Goal: Task Accomplishment & Management: Manage account settings

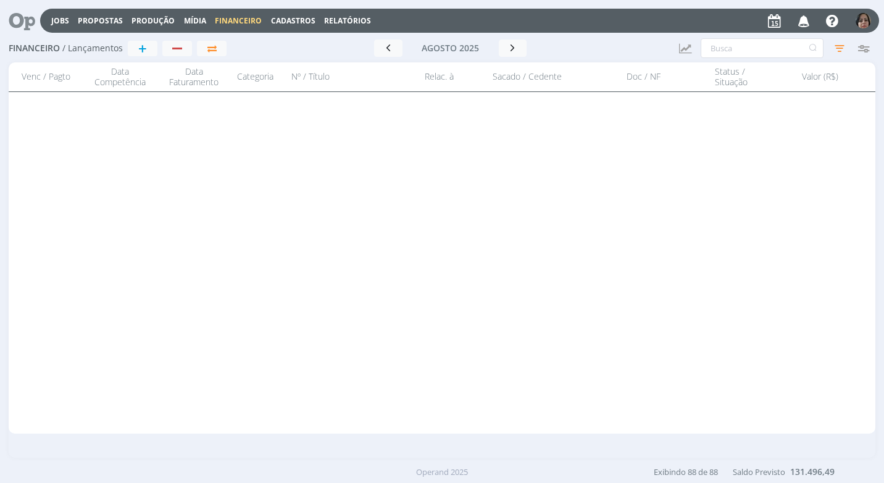
scroll to position [2531, 0]
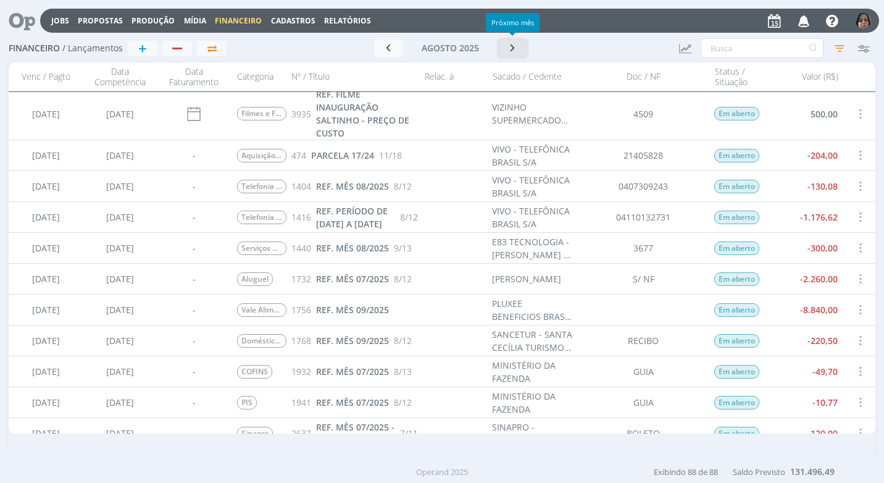
click at [511, 53] on icon "button" at bounding box center [513, 48] width 12 height 12
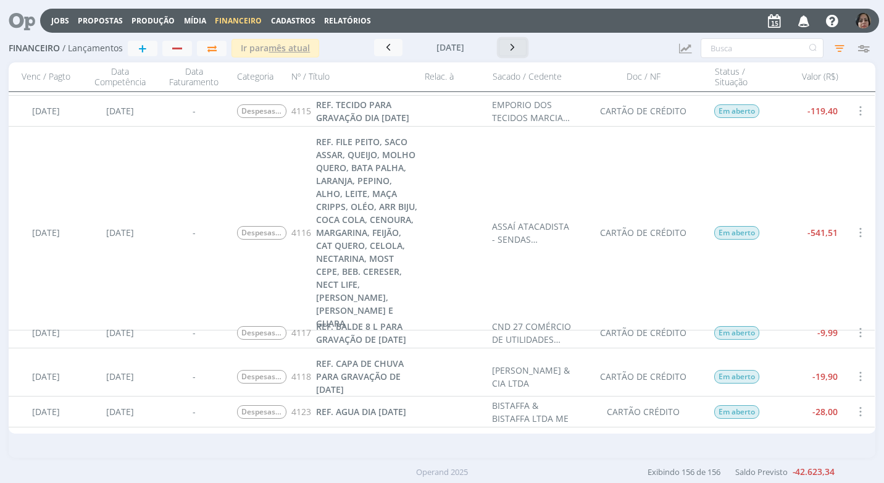
scroll to position [4506, 0]
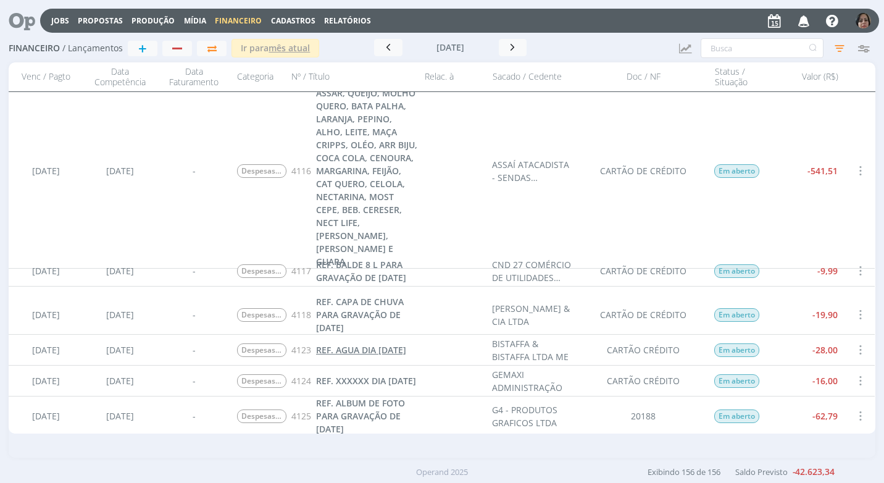
click at [338, 355] on span "REF. AGUA DIA [DATE]" at bounding box center [361, 350] width 90 height 12
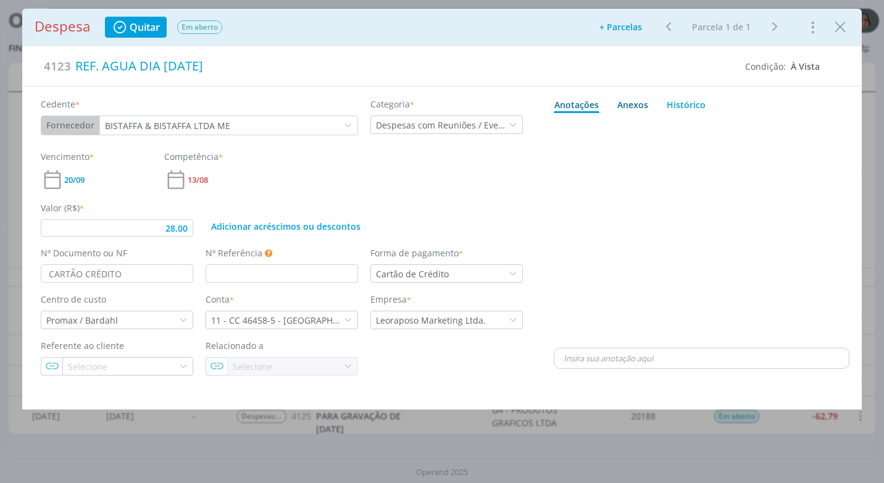
click at [629, 103] on div "Anexos 0" at bounding box center [632, 104] width 31 height 13
type input "28,00"
click at [765, 136] on span "procure em seu computador" at bounding box center [755, 138] width 106 height 11
click at [765, 127] on input "Arraste seus arquivos ou procure em seu computador" at bounding box center [702, 125] width 296 height 4
type input "C:\fakepath\CUPOM BISTAFFA GAS E AGUA - R$ 28,00 - 11-08-25 CARTÃO ITAU.pdf"
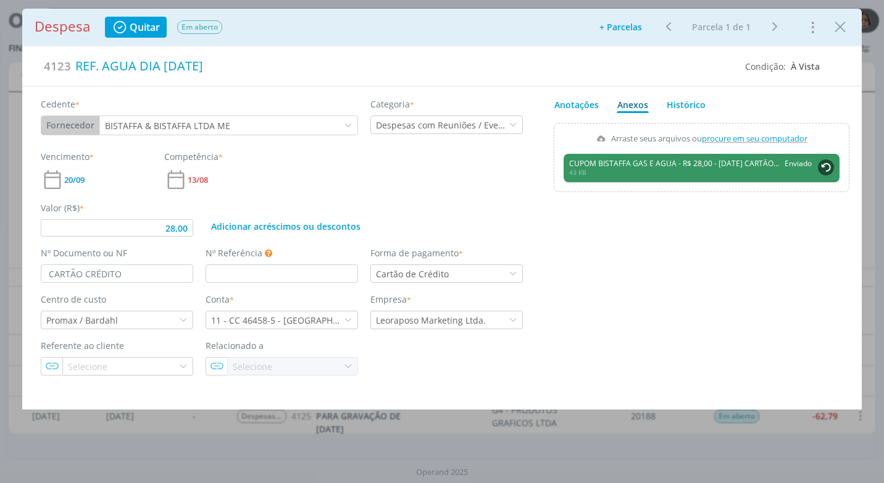
type input "28,00"
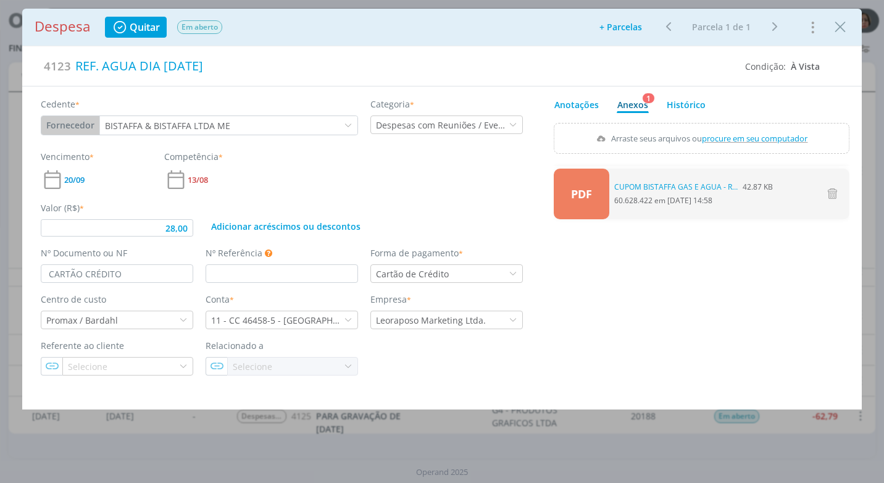
click at [828, 30] on div "Despesa Quitar Em aberto Adicionar parcelas: As parcelas serão geradas com base…" at bounding box center [442, 28] width 815 height 22
click at [835, 28] on icon "Close" at bounding box center [840, 27] width 19 height 19
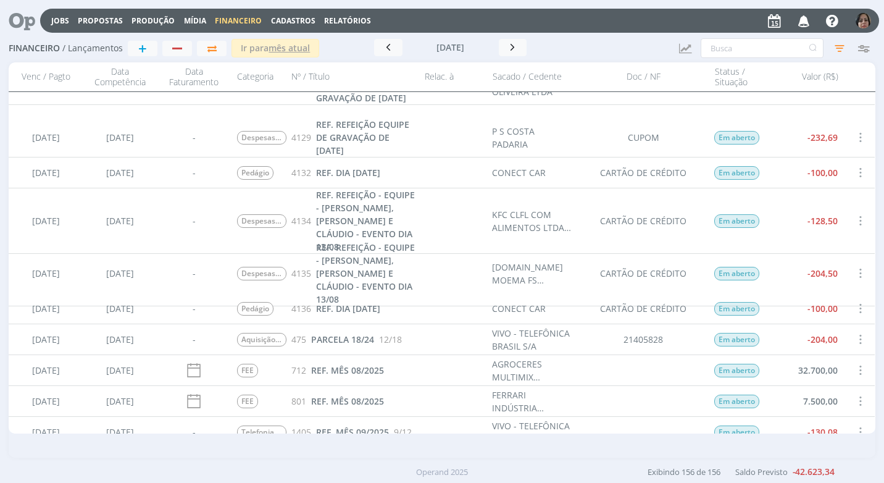
scroll to position [4815, 0]
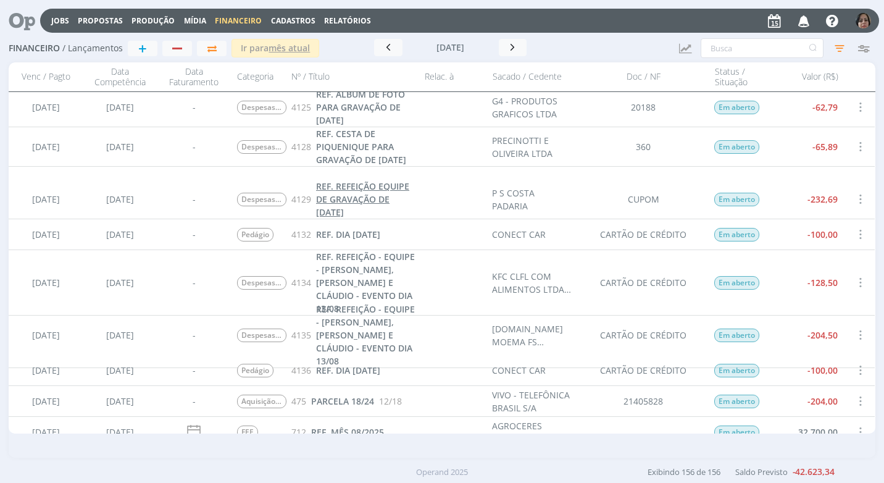
click at [363, 201] on span "REF. REFEIÇÃO EQUIPE DE GRAVAÇÃO DE 11/08/25" at bounding box center [362, 199] width 93 height 38
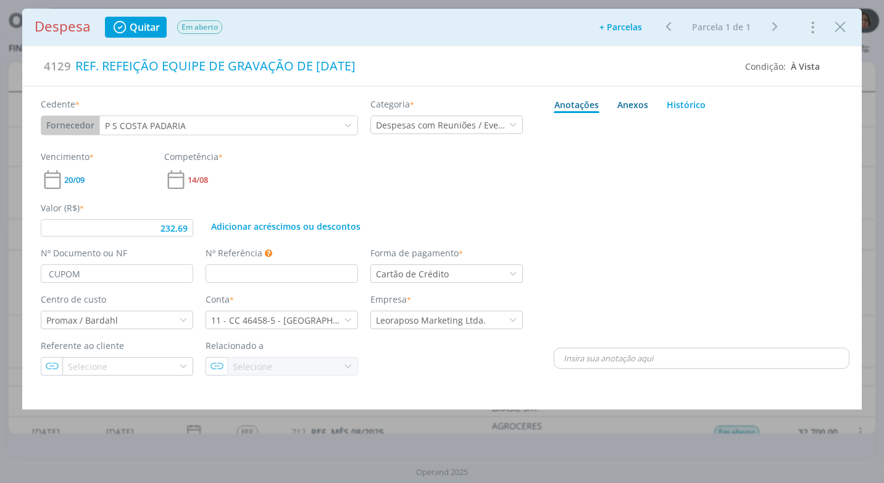
click at [625, 106] on div "Anexos 0" at bounding box center [632, 104] width 31 height 13
type input "232,69"
click at [736, 134] on span "procure em seu computador" at bounding box center [755, 138] width 106 height 11
click at [736, 127] on input "Arraste seus arquivos ou procure em seu computador" at bounding box center [702, 125] width 296 height 4
type input "C:\fakepath\CUPOM PS COSTA - PADARIA SOBERANO - R$ 232,69 - 12-08-25 - CARTÃO I…"
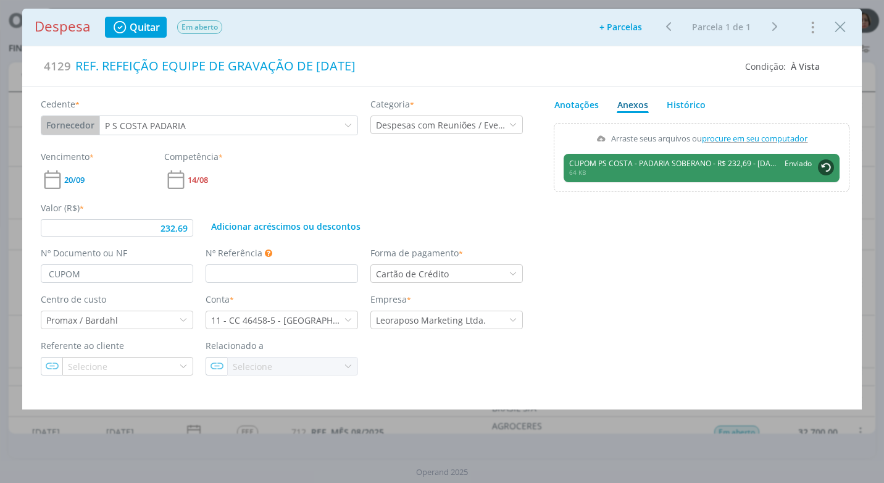
type input "232,69"
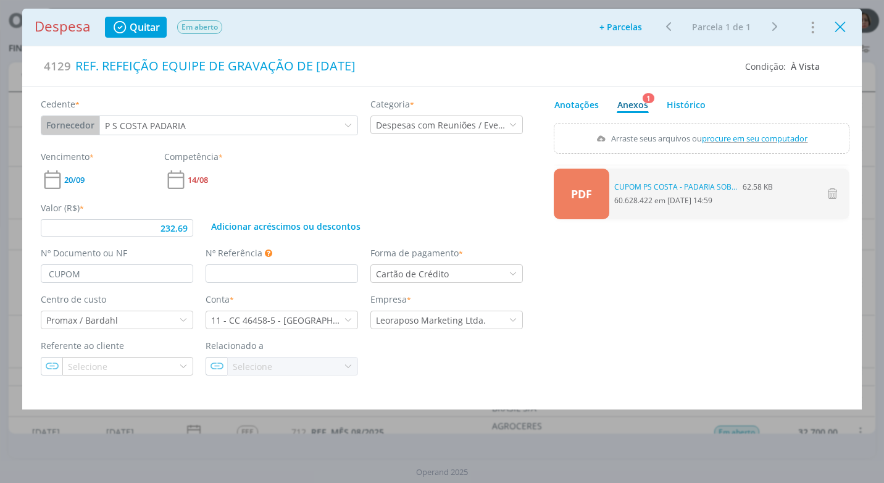
click at [846, 34] on icon "Close" at bounding box center [840, 27] width 19 height 19
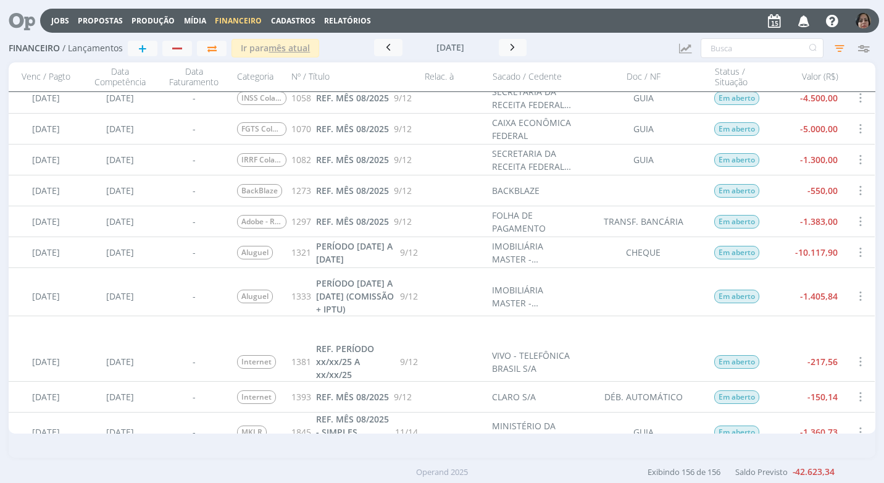
scroll to position [3395, 0]
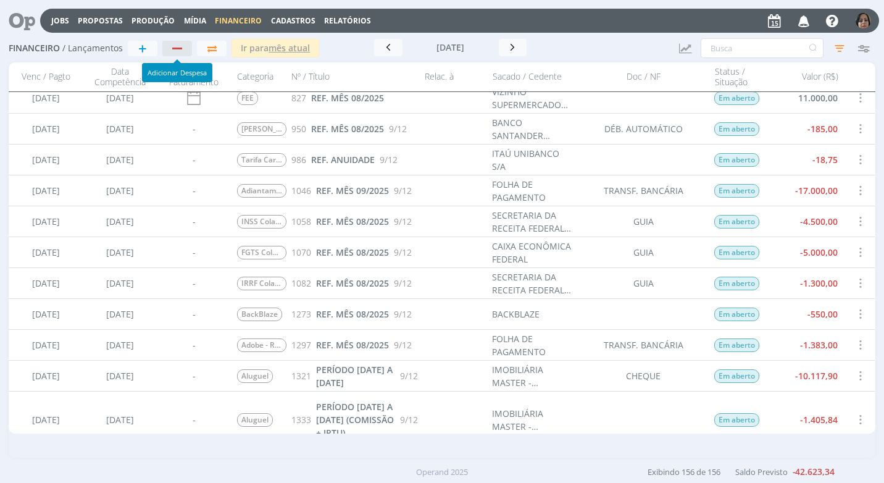
click at [183, 52] on div "button" at bounding box center [178, 48] width 16 height 8
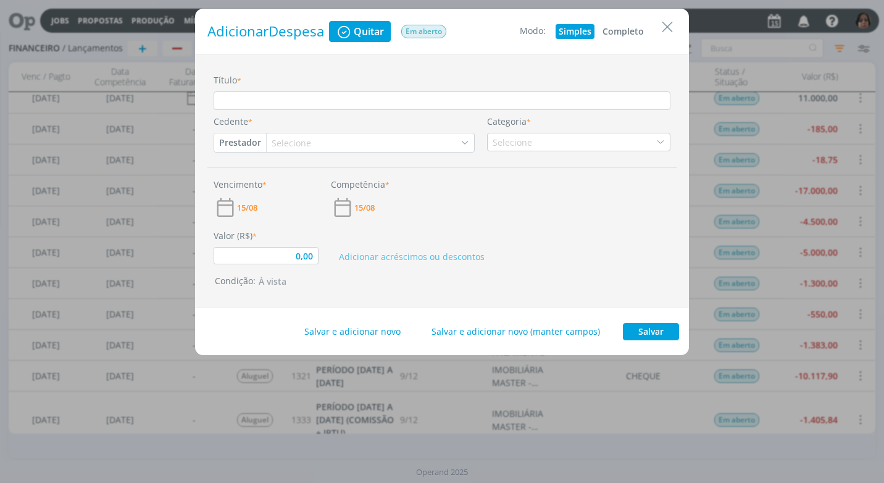
click at [640, 30] on button "Completo" at bounding box center [623, 31] width 48 height 15
type input "0,00"
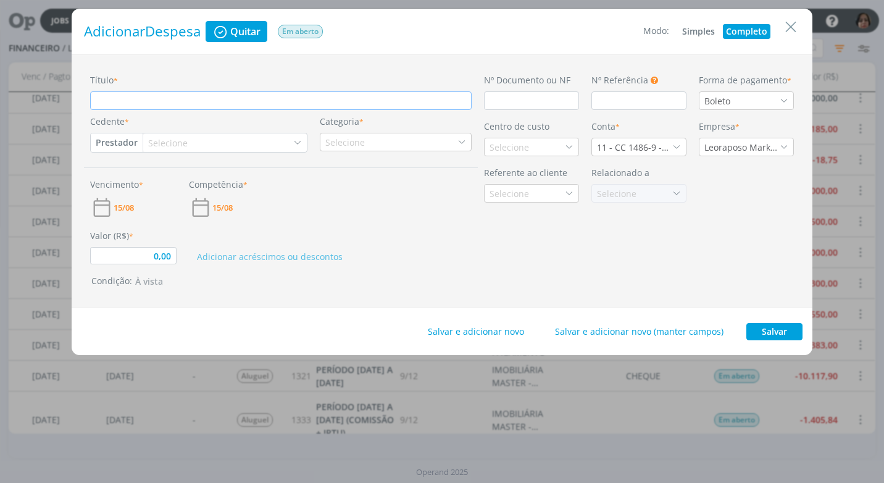
click at [128, 102] on input "Título *" at bounding box center [280, 100] width 381 height 19
type input "R"
type input "0,00"
type input "RE"
type input "0,00"
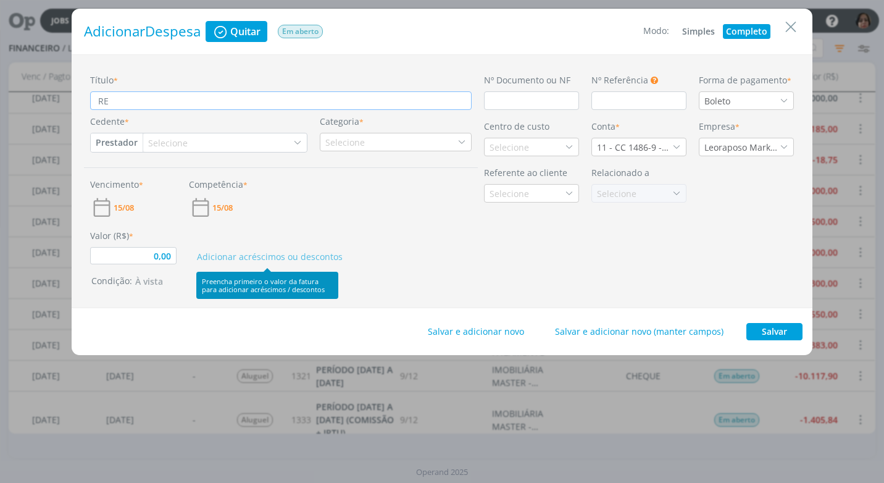
type input "REF"
type input "0,00"
type input "REF."
type input "0,00"
type input "REF"
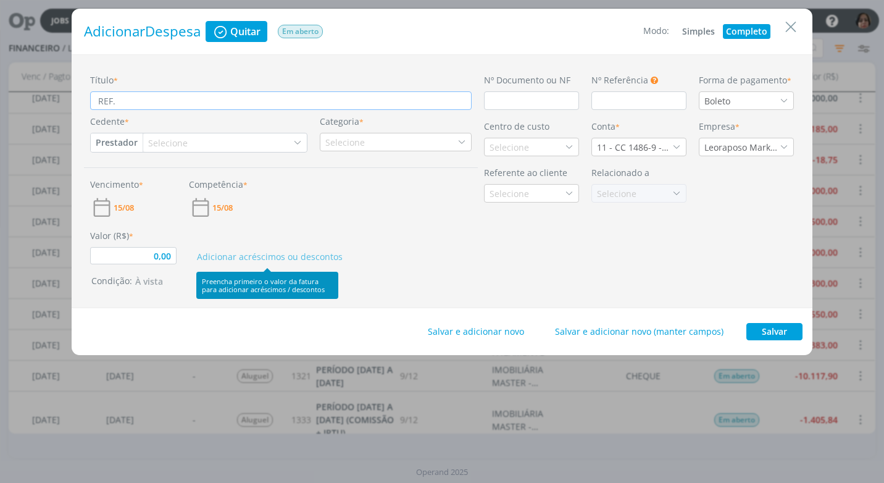
type input "0,00"
type input "RE"
type input "0,00"
type input "R"
type input "0,00"
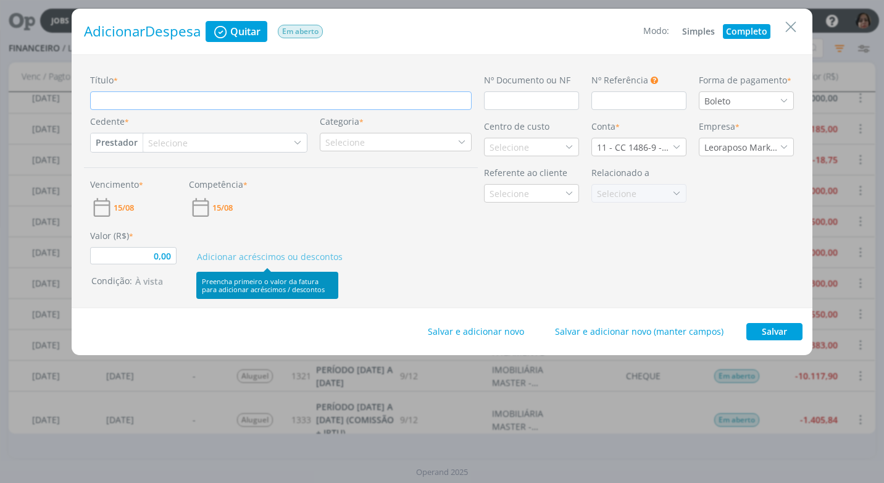
type input "0,00"
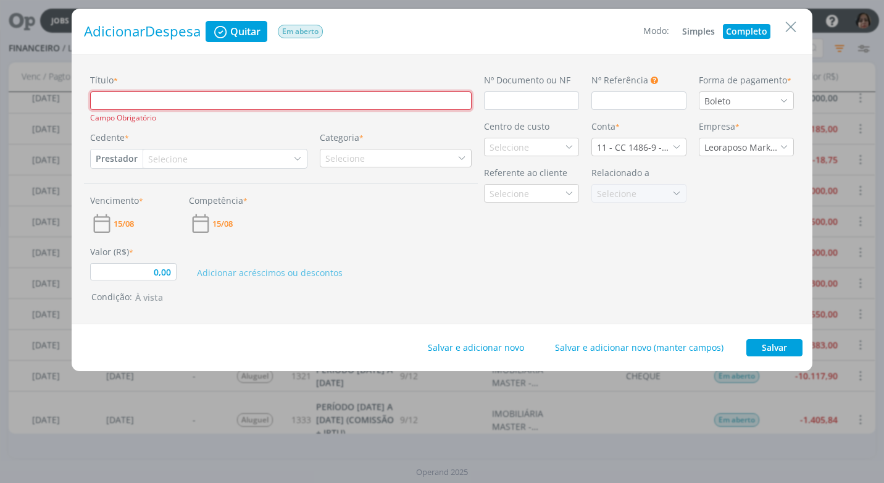
paste input "Elaine da Silva 11h42 Oiii, bom dia Ingrid, td bem? 11h43 Vc esqueceu de bater …"
type input "Elaine da Silva 11h42 Oiii, bom dia Ingrid, td bem? 11h43 Vc esqueceu de bater …"
type input "0,00"
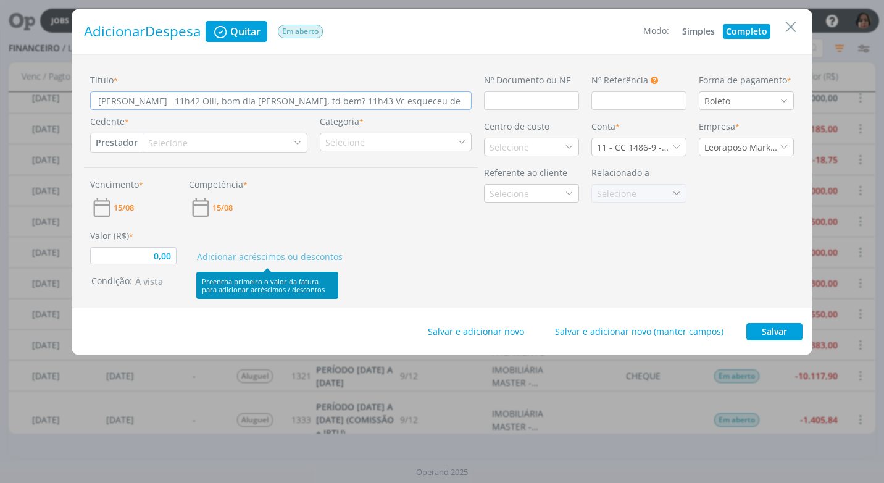
scroll to position [0, 625]
type input "Elaine da Silva 11h42 Oiii, bom dia Ingrid, td bem? 11h43 Vc esqueceu de bater …"
type input "0,00"
type input "Elaine da Silva 11h42 Oiii, bom dia Ingrid, td bem? 11h43 Vc esqueceu de bater …"
type input "0,00"
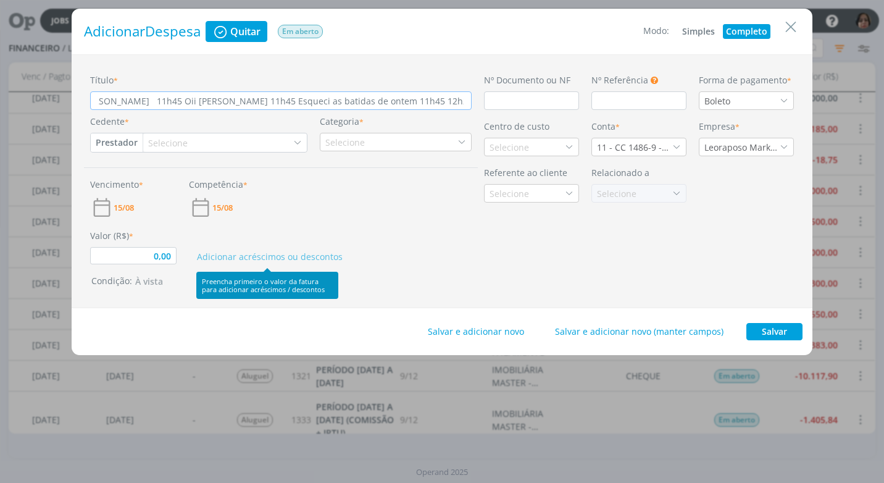
type input "Elaine da Silva 11h42 Oiii, bom dia Ingrid, td bem? 11h43 Vc esqueceu de bater …"
type input "0,00"
type input "Elaine da Silva 11h42 Oiii, bom dia Ingrid, td bem? 11h43 Vc esqueceu de bater …"
type input "0,00"
type input "Elaine da Silva 11h42 Oiii, bom dia Ingrid, td bem? 11h43 Vc esqueceu de bater …"
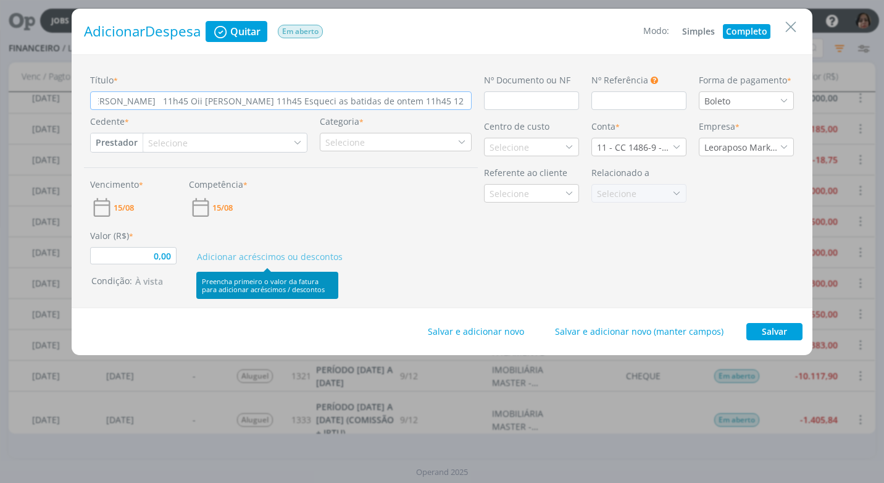
type input "0,00"
type input "Elaine da Silva 11h42 Oiii, bom dia Ingrid, td bem? 11h43 Vc esqueceu de bater …"
type input "0,00"
type input "Elaine da Silva 11h42 Oiii, bom dia Ingrid, td bem? 11h43 Vc esqueceu de bater …"
type input "0,00"
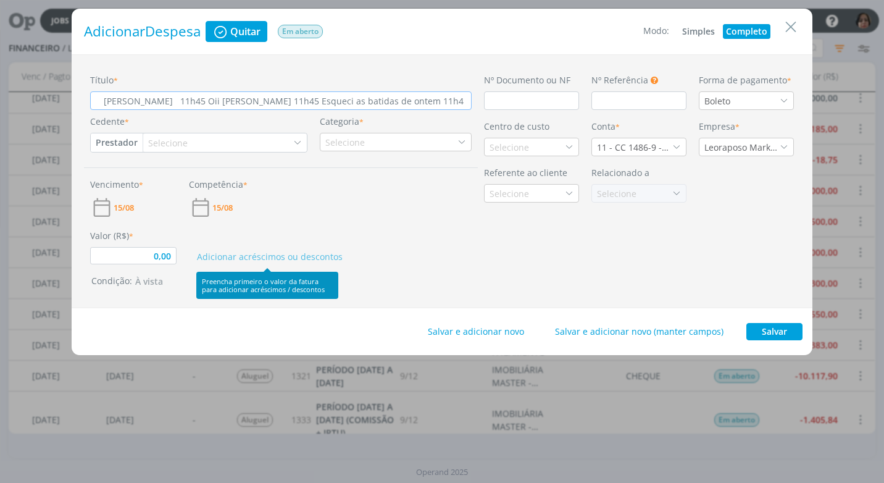
type input "Elaine da Silva 11h42 Oiii, bom dia Ingrid, td bem? 11h43 Vc esqueceu de bater …"
type input "0,00"
type input "Elaine da Silva 11h42 Oiii, bom dia Ingrid, td bem? 11h43 Vc esqueceu de bater …"
type input "0,00"
type input "Elaine da Silva 11h42 Oiii, bom dia Ingrid, td bem? 11h43 Vc esqueceu de bater …"
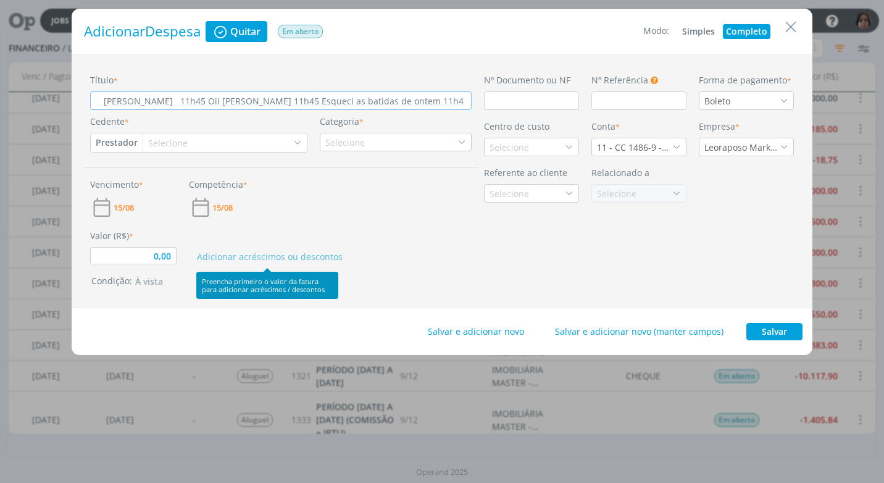
type input "0,00"
type input "Elaine da Silva 11h42 Oiii, bom dia Ingrid, td bem? 11h43 Vc esqueceu de bater …"
type input "0,00"
type input "Elaine da Silva 11h42 Oiii, bom dia Ingrid, td bem? 11h43 Vc esqueceu de bater …"
type input "0,00"
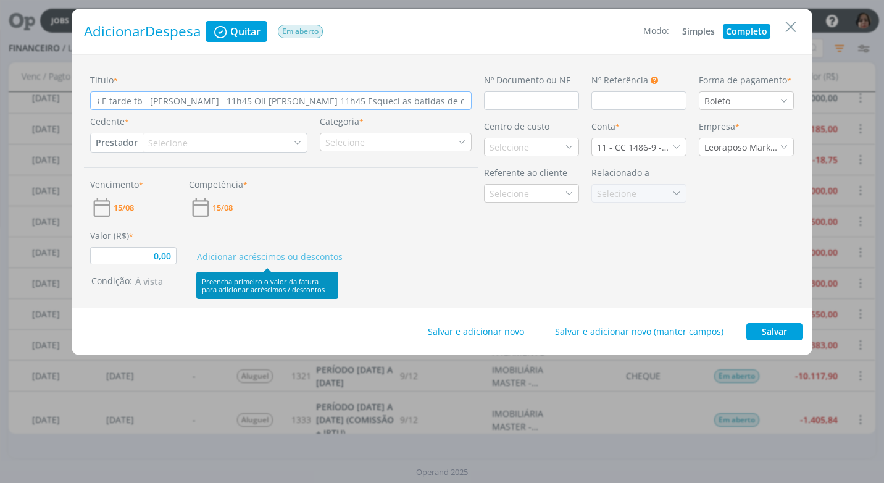
type input "Elaine da Silva 11h42 Oiii, bom dia Ingrid, td bem? 11h43 Vc esqueceu de bater …"
type input "0,00"
type input "Elaine da Silva 11h42 Oiii, bom dia Ingrid, td bem? 11h43 Vc esqueceu de bater …"
type input "0,00"
type input "Elaine da Silva 11h42 Oiii, bom dia Ingrid, td bem? 11h43 Vc esqueceu de bater …"
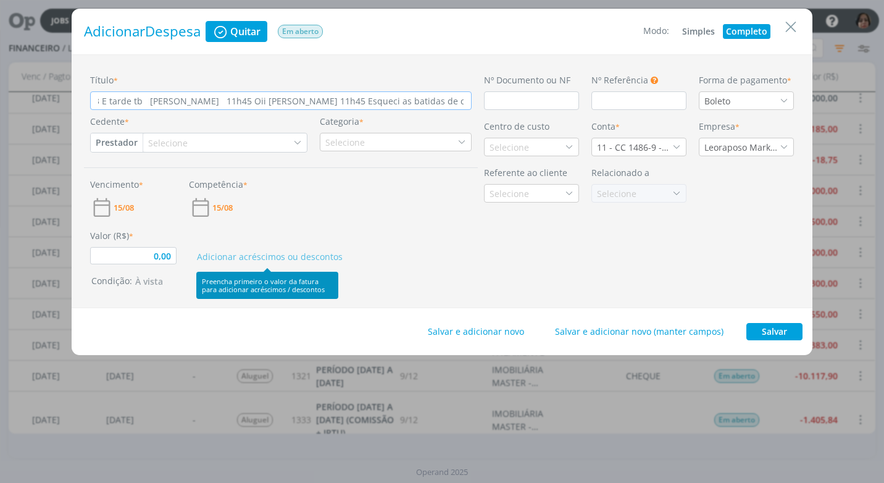
type input "0,00"
type input "Elaine da Silva 11h42 Oiii, bom dia Ingrid, td bem? 11h43 Vc esqueceu de bater …"
type input "0,00"
type input "Elaine da Silva 11h42 Oiii, bom dia Ingrid, td bem? 11h43 Vc esqueceu de bater …"
type input "0,00"
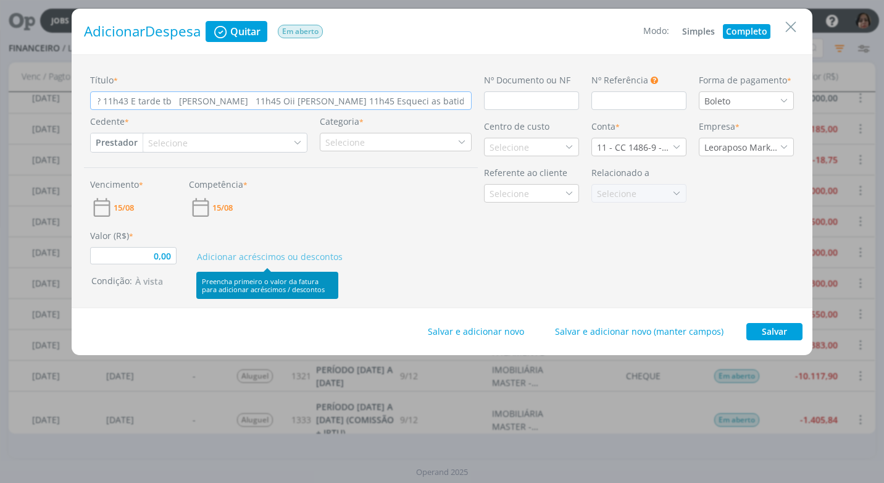
type input "Elaine da Silva 11h42 Oiii, bom dia Ingrid, td bem? 11h43 Vc esqueceu de bater …"
type input "0,00"
type input "Elaine da Silva 11h42 Oiii, bom dia Ingrid, td bem? 11h43 Vc esqueceu de bater …"
type input "0,00"
type input "Elaine da Silva 11h42 Oiii, bom dia Ingrid, td bem? 11h43 Vc esqueceu de bater …"
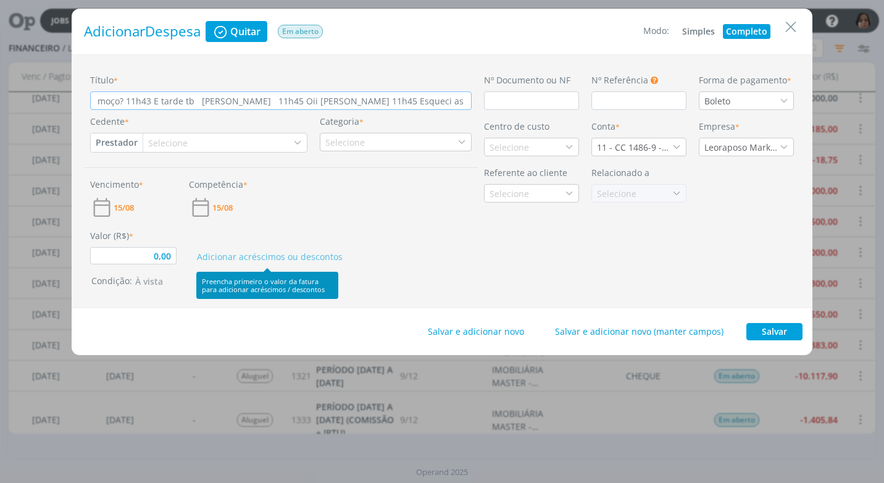
type input "0,00"
type input "Elaine da Silva 11h42 Oiii, bom dia Ingrid, td bem? 11h43 Vc esqueceu de bater …"
type input "0,00"
type input "Elaine da Silva 11h42 Oiii, bom dia Ingrid, td bem? 11h43 Vc esqueceu de bater …"
type input "0,00"
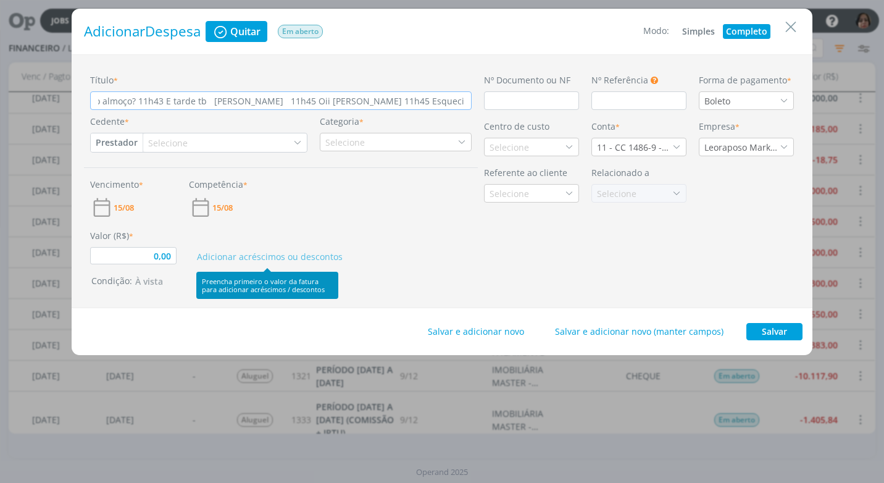
type input "Elaine da Silva 11h42 Oiii, bom dia Ingrid, td bem? 11h43 Vc esqueceu de bater …"
type input "0,00"
type input "Elaine da Silva 11h42 Oiii, bom dia Ingrid, td bem? 11h43 Vc esqueceu de bater …"
type input "0,00"
type input "Elaine da Silva 11h42 Oiii, bom dia Ingrid, td bem? 11h43 Vc esqueceu de bater …"
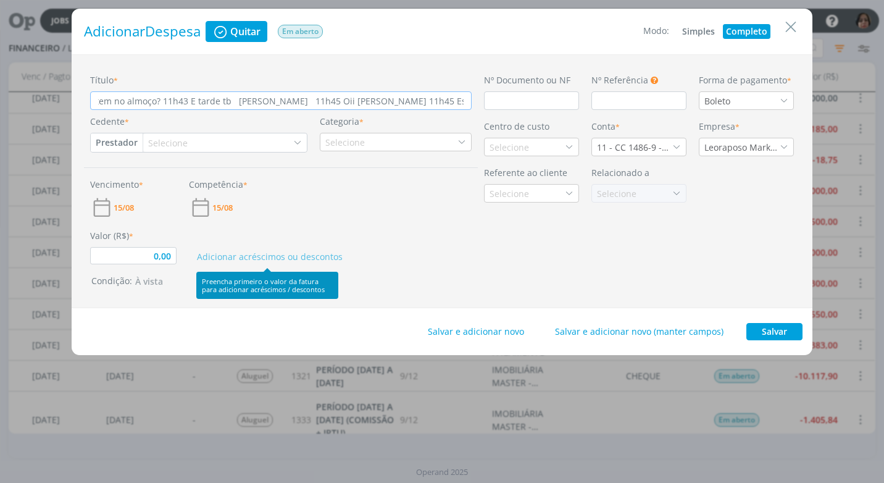
type input "0,00"
type input "Elaine da Silva 11h42 Oiii, bom dia Ingrid, td bem? 11h43 Vc esqueceu de bater …"
type input "0,00"
type input "Elaine da Silva 11h42 Oiii, bom dia Ingrid, td bem? 11h43 Vc esqueceu de bater …"
type input "0,00"
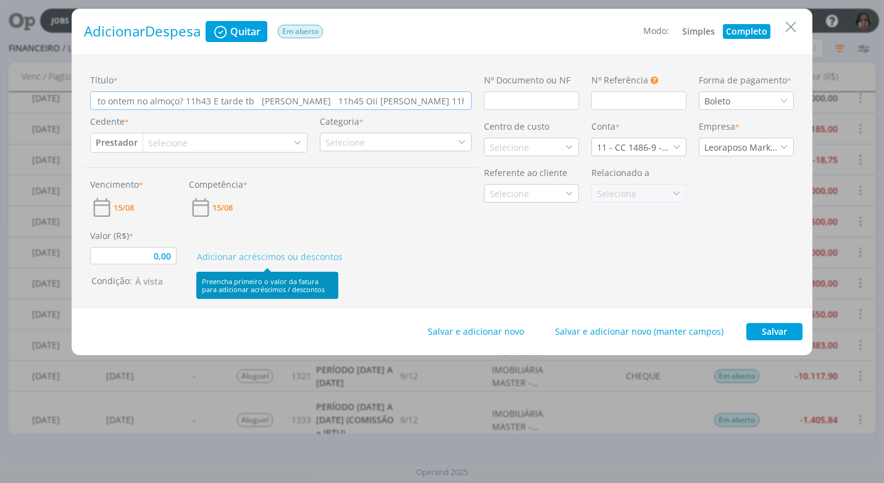
type input "Elaine da Silva 11h42 Oiii, bom dia Ingrid, td bem? 11h43 Vc esqueceu de bater …"
type input "0,00"
type input "Elaine da Silva 11h42 Oiii, bom dia Ingrid, td bem? 11h43 Vc esqueceu de bater …"
type input "0,00"
type input "Elaine da Silva 11h42 Oiii, bom dia Ingrid, td bem? 11h43 Vc esqueceu de bater …"
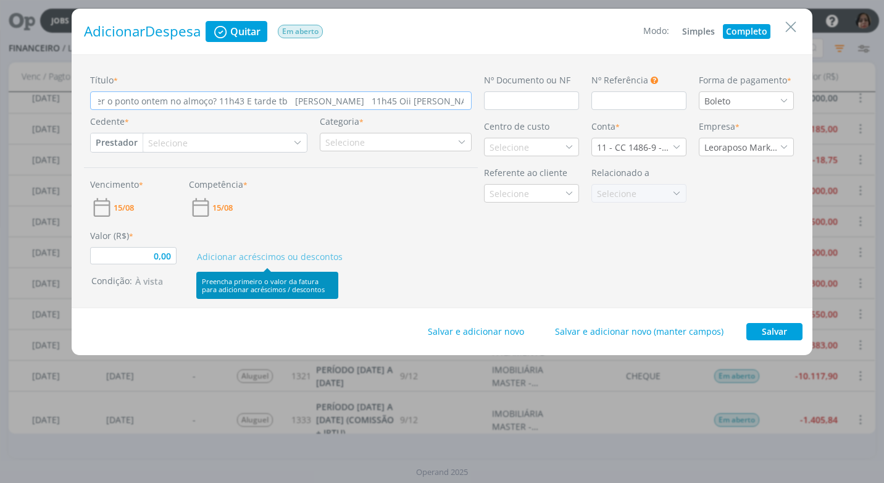
type input "0,00"
type input "Elaine da Silva 11h42 Oiii, bom dia Ingrid, td bem? 11h43 Vc esqueceu de bater …"
type input "0,00"
type input "Elaine da Silva 11h42 Oiii, bom dia Ingrid, td bem? 11h43 Vc esqueceu de bater …"
type input "0,00"
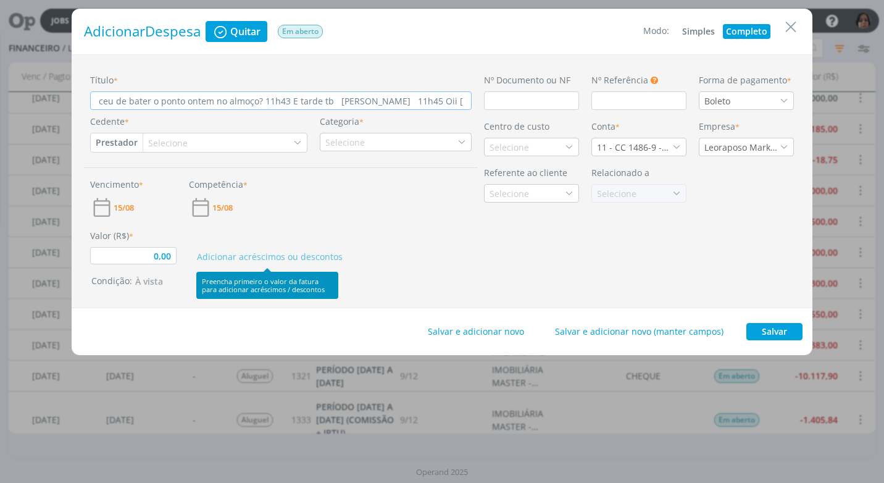
type input "Elaine da Silva 11h42 Oiii, bom dia Ingrid, td bem? 11h43 Vc esqueceu de bater …"
type input "0,00"
type input "Elaine da Silva 11h42 Oiii, bom dia Ingrid, td bem? 11h43 Vc esqueceu de bater …"
type input "0,00"
type input "Elaine da Silva 11h42 Oiii, bom dia Ingrid, td bem? 11h43 Vc esqueceu de bater …"
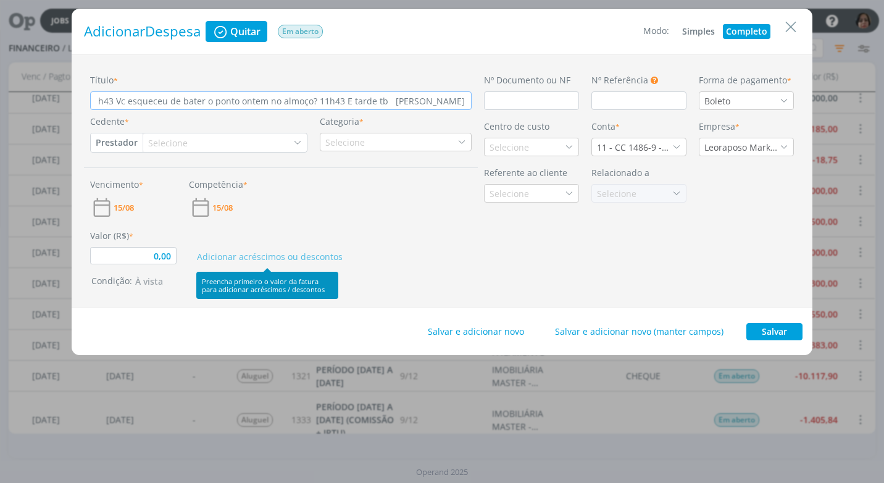
type input "0,00"
type input "Elaine da Silva 11h42 Oiii, bom dia Ingrid, td bem? 11h43 Vc esqueceu de bater …"
type input "0,00"
type input "Elaine da Silva 11h42 Oiii, bom dia Ingrid, td bem? 11h43 Vc esqueceu de bater …"
type input "0,00"
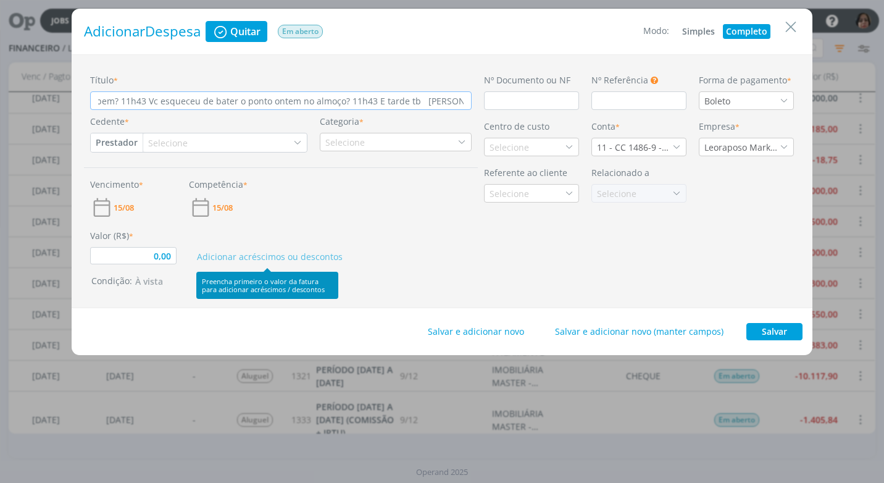
type input "Elaine da Silva 11h42 Oiii, bom dia Ingrid, td bem? 11h43 Vc esqueceu de bater …"
type input "0,00"
type input "Elaine da Silva 11h42 Oiii, bom dia Ingrid, td bem? 11h43 Vc esqueceu de bater …"
type input "0,00"
type input "Elaine da Silva 11h42 Oiii, bom dia Ingrid, td bem? 11h43 Vc esqueceu de bater …"
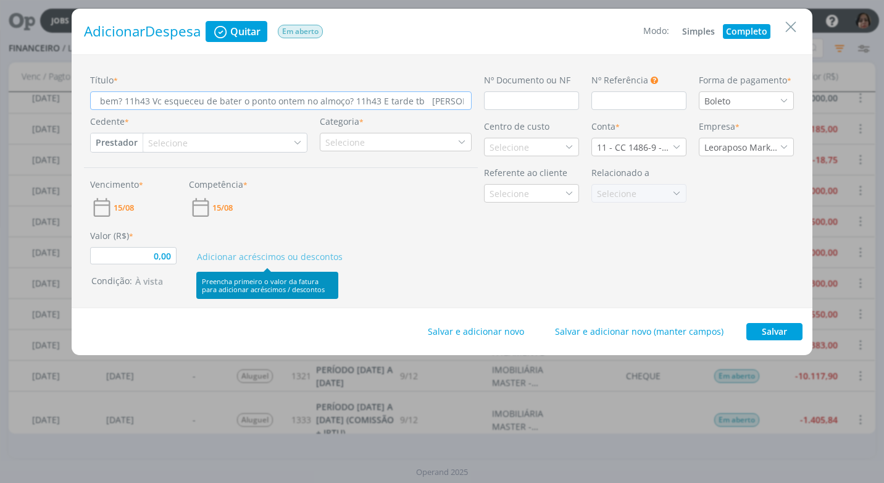
type input "0,00"
type input "Elaine da Silva 11h42 Oiii, bom dia Ingrid, td bem? 11h43 Vc esqueceu de bater …"
type input "0,00"
type input "Elaine da Silva 11h42 Oiii, bom dia Ingrid, td bem? 11h43 Vc esqueceu de bater …"
type input "0,00"
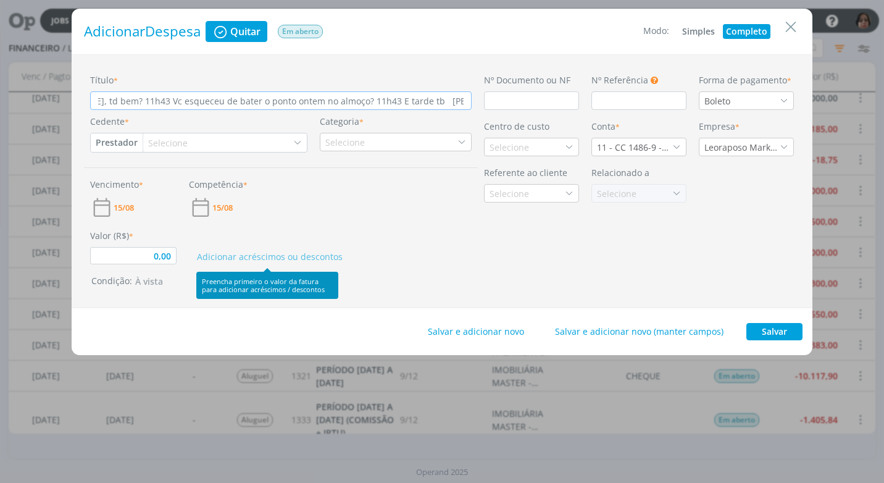
type input "Elaine da Silva 11h42 Oiii, bom dia Ingrid, td bem? 11h43 Vc esqueceu de bater …"
type input "0,00"
type input "Elaine da Silva 11h42 Oiii, bom dia Ingrid, td bem? 11h43 Vc esqueceu de bater …"
type input "0,00"
type input "Elaine da Silva 11h42 Oiii, bom dia Ingrid, td bem? 11h43 Vc esqueceu de bater …"
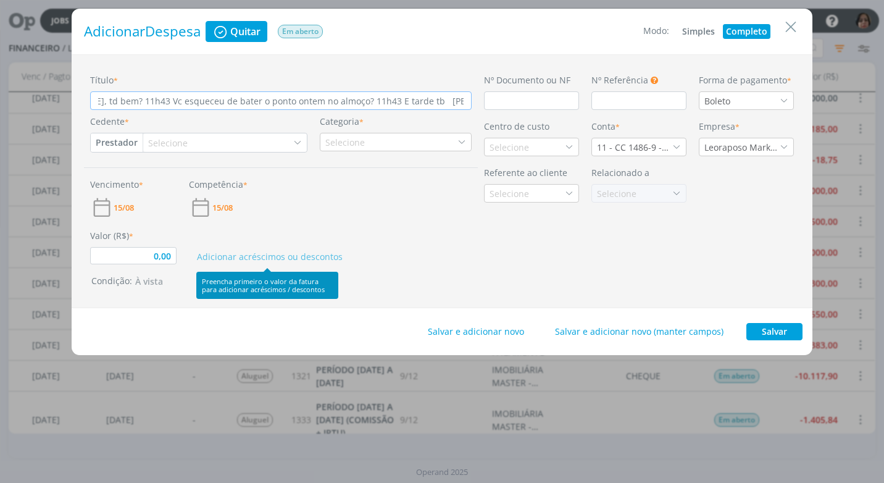
type input "0,00"
type input "Elaine da Silva 11h42 Oiii, bom dia Ingrid, td bem? 11h43 Vc esqueceu de bater …"
type input "0,00"
type input "Elaine da Silva 11h42 Oiii, bom dia Ingrid, td bem? 11h43 Vc esqueceu de bater …"
type input "0,00"
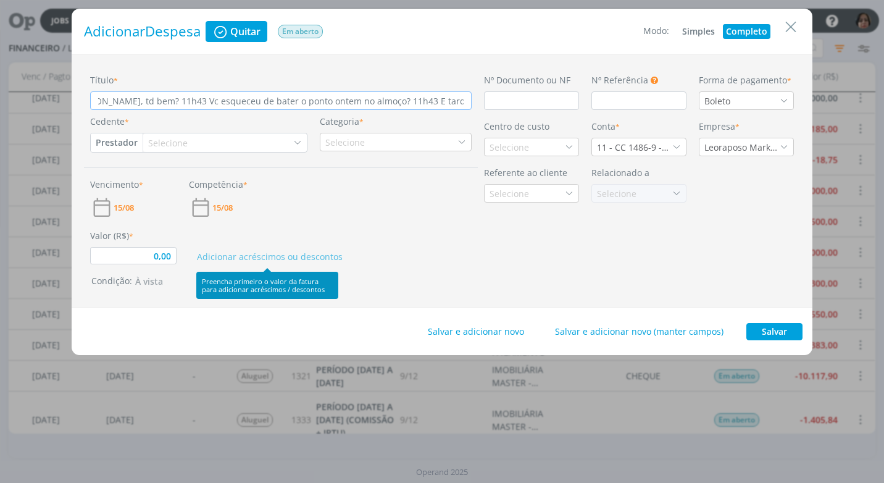
type input "Elaine da Silva 11h42 Oiii, bom dia Ingrid, td bem? 11h43 Vc esqueceu de bater …"
type input "0,00"
type input "Elaine da Silva 11h42 Oiii, bom dia Ingrid, td bem? 11h43 Vc esqueceu de bater …"
type input "0,00"
type input "Elaine da Silva 11h42 Oiii, bom dia Ingrid, td bem? 11h43 Vc esqueceu de bater …"
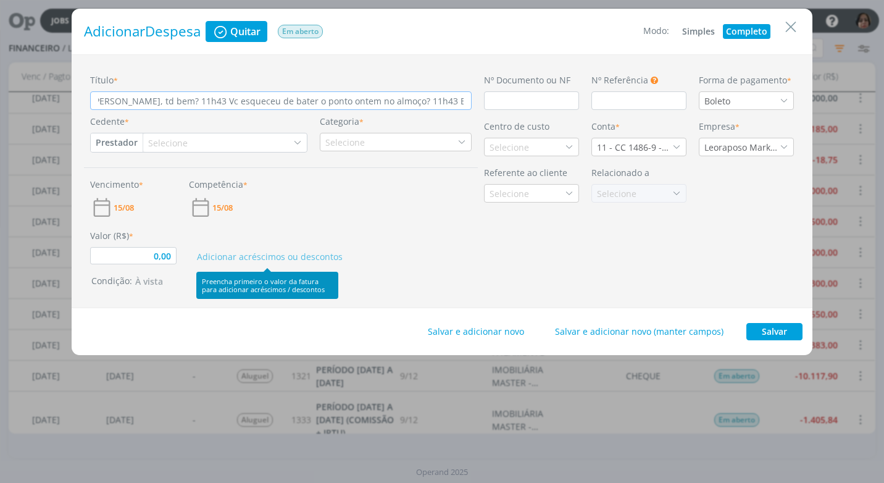
type input "0,00"
type input "Elaine da Silva 11h42 Oiii, bom dia Ingrid, td bem? 11h43 Vc esqueceu de bater …"
type input "0,00"
type input "Elaine da Silva 11h42 Oiii, bom dia Ingrid, td bem? 11h43 Vc esqueceu de bater …"
type input "0,00"
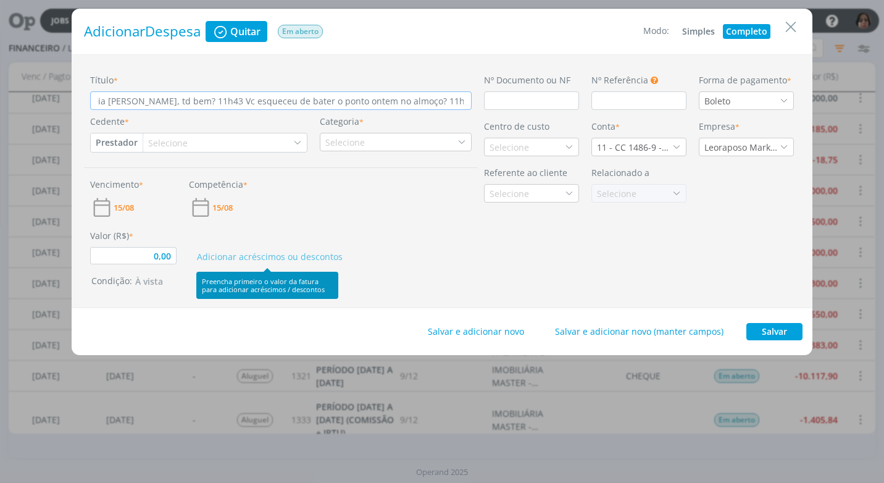
type input "Elaine da Silva 11h42 Oiii, bom dia Ingrid, td bem? 11h43 Vc esqueceu de bater …"
type input "0,00"
type input "Elaine da Silva 11h42 Oiii, bom dia Ingrid, td bem? 11h43 Vc esqueceu de bater …"
type input "0,00"
type input "Elaine da Silva 11h42 Oiii, bom dia Ingrid, td bem? 11h43 Vc esqueceu de bater …"
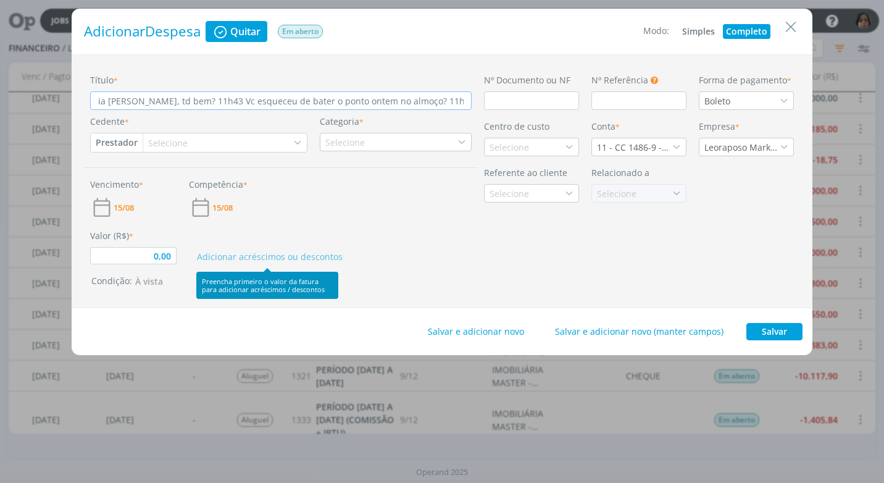
type input "0,00"
type input "Elaine da Silva 11h42 Oiii, bom dia Ingrid, td bem? 11h43 Vc esqueceu de bater …"
type input "0,00"
type input "Elaine da Silva 11h42 Oiii, bom dia Ingrid, td bem? 11h43 Vc esqueceu de bater …"
type input "0,00"
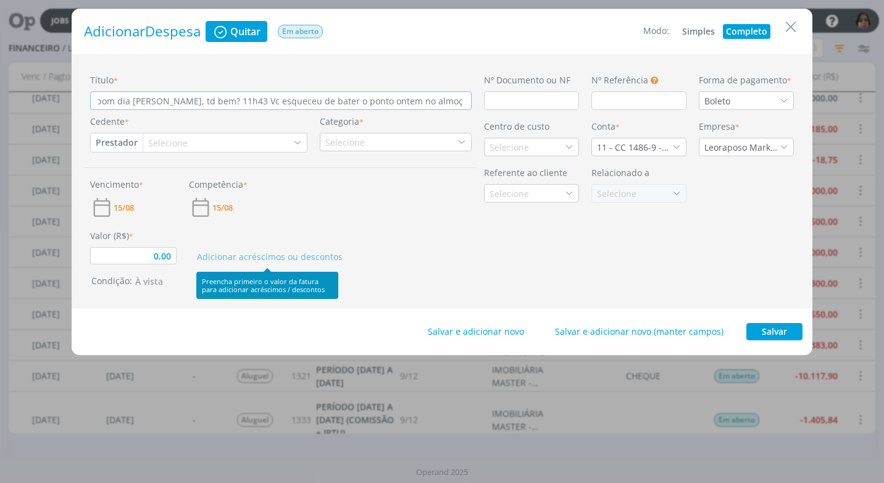
type input "Elaine da Silva 11h42 Oiii, bom dia Ingrid, td bem? 11h43 Vc esqueceu de bater …"
type input "0,00"
type input "Elaine da Silva 11h42 Oiii, bom dia Ingrid, td bem? 11h43 Vc esqueceu de bater …"
type input "0,00"
type input "Elaine da Silva 11h42 Oiii, bom dia Ingrid, td bem? 11h43 Vc esqueceu de bater …"
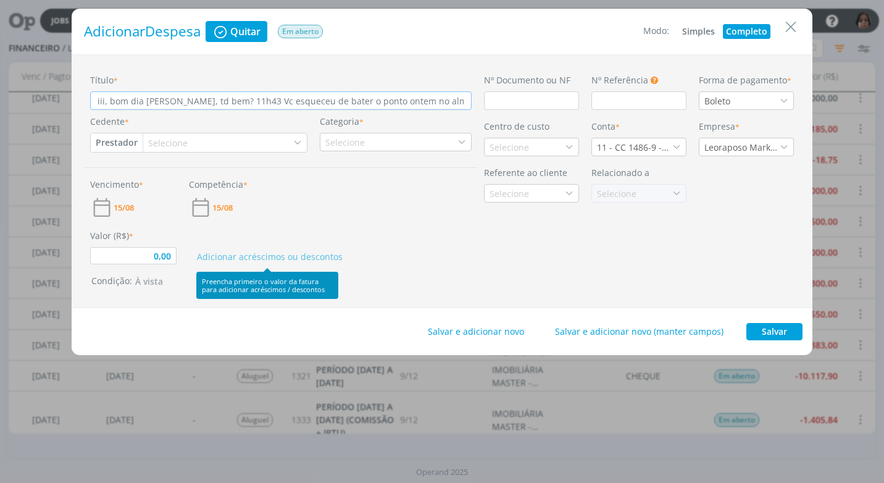
type input "0,00"
type input "Elaine da Silva 11h42 Oiii, bom dia Ingrid, td bem? 11h43 Vc esqueceu de bater …"
type input "0,00"
type input "Elaine da Silva 11h42 Oiii, bom dia Ingrid, td bem? 11h43 Vc esqueceu de bater …"
type input "0,00"
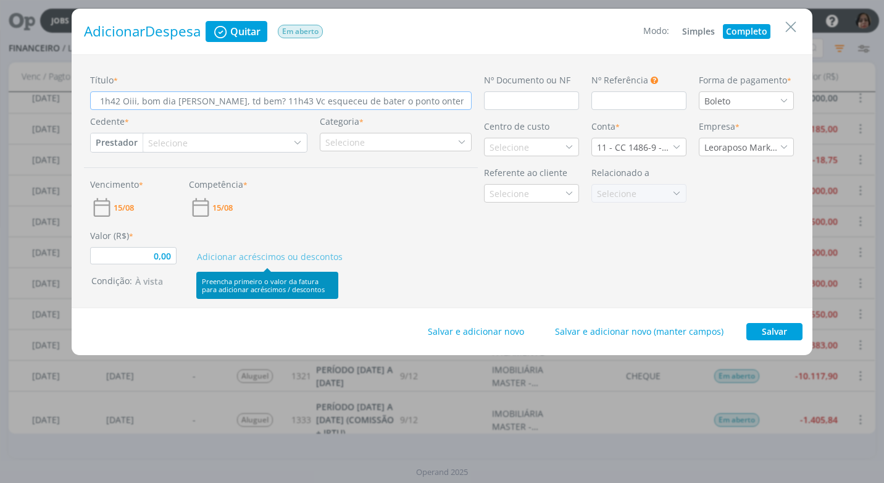
type input "Elaine da Silva 11h42 Oiii, bom dia Ingrid, td bem? 11h43 Vc esqueceu de bater …"
type input "0,00"
type input "Elaine da Silva 11h42 Oiii, bom dia Ingrid, td bem? 11h43 Vc esqueceu de bater …"
type input "0,00"
type input "Elaine da Silva 11h42 Oiii, bom dia Ingrid, td bem? 11h43 Vc esqueceu de bater …"
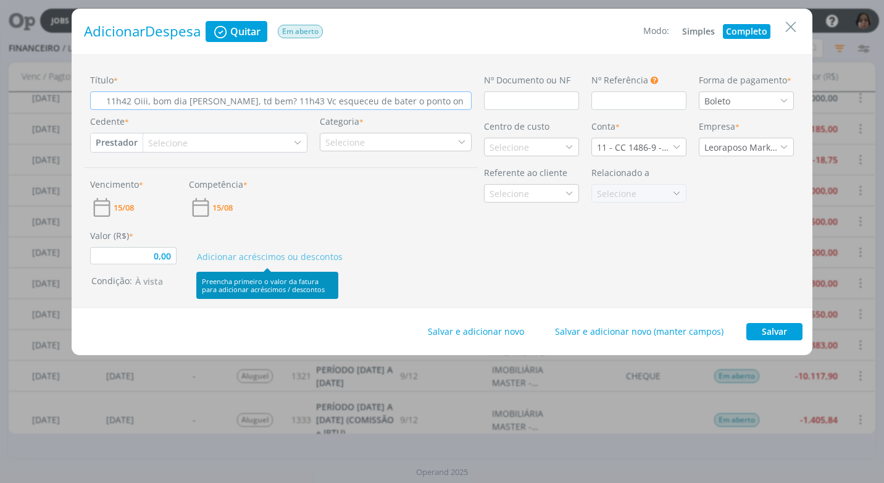
type input "0,00"
type input "Elaine da Silva 11h42 Oiii, bom dia Ingrid, td bem? 11h43 Vc esqueceu de bater …"
type input "0,00"
type input "Elaine da Silva 11h42 Oiii, bom dia Ingrid, td bem? 11h43 Vc esqueceu de bater …"
type input "0,00"
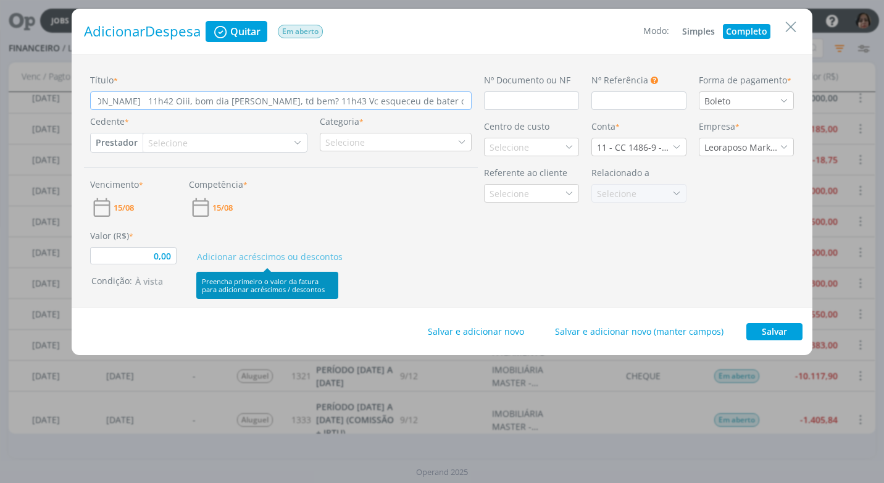
type input "Elaine da Silva 11h42 Oiii, bom dia Ingrid, td bem? 11h43 Vc esqueceu de bater …"
type input "0,00"
type input "Elaine da Silva 11h42 Oiii, bom dia Ingrid, td bem? 11h43 Vc esqueceu de bater …"
type input "0,00"
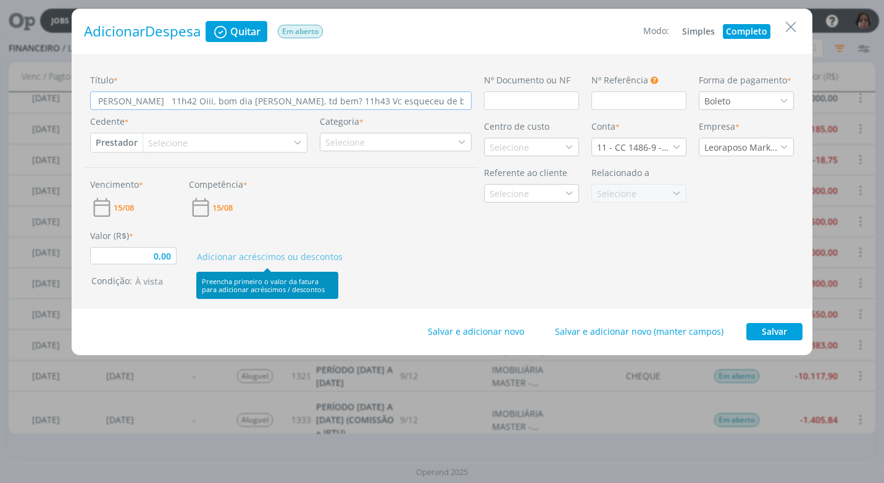
type input "Elaine da Silva 11h42 Oiii, bom dia Ingrid, td bem? 11h43 Vc esqueceu de bater …"
type input "0,00"
type input "Elaine da Silva 11h42 Oiii, bom dia Ingrid, td bem? 11h43 Vc esqueceu de bater …"
type input "0,00"
type input "Elaine da Silva 11h42 Oiii, bom dia Ingrid, td bem? 11h43 Vc esqueceu de bater …"
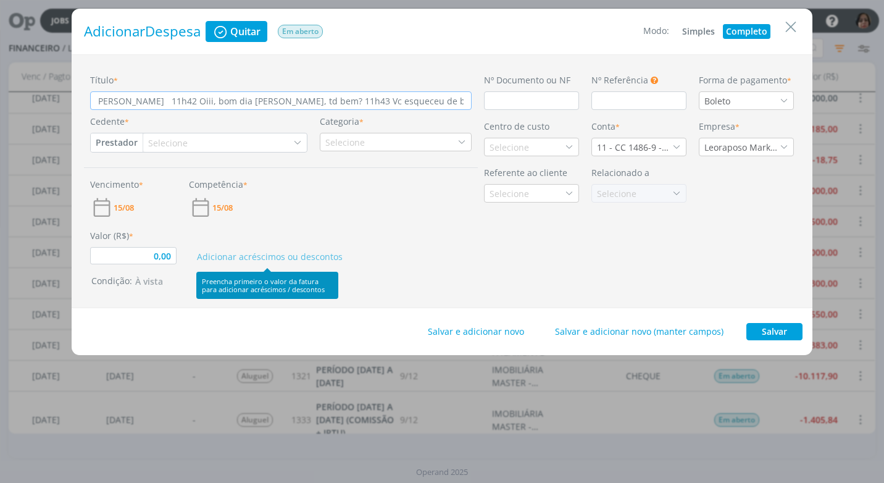
type input "0,00"
type input "Elaine da Silva 11h42 Oiii, bom dia Ingrid, td bem? 11h43 Vc esqueceu de bater o"
type input "0,00"
type input "Elaine da Silva 11h42 Oiii, bom dia Ingrid, td bem? 11h43 Vc esqueceu de bater"
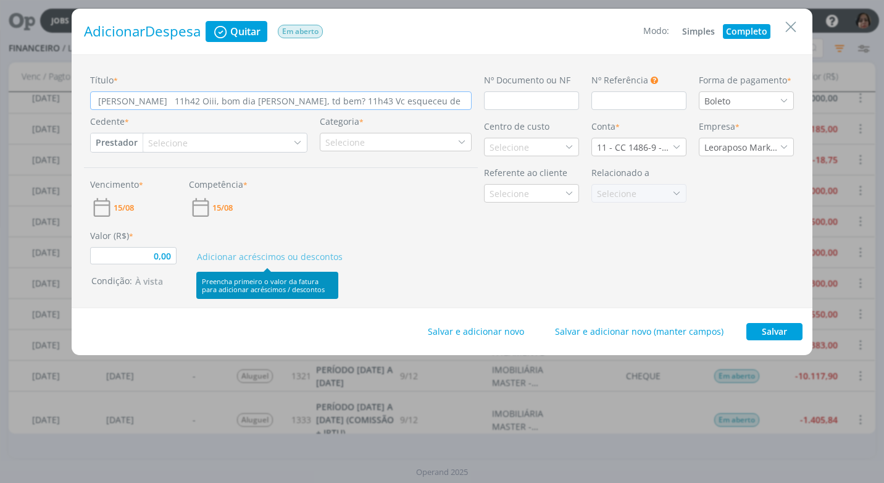
type input "0,00"
type input "Elaine da Silva 11h42 Oiii, bom dia Ingrid, td bem? 11h43 Vc esqueceu de bate"
type input "0,00"
type input "Elaine da Silva 11h42 Oiii, bom dia Ingrid, td bem? 11h43 Vc esqueceu de ba"
type input "0,00"
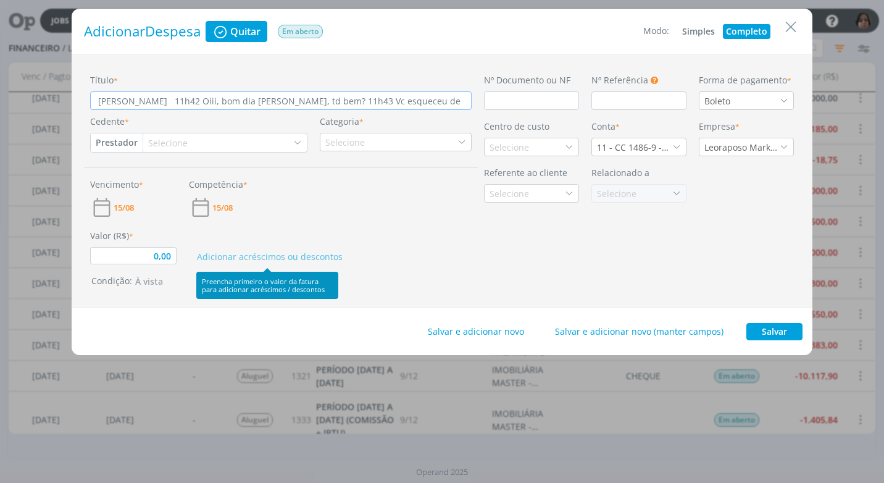
type input "Elaine da Silva 11h42 Oiii, bom dia Ingrid, td bem? 11h43 Vc esqueceu de"
type input "0,00"
type input "Elaine da Silva 11h42 Oiii, bom dia Ingrid, td bem? 11h43 Vc esqueceu"
type input "0,00"
type input "Elaine da Silva 11h42 Oiii, bom dia Ingrid, td bem? 11h43 Vc esquece"
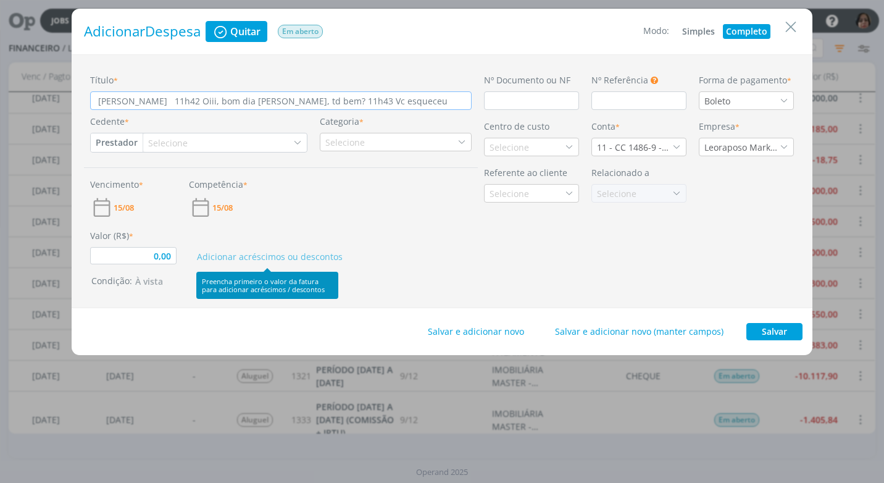
type input "0,00"
type input "Elaine da Silva 11h42 Oiii, bom dia Ingrid, td bem? 11h43 Vc esquec"
type input "0,00"
type input "Elaine da Silva 11h42 Oiii, bom dia Ingrid, td bem? 11h43 Vc esqu"
type input "0,00"
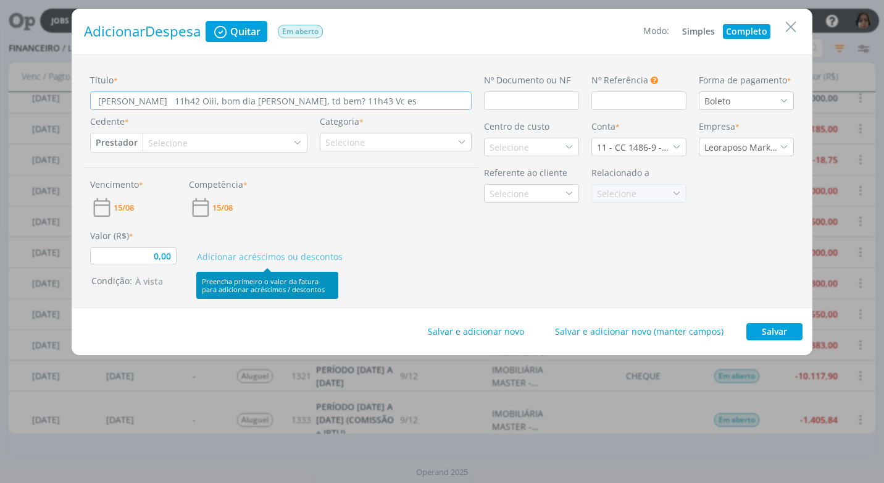
type input "Elaine da Silva 11h42 Oiii, bom dia Ingrid, td bem? 11h43 Vc e"
type input "0,00"
type input "Elaine da Silva 11h42 Oiii, bom dia Ingrid, td bem? 11"
type input "0,00"
type input "Elaine da Silva 11h42 Oiii, bom dia Ingrid, td bem?"
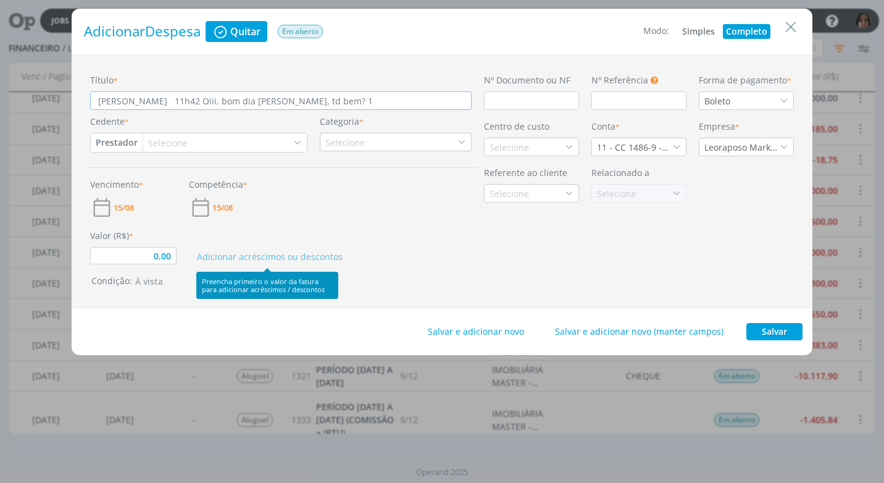
type input "0,00"
type input "Elaine da Silva 11h42 Oiii, bom dia Ingrid, td bem"
type input "0,00"
type input "Elaine da Silva 11h42 Oiii, bom dia Ingrid, td b"
type input "0,00"
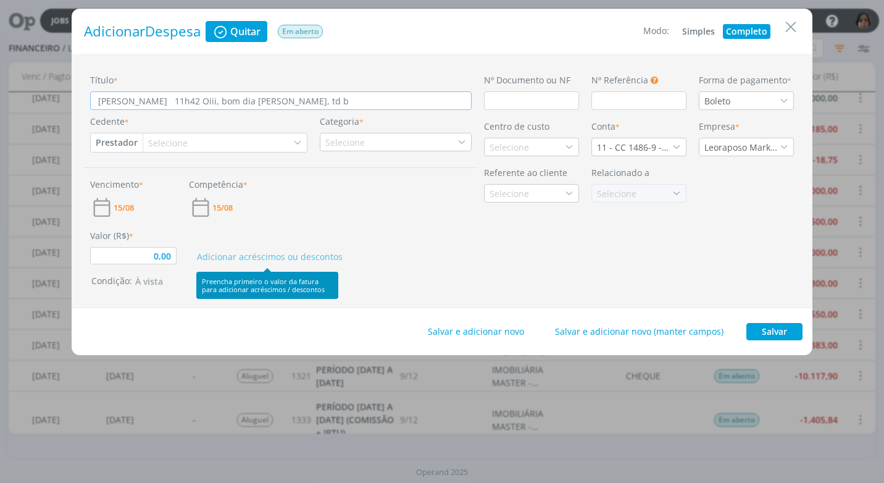
type input "Elaine da Silva 11h42 Oiii, bom dia Ingrid, td"
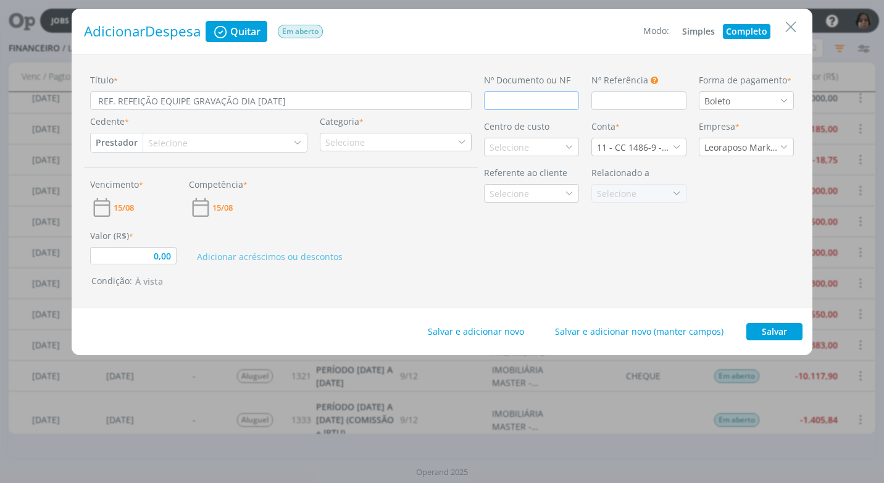
click at [501, 107] on input "dialog" at bounding box center [531, 100] width 95 height 19
click at [727, 101] on div "Boleto" at bounding box center [718, 100] width 28 height 13
click at [709, 146] on div "Cartão de Crédito" at bounding box center [741, 144] width 75 height 13
click at [114, 138] on button "Prestador" at bounding box center [117, 142] width 52 height 19
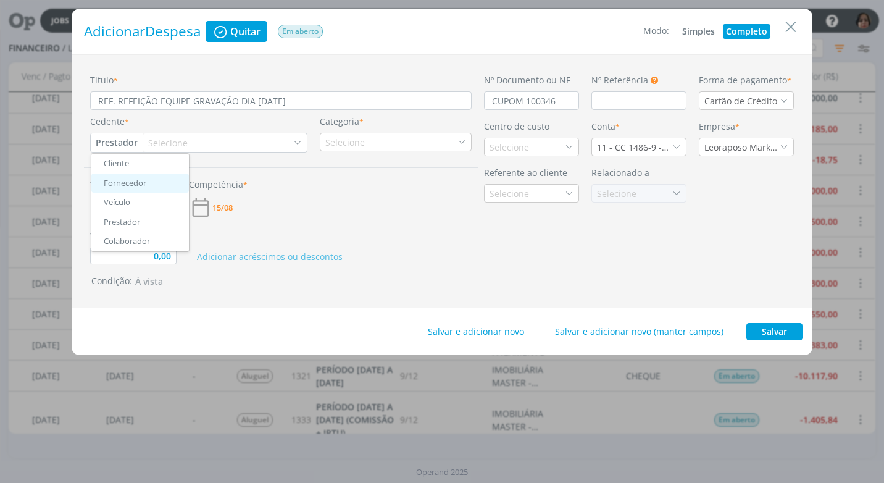
click at [150, 187] on link "Fornecedor" at bounding box center [140, 183] width 98 height 20
click at [178, 147] on div "Selecione" at bounding box center [175, 142] width 42 height 13
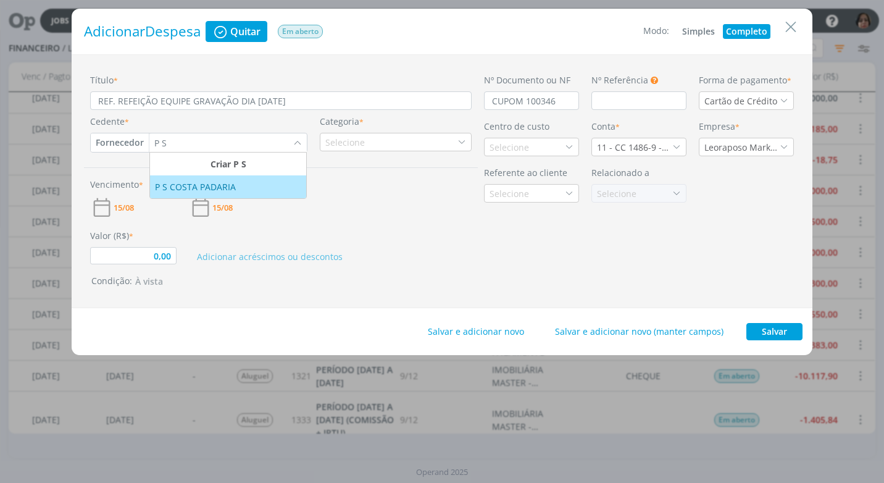
click at [184, 183] on div "P S COSTA PADARIA" at bounding box center [196, 186] width 83 height 13
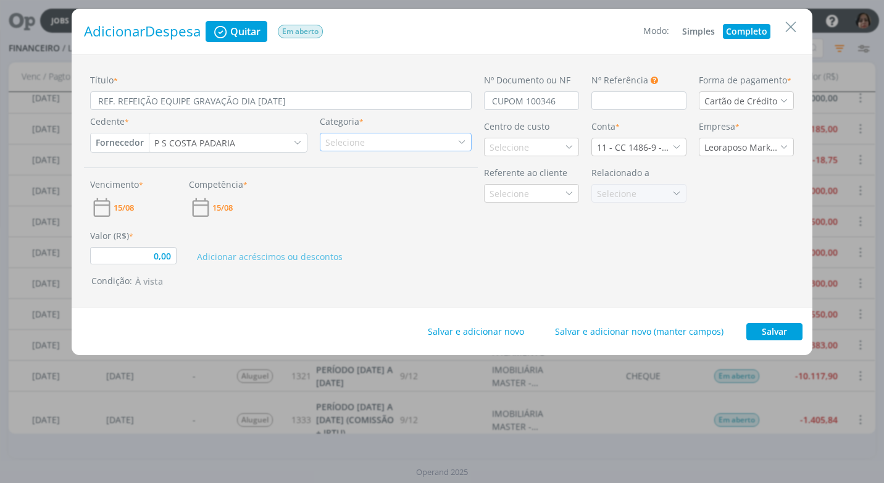
click at [360, 144] on div "Selecione" at bounding box center [346, 142] width 42 height 13
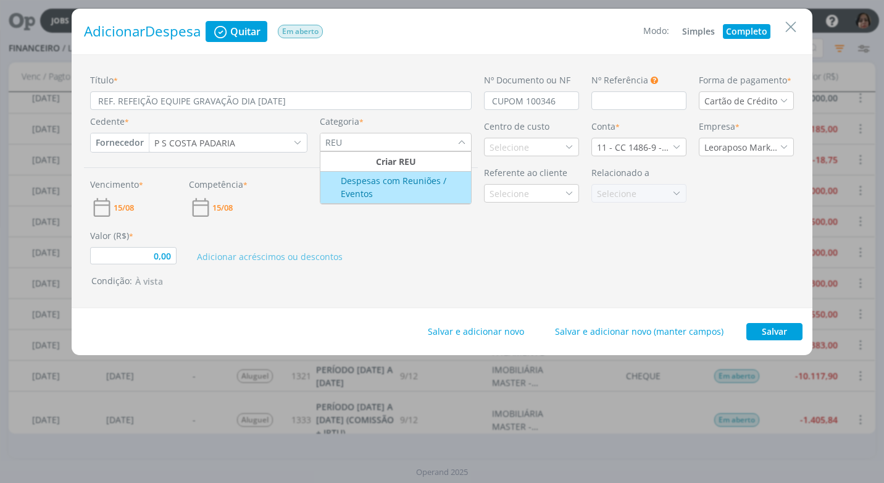
click at [370, 189] on div "Despesas com Reuniões / Eventos" at bounding box center [396, 187] width 148 height 26
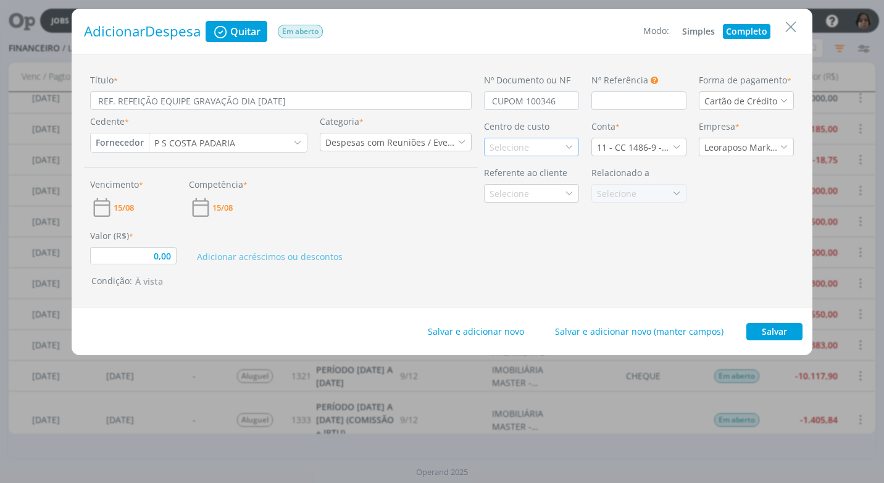
click at [552, 144] on div "Selecione" at bounding box center [531, 147] width 95 height 19
click at [552, 190] on div "Promax / Bardahl" at bounding box center [527, 191] width 74 height 13
click at [674, 148] on icon "dialog" at bounding box center [676, 147] width 9 height 9
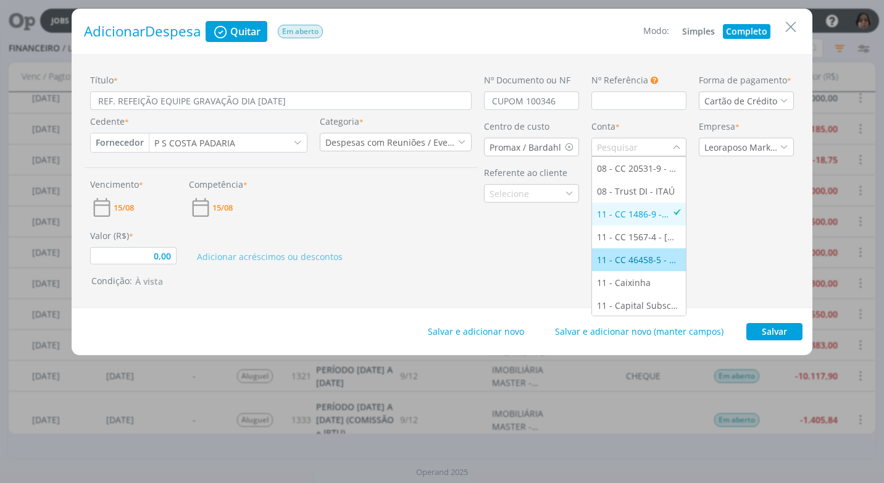
click at [623, 257] on div "11 - CC 46458-5 - [GEOGRAPHIC_DATA]" at bounding box center [639, 259] width 84 height 13
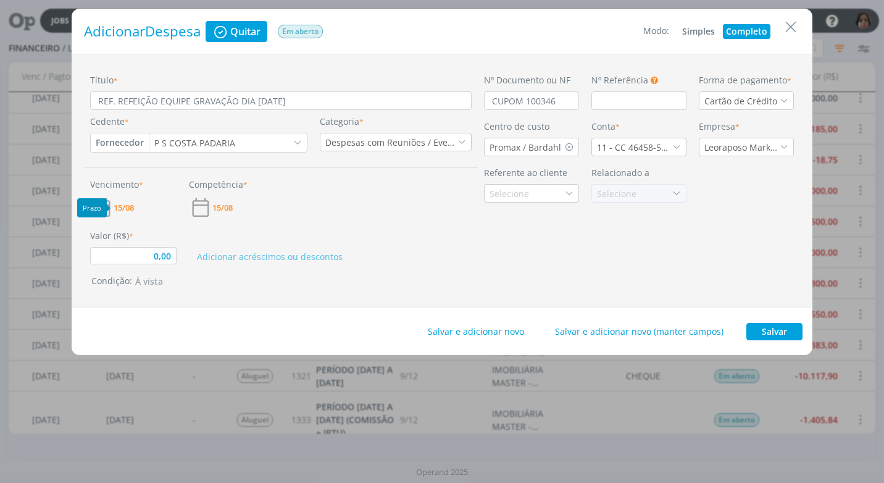
click at [128, 210] on span "15/08" at bounding box center [124, 208] width 20 height 8
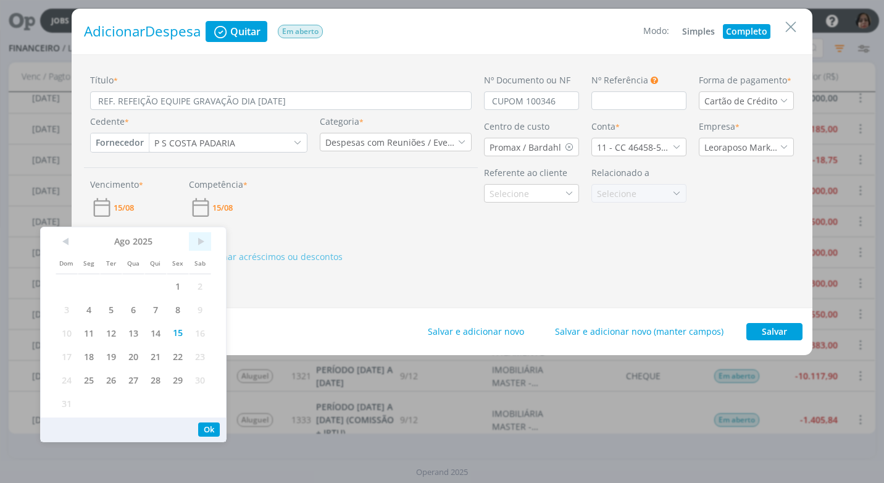
click at [202, 240] on span ">" at bounding box center [200, 241] width 22 height 19
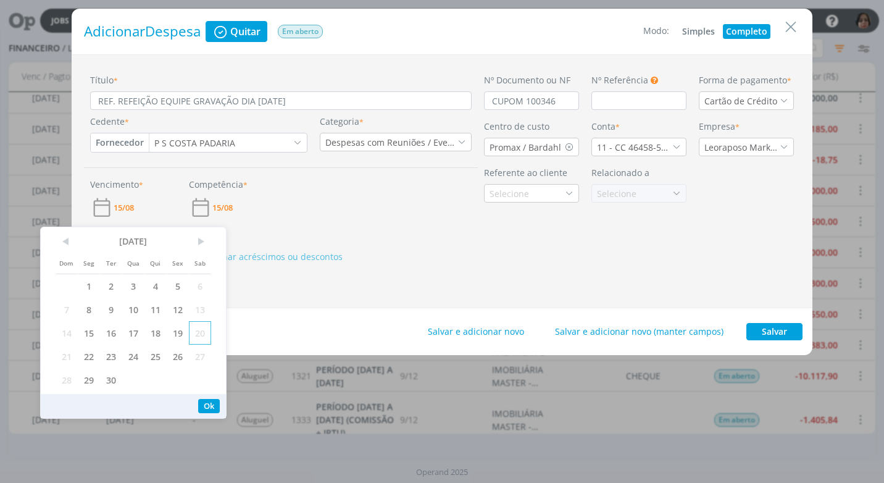
click at [194, 335] on span "20" at bounding box center [200, 332] width 22 height 23
drag, startPoint x: 203, startPoint y: 404, endPoint x: 203, endPoint y: 394, distance: 9.9
click at [203, 400] on button "Ok" at bounding box center [209, 406] width 22 height 14
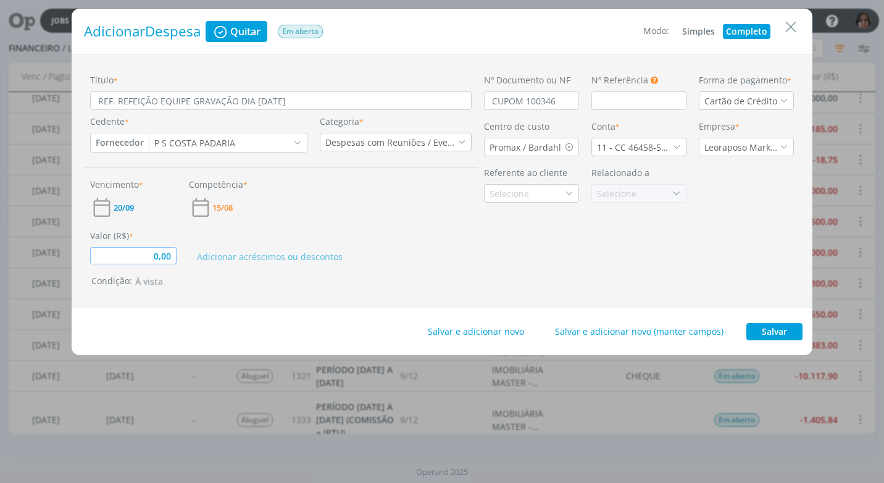
click at [157, 258] on input "0,00" at bounding box center [133, 255] width 86 height 17
click at [433, 254] on div "Adicionar acréscimos ou descontos" at bounding box center [331, 246] width 296 height 35
click at [756, 328] on button "Salvar" at bounding box center [774, 331] width 56 height 17
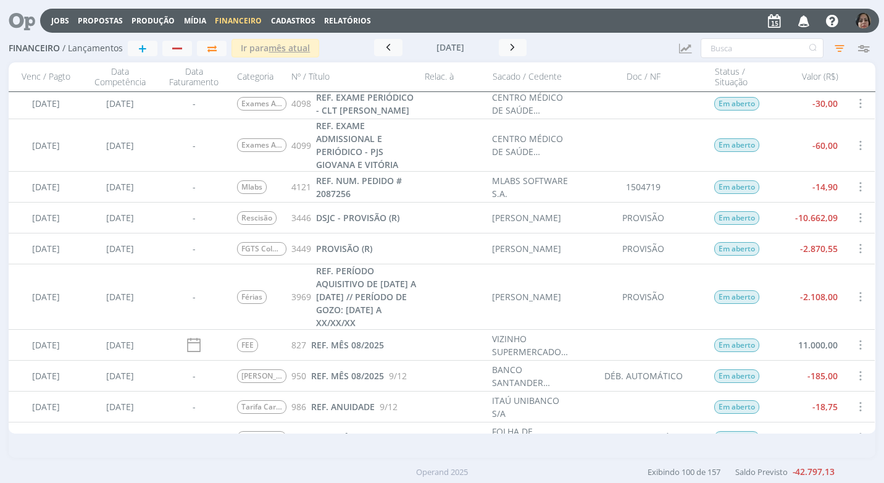
scroll to position [3199, 0]
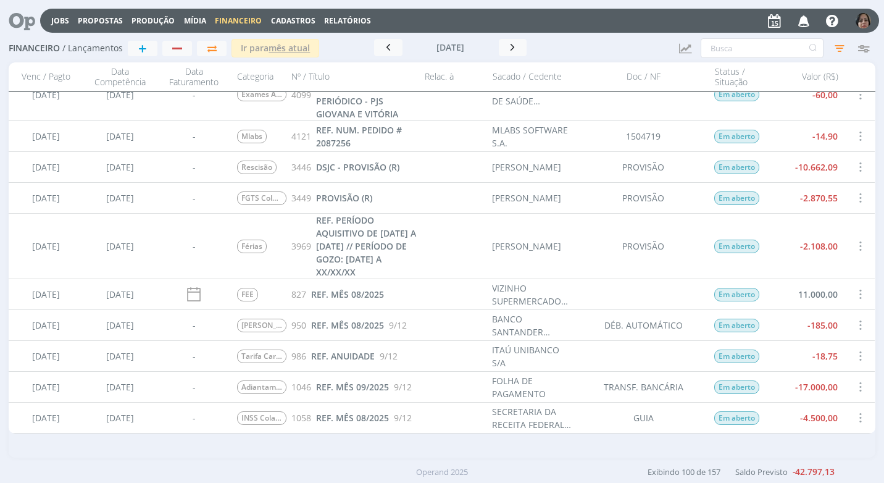
click at [782, 385] on div "-17.000,00" at bounding box center [807, 387] width 74 height 30
click at [682, 252] on div "PROVISÃO" at bounding box center [644, 246] width 130 height 65
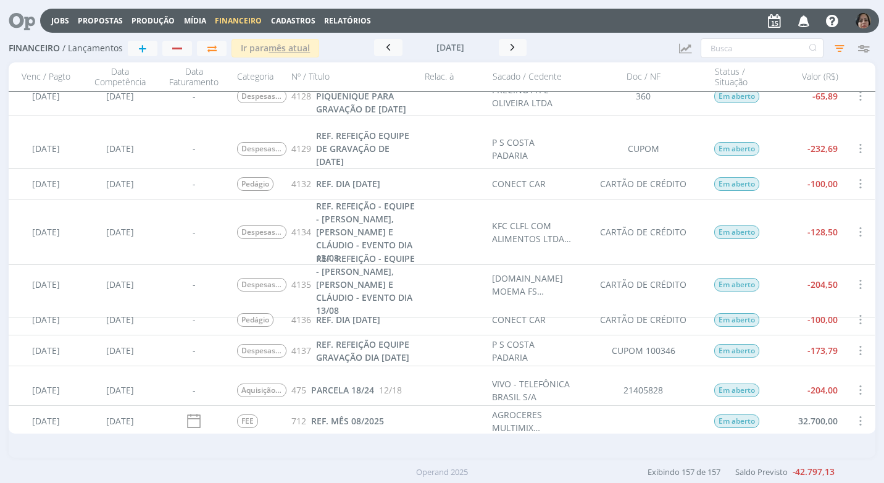
scroll to position [4927, 0]
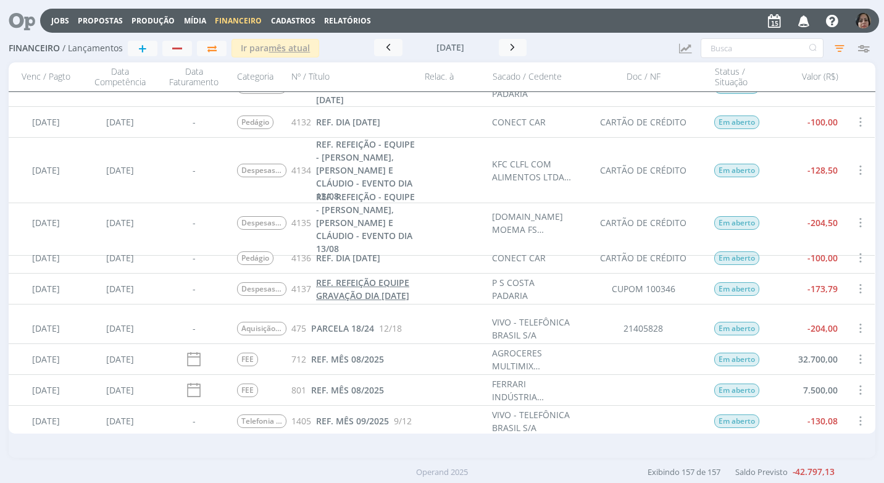
click at [364, 293] on span "REF. REFEIÇÃO EQUIPE GRAVAÇÃO DIA [DATE]" at bounding box center [362, 289] width 93 height 25
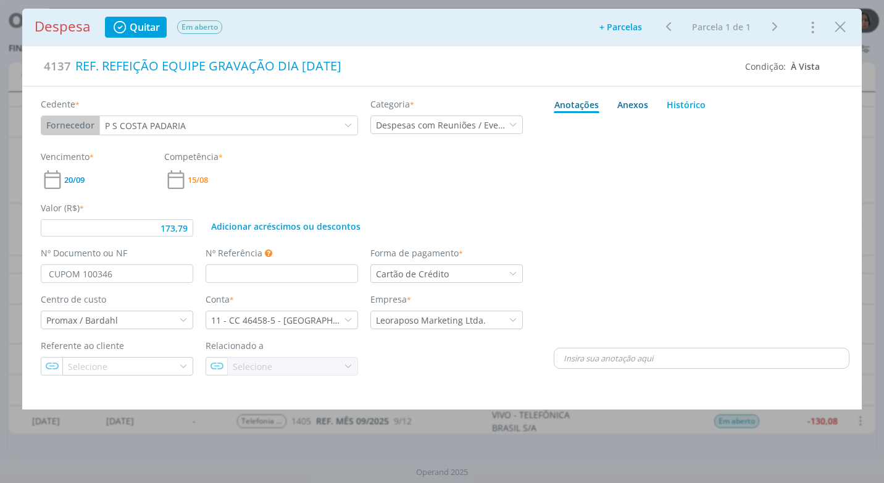
click at [628, 107] on div "Anexos 0" at bounding box center [632, 104] width 31 height 13
click at [722, 139] on span "procure em seu computador" at bounding box center [755, 138] width 106 height 11
click at [722, 127] on input "Arraste seus arquivos ou procure em seu computador" at bounding box center [702, 125] width 296 height 4
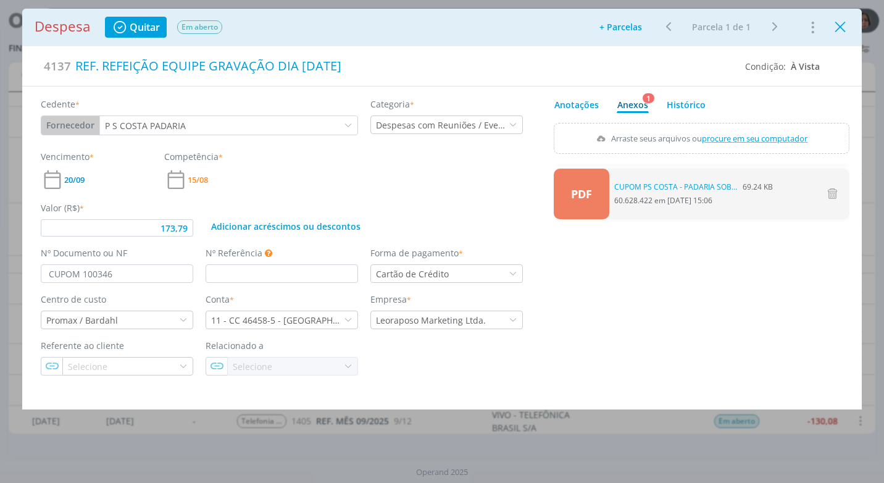
click at [840, 31] on icon "Close" at bounding box center [840, 27] width 19 height 19
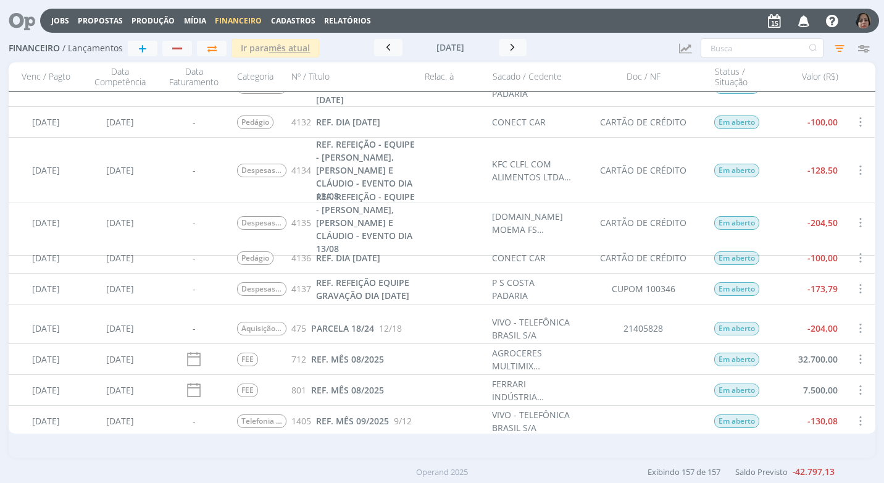
click at [288, 21] on span "Cadastros" at bounding box center [293, 20] width 44 height 10
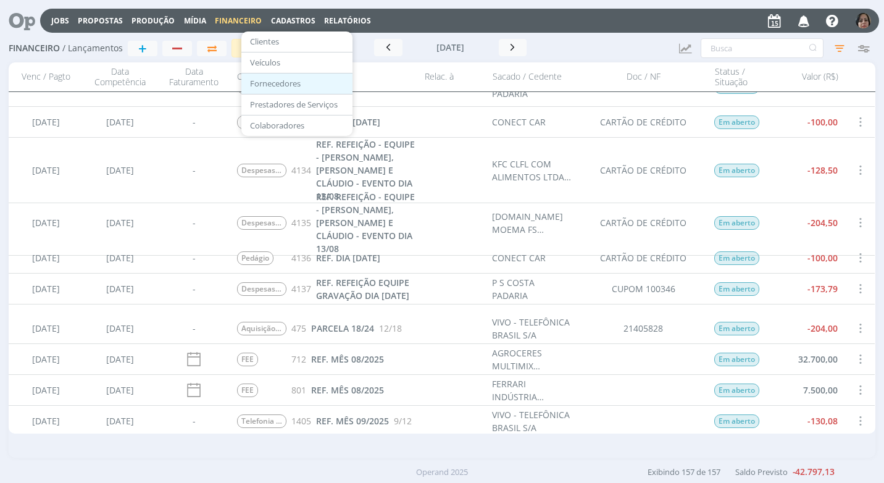
click at [305, 83] on link "Fornecedores" at bounding box center [297, 83] width 104 height 19
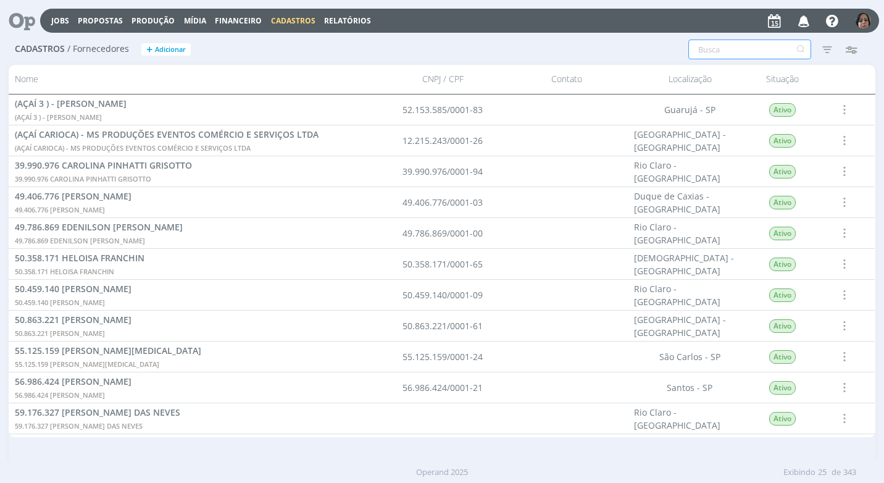
click at [706, 57] on input "text" at bounding box center [749, 50] width 123 height 20
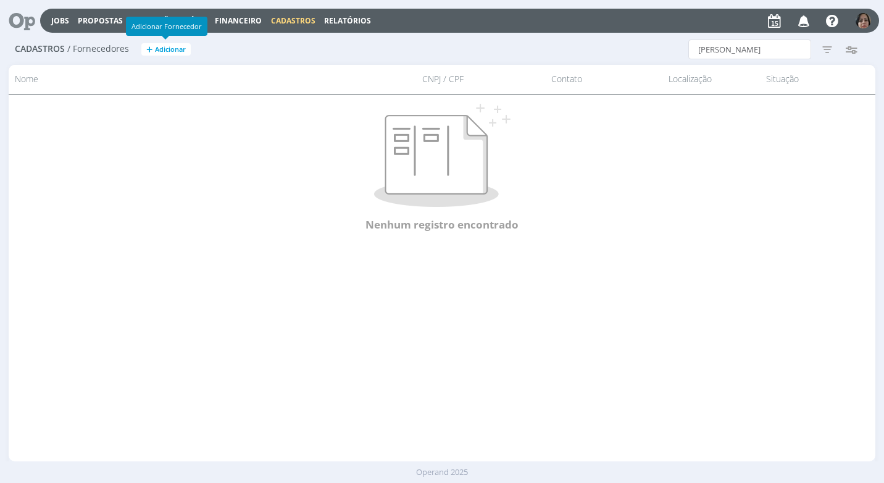
click at [168, 49] on span "Adicionar" at bounding box center [170, 50] width 31 height 8
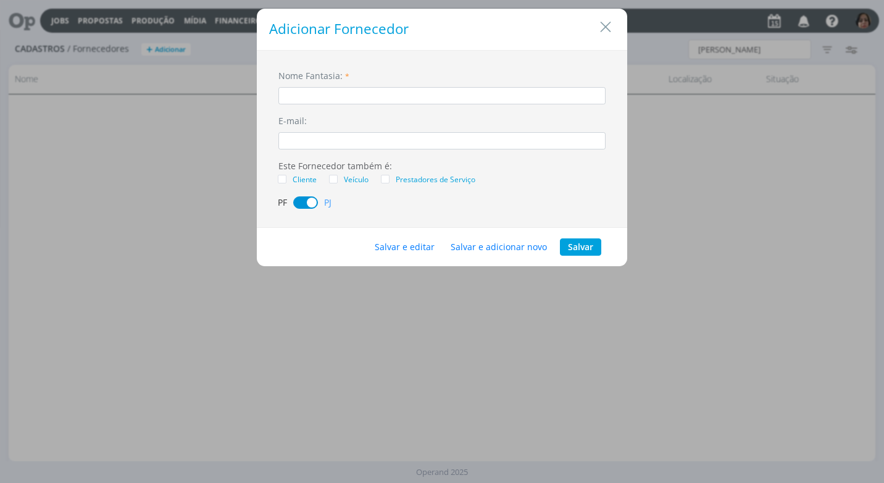
click at [327, 98] on input "dialog" at bounding box center [441, 95] width 327 height 17
click at [406, 249] on button "Salvar e editar" at bounding box center [405, 246] width 76 height 17
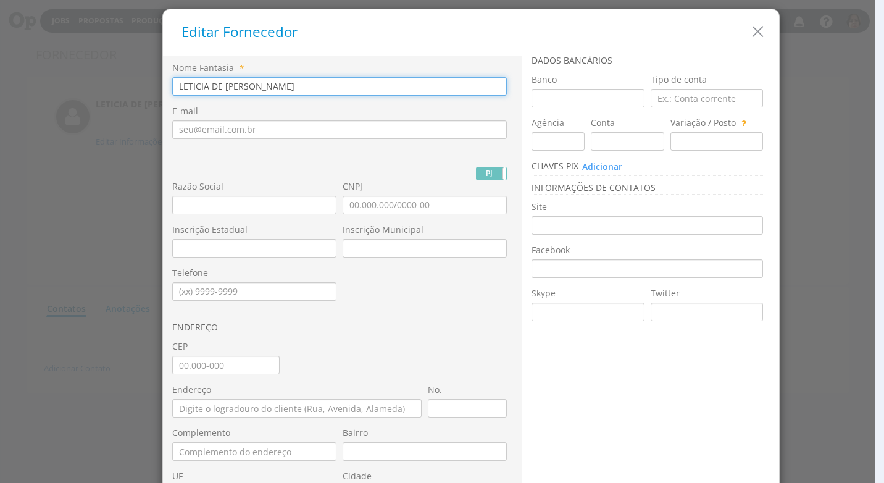
drag, startPoint x: 299, startPoint y: 87, endPoint x: 86, endPoint y: 90, distance: 213.6
click at [86, 90] on div "Editar Fornecedor Nome Fantasia * LETICIA DE PAULA MARIUCI E-mail PJ PF RG" at bounding box center [442, 241] width 884 height 483
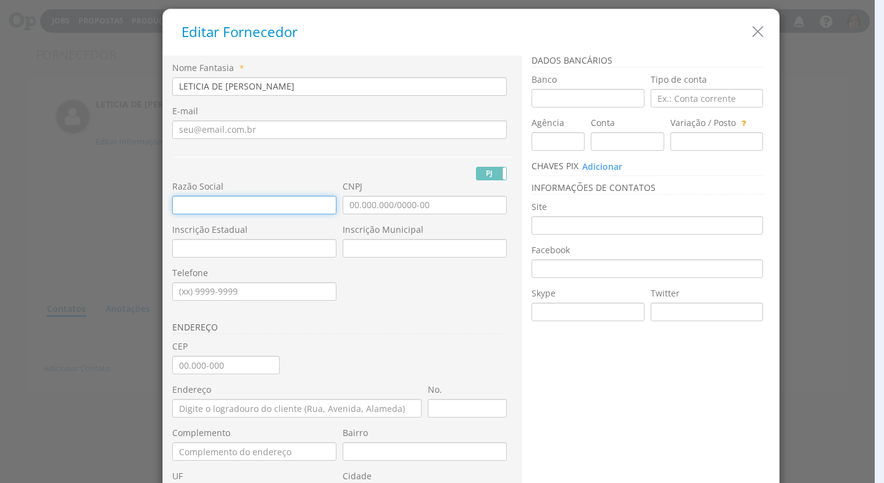
click at [172, 204] on input "text" at bounding box center [254, 205] width 164 height 19
paste input "LETICIA DE PAULA MARIUCI"
type input "LETICIA DE PAULA MARIUCI"
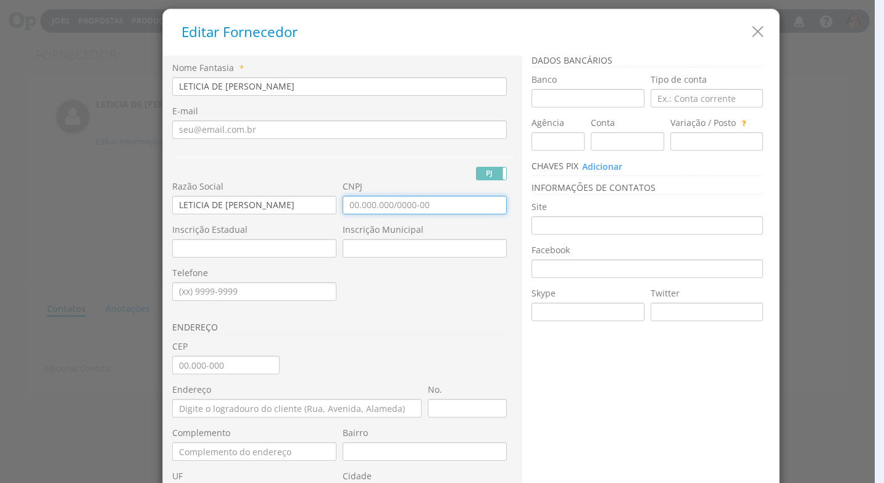
click at [344, 209] on input "CNPJ" at bounding box center [425, 205] width 164 height 19
type input "47.007.186/0001-74"
click at [192, 246] on input "Inscrição Estadual" at bounding box center [254, 248] width 164 height 19
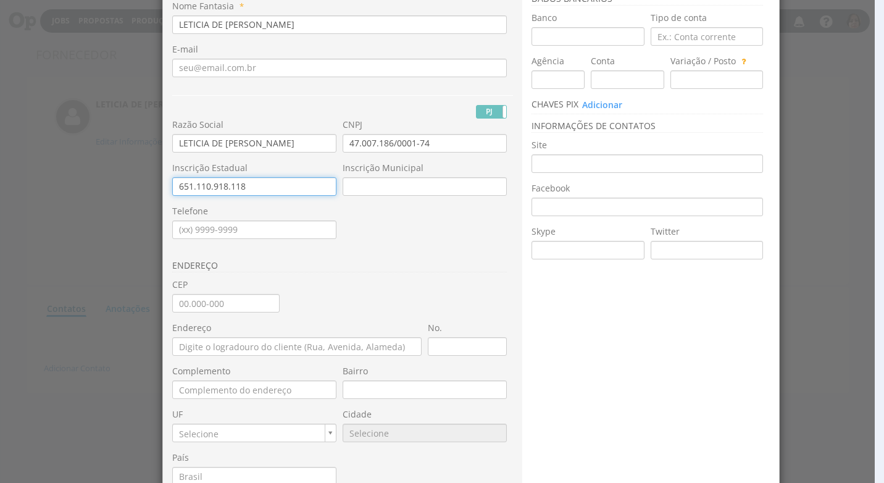
scroll to position [123, 0]
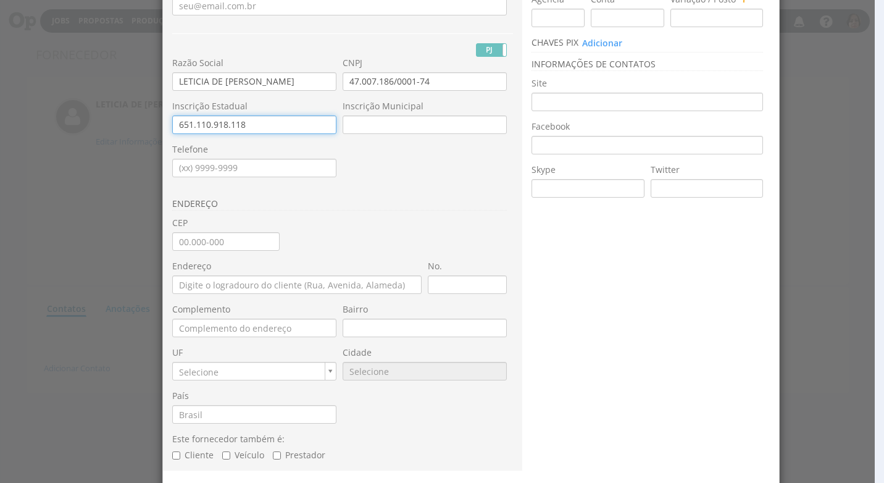
type input "651.110.918.118"
click at [191, 249] on input "CEP" at bounding box center [225, 241] width 107 height 19
click at [172, 248] on input "CEP" at bounding box center [225, 241] width 107 height 19
type input "13.520-000"
type input "Centro"
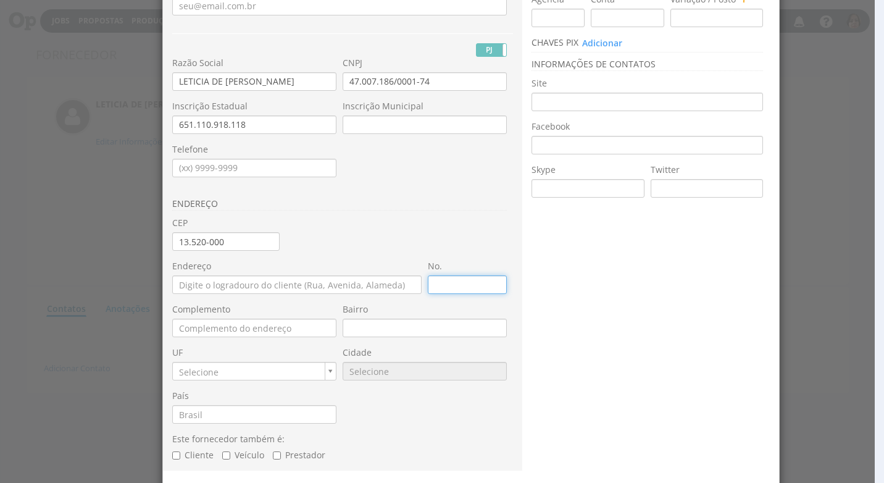
type input "SP"
type input "9669"
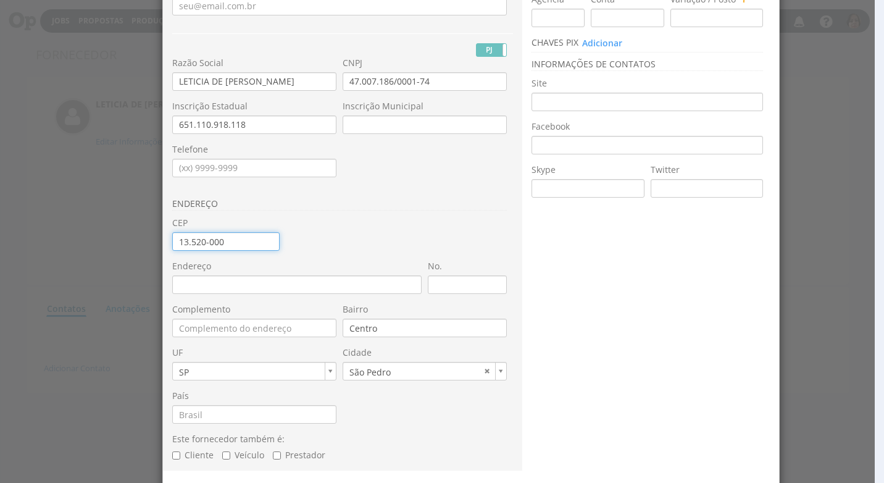
click at [244, 242] on input "13.520-000" at bounding box center [225, 241] width 107 height 19
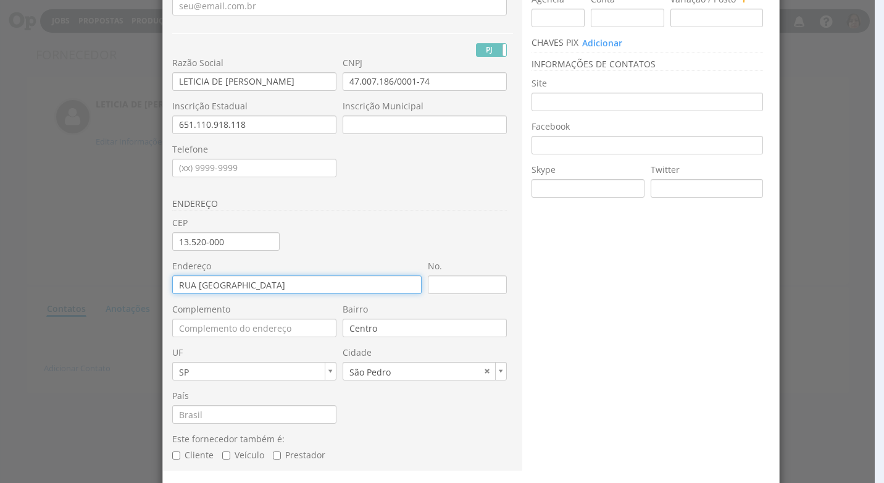
type input "RUA SÃO FRANCISCO"
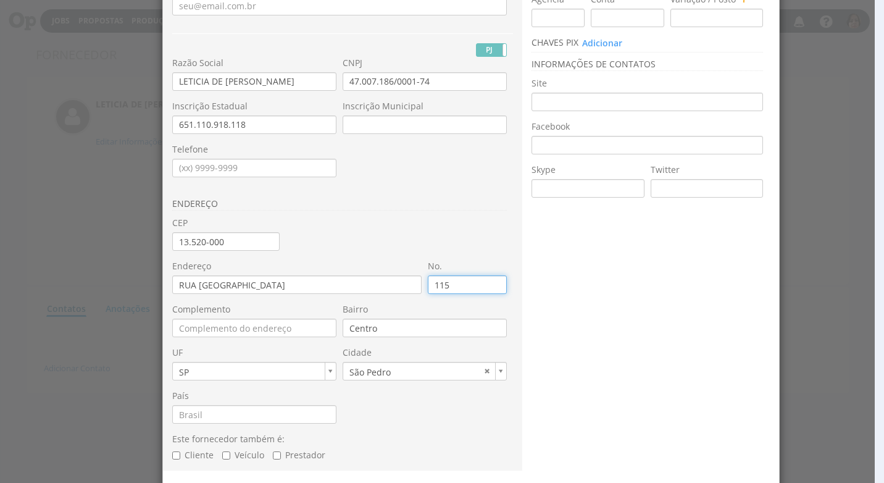
type input "1154"
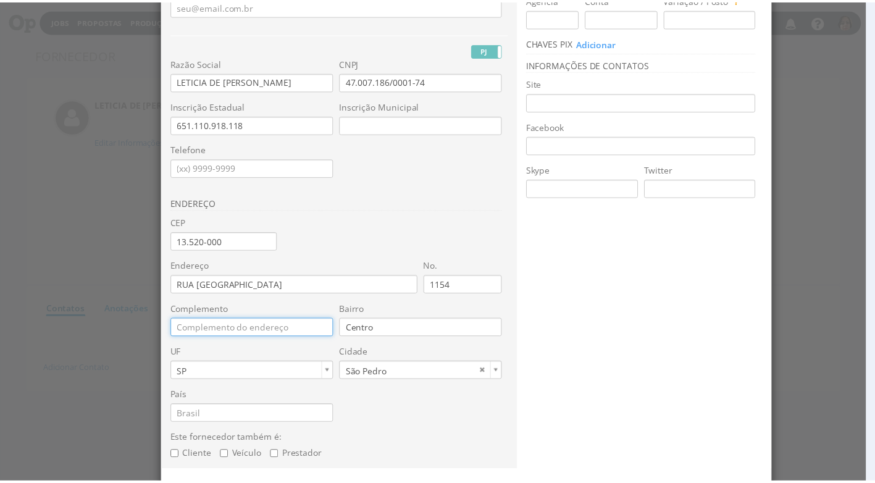
scroll to position [166, 0]
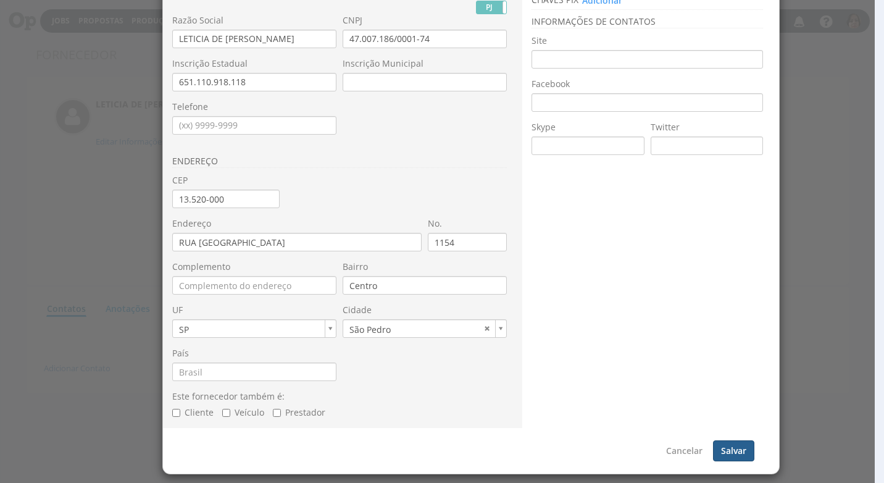
click at [741, 452] on button "Salvar" at bounding box center [733, 450] width 41 height 21
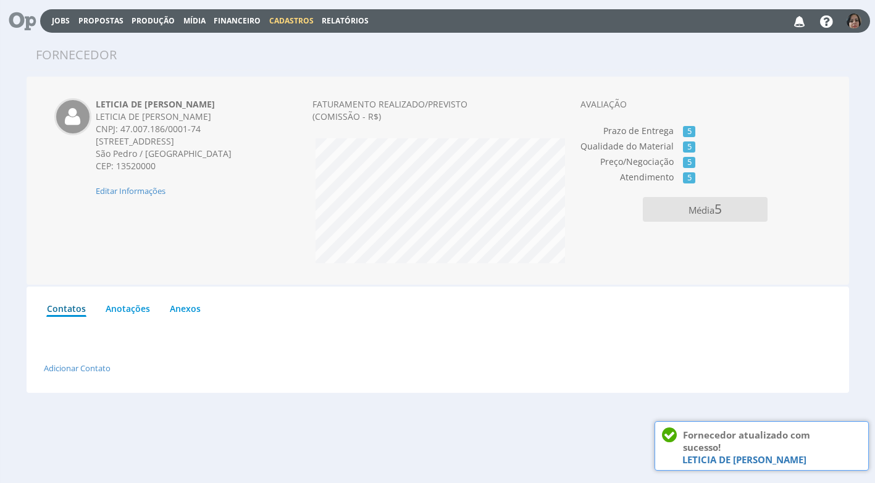
click at [244, 16] on span "Financeiro" at bounding box center [237, 20] width 47 height 10
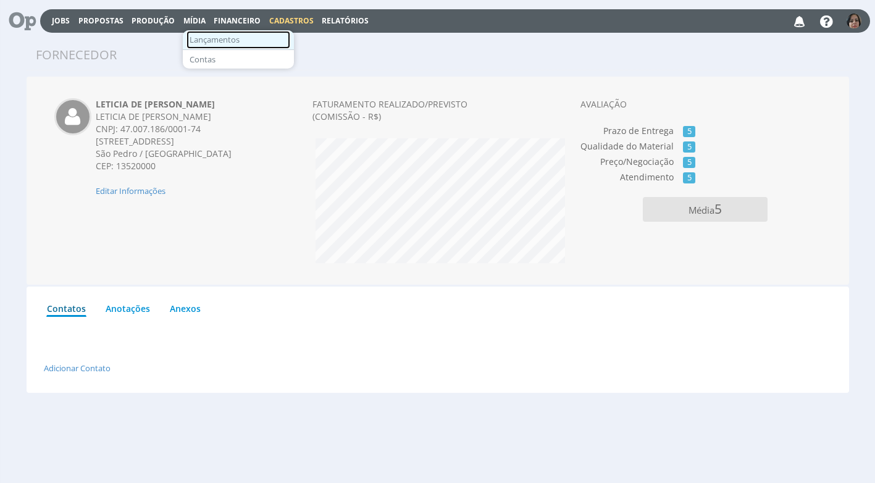
click at [236, 40] on link "Lançamentos" at bounding box center [238, 40] width 104 height 18
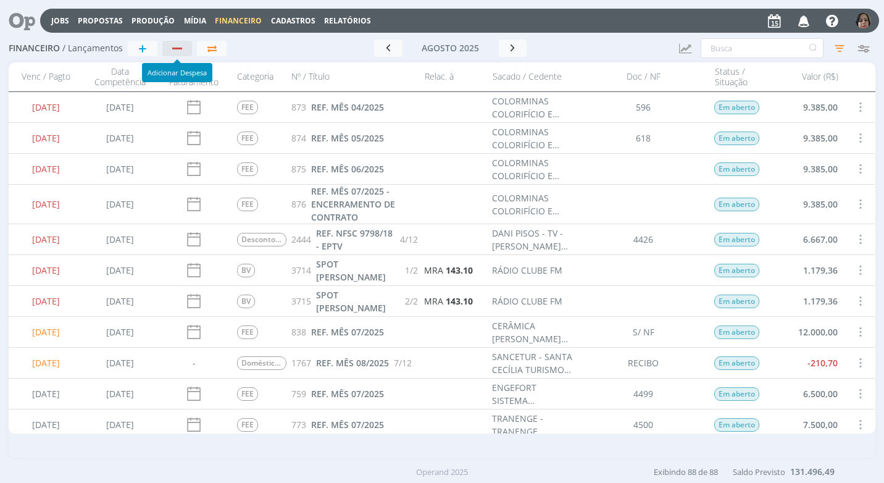
click at [175, 43] on button "button" at bounding box center [177, 48] width 30 height 15
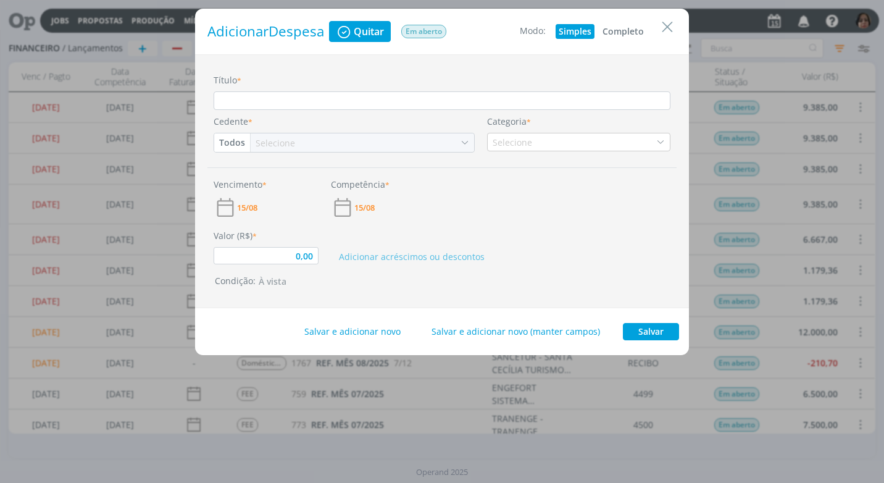
click at [611, 30] on button "Completo" at bounding box center [623, 31] width 48 height 15
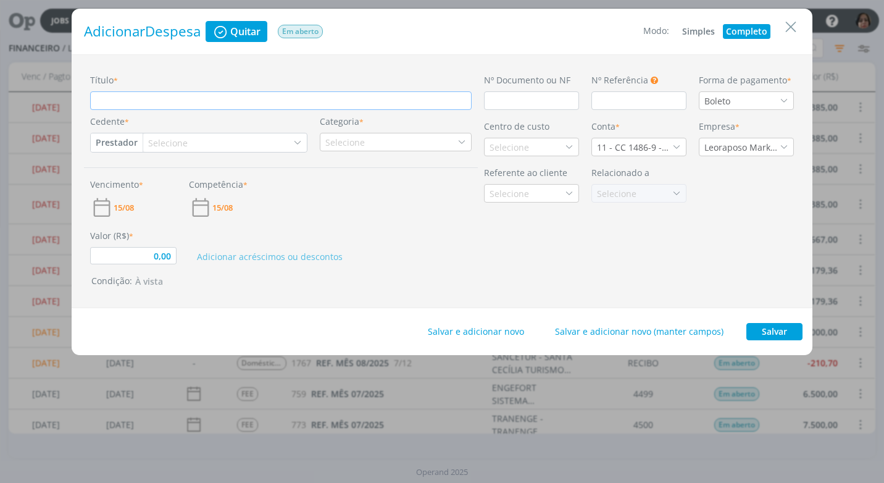
click at [135, 100] on input "Título *" at bounding box center [280, 100] width 381 height 19
type input "0,00"
type input "R"
type input "0,00"
type input "RE"
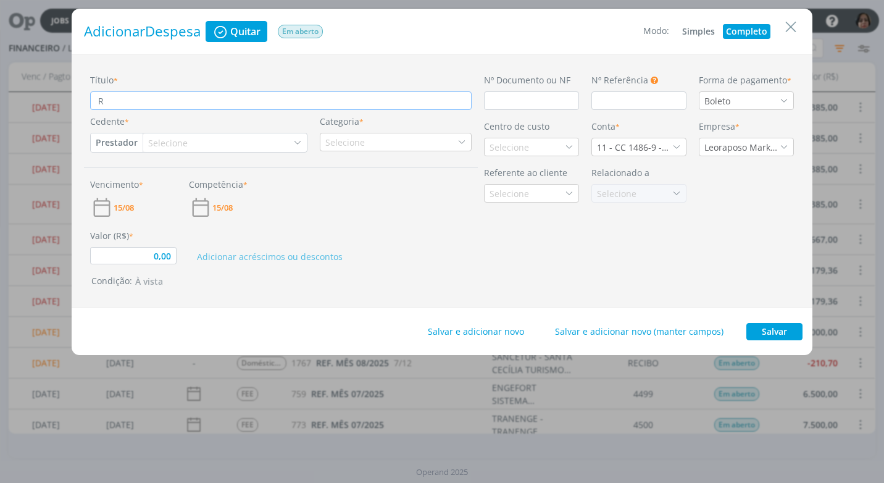
type input "0,00"
type input "REF"
type input "0,00"
type input "REF."
type input "0,00"
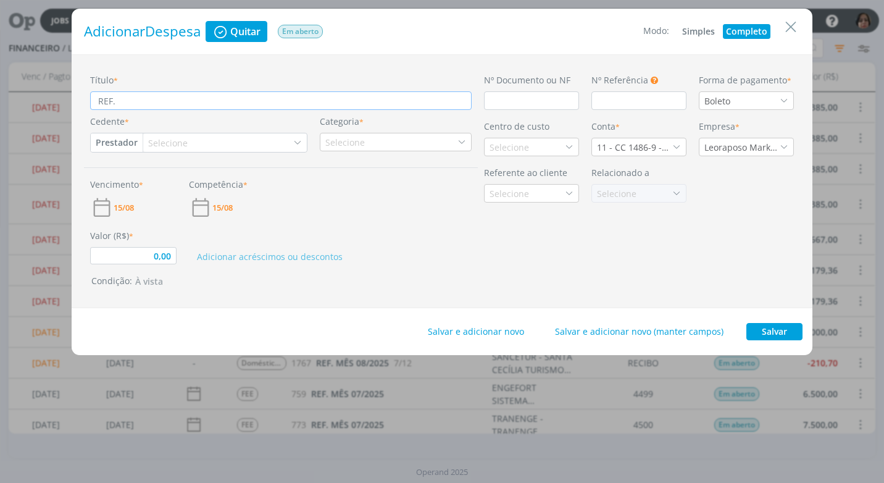
type input "REF."
type input "0,00"
type input "REF. 3"
type input "0,00"
type input "REF. 36"
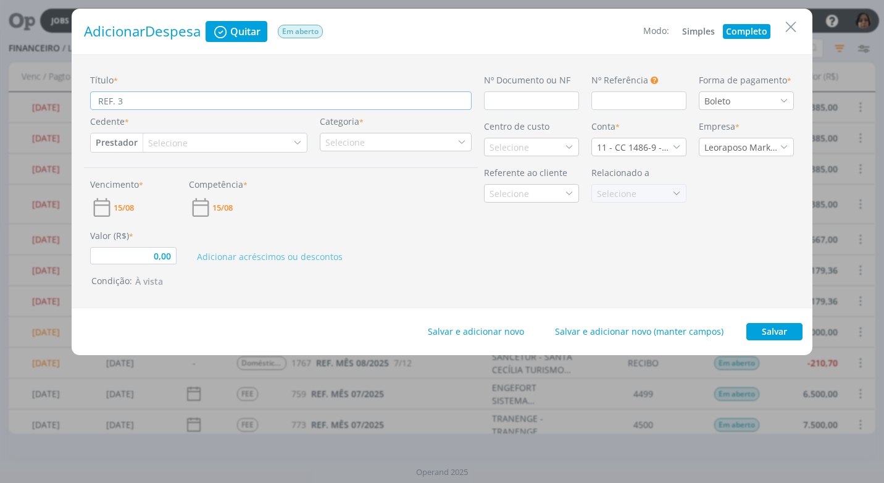
type input "0,00"
type input "REF. 36"
type input "0,00"
type input "REF. 36 F"
type input "0,00"
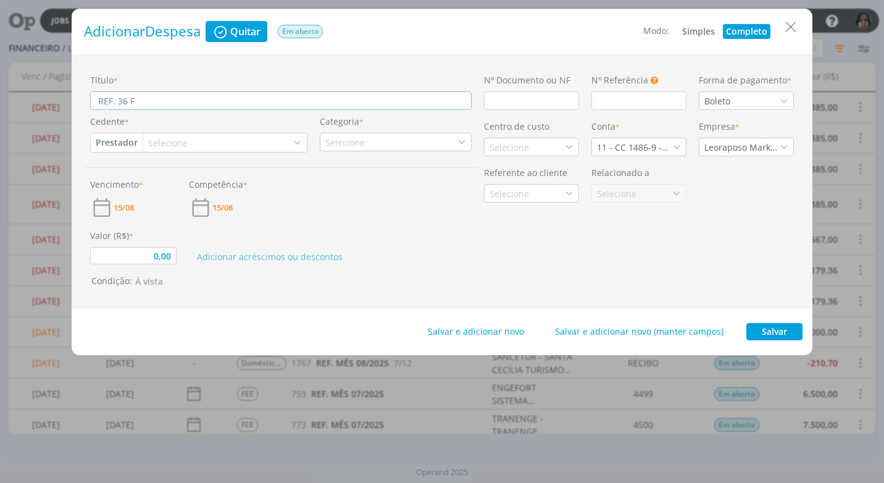
type input "REF. 36 FO"
type input "0,00"
type input "REF. 36 FOT"
type input "0,00"
type input "REF. 36 FOTO"
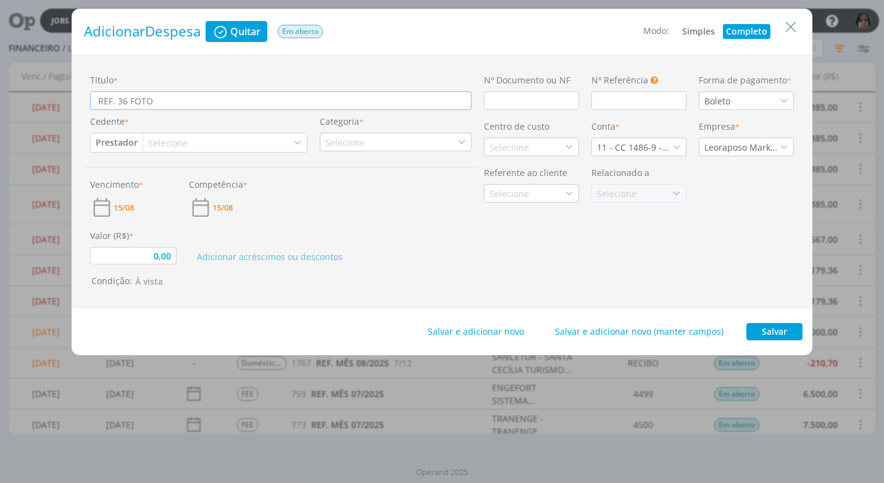
type input "0,00"
type input "REF. 36 FOTOS"
type input "0,00"
type input "REF. 36 FOTOS"
type input "0,00"
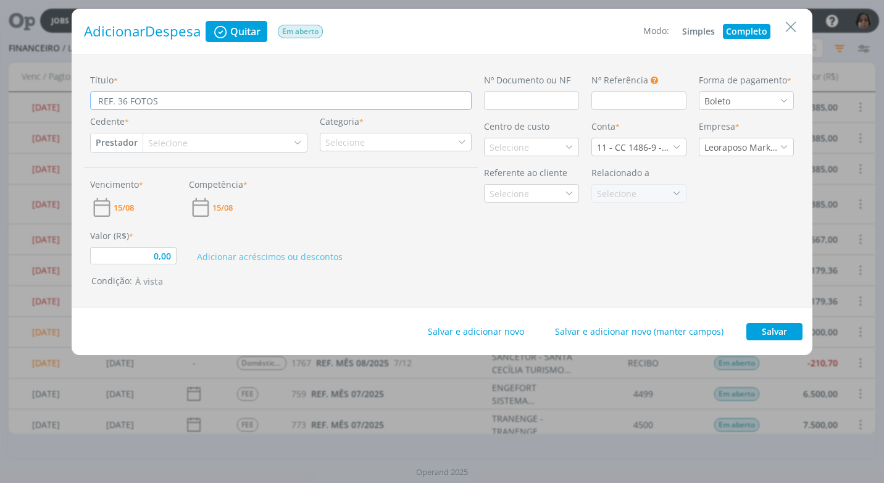
type input "REF. 36 FOTOS 1"
type input "0,00"
type input "REF. 36 FOTOS 10"
type input "0,00"
type input "REF. 36 FOTOS 10X"
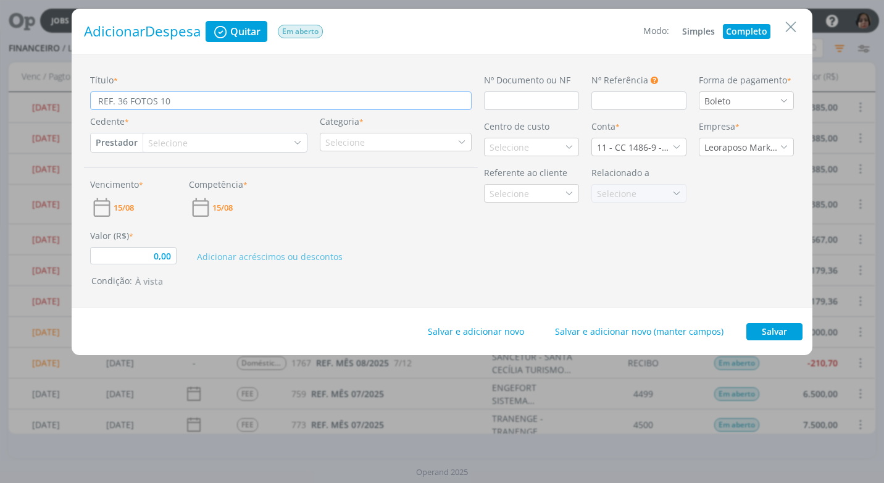
type input "0,00"
type input "REF. 36 FOTOS 10X1"
type input "0,00"
type input "REF. 36 FOTOS 10X15"
type input "0,00"
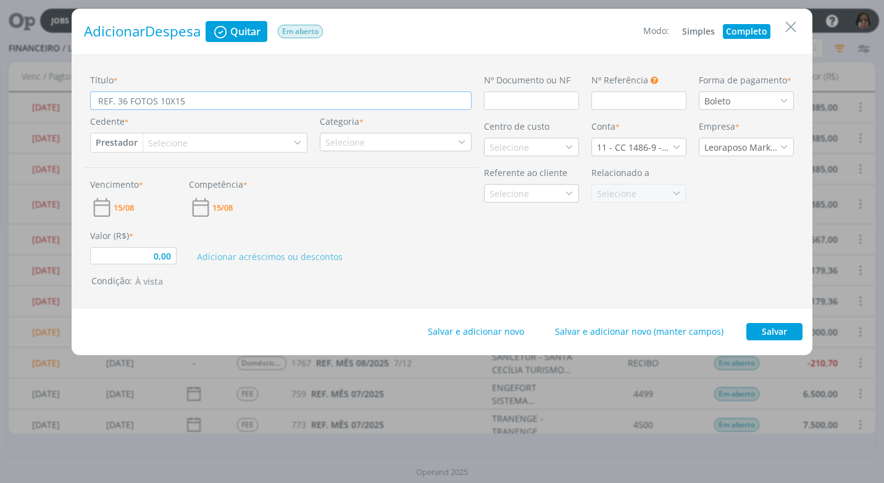
type input "REF. 36 FOTOS 10X15"
type input "0,00"
type input "REF. 36 FOTOS 10X15 -"
type input "0,00"
type input "REF. 36 FOTOS 10X15 -"
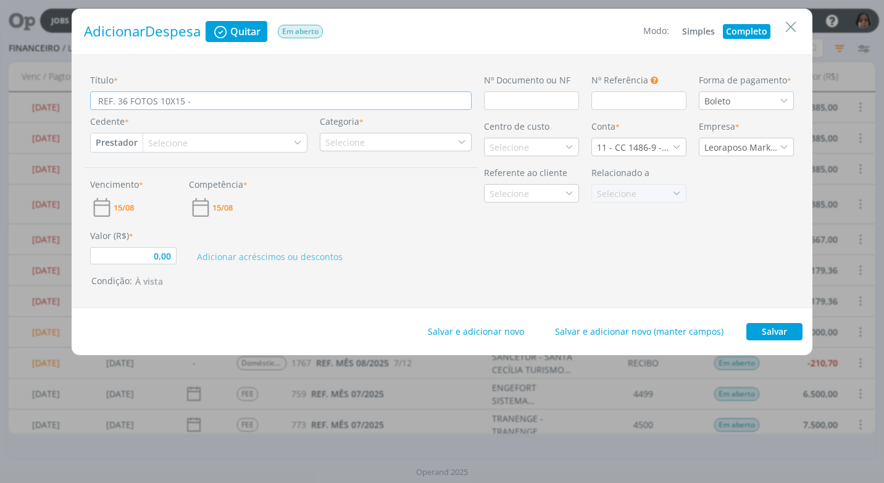
type input "0,00"
type input "REF. 36 FOTOS 10X15 - E"
type input "0,00"
type input "REF. 36 FOTOS 10X15 - EV"
type input "0,00"
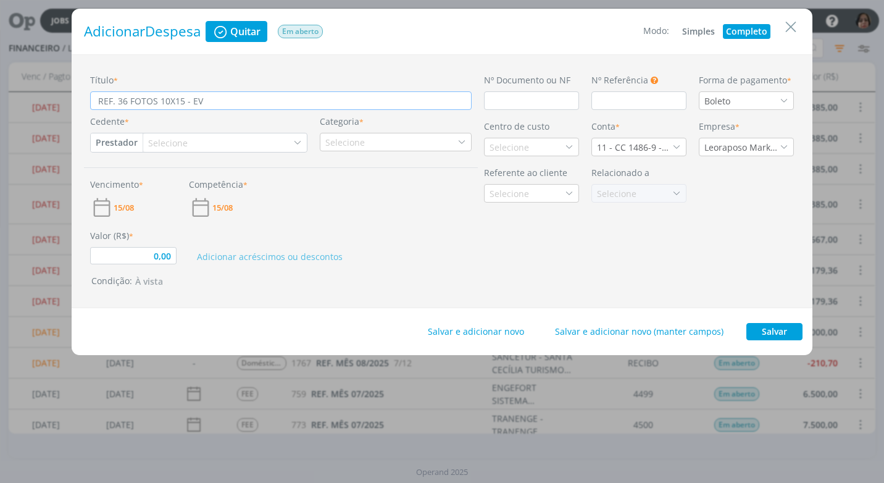
type input "REF. 36 FOTOS 10X15 - EVE"
type input "0,00"
type input "REF. 36 FOTOS 10X15 - EVEN"
type input "0,00"
type input "REF. 36 FOTOS 10X15 - EVENT"
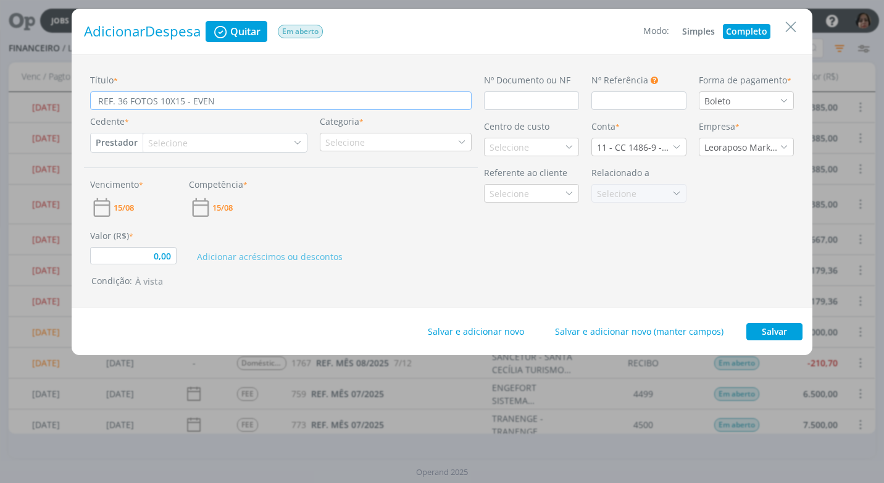
type input "0,00"
type input "REF. 36 FOTOS 10X15 - EVENTO"
type input "0,00"
type input "REF. 36 FOTOS 10X15 - EVENTO"
type input "0,00"
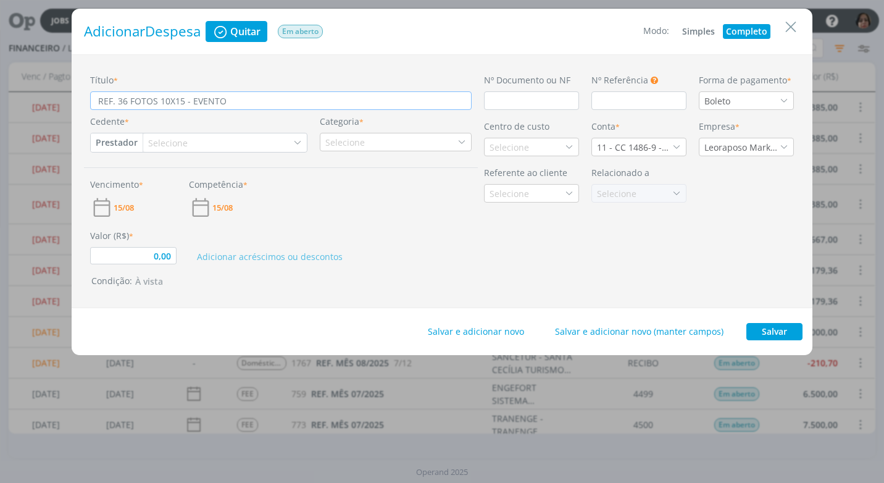
type input "REF. 36 FOTOS 10X15 - EVENTO B"
type input "0,00"
type input "REF. 36 FOTOS 10X15 - EVENTO BA"
type input "0,00"
type input "REF. 36 FOTOS 10X15 - EVENTO BAR"
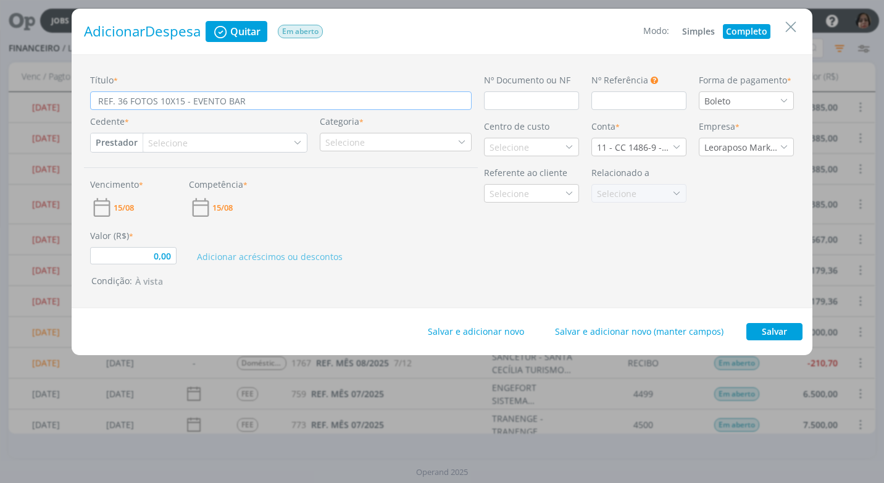
type input "0,00"
type input "REF. 36 FOTOS 10X15 - EVENTO BA"
type input "0,00"
type input "REF. 36 FOTOS 10X15 - EVENTO B"
type input "0,00"
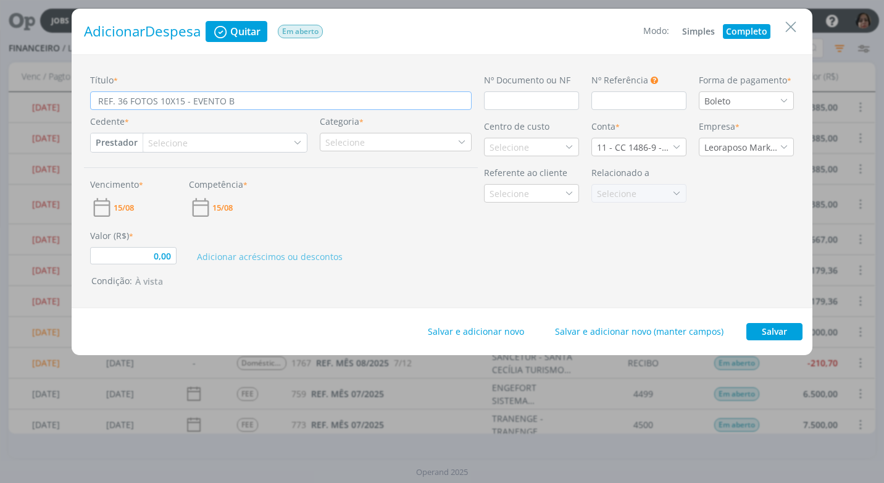
type input "REF. 36 FOTOS 10X15 - EVENTO"
type input "0,00"
type input "REF. 36 FOTOS 10X15 - EVENTO D"
type input "0,00"
type input "REF. 36 FOTOS 10X15 - EVENTO DI"
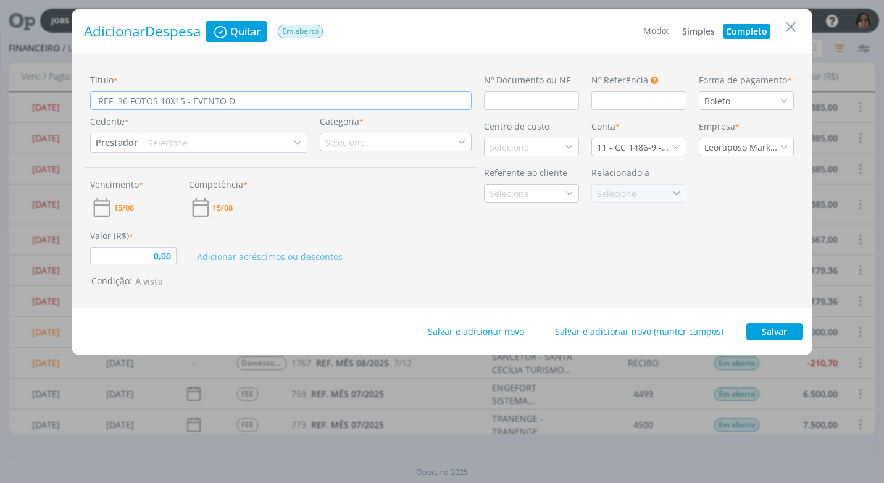
type input "0,00"
type input "REF. 36 FOTOS 10X15 - EVENTO DI"
type input "0,00"
type input "REF. 36 FOTOS 10X15 - EVENTO DI D"
type input "0,00"
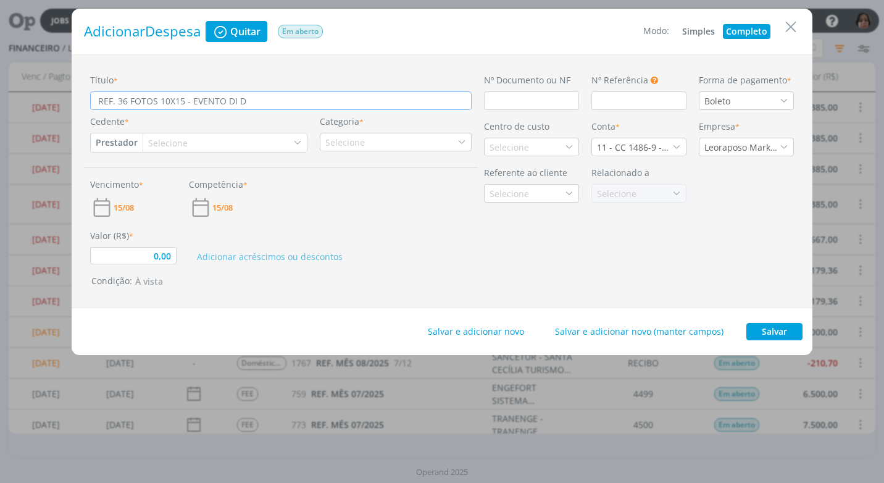
type input "REF. 36 FOTOS 10X15 - EVENTO DI DI"
type input "0,00"
type input "REF. 36 FOTOS 10X15 - EVENTO DI DIA"
type input "0,00"
type input "REF. 36 FOTOS 10X15 - EVENTO DI DI"
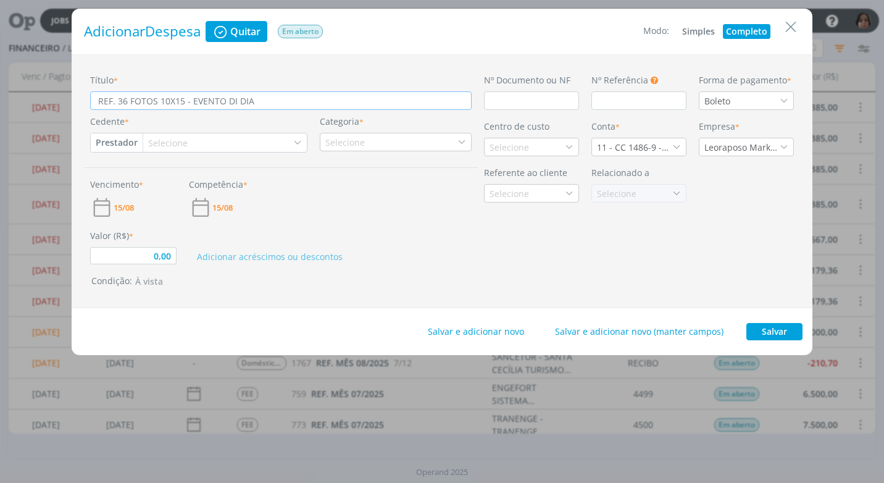
type input "0,00"
type input "REF. 36 FOTOS 10X15 - EVENTO DI D"
type input "0,00"
type input "REF. 36 FOTOS 10X15 - EVENTO DI"
type input "0,00"
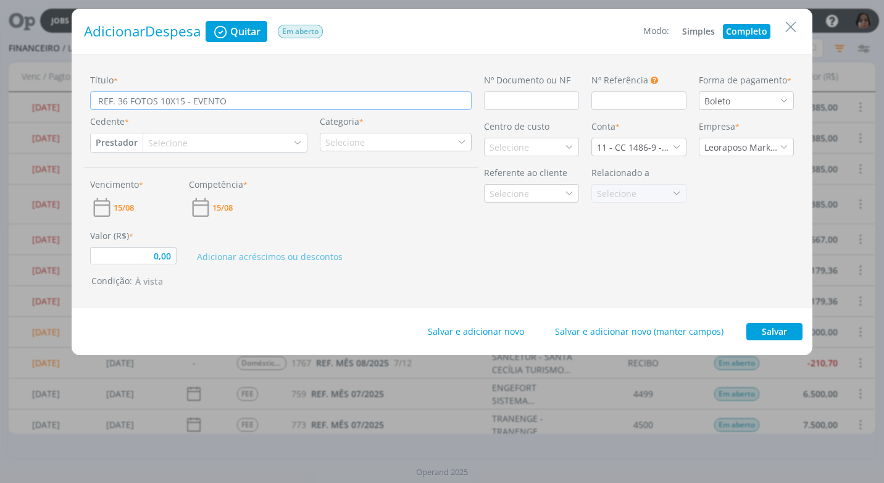
type input "REF. 36 FOTOS 10X15 - EVENT"
type input "0,00"
type input "REF. 36 FOTOS 10X15 - EVEN"
type input "0,00"
type input "REF. 36 FOTOS 10X15 - EVE"
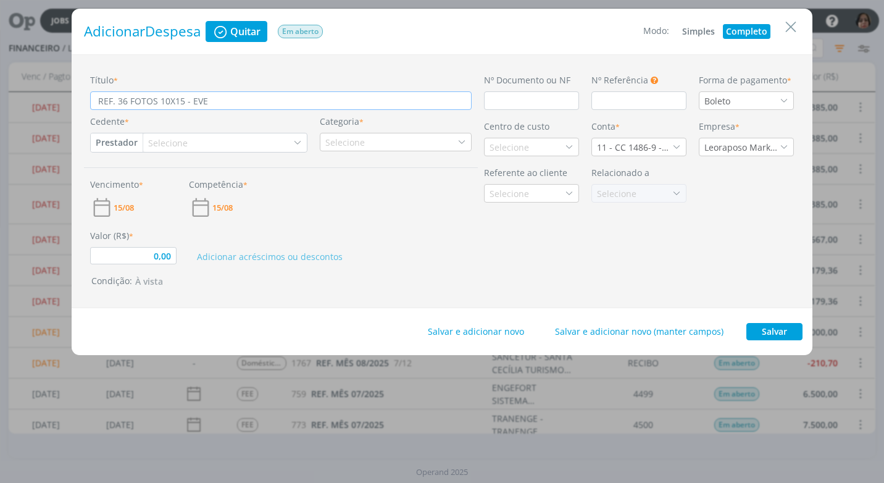
type input "0,00"
type input "REF. 36 FOTOS 10X15 - EV"
type input "0,00"
type input "REF. 36 FOTOS 10X15 - E"
type input "0,00"
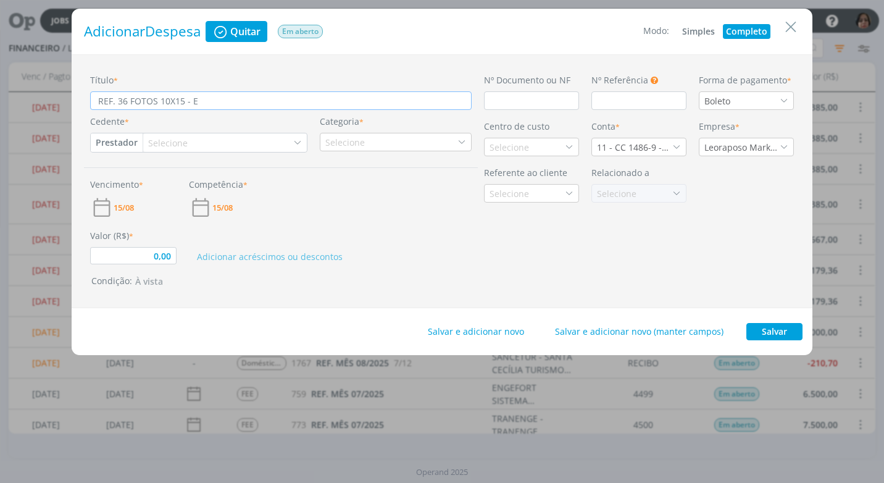
type input "REF. 36 FOTOS 10X15 -"
type input "0,00"
type input "REF. 36 FOTOS 10X15 - G"
type input "0,00"
type input "REF. 36 FOTOS 10X15 - GR"
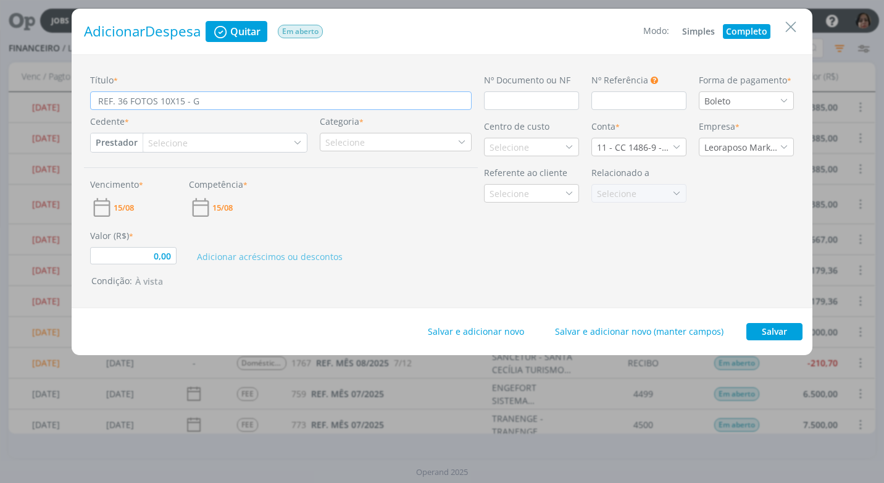
type input "0,00"
type input "REF. 36 FOTOS 10X15 - GRA"
type input "0,00"
type input "REF. 36 FOTOS 10X15 - GRAV"
type input "0,00"
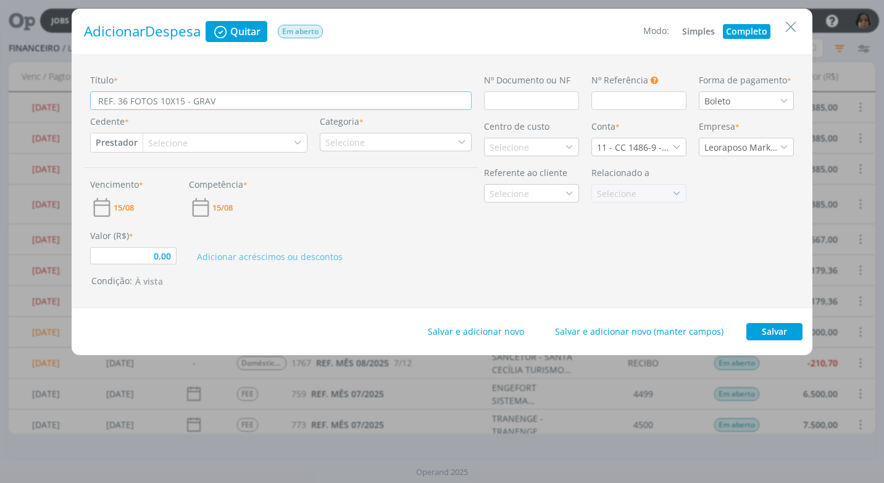
type input "REF. 36 FOTOS 10X15 - GRAVA"
type input "0,00"
type input "REF. 36 FOTOS 10X15 - GRAVAÇ"
type input "0,00"
type input "REF. 36 FOTOS 10X15 - GRAVAÇÃ"
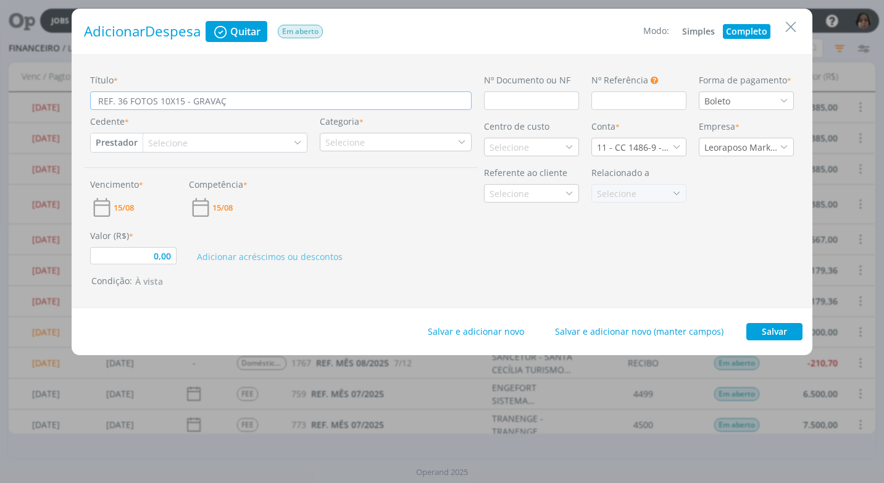
type input "0,00"
type input "REF. 36 FOTOS 10X15 - GRAVAÇÃO"
type input "0,00"
type input "REF. 36 FOTOS 10X15 - GRAVAÇÃO"
type input "0,00"
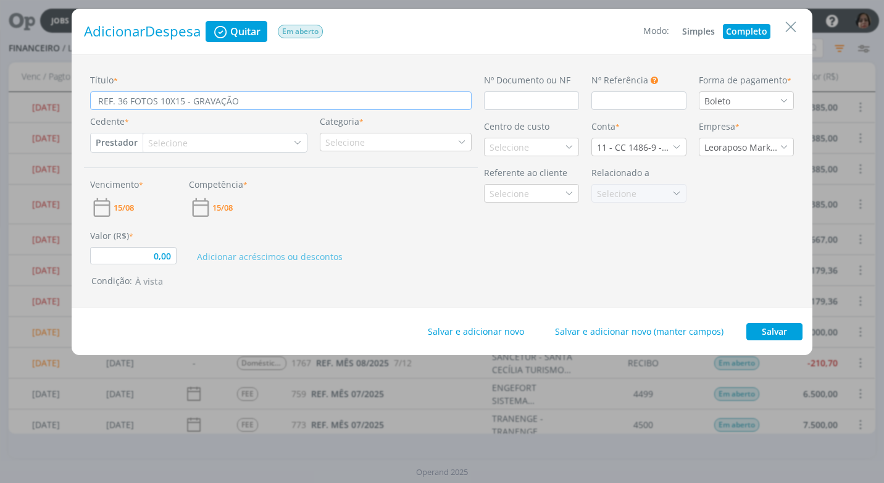
type input "REF. 36 FOTOS 10X15 - GRAVAÇÃO D"
type input "0,00"
type input "REF. 36 FOTOS 10X15 - GRAVAÇÃO DO"
type input "0,00"
type input "REF. 36 FOTOS 10X15 - GRAVAÇÃO DO"
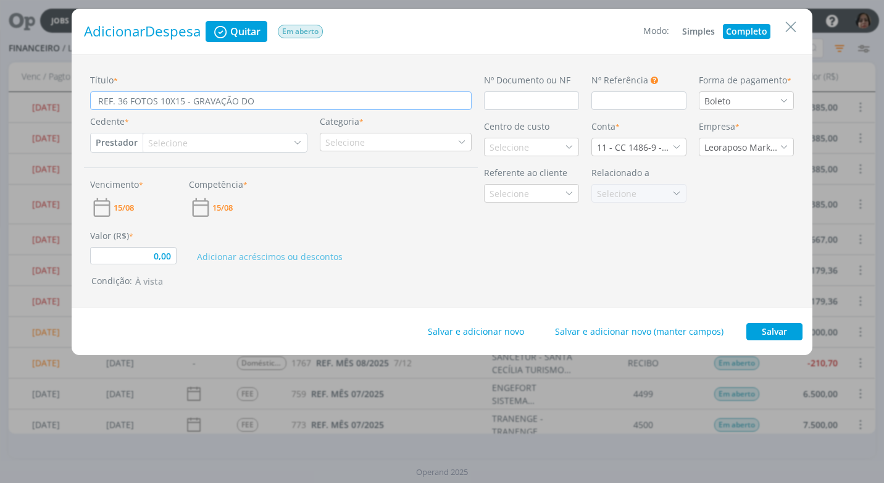
type input "0,00"
type input "REF. 36 FOTOS 10X15 - GRAVAÇÃO DO D"
type input "0,00"
type input "REF. 36 FOTOS 10X15 - GRAVAÇÃO DO DI"
type input "0,00"
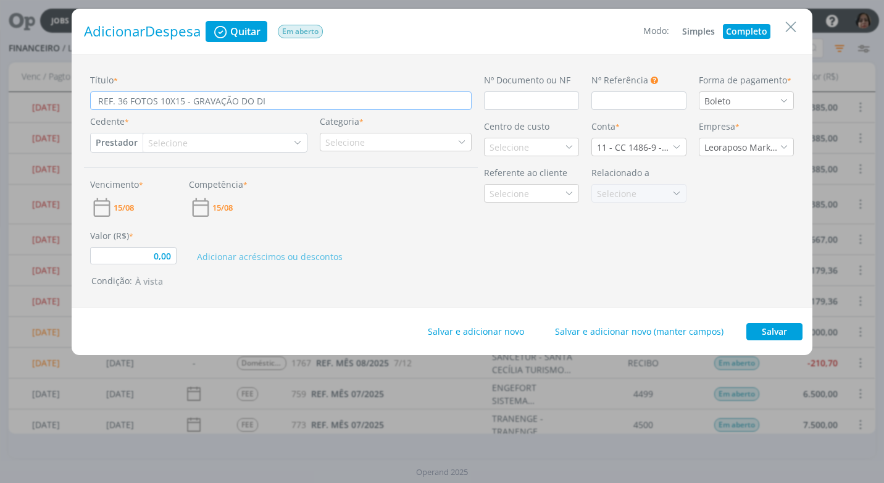
type input "REF. 36 FOTOS 10X15 - GRAVAÇÃO DO DIA"
type input "0,00"
type input "REF. 36 FOTOS 10X15 - GRAVAÇÃO DO DIA"
type input "0,00"
type input "REF. 36 FOTOS 10X15 - GRAVAÇÃO DO DIA 1"
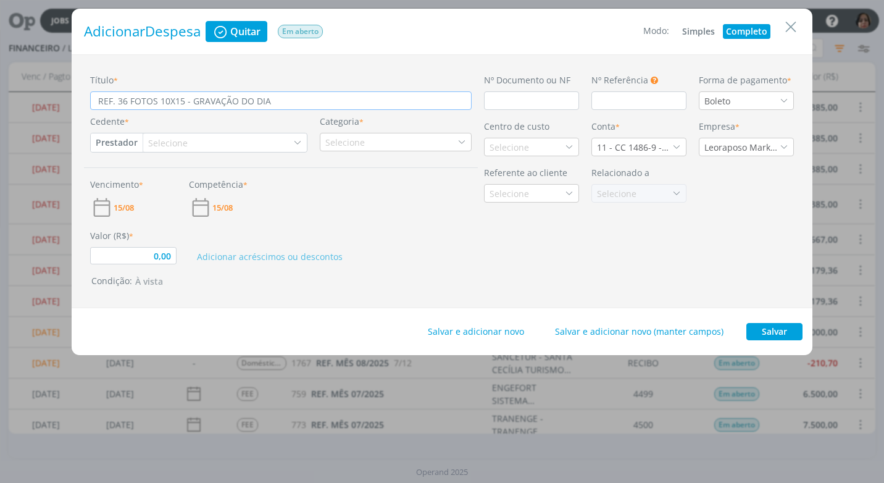
type input "0,00"
type input "REF. 36 FOTOS 10X15 - GRAVAÇÃO DO DIA 11"
type input "0,00"
type input "REF. 36 FOTOS 10X15 - GRAVAÇÃO DO DIA 1"
type input "0,00"
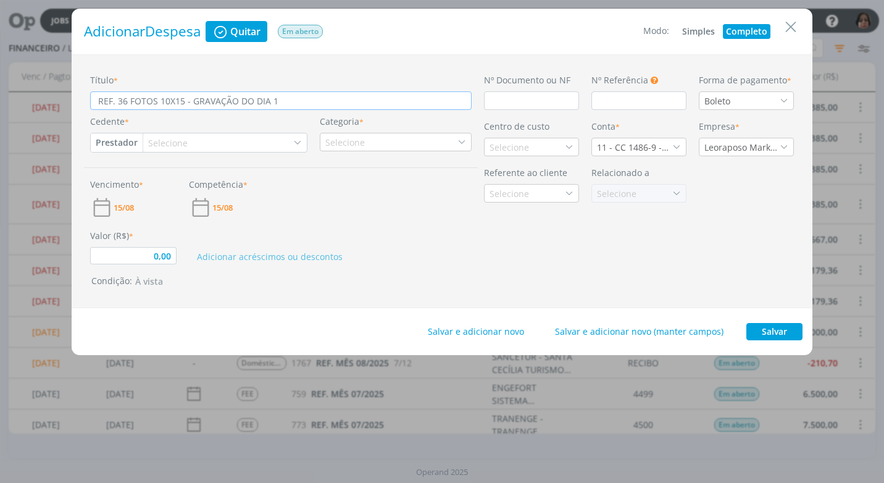
type input "REF. 36 FOTOS 10X15 - GRAVAÇÃO DO DIA 12"
type input "0,00"
type input "REF. 36 FOTOS 10X15 - GRAVAÇÃO DO DIA 12/"
type input "0,00"
type input "REF. 36 FOTOS 10X15 - GRAVAÇÃO DO DIA 12/0"
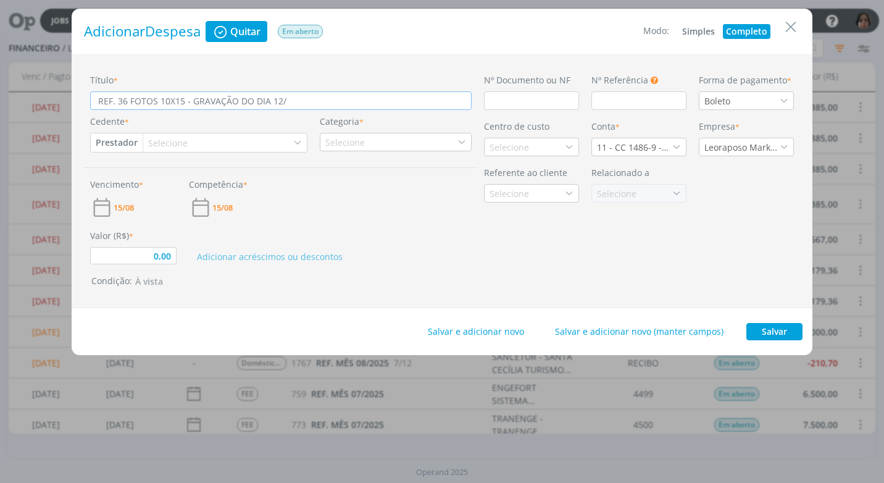
type input "0,00"
type input "REF. 36 FOTOS 10X15 - GRAVAÇÃO DO DIA 12/08"
type input "0,00"
type input "REF. 36 FOTOS 10X15 - GRAVAÇÃO DO DIA 12/08/"
type input "0,00"
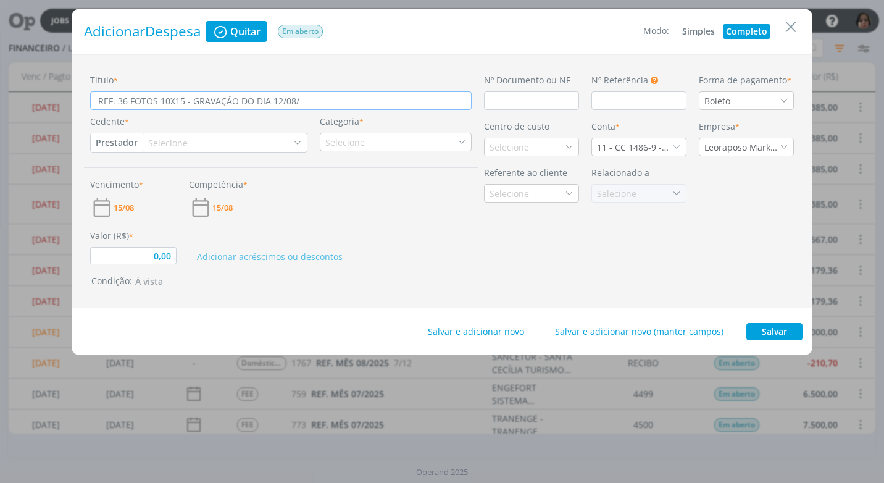
type input "REF. 36 FOTOS 10X15 - GRAVAÇÃO DO DIA 12/08/2"
type input "0,00"
type input "REF. 36 FOTOS 10X15 - GRAVAÇÃO DO DIA 12/08/20"
type input "0,00"
type input "REF. 36 FOTOS 10X15 - GRAVAÇÃO DO DIA 12/08/202"
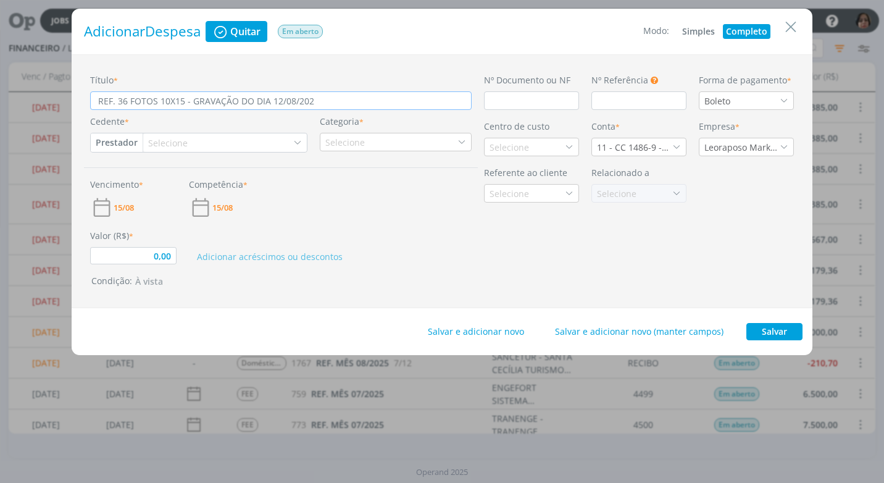
type input "0,00"
type input "REF. 36 FOTOS 10X15 - GRAVAÇÃO DO DIA 12/08/2025"
type input "0,00"
type input "REF. 36 FOTOS 10X15 - GRAVAÇÃO DO DIA 12/08/2025"
click at [505, 102] on input "dialog" at bounding box center [531, 100] width 95 height 19
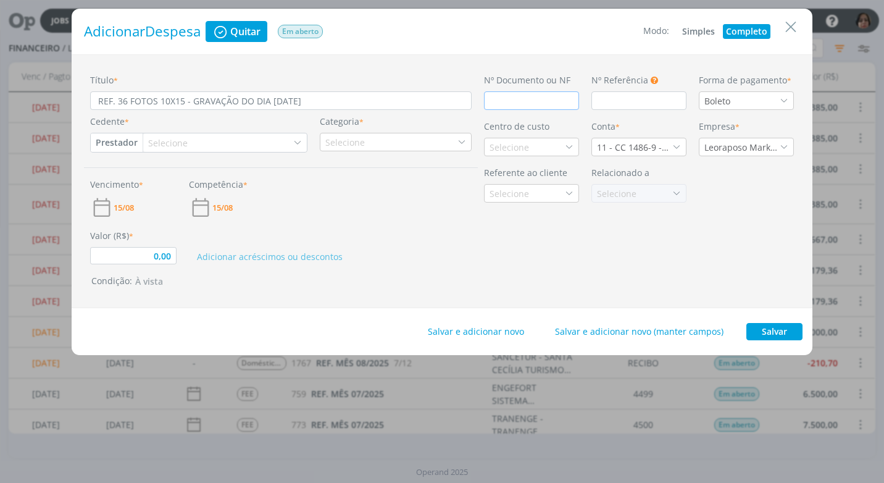
type input "0,00"
type input "R"
type input "0,00"
type input "RE"
type input "0,00"
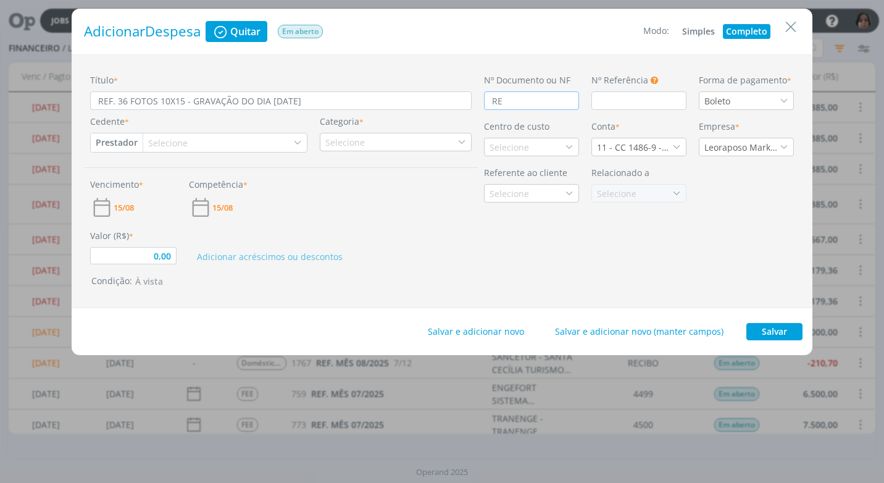
type input "REC"
type input "0,00"
type input "RECI"
type input "0,00"
type input "RECIB"
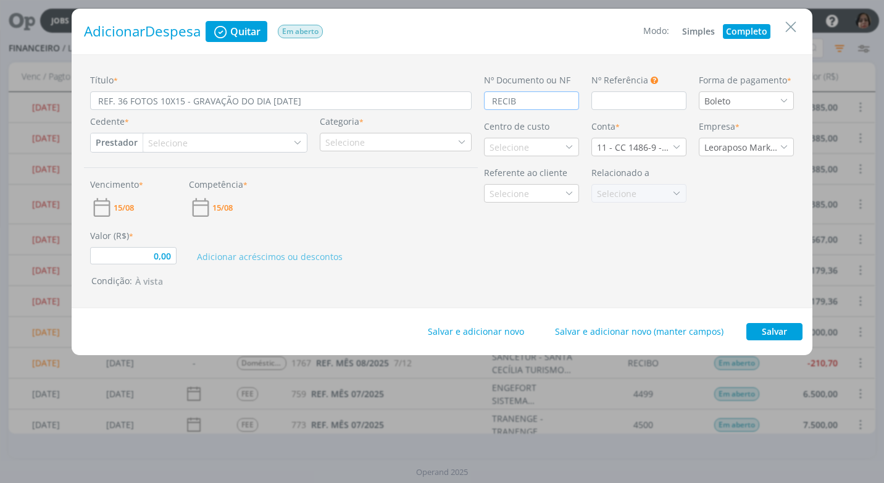
type input "0,00"
type input "RECIBO"
click at [711, 96] on div "Boleto" at bounding box center [718, 100] width 28 height 13
type input "CARTÃO DE"
click at [751, 154] on li "Cartão de Crédito" at bounding box center [746, 144] width 94 height 23
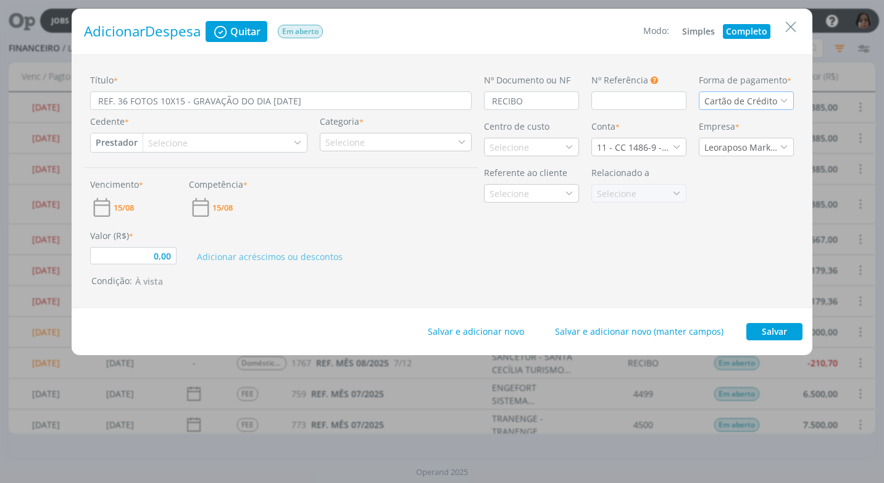
click at [114, 138] on button "Prestador" at bounding box center [117, 142] width 52 height 19
click at [138, 180] on link "Fornecedor" at bounding box center [140, 183] width 98 height 20
click at [172, 140] on div "Selecione" at bounding box center [175, 142] width 42 height 13
type input "0,00"
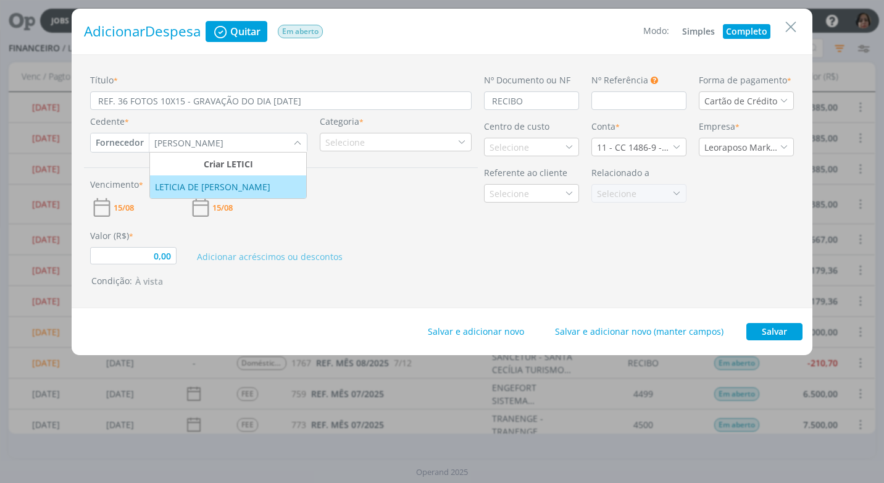
type input "LETICI"
click at [173, 187] on div "LETICIA DE [PERSON_NAME]" at bounding box center [214, 186] width 118 height 13
type input "0,00"
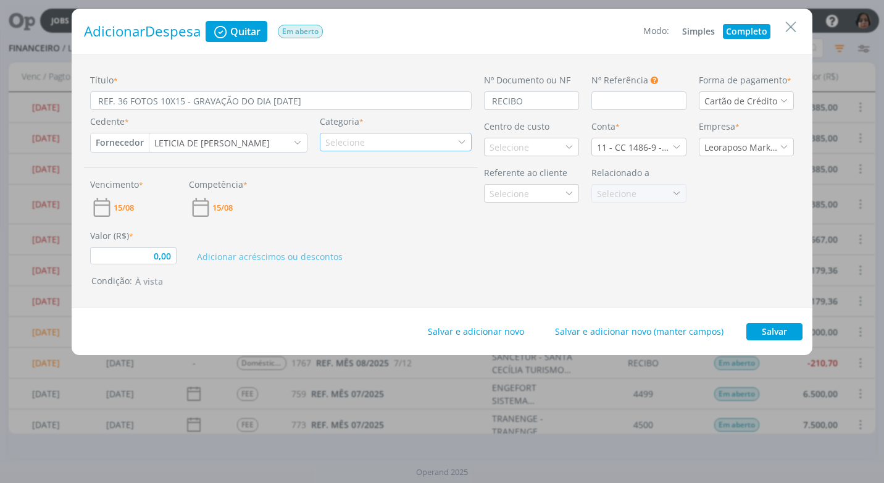
click at [352, 141] on div "Selecione" at bounding box center [346, 142] width 42 height 13
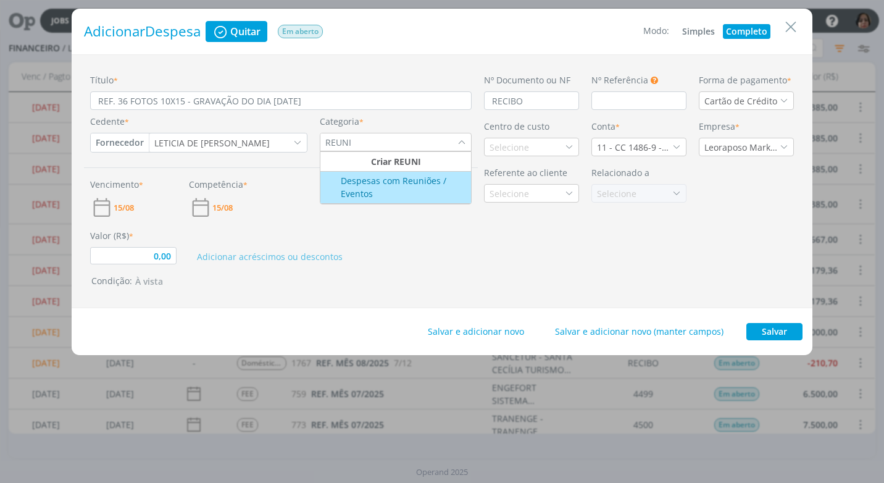
type input "REUNI"
click at [388, 175] on div "Despesas com Reuniões / Eventos" at bounding box center [396, 187] width 148 height 26
type input "0,00"
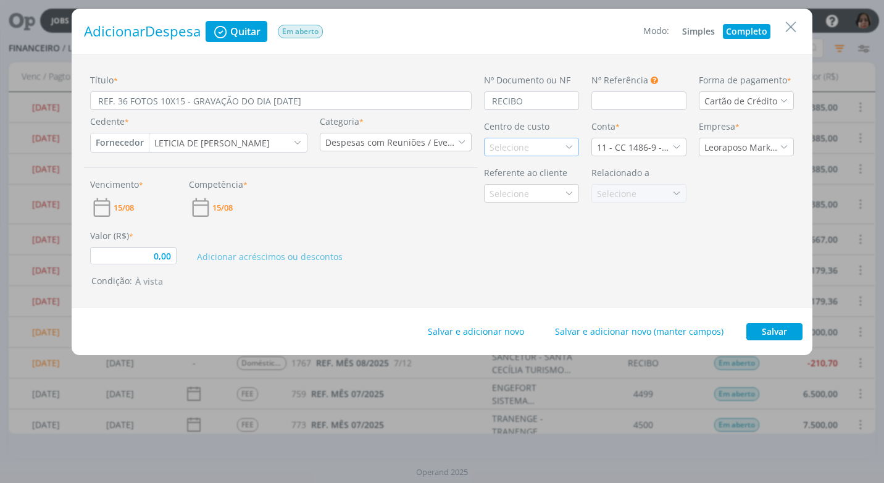
click at [554, 140] on div "Selecione" at bounding box center [531, 147] width 95 height 19
type input "PROMA"
click at [544, 200] on li "Promax / Bardahl" at bounding box center [532, 191] width 94 height 23
click at [671, 146] on div "11 - CC 1486-9 - [GEOGRAPHIC_DATA]" at bounding box center [634, 147] width 75 height 13
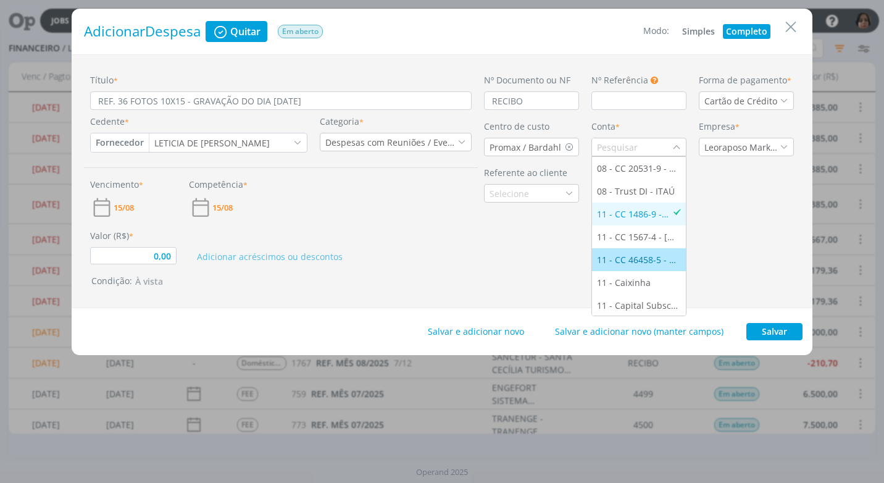
click at [648, 256] on div "11 - CC 46458-5 - [GEOGRAPHIC_DATA]" at bounding box center [639, 259] width 84 height 13
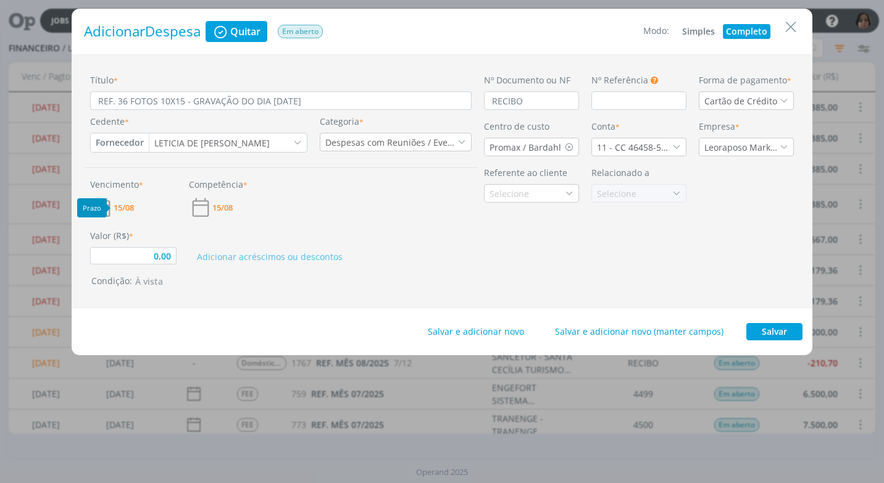
click at [121, 204] on span "15/08" at bounding box center [124, 208] width 20 height 8
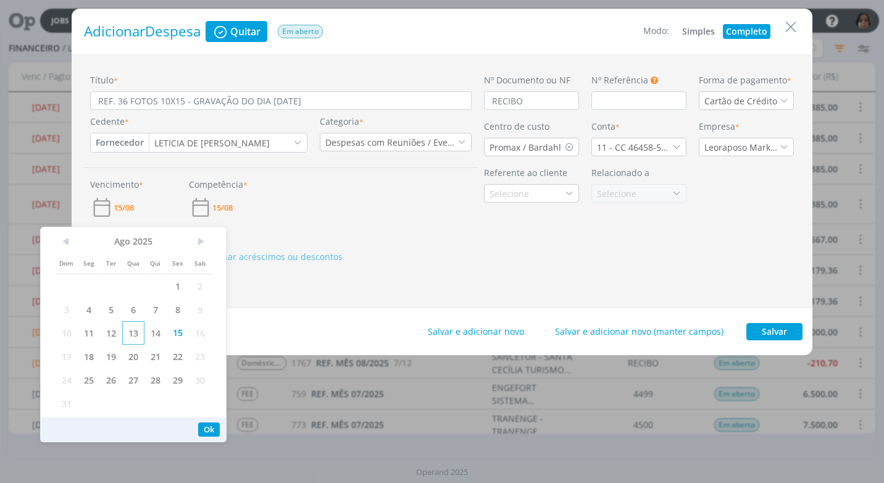
click at [133, 345] on span "20" at bounding box center [133, 355] width 22 height 23
drag, startPoint x: 203, startPoint y: 430, endPoint x: 199, endPoint y: 403, distance: 27.4
click at [203, 427] on button "Ok" at bounding box center [209, 429] width 22 height 14
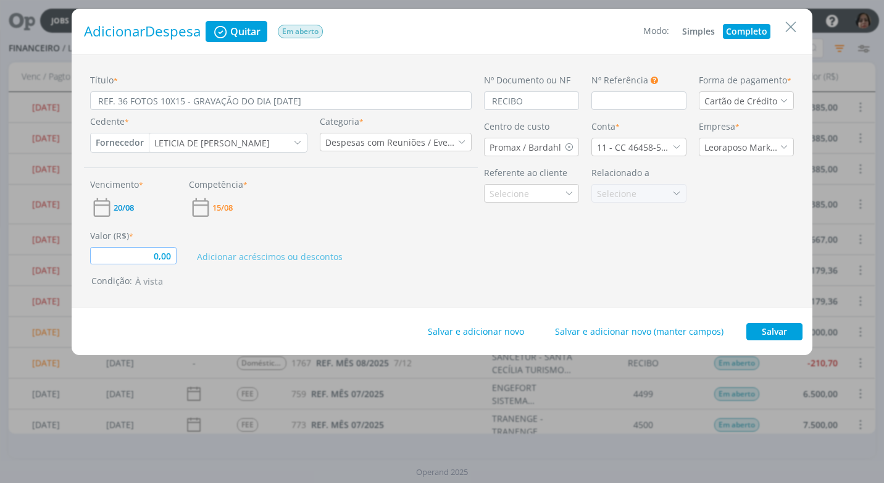
click at [173, 258] on input "0,00" at bounding box center [133, 255] width 86 height 17
click at [128, 212] on span "20/08" at bounding box center [124, 208] width 20 height 8
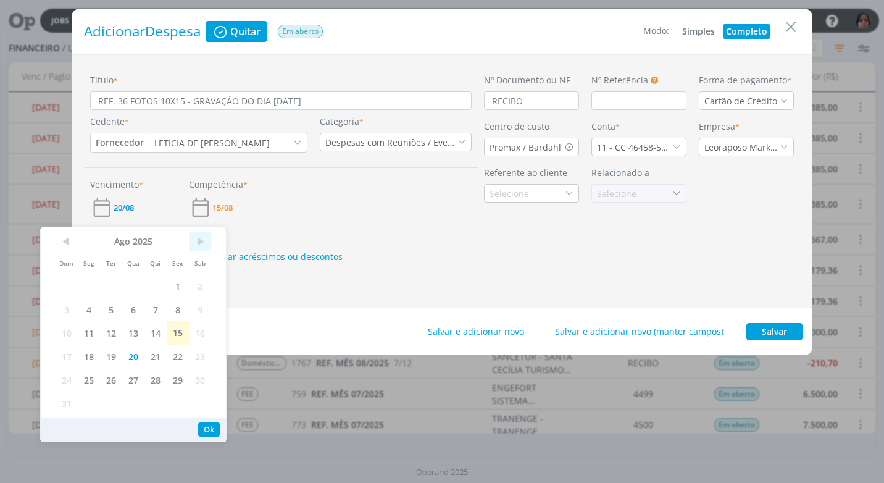
click at [204, 241] on span ">" at bounding box center [200, 241] width 22 height 19
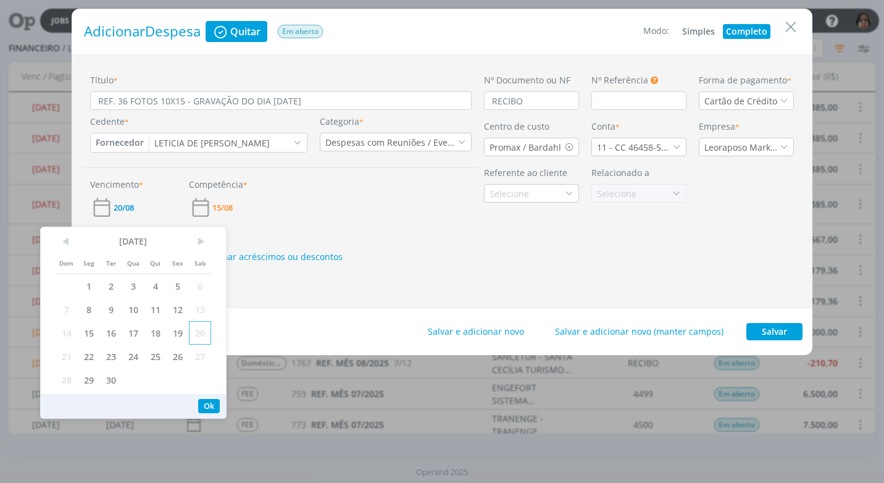
click at [199, 332] on span "20" at bounding box center [200, 332] width 22 height 23
click at [214, 402] on button "Ok" at bounding box center [209, 406] width 22 height 14
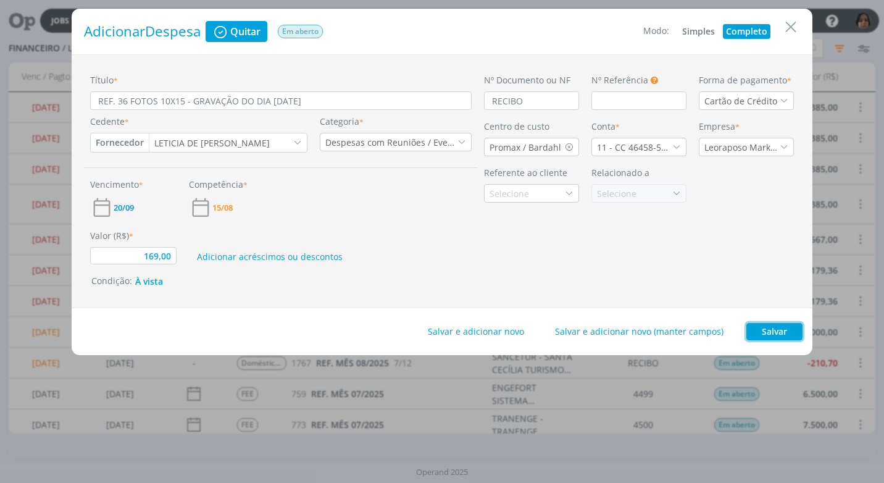
click at [769, 332] on button "Salvar" at bounding box center [774, 331] width 56 height 17
type input "169,00"
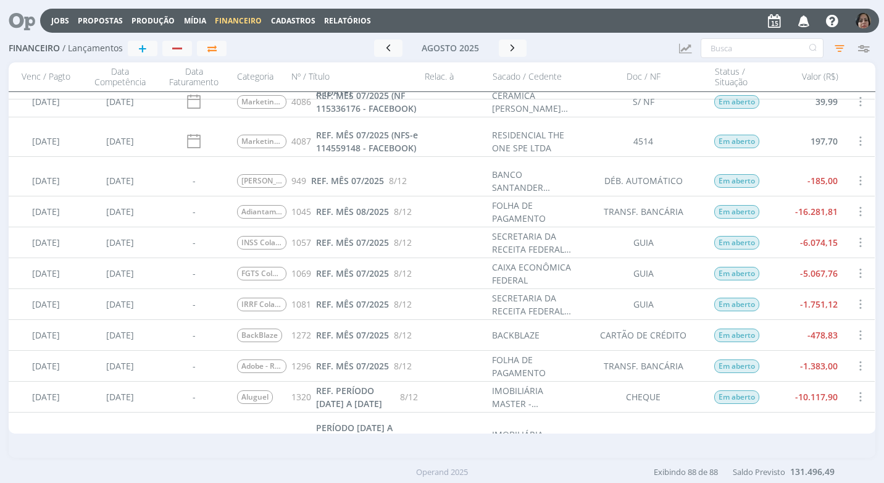
scroll to position [988, 0]
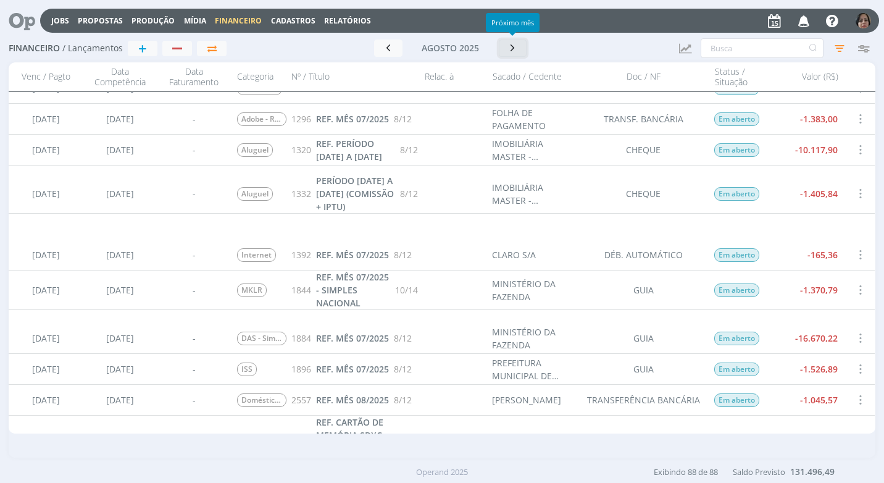
click at [512, 51] on icon "button" at bounding box center [513, 48] width 12 height 12
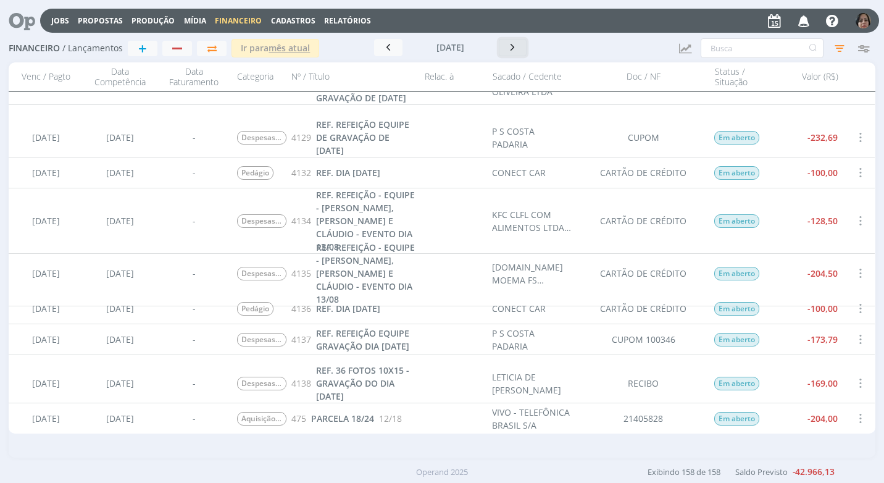
scroll to position [4938, 0]
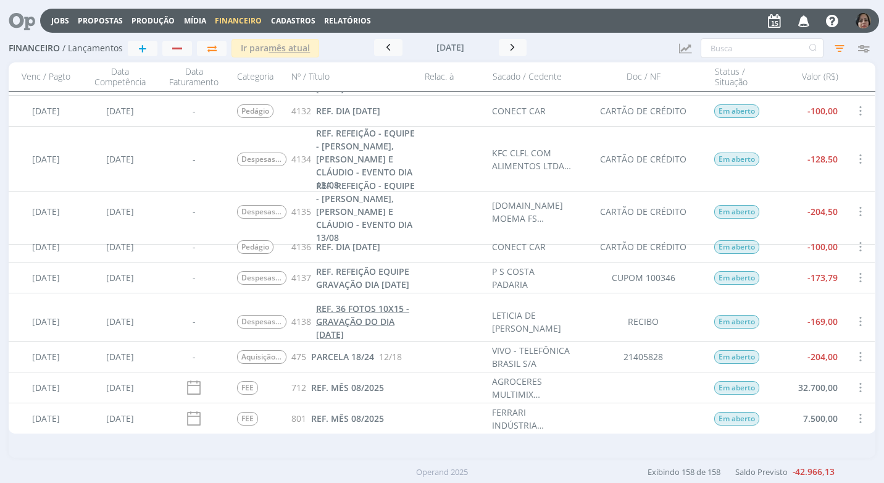
click at [357, 329] on span "REF. 36 FOTOS 10X15 - GRAVAÇÃO DO DIA [DATE]" at bounding box center [362, 321] width 93 height 38
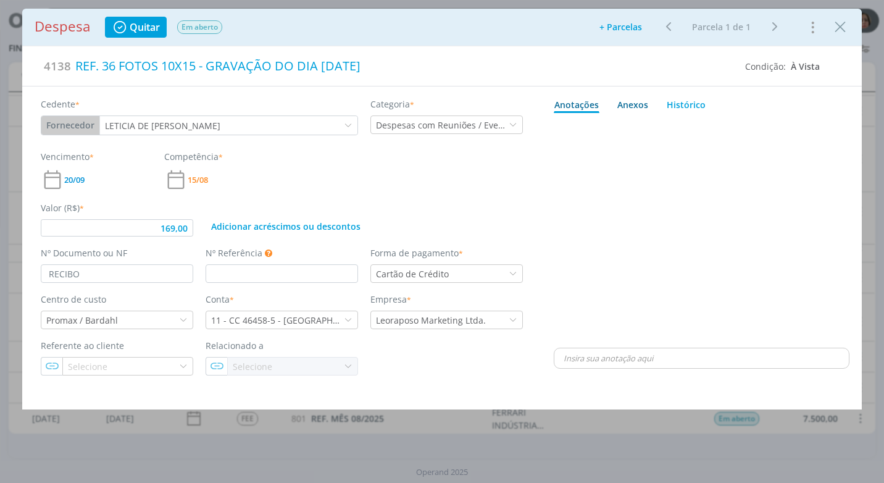
click at [635, 104] on div "Anexos 0" at bounding box center [632, 104] width 31 height 13
type input "169,00"
click at [707, 138] on span "procure em seu computador" at bounding box center [755, 138] width 106 height 11
click at [707, 127] on input "Arraste seus arquivos ou procure em seu computador" at bounding box center [702, 125] width 296 height 4
type input "C:\fakepath\RECIBO LETÍCIA MARIUCI - R$ 169,00 - 12-08-25 - CARTÃO ITAU.pdf"
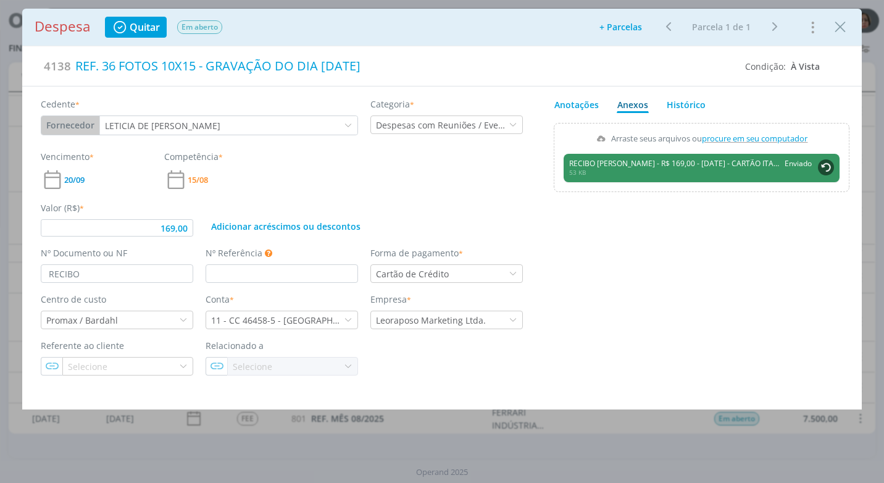
type input "169,00"
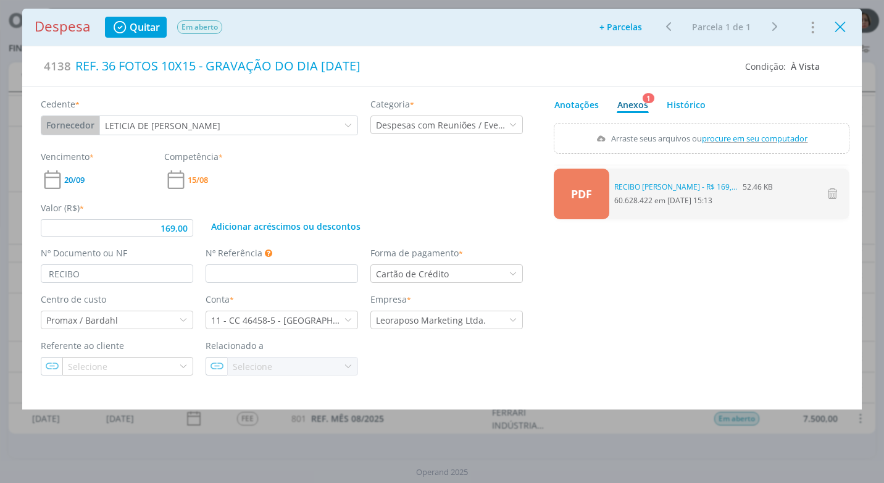
click at [836, 32] on icon "Close" at bounding box center [840, 27] width 19 height 19
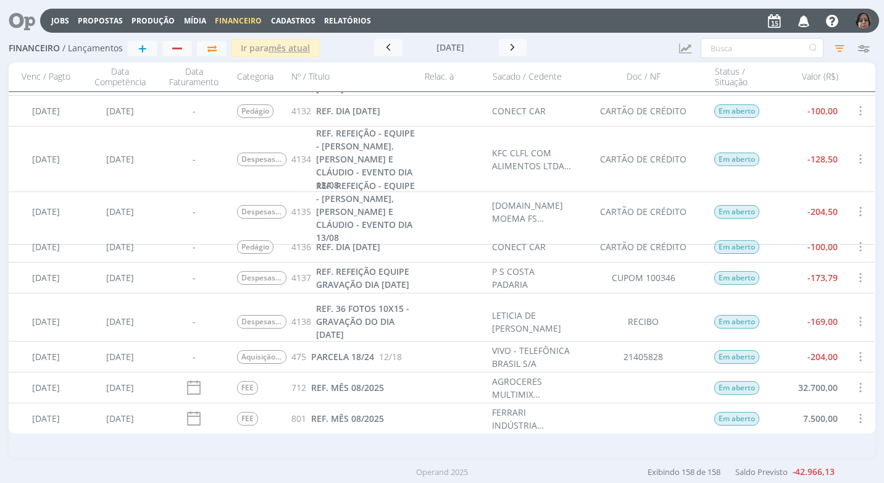
scroll to position [4877, 0]
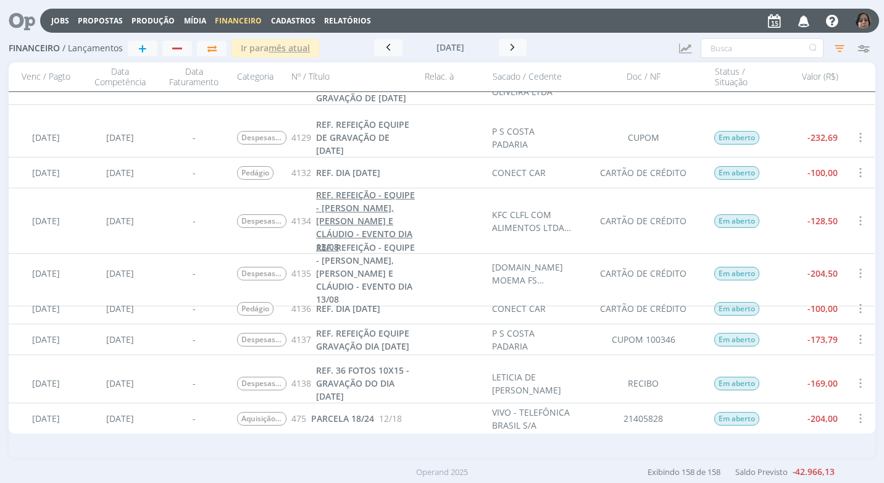
click at [377, 217] on span "REF. REFEIÇÃO - EQUIPE - [PERSON_NAME], [PERSON_NAME] E CLÁUDIO - EVENTO DIA 13…" at bounding box center [365, 221] width 99 height 64
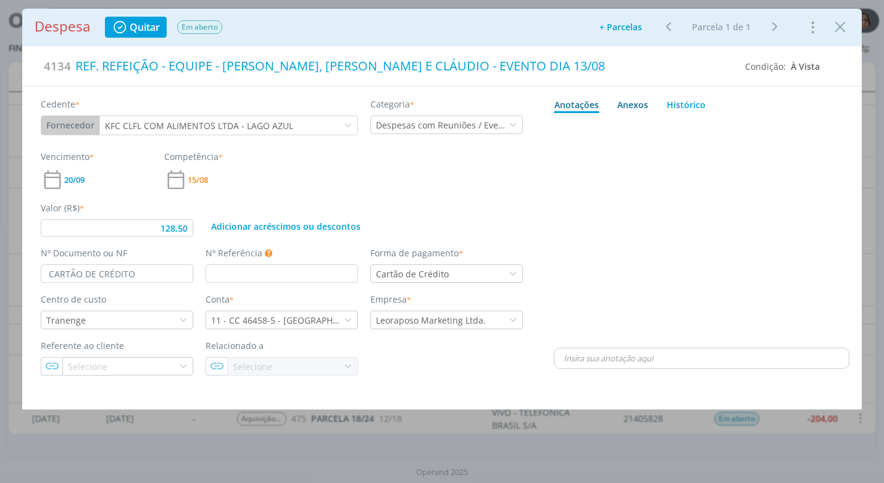
click at [643, 106] on div "Anexos 0" at bounding box center [632, 104] width 31 height 13
type input "128,50"
click at [748, 136] on span "procure em seu computador" at bounding box center [755, 138] width 106 height 11
click at [748, 127] on input "Arraste seus arquivos ou procure em seu computador" at bounding box center [702, 125] width 296 height 4
click at [722, 136] on span "procure em seu computador" at bounding box center [755, 138] width 106 height 11
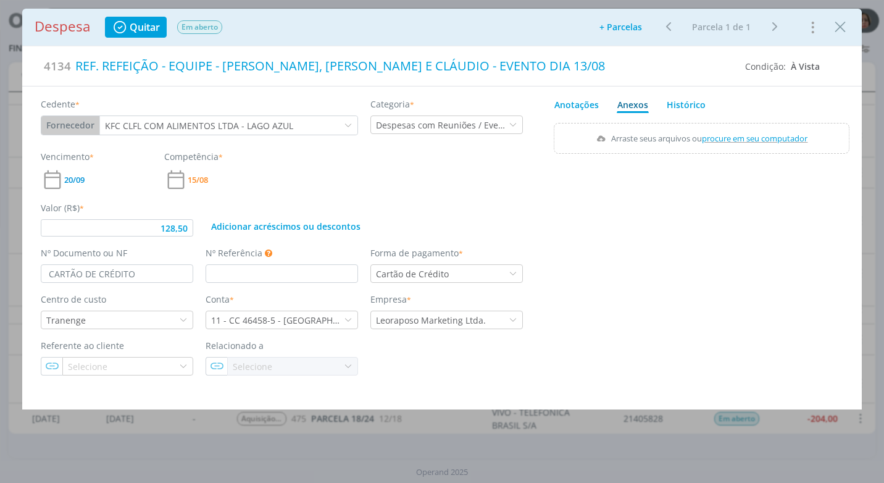
click at [722, 127] on input "Arraste seus arquivos ou procure em seu computador" at bounding box center [702, 125] width 296 height 4
type input "C:\fakepath\CUPOM 130137 - CLFL COM. ALIMENTOS - R$ 128,50 - 13-08-25 CARTÃO IT…"
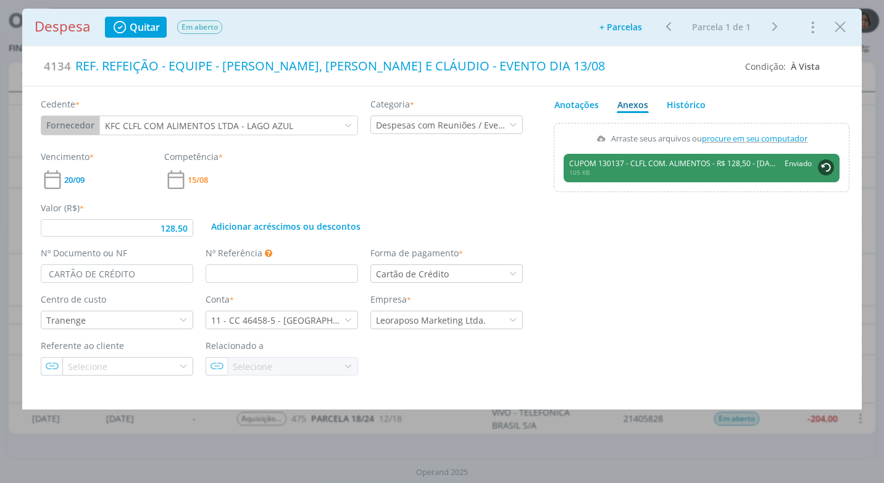
type input "128,50"
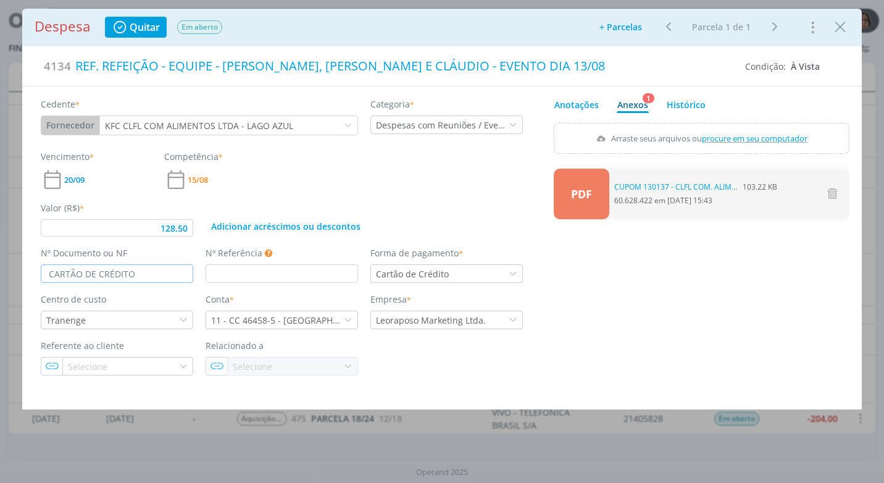
click at [146, 277] on input "CARTÃO DE CRÉDITO" at bounding box center [117, 273] width 152 height 19
drag, startPoint x: 139, startPoint y: 269, endPoint x: 0, endPoint y: 267, distance: 138.9
click at [0, 267] on html "Jobs Propostas Produção Mídia Financeiro Cadastros Relatórios Notificações Cent…" at bounding box center [442, 241] width 884 height 483
type input "CUPOM"
type input "128,50"
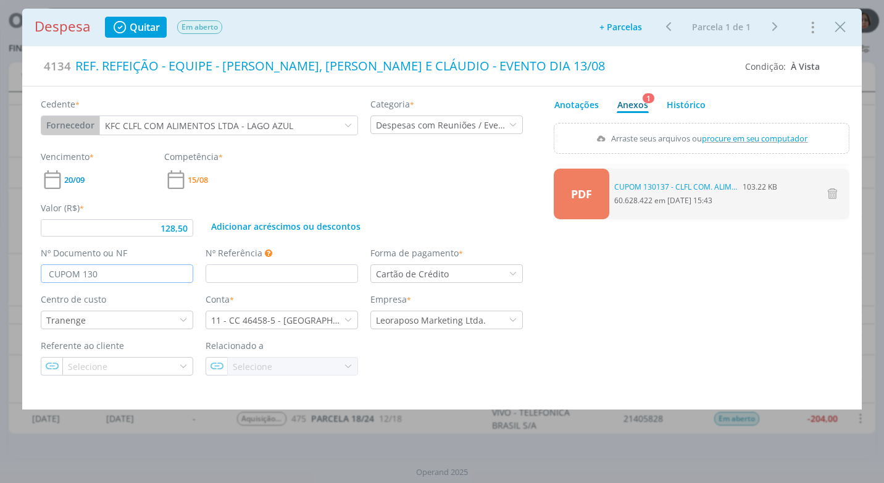
type input "CUPOM 1301"
type input "128,50"
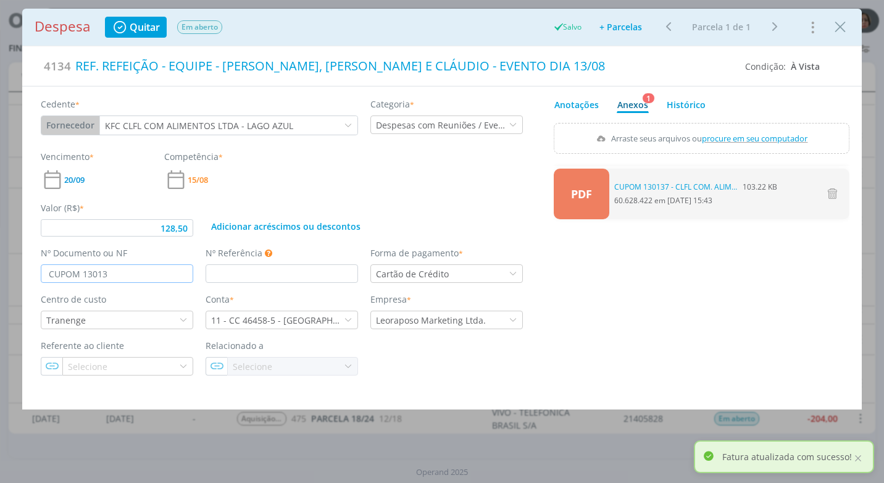
type input "CUPOM 130137"
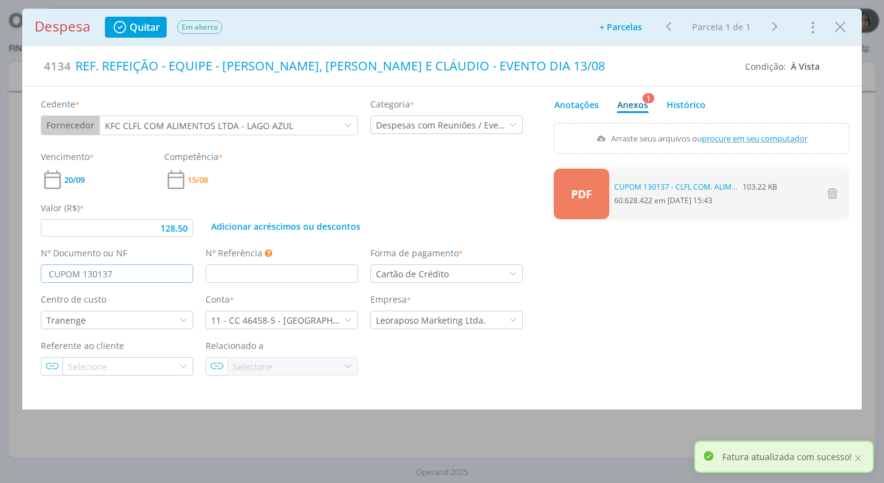
type input "128,50"
type input "CUPOM 130137"
click at [578, 384] on div "Cedente * Fornecedor Cliente Fornecedor Veículo Prestador Colaborador KFC CLFL …" at bounding box center [442, 235] width 840 height 298
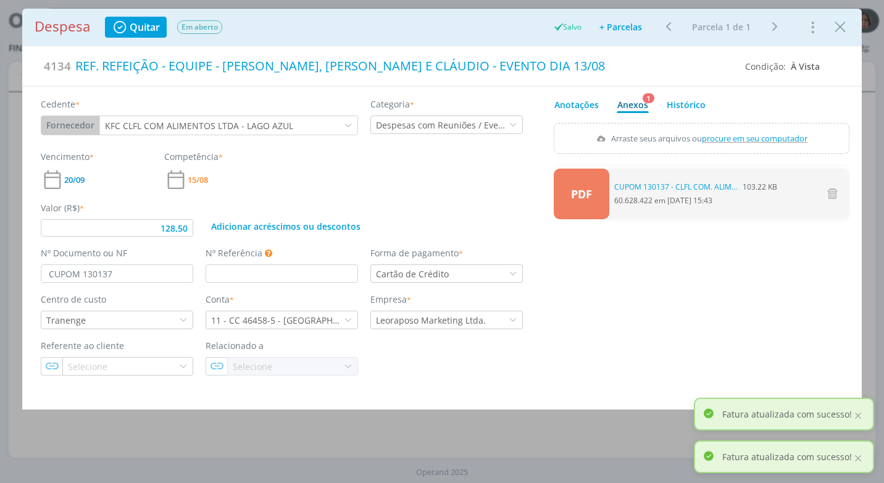
type input "128,50"
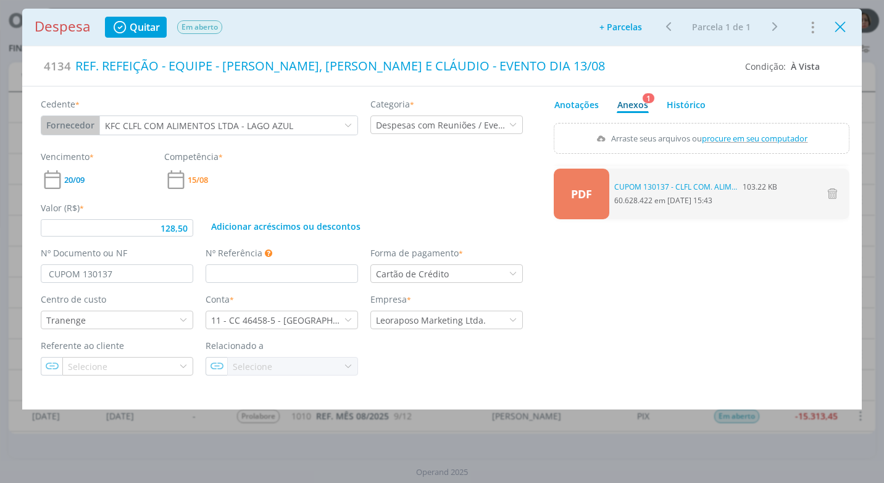
click at [843, 30] on icon "Close" at bounding box center [840, 27] width 19 height 19
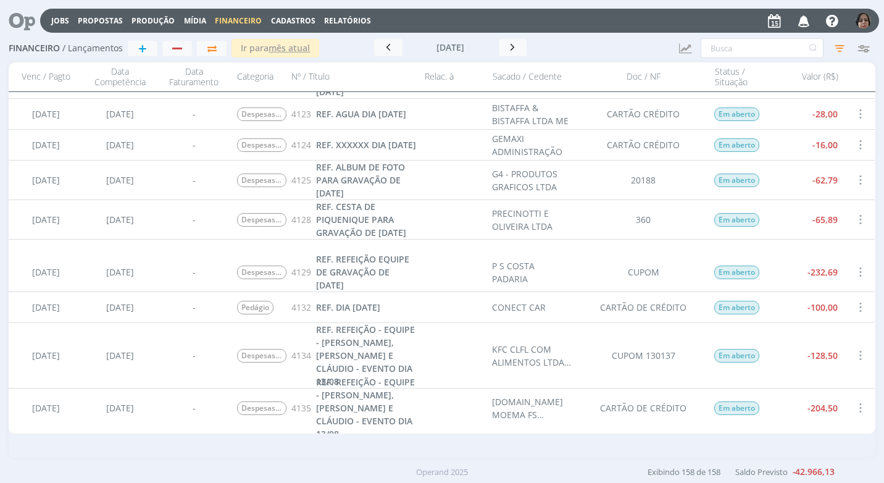
scroll to position [4865, 0]
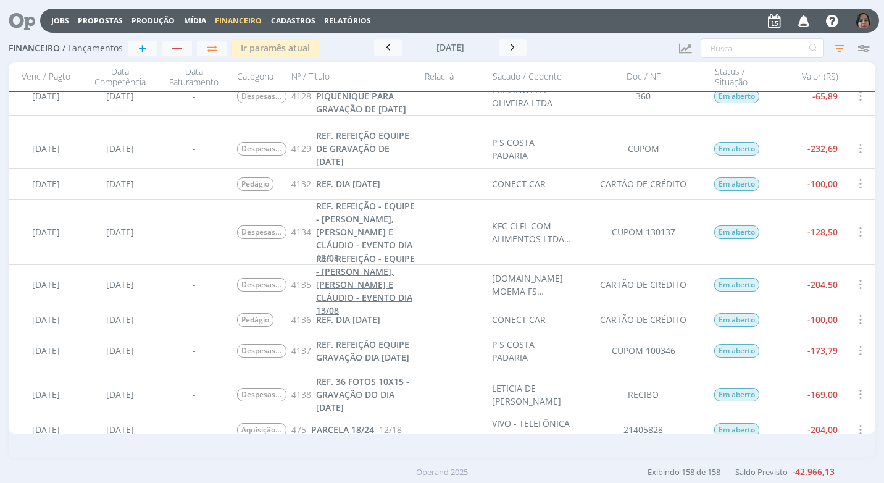
click at [393, 290] on link "REF. REFEIÇÃO - EQUIPE - [PERSON_NAME], [PERSON_NAME] E CLÁUDIO - EVENTO DIA 13…" at bounding box center [367, 284] width 102 height 65
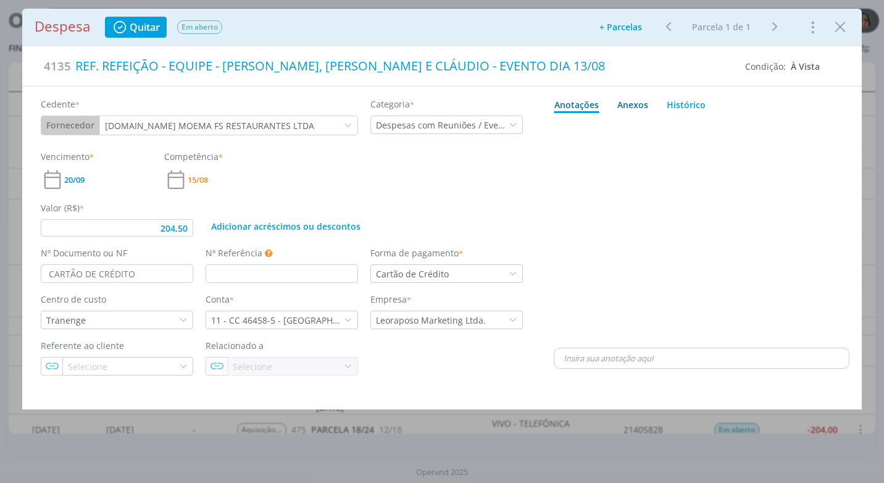
click at [636, 109] on div "Anexos 0" at bounding box center [632, 104] width 31 height 13
type input "204,50"
click at [749, 137] on span "procure em seu computador" at bounding box center [755, 138] width 106 height 11
click at [749, 127] on input "Arraste seus arquivos ou procure em seu computador" at bounding box center [702, 125] width 296 height 4
type input "C:\fakepath\CUPOM GUACO MOEMA - FS RESTAURANTES LTDA - R$ 204,50 - 13-08-25 - C…"
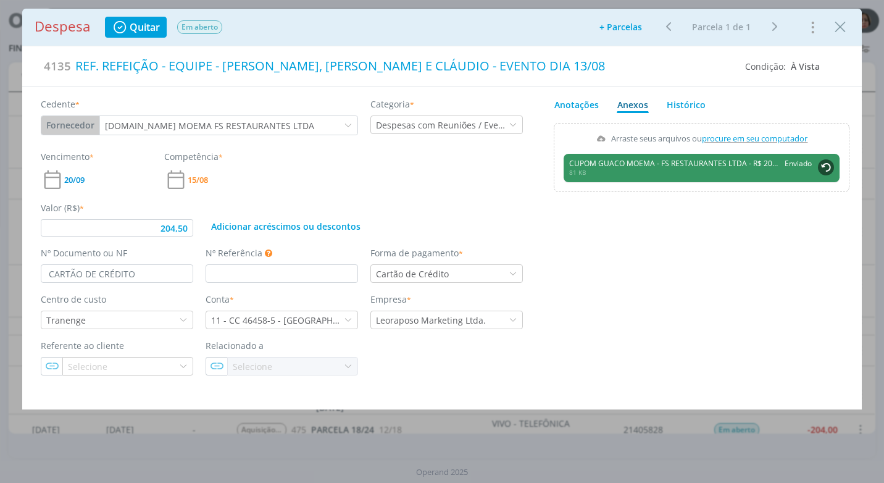
type input "204,50"
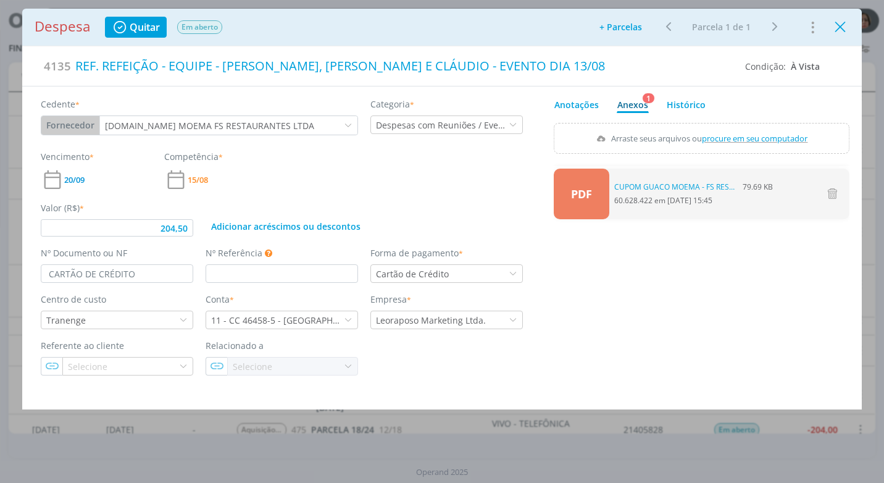
click at [837, 23] on icon "Close" at bounding box center [840, 27] width 19 height 19
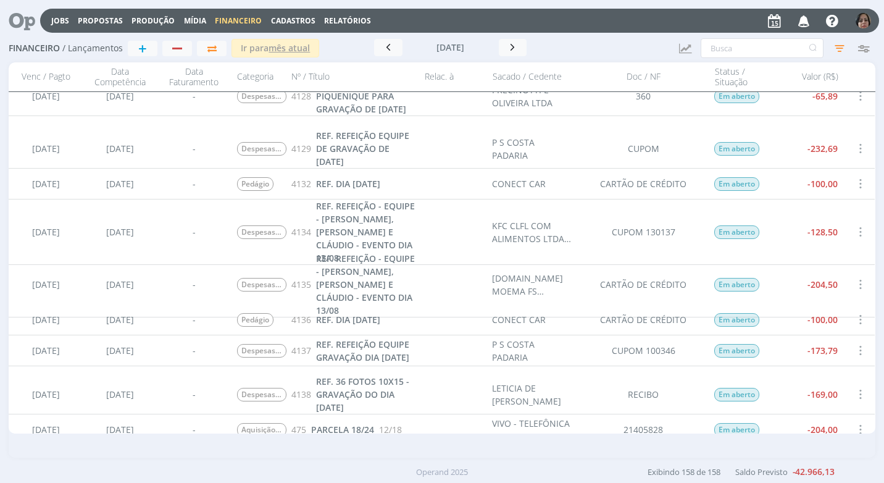
click at [300, 16] on span "Cadastros" at bounding box center [293, 20] width 44 height 10
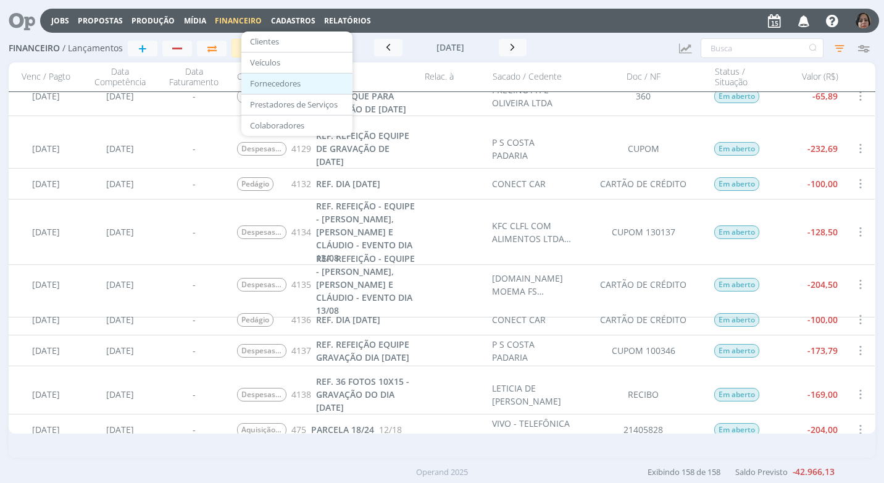
click at [287, 76] on link "Fornecedores" at bounding box center [297, 83] width 104 height 19
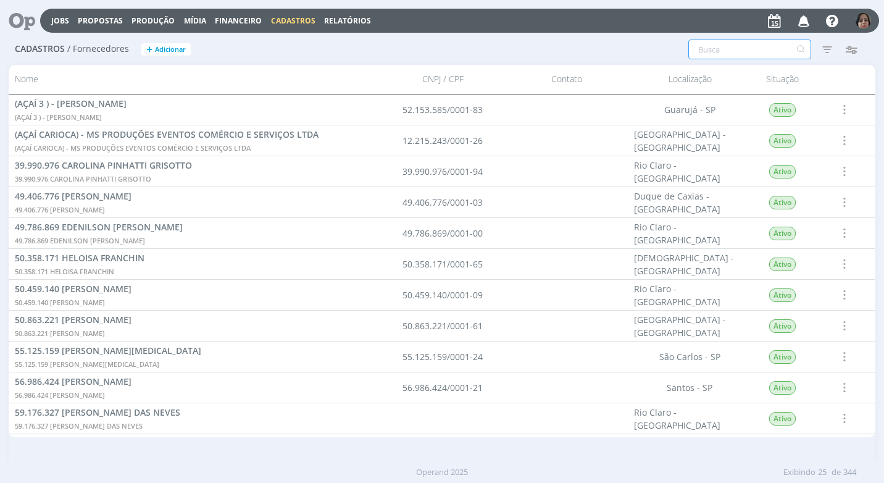
click at [712, 52] on input "text" at bounding box center [749, 50] width 123 height 20
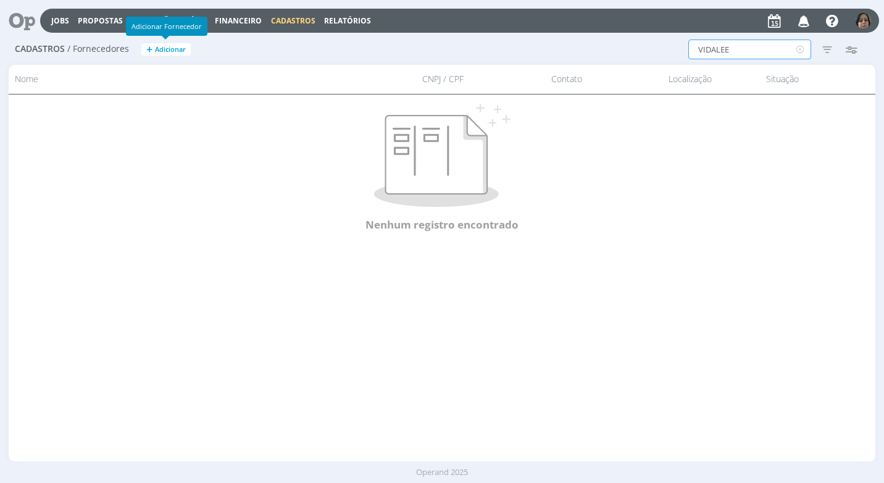
type input "VIDALEE"
click at [172, 48] on span "Adicionar" at bounding box center [170, 50] width 31 height 8
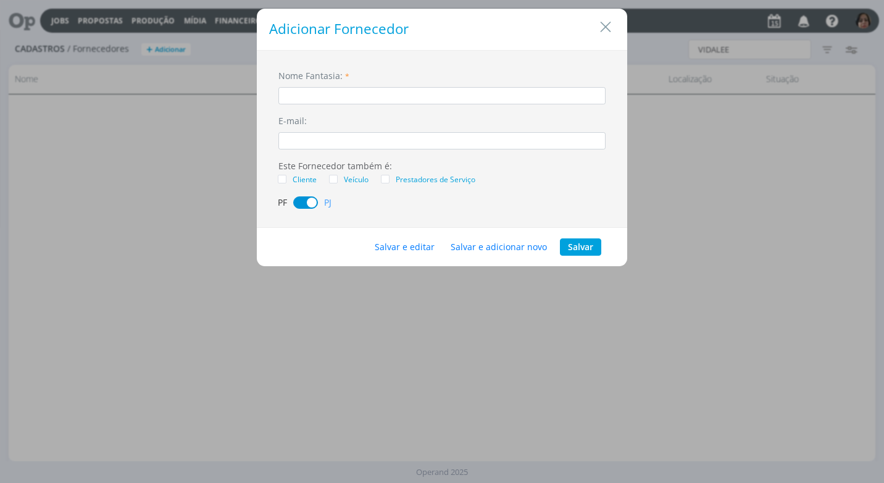
click at [278, 97] on input "dialog" at bounding box center [441, 95] width 327 height 17
click at [411, 239] on button "Salvar e editar" at bounding box center [405, 246] width 76 height 17
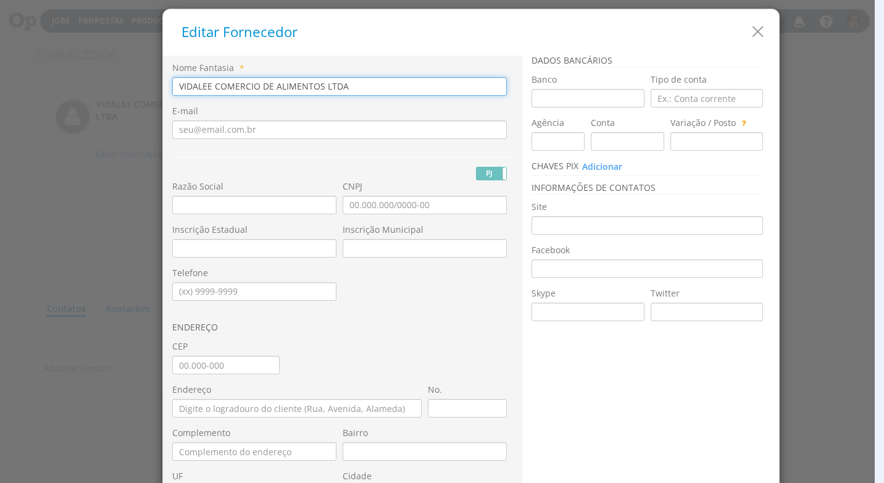
drag, startPoint x: 351, startPoint y: 87, endPoint x: 72, endPoint y: 79, distance: 279.1
click at [72, 79] on div "Editar Fornecedor Nome Fantasia * VIDALEE COMERCIO DE ALIMENTOS LTDA E-mail PJ …" at bounding box center [442, 241] width 884 height 483
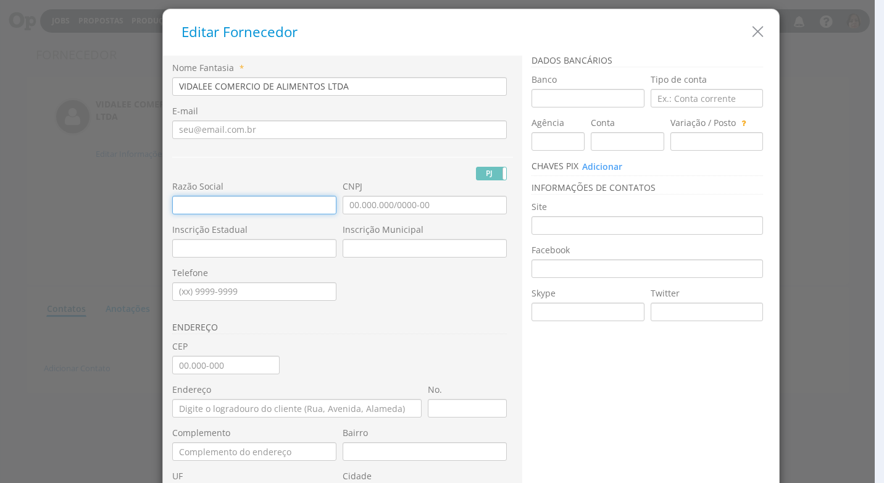
click at [176, 204] on input "text" at bounding box center [254, 205] width 164 height 19
paste input "VIDALEE COMERCIO DE ALIMENTOS LTDA"
type input "VIDALEE COMERCIO DE ALIMENTOS LTDA"
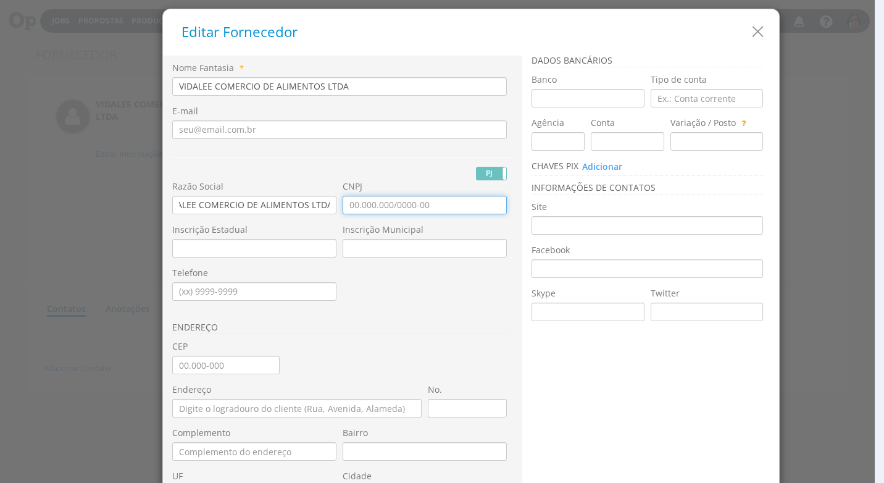
scroll to position [0, 0]
click at [352, 208] on input "CNPJ" at bounding box center [425, 205] width 164 height 19
type input "52.339.106/0001-18"
click at [440, 208] on input "52.339.106/0001-18" at bounding box center [425, 205] width 164 height 19
click at [215, 250] on input "Inscrição Estadual" at bounding box center [254, 248] width 164 height 19
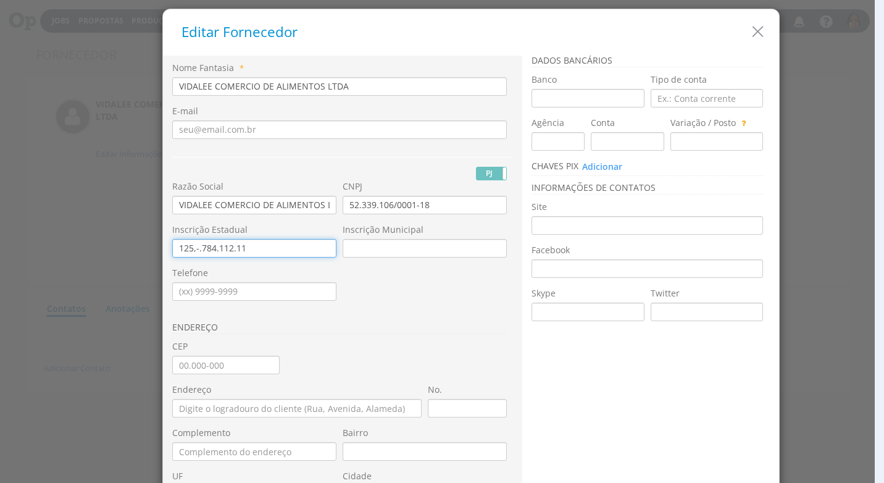
type input "125,-.784.112.115"
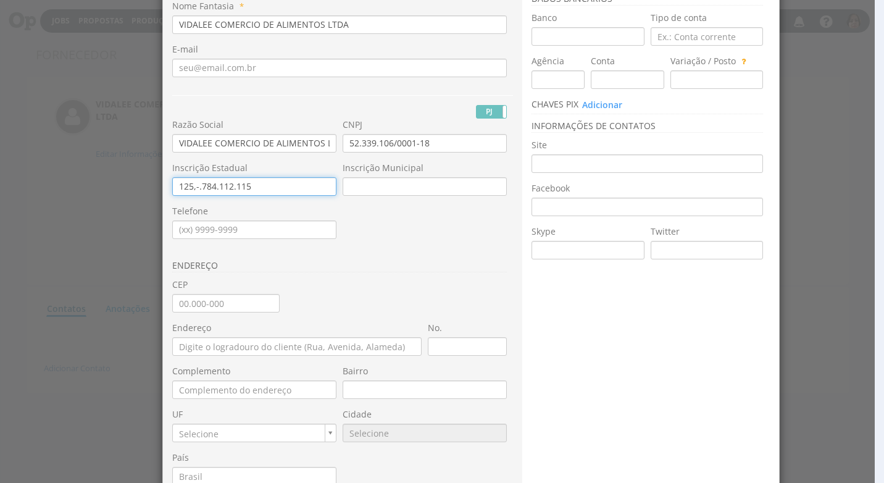
type input "125,-.784.112.115"
click at [206, 309] on input "CEP" at bounding box center [225, 303] width 107 height 19
type input "04.082-002"
type input "Avenida Iraí"
type input "Indianópolis"
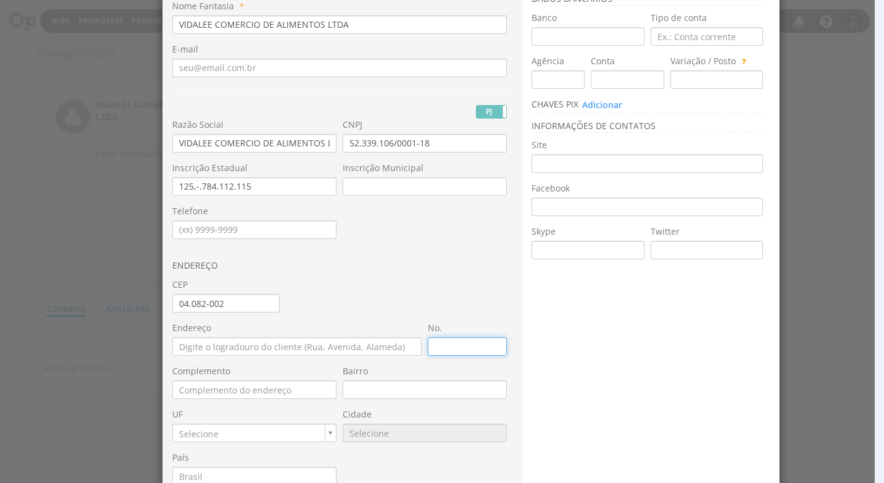
type input "SP"
type input "9668"
click at [444, 356] on div "No." at bounding box center [470, 343] width 85 height 43
click at [438, 343] on input "No." at bounding box center [467, 346] width 79 height 19
type input "777"
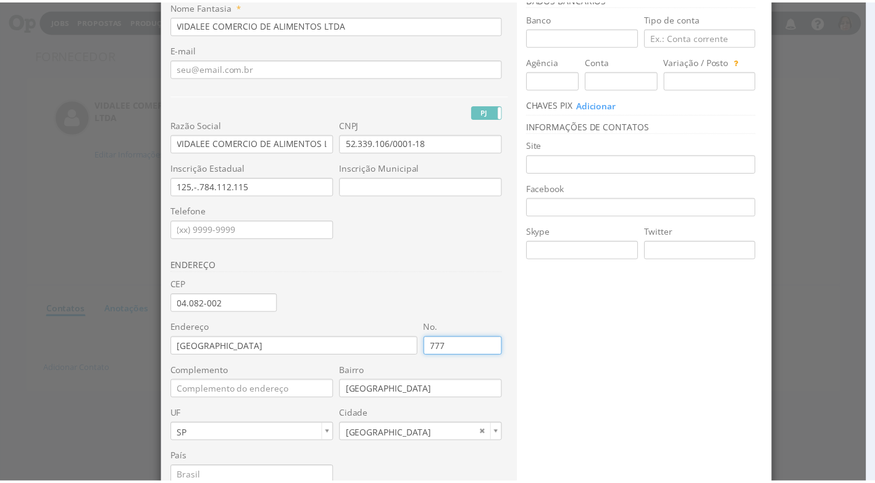
scroll to position [166, 0]
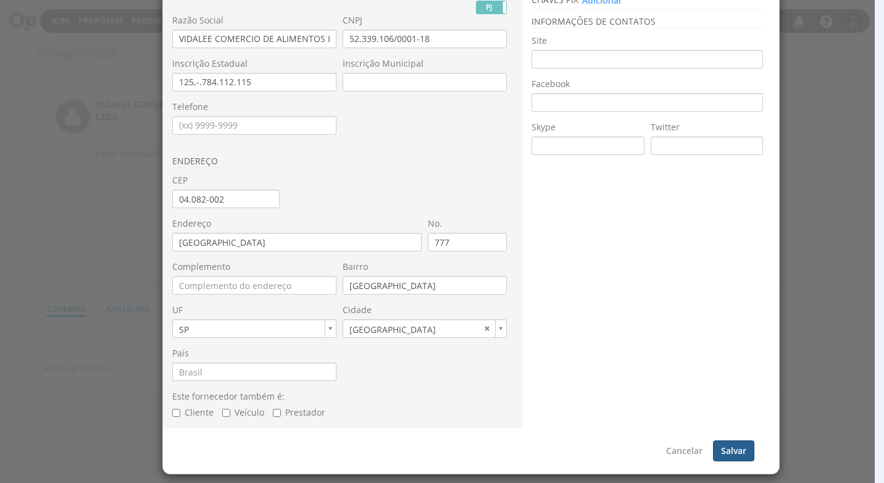
click at [717, 453] on button "Salvar" at bounding box center [733, 450] width 41 height 21
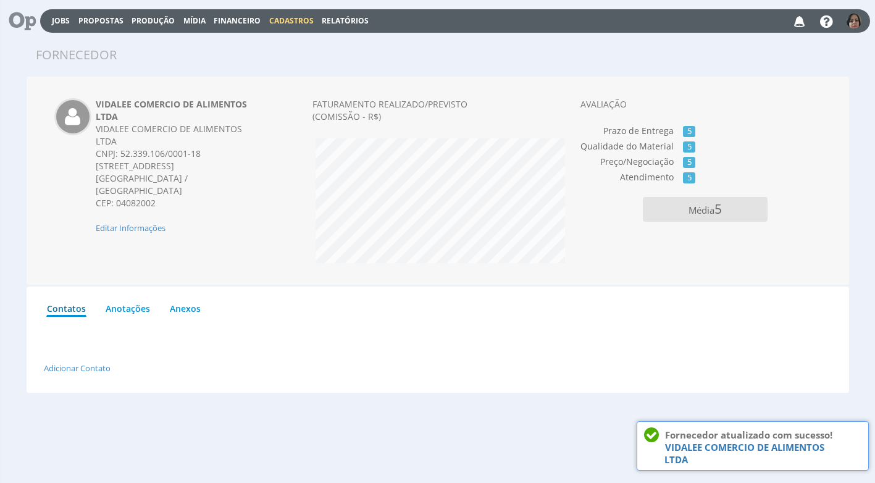
click at [274, 20] on span "Cadastros" at bounding box center [291, 20] width 44 height 10
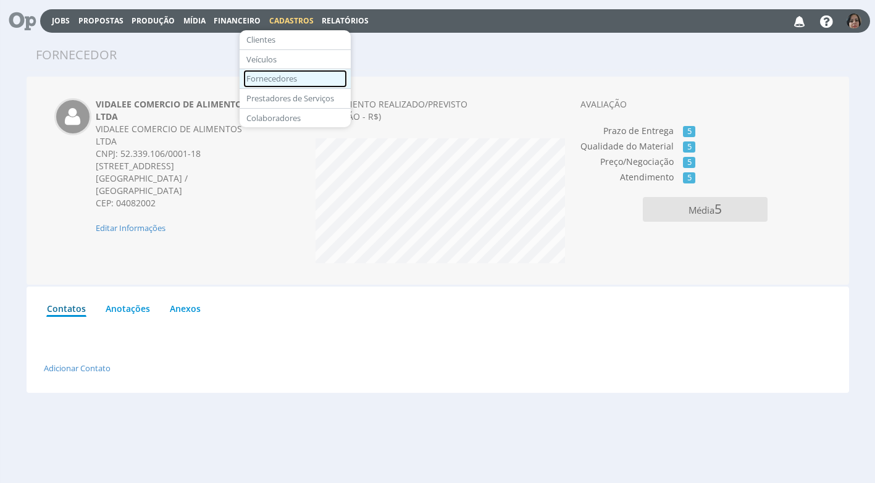
click at [277, 79] on link "Fornecedores" at bounding box center [295, 79] width 104 height 18
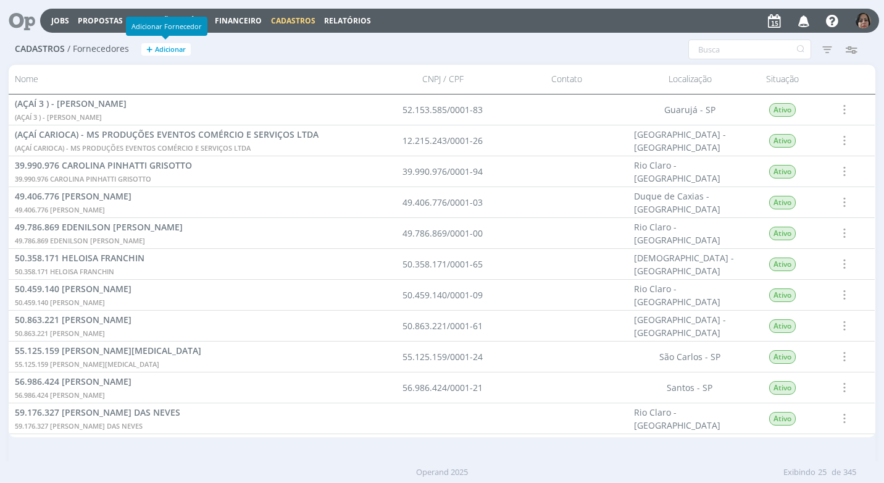
click at [159, 43] on button "+ Adicionar" at bounding box center [165, 49] width 49 height 13
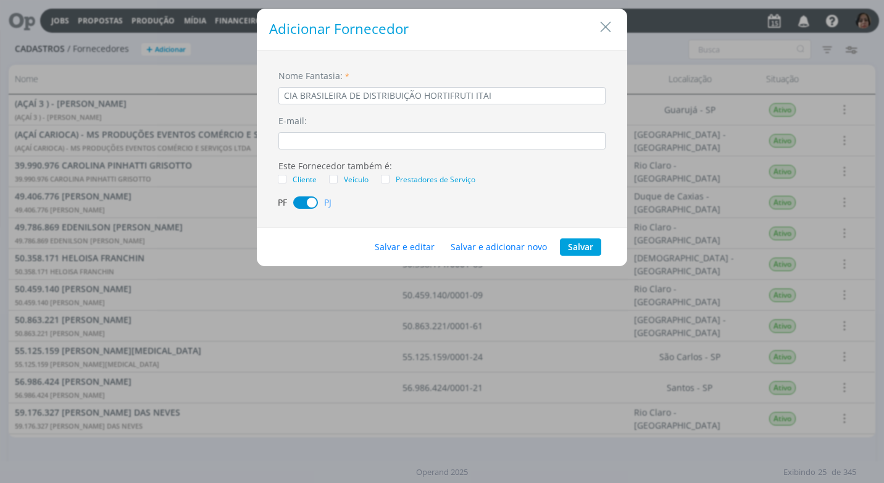
click at [421, 96] on input "CIA BRASILEIRA DE DISTRIBUIÇÃO HORTIFRUTI ITAI" at bounding box center [441, 95] width 327 height 17
click at [486, 96] on input "CIA BRASILEIRA DE DISTRIBUIÇÃO - HORTIFRUTI ITAI" at bounding box center [441, 95] width 327 height 17
type input "CIA BRASILEIRA DE DISTRIBUIÇÃO - HORTIFRUTI IRAI"
click at [410, 248] on button "Salvar e editar" at bounding box center [405, 246] width 76 height 17
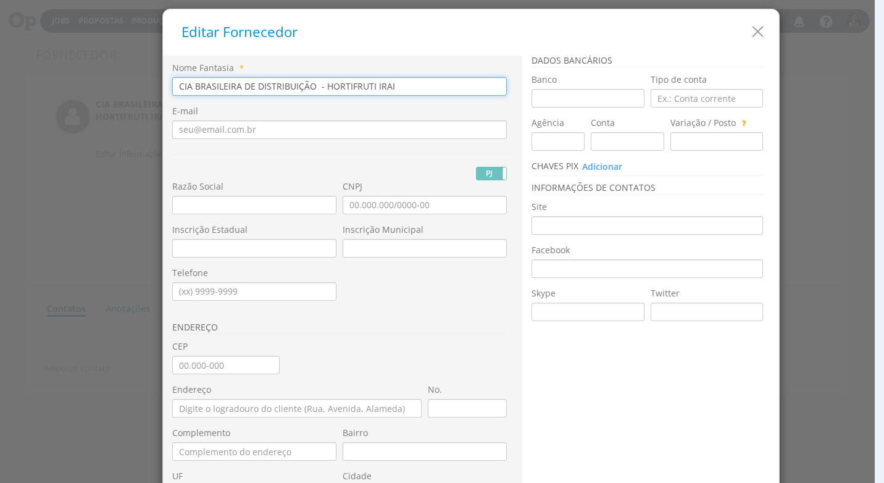
drag, startPoint x: 390, startPoint y: 85, endPoint x: 75, endPoint y: 70, distance: 315.1
click at [75, 70] on div "Editar Fornecedor Nome Fantasia * CIA BRASILEIRA DE DISTRIBUIÇÃO - HORTIFRUTI I…" at bounding box center [442, 241] width 884 height 483
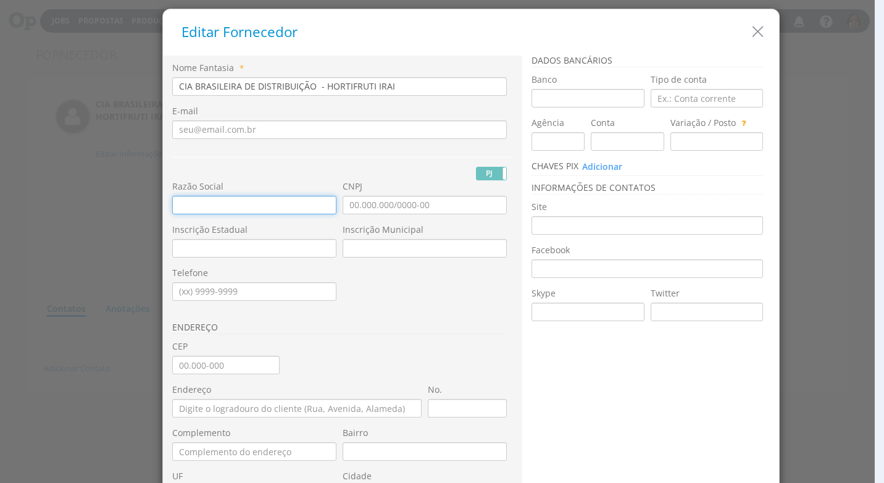
click at [172, 204] on input "text" at bounding box center [254, 205] width 164 height 19
paste input "CIA BRASILEIRA DE DISTRIBUIÇÃO - HORTIFRUTI IRAI"
type input "CIA BRASILEIRA DE DISTRIBUIÇÃO - HORTIFRUTI IRAI"
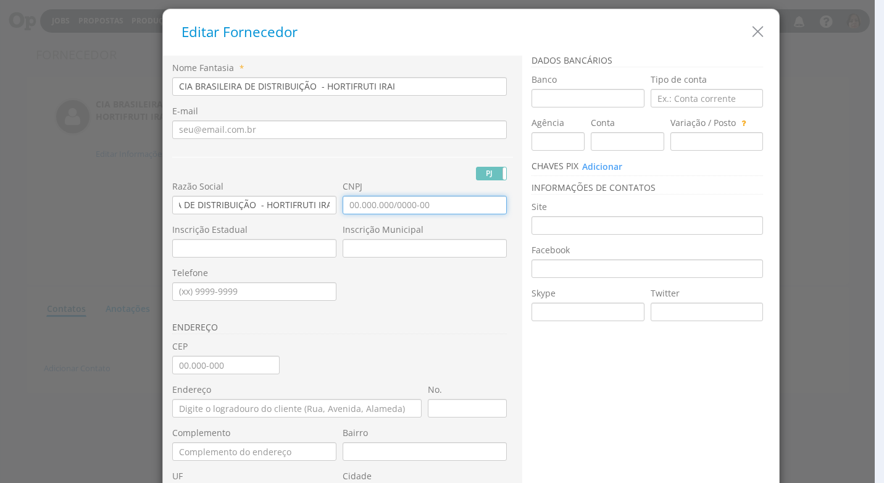
scroll to position [0, 0]
click at [346, 207] on input "CNPJ" at bounding box center [425, 205] width 164 height 19
type input "47.508.411/2835-14"
click at [194, 367] on input "CEP" at bounding box center [225, 365] width 107 height 19
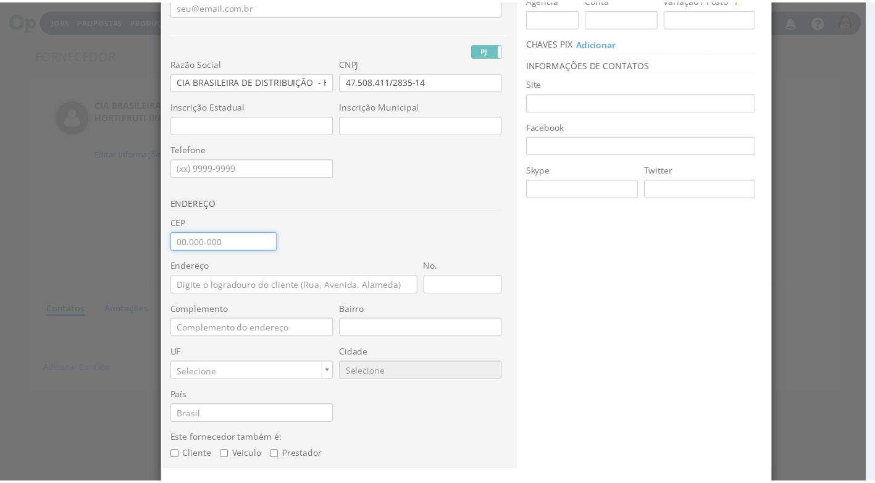
scroll to position [166, 0]
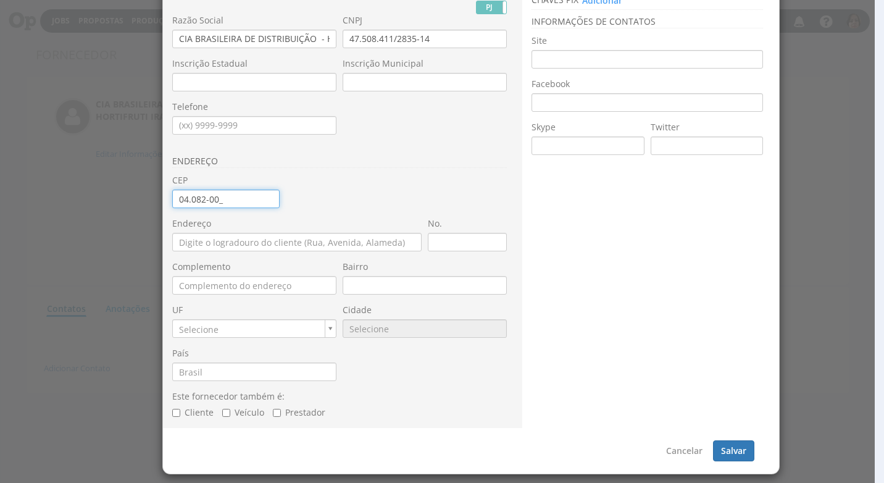
type input "04.082-002"
type input "[GEOGRAPHIC_DATA]"
type input "SP"
type input "9668"
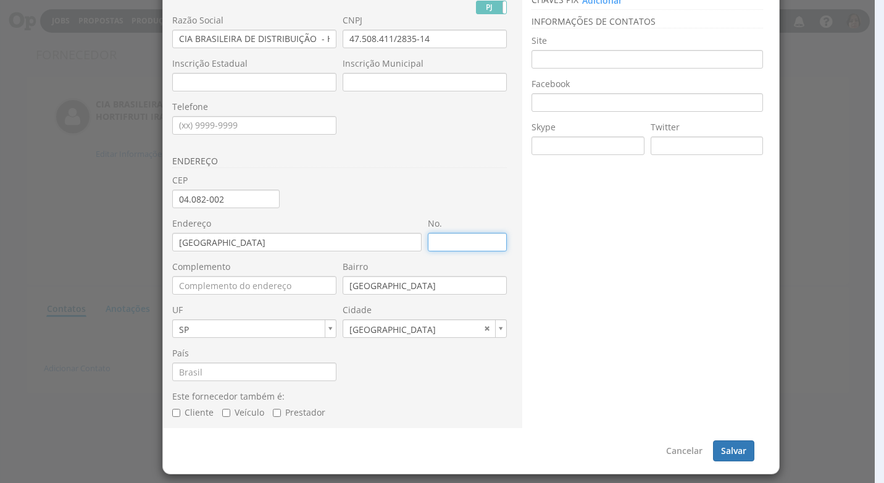
click at [428, 251] on input "No." at bounding box center [467, 242] width 79 height 19
type input "675"
click at [439, 350] on div "Nome Fantasia * CIA BRASILEIRA DE DISTRIBUIÇÃO - HORTIFRUTI IRAI E-mail PJ PF N…" at bounding box center [342, 162] width 341 height 533
click at [715, 449] on button "Salvar" at bounding box center [733, 450] width 41 height 21
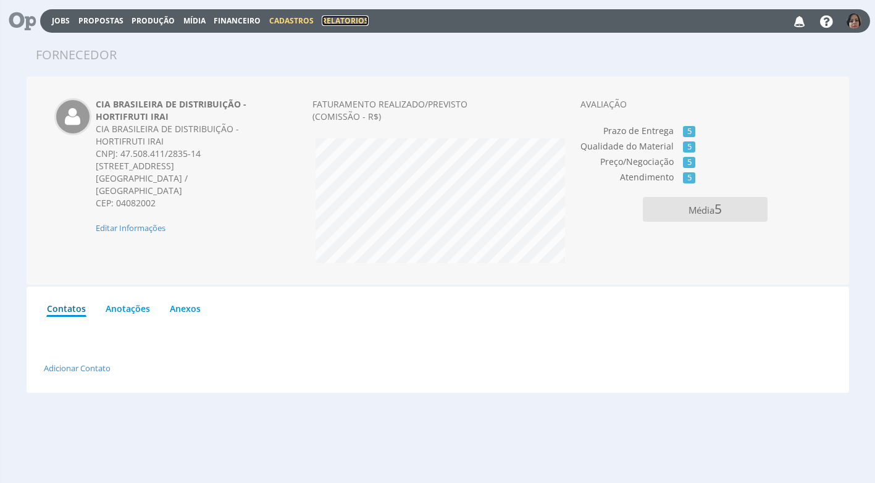
click at [336, 21] on link "Relatórios" at bounding box center [345, 20] width 47 height 10
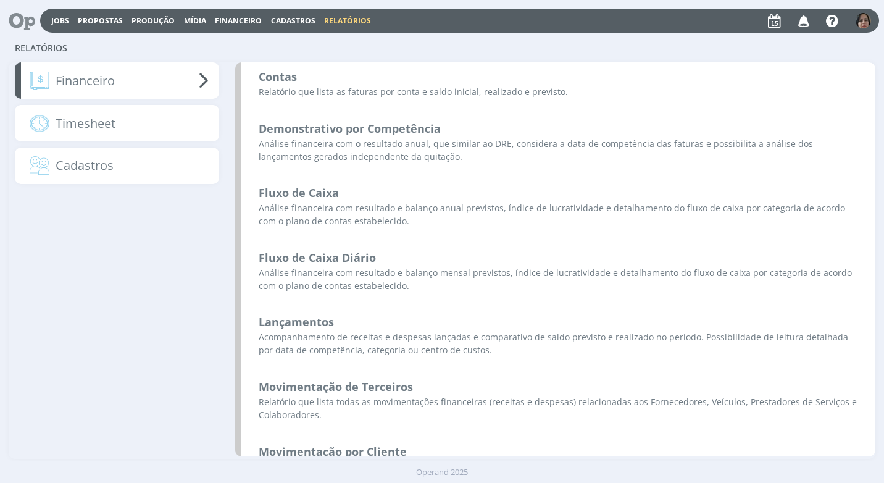
click at [289, 17] on span "Cadastros" at bounding box center [293, 20] width 44 height 10
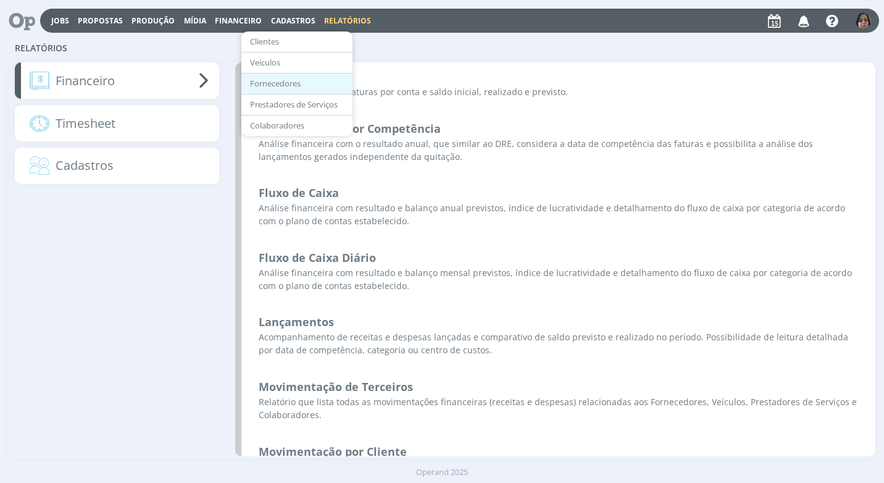
click at [304, 81] on link "Fornecedores" at bounding box center [297, 83] width 104 height 19
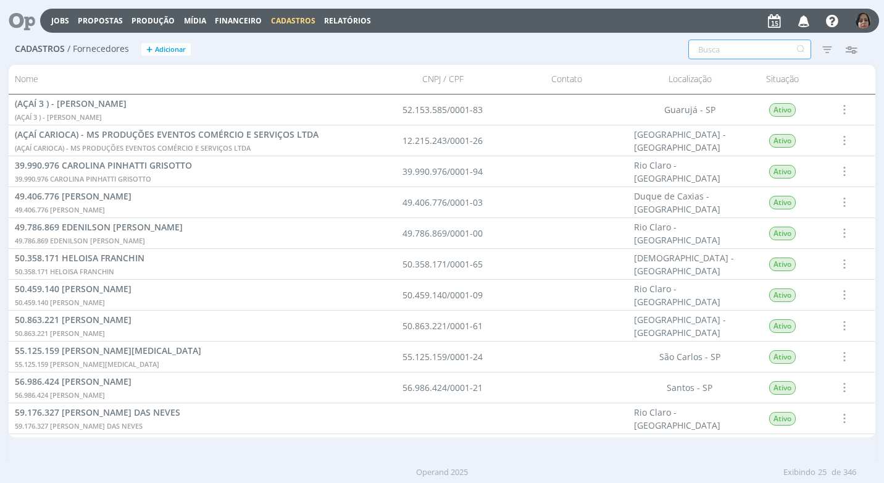
click at [711, 45] on input "text" at bounding box center [749, 50] width 123 height 20
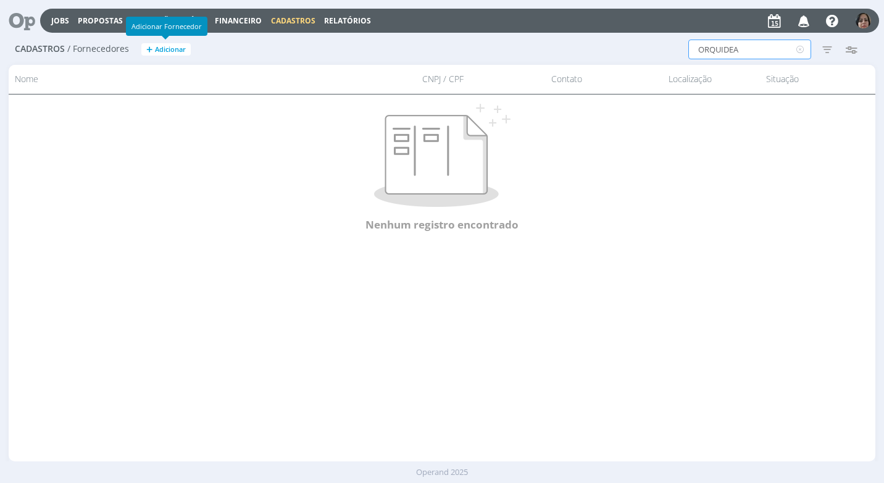
type input "ORQUIDEA"
click at [162, 49] on span "Adicionar" at bounding box center [170, 50] width 31 height 8
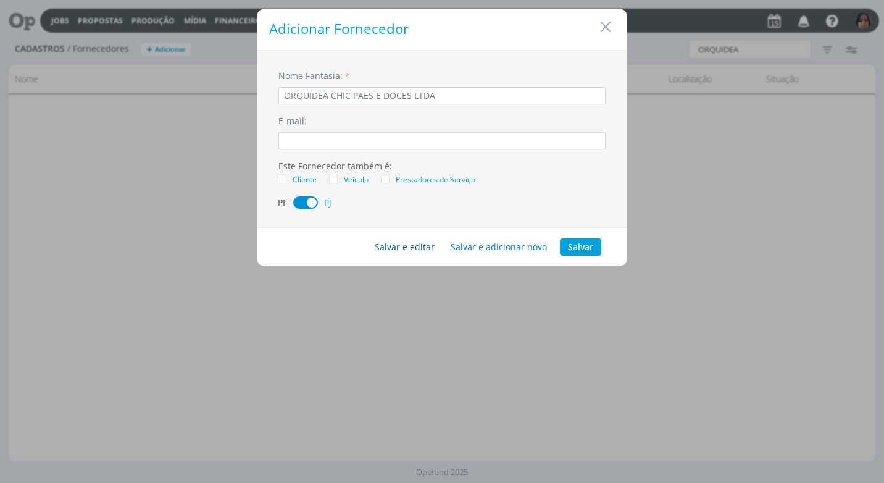
type input "ORQUIDEA CHIC PAES E DOCES LTDA"
click at [413, 249] on button "Salvar e editar" at bounding box center [405, 246] width 76 height 17
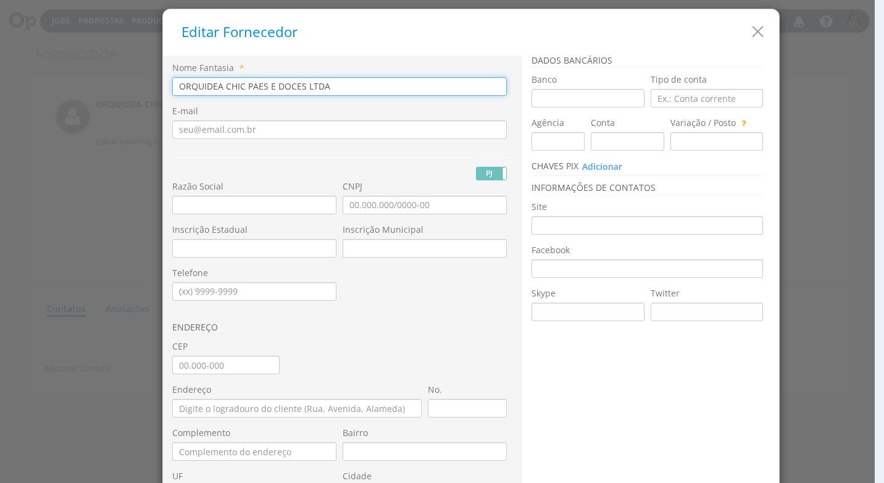
drag, startPoint x: 328, startPoint y: 84, endPoint x: 48, endPoint y: 86, distance: 280.9
click at [48, 86] on div "Editar Fornecedor Nome Fantasia * ORQUIDEA CHIC PAES E DOCES LTDA E-mail PJ PF …" at bounding box center [442, 241] width 884 height 483
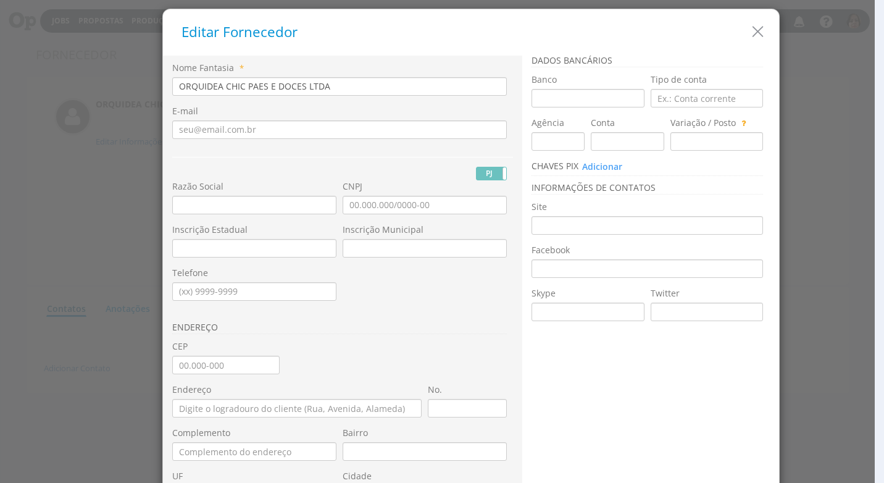
click at [180, 191] on label "Razão Social" at bounding box center [197, 186] width 51 height 12
click at [229, 217] on div "Razão Social" at bounding box center [257, 201] width 170 height 43
click at [181, 199] on input "text" at bounding box center [254, 205] width 164 height 19
paste input "ORQUIDEA CHIC PAES E DOCES LTDA"
type input "ORQUIDEA CHIC PAES E DOCES LTDA"
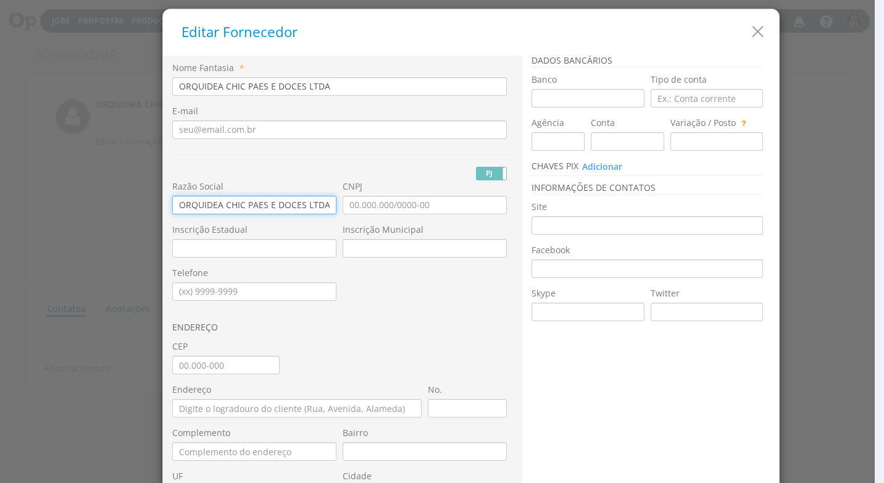
type input "ORQUIDEA CHIC PAES E DOCES LTDA"
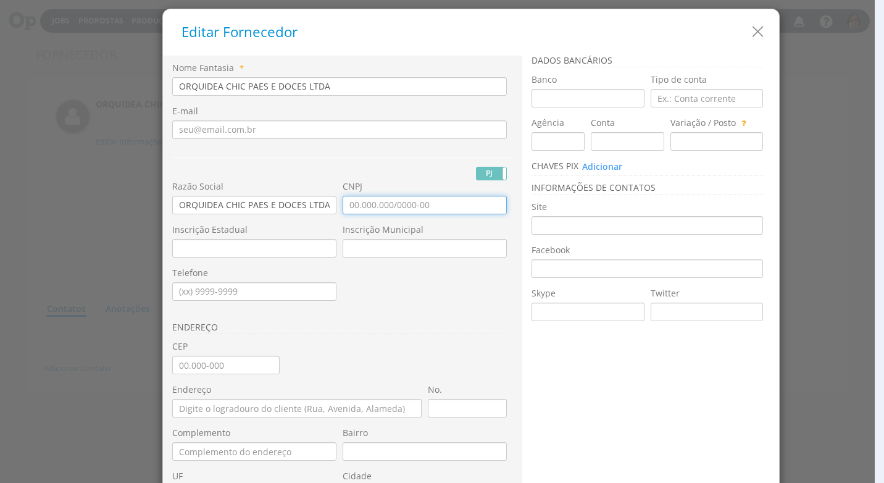
click at [345, 204] on input "CNPJ" at bounding box center [425, 205] width 164 height 19
type input "54.216.676/0001-46"
click at [201, 253] on input "Inscrição Estadual" at bounding box center [254, 248] width 164 height 19
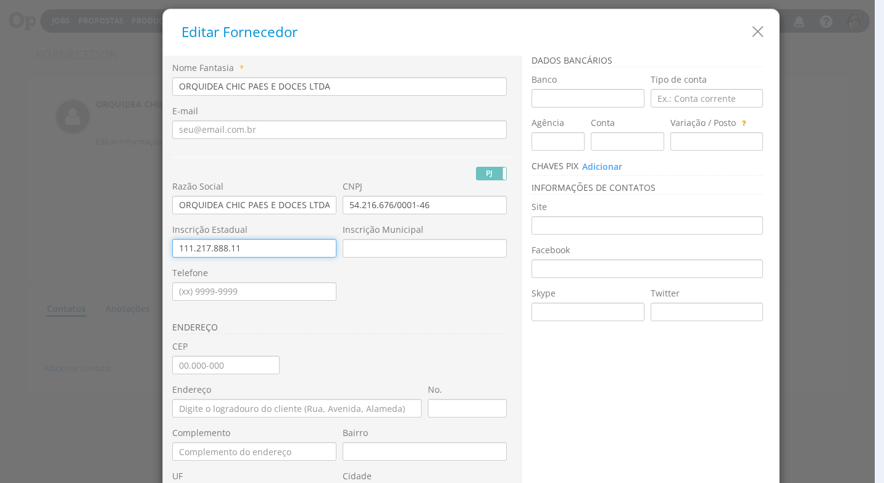
type input "111.217.888.116"
click at [440, 333] on h3 "ENDEREÇO" at bounding box center [339, 328] width 335 height 12
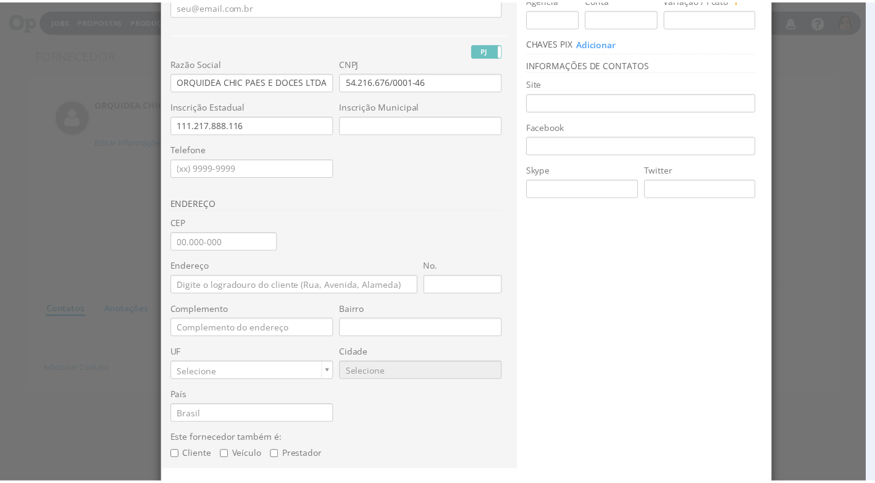
scroll to position [166, 0]
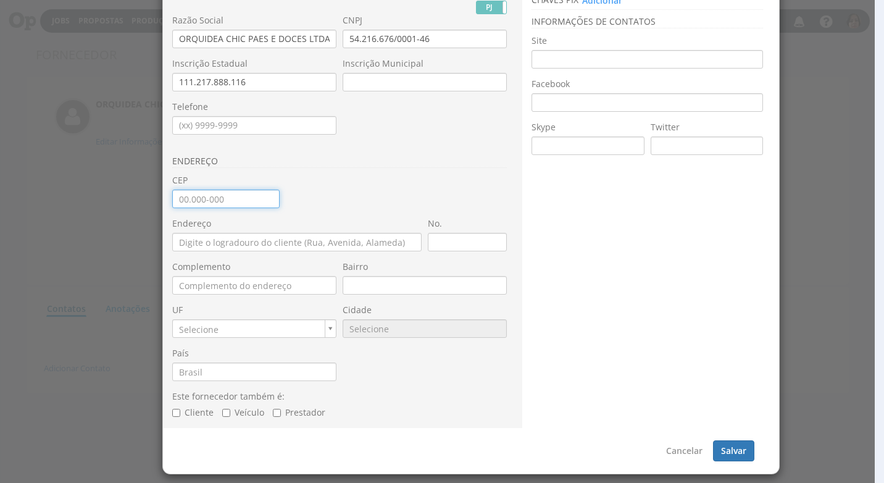
click at [172, 200] on input "CEP" at bounding box center [225, 199] width 107 height 19
type input "04.086-003"
click at [266, 152] on div "ENDEREÇO" at bounding box center [342, 159] width 341 height 30
type input "Alameda dos Aicás"
type input "[GEOGRAPHIC_DATA]"
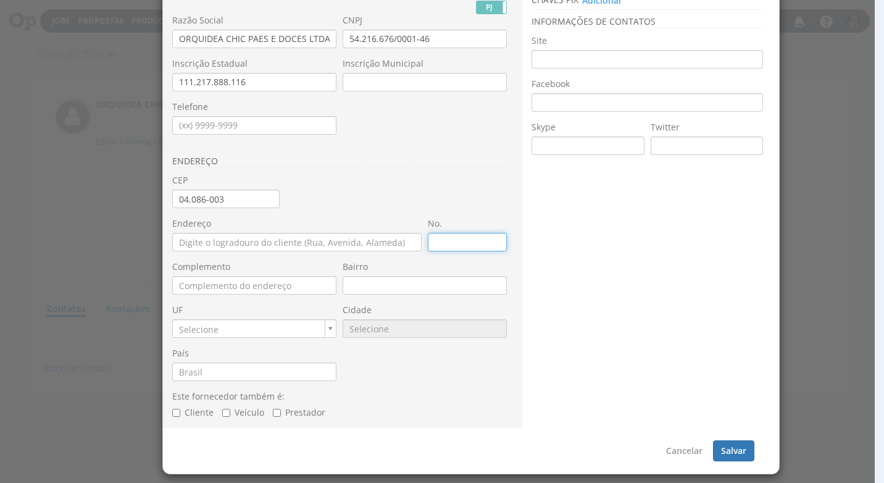
type input "SP"
type input "9668"
type input "1137"
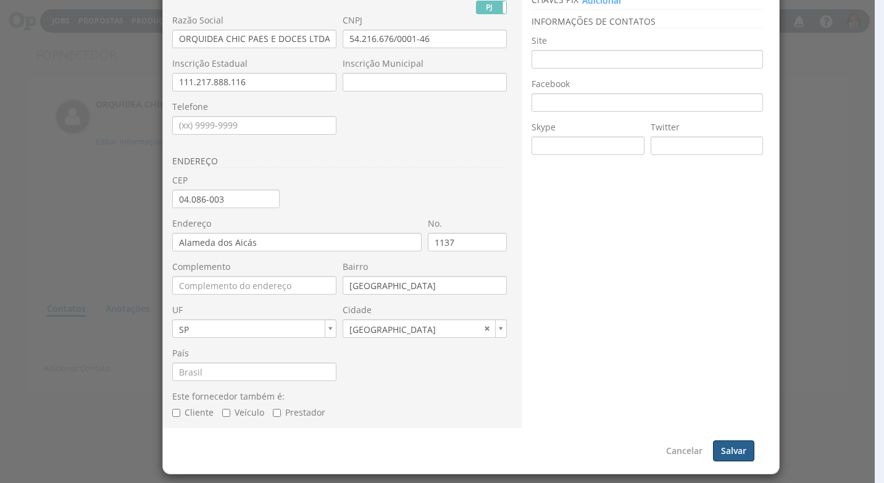
click at [746, 443] on button "Salvar" at bounding box center [733, 450] width 41 height 21
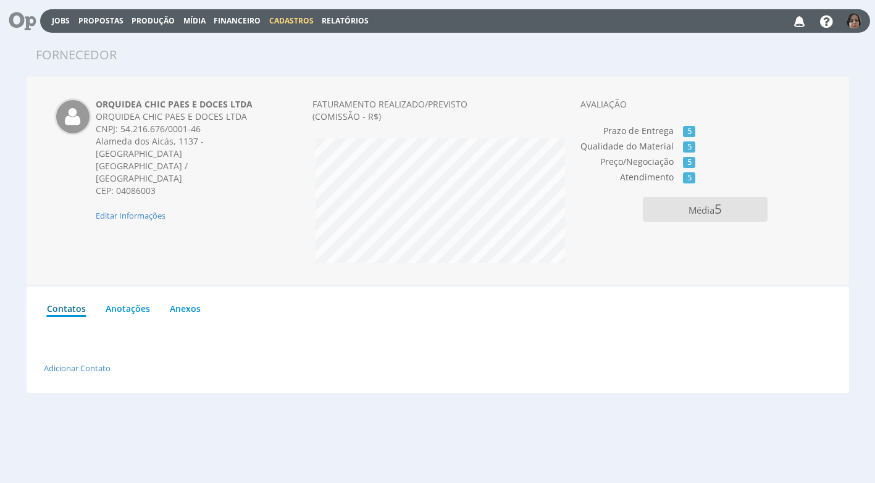
click at [250, 18] on span "Financeiro" at bounding box center [237, 20] width 47 height 10
click at [221, 43] on link "Lançamentos" at bounding box center [238, 40] width 104 height 18
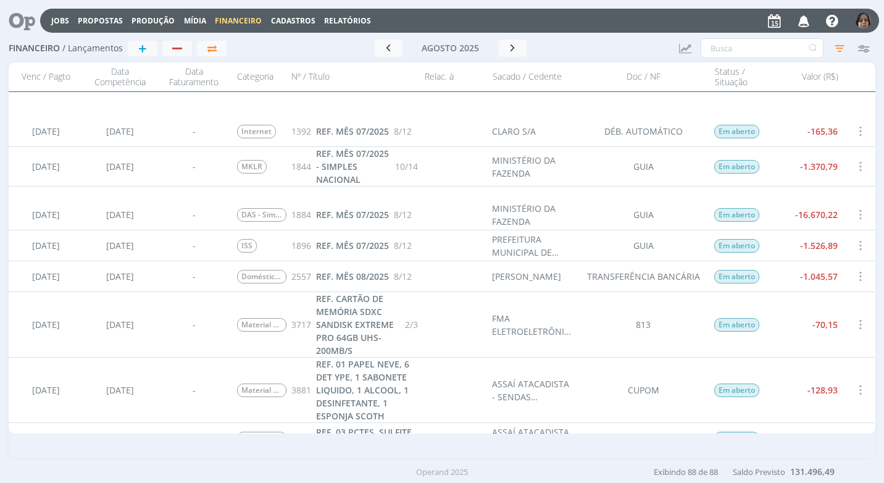
scroll to position [1420, 0]
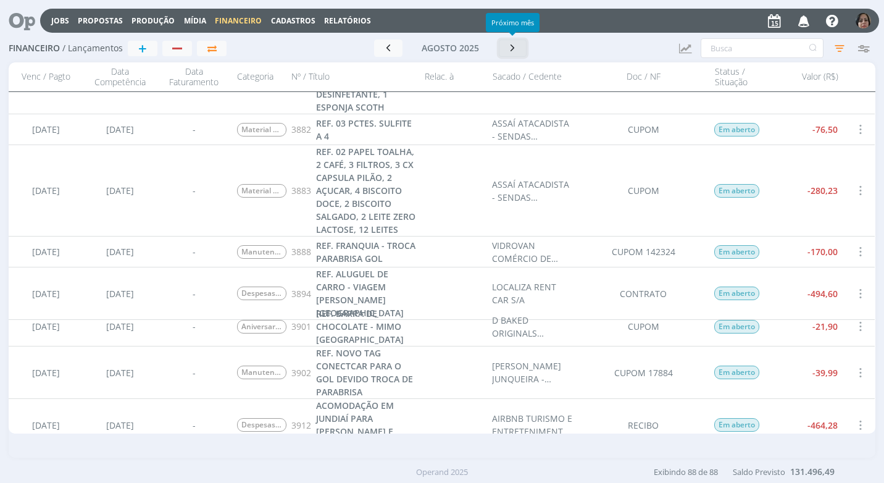
click at [515, 52] on icon "button" at bounding box center [513, 48] width 12 height 12
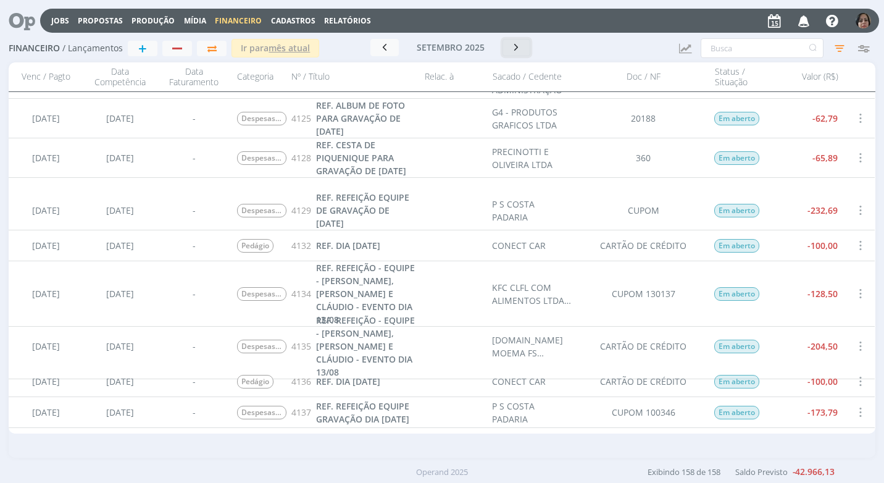
scroll to position [4927, 0]
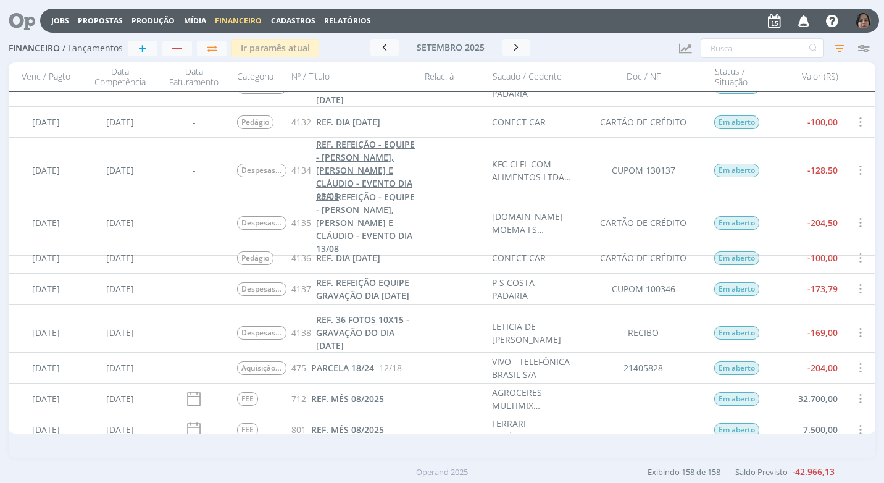
click at [386, 165] on span "REF. REFEIÇÃO - EQUIPE - [PERSON_NAME], [PERSON_NAME] E CLÁUDIO - EVENTO DIA 13…" at bounding box center [365, 170] width 99 height 64
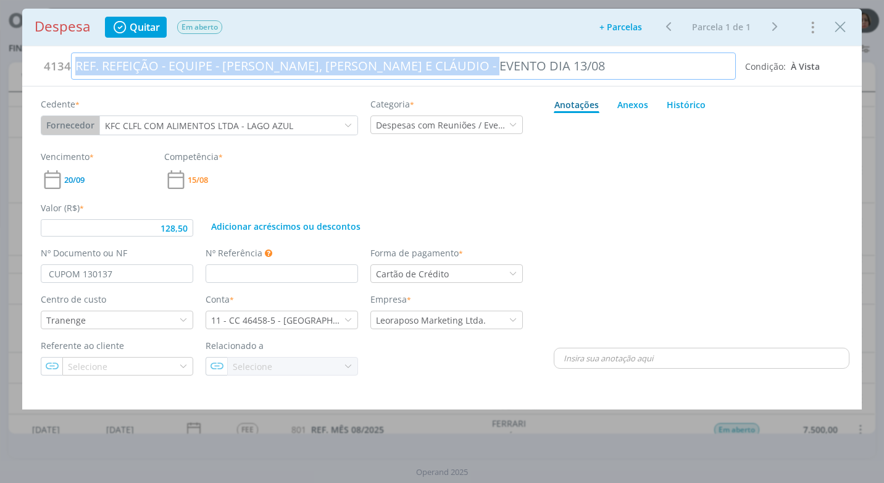
drag, startPoint x: 483, startPoint y: 67, endPoint x: 26, endPoint y: 69, distance: 456.8
click at [26, 69] on div "4134 REF. REFEIÇÃO - EQUIPE - [PERSON_NAME], [PERSON_NAME] E CLÁUDIO - EVENTO D…" at bounding box center [442, 66] width 840 height 40
copy div "REF. REFEIÇÃO - EQUIPE - [PERSON_NAME], [PERSON_NAME] E CLÁUDIO - EVENTO DIA 13…"
click at [629, 104] on div "Anexos 0" at bounding box center [632, 104] width 31 height 13
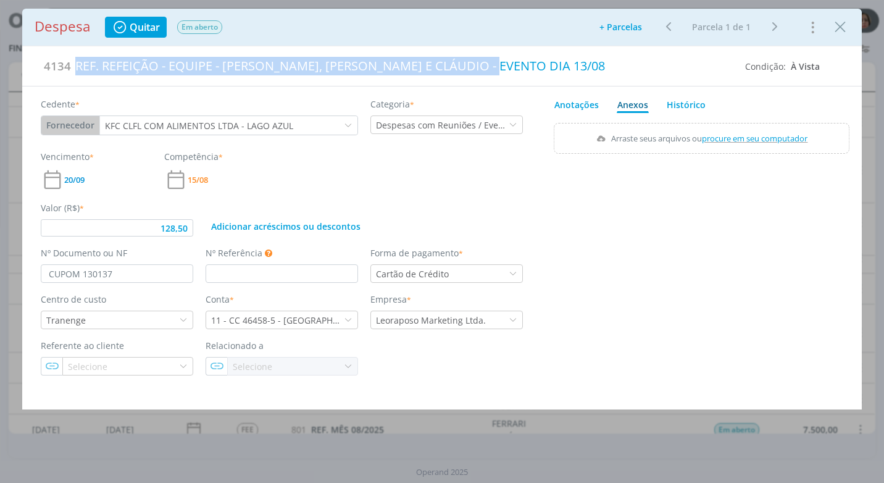
type input "128,50"
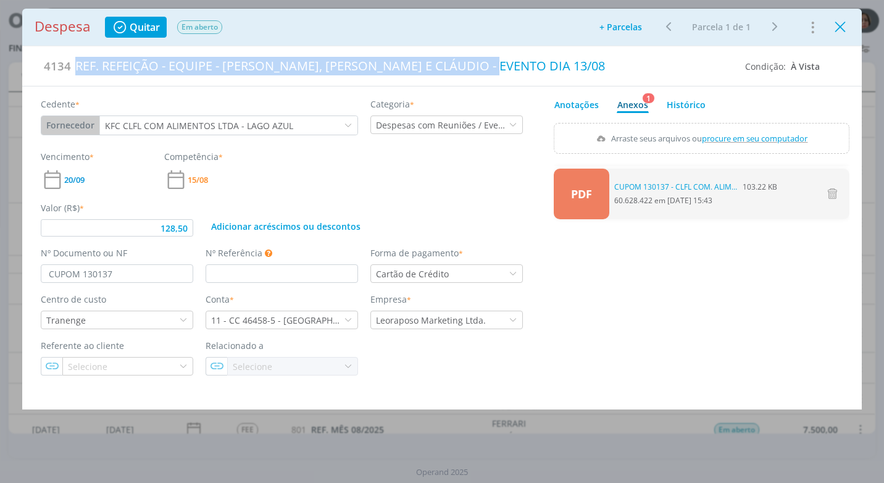
click at [844, 28] on icon "Close" at bounding box center [840, 27] width 19 height 19
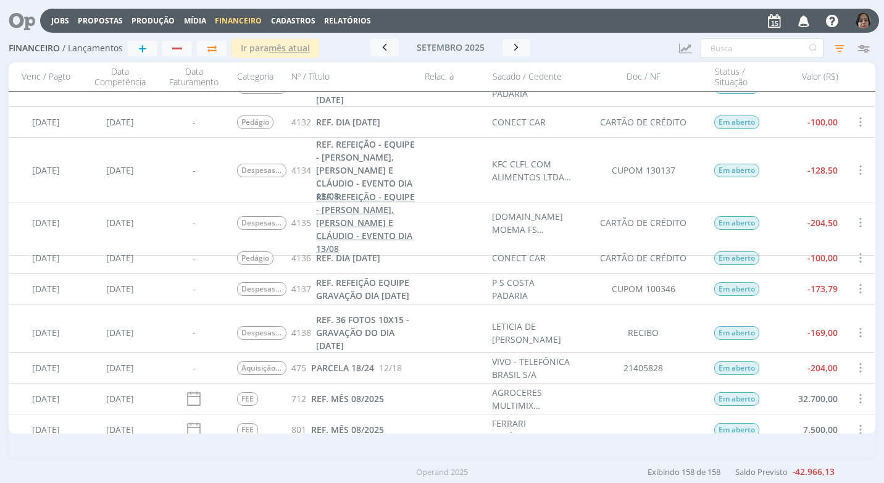
click at [360, 220] on span "REF. REFEIÇÃO - EQUIPE - [PERSON_NAME], [PERSON_NAME] E CLÁUDIO - EVENTO DIA 13…" at bounding box center [365, 223] width 99 height 64
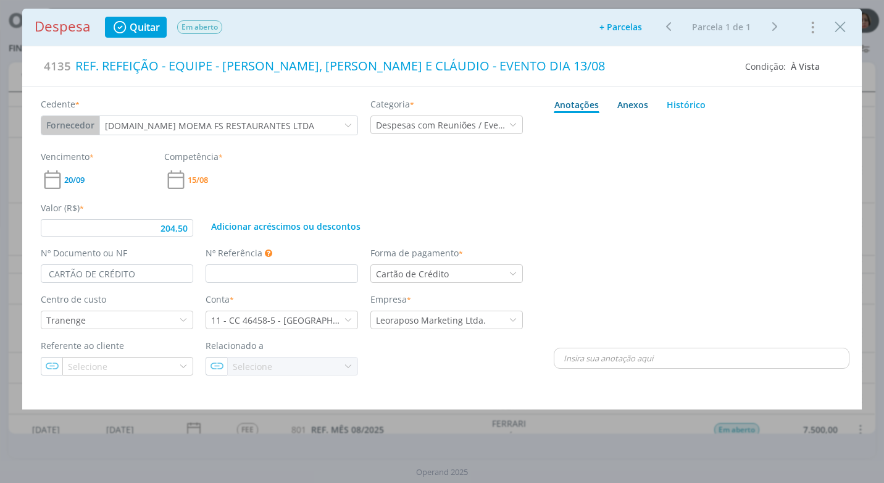
click at [633, 106] on div "Anexos 0" at bounding box center [632, 104] width 31 height 13
type input "204,50"
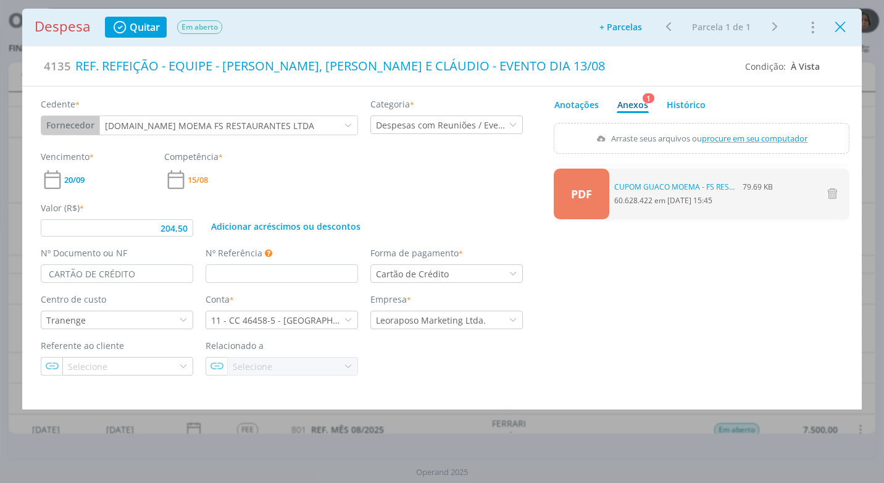
click at [843, 22] on icon "Close" at bounding box center [840, 27] width 19 height 19
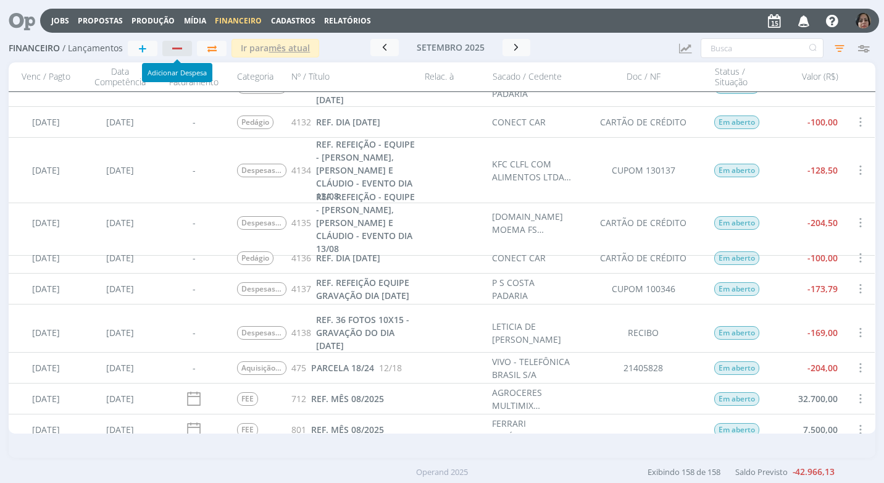
click at [172, 48] on div "button" at bounding box center [177, 49] width 10 height 2
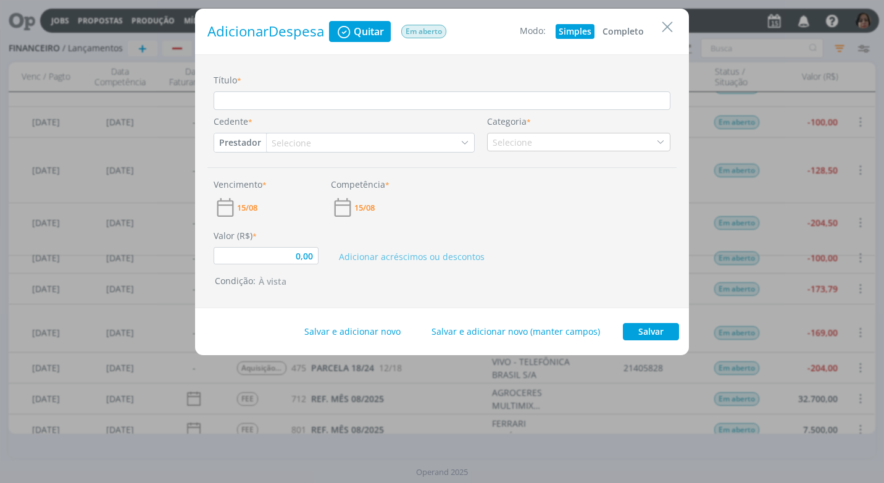
click at [627, 30] on button "Completo" at bounding box center [623, 31] width 48 height 15
type input "0,00"
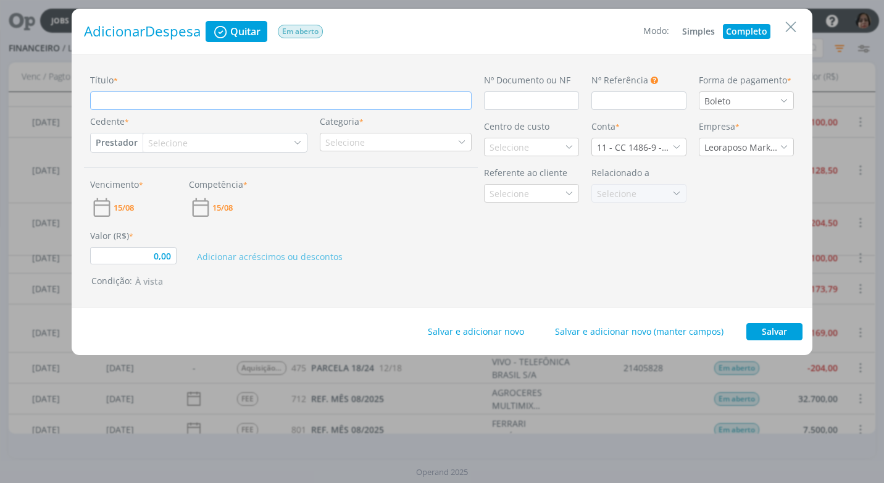
click at [127, 102] on input "Título *" at bounding box center [280, 100] width 381 height 19
paste input "REF. REFEIÇÃO - EQUIPE - [PERSON_NAME], [PERSON_NAME] E CLÁUDIO - EVENTO DIA 13…"
type input "REF. REFEIÇÃO - EQUIPE - [PERSON_NAME], [PERSON_NAME] E CLÁUDIO - EVENTO DIA 13…"
type input "0,00"
type input "REF. REFEIÇÃO - EQUIPE - [PERSON_NAME], [PERSON_NAME] E CLÁUDIO - EVENTO DIA 13…"
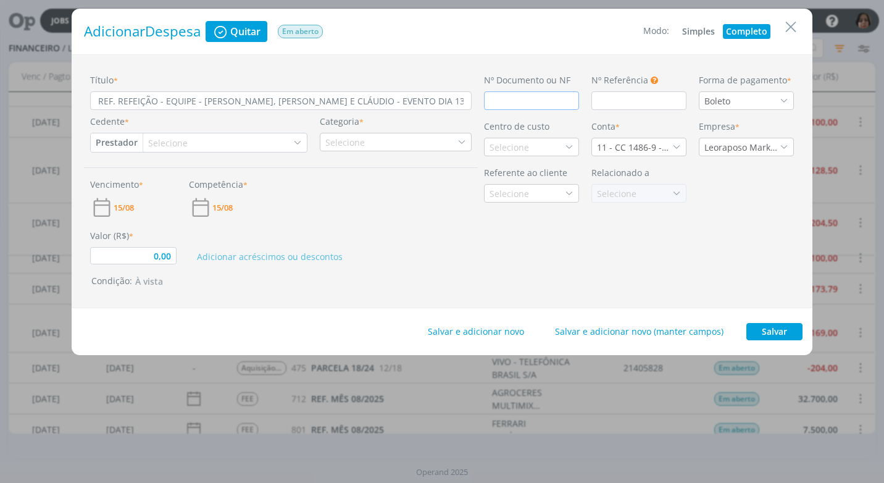
click at [497, 98] on input "dialog" at bounding box center [531, 100] width 95 height 19
type input "0,00"
type input "CU"
type input "0,00"
type input "CUP"
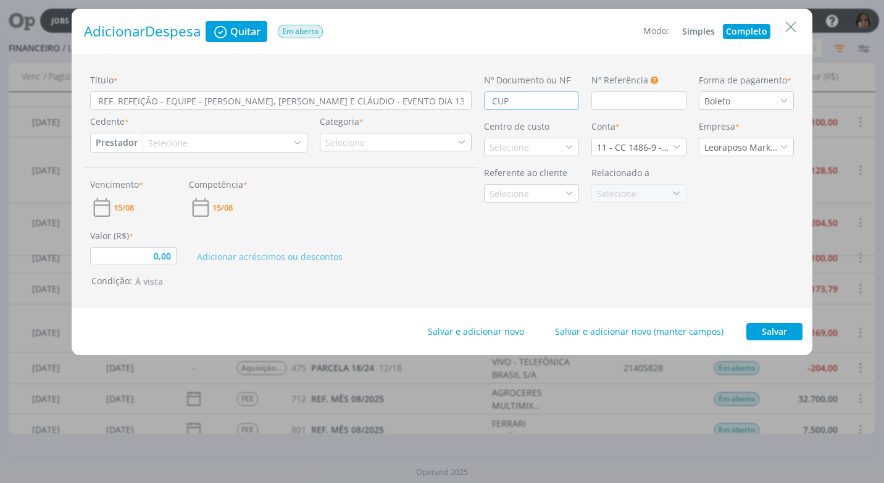
type input "0,00"
type input "CUPO"
type input "0,00"
type input "CUPOM"
click at [746, 88] on div "Forma de pagamento * Boleto" at bounding box center [746, 91] width 107 height 36
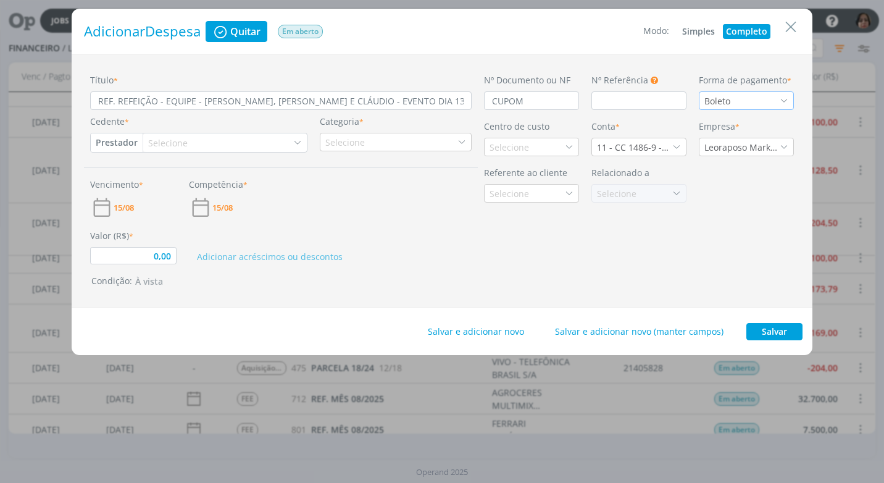
click at [741, 105] on div "Boleto" at bounding box center [746, 100] width 95 height 19
type input "CART"
click at [734, 149] on div "Cartão de Crédito" at bounding box center [741, 144] width 75 height 13
click at [117, 144] on button "Prestador" at bounding box center [117, 142] width 52 height 19
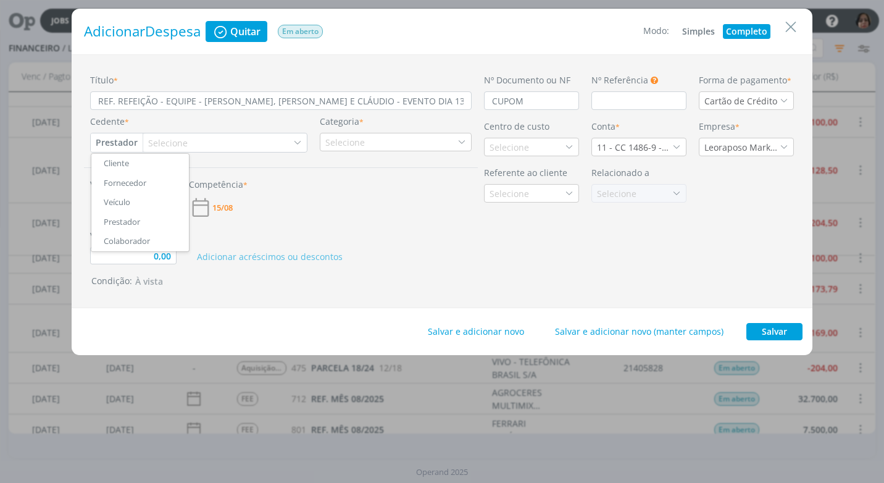
drag, startPoint x: 146, startPoint y: 183, endPoint x: 152, endPoint y: 177, distance: 8.3
click at [146, 183] on link "Fornecedor" at bounding box center [140, 183] width 98 height 20
type input "0,00"
click at [165, 141] on div "Selecione" at bounding box center [175, 142] width 42 height 13
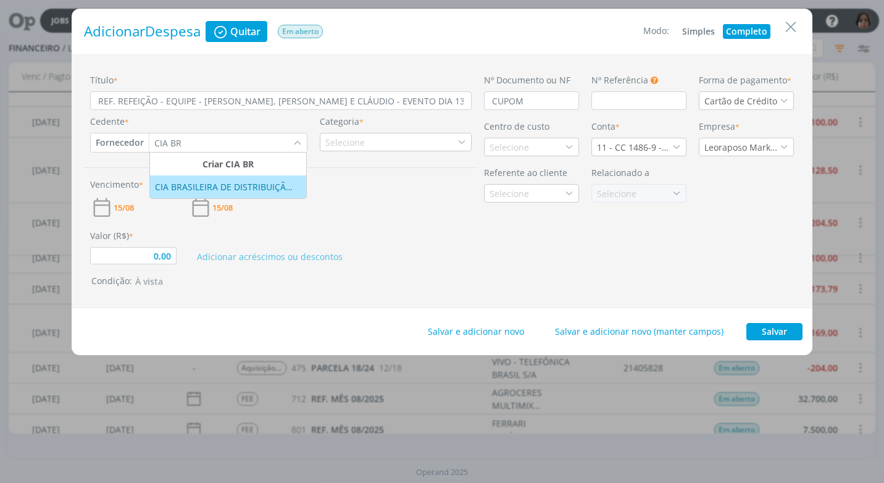
type input "CIA BR"
click at [199, 190] on div "CIA BRASILEIRA DE DISTRIBUIÇÃO - HORTIFRUTI IRAI" at bounding box center [228, 186] width 146 height 13
type input "0,00"
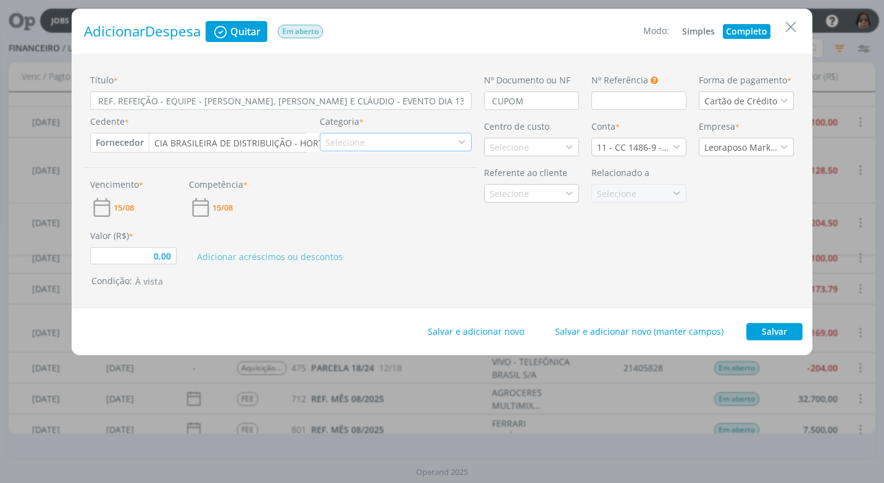
click at [357, 141] on div "Selecione" at bounding box center [346, 142] width 42 height 13
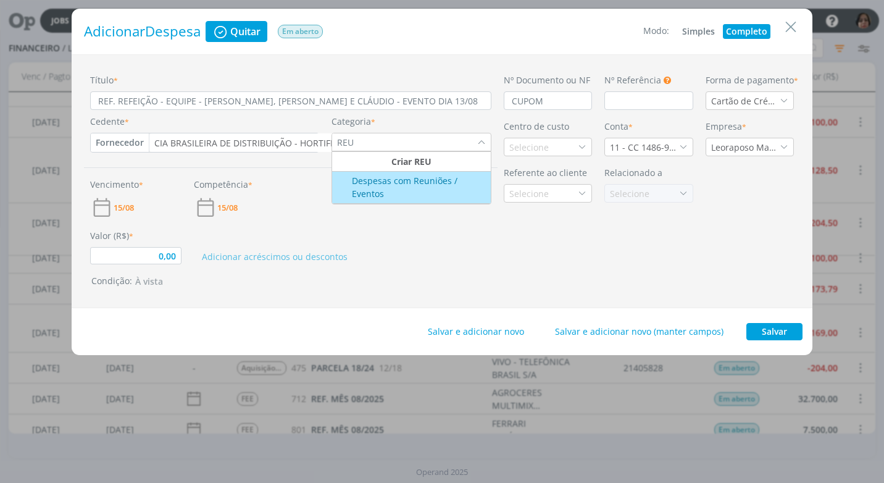
type input "REU"
click at [429, 191] on li "Despesas com Reuniões / Eventos" at bounding box center [411, 188] width 159 height 33
type input "0,00"
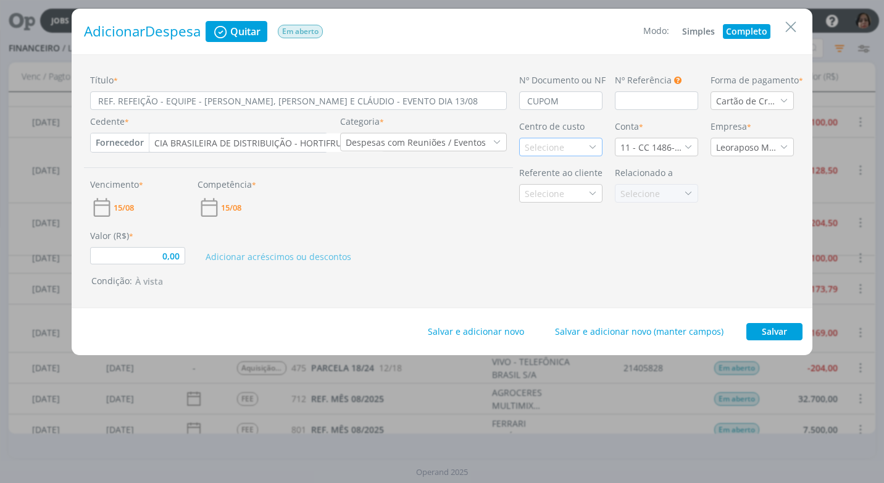
click at [552, 144] on div "Selecione" at bounding box center [546, 147] width 42 height 13
type input "TRA"
click at [564, 195] on div "Tranenge" at bounding box center [561, 191] width 72 height 13
click at [685, 147] on icon "dialog" at bounding box center [688, 147] width 9 height 9
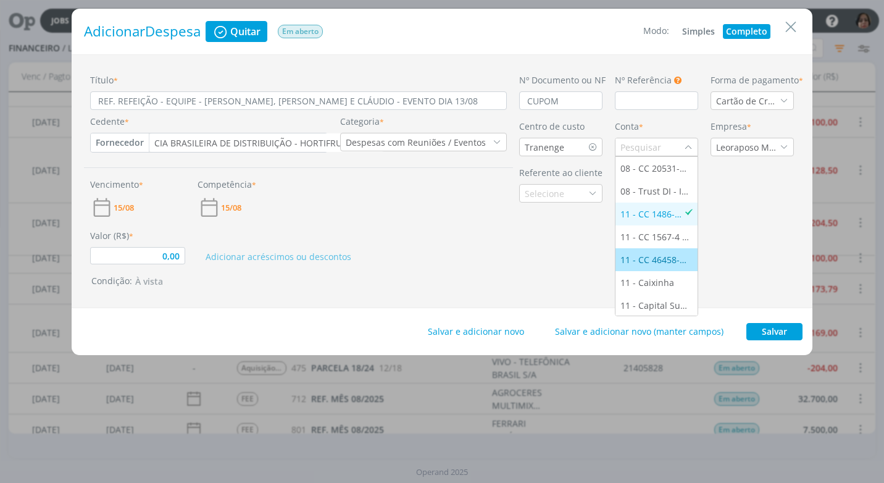
click at [655, 259] on div "11 - CC 46458-5 - [GEOGRAPHIC_DATA]" at bounding box center [656, 259] width 72 height 13
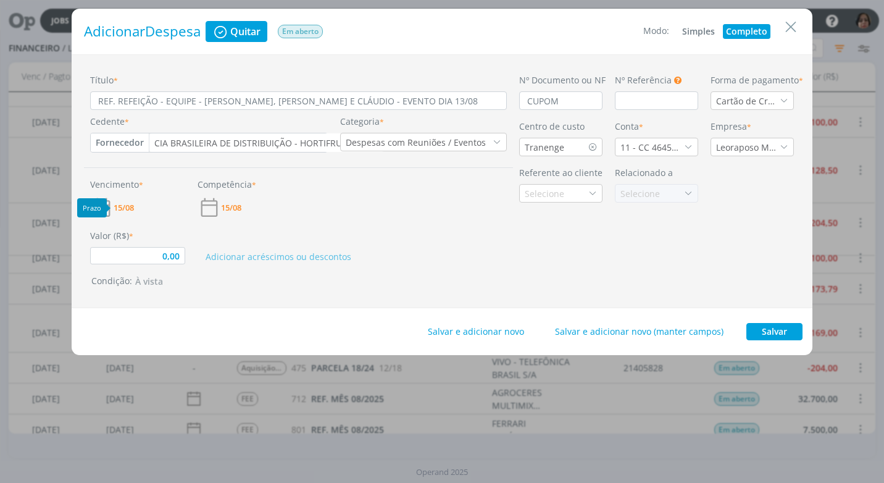
click at [119, 207] on span "15/08" at bounding box center [124, 208] width 20 height 8
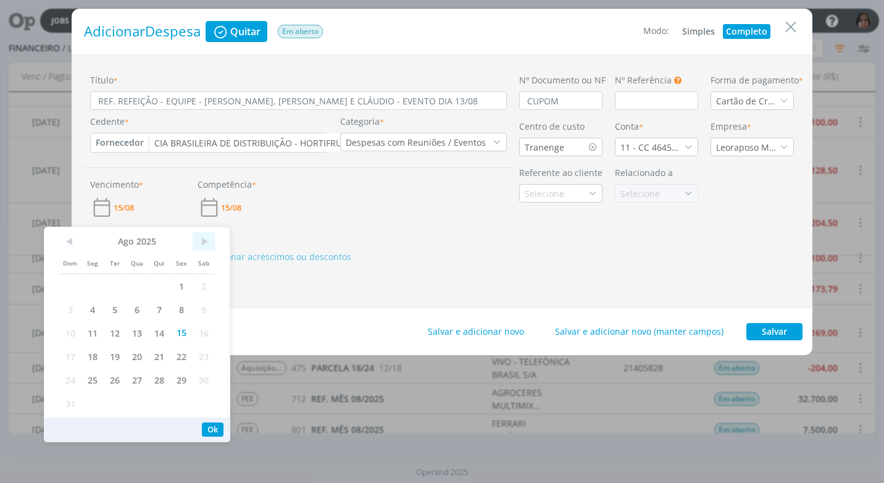
click at [204, 242] on span ">" at bounding box center [204, 241] width 22 height 19
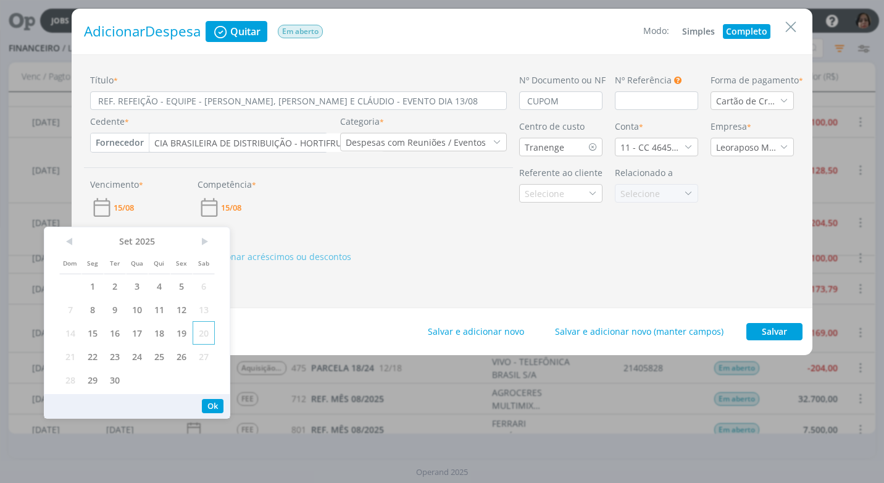
click at [203, 332] on span "20" at bounding box center [204, 332] width 22 height 23
drag, startPoint x: 212, startPoint y: 399, endPoint x: 212, endPoint y: 381, distance: 17.9
click at [212, 399] on button "Ok" at bounding box center [213, 406] width 22 height 14
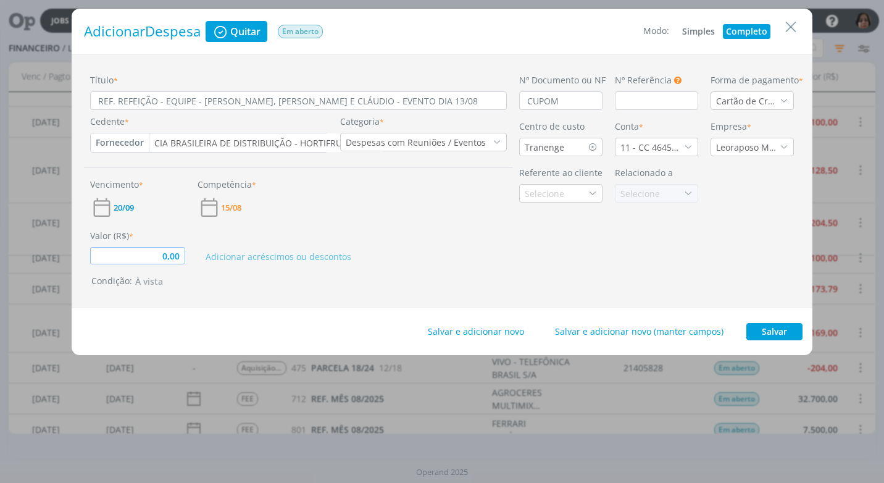
click at [157, 255] on input "0,00" at bounding box center [137, 255] width 95 height 17
click at [723, 267] on div "Nº Documento ou NF CUPOM Nº Referência Este campo pode ser utilizado para infor…" at bounding box center [656, 180] width 287 height 215
click at [757, 339] on button "Salvar" at bounding box center [774, 331] width 56 height 17
type input "6,36"
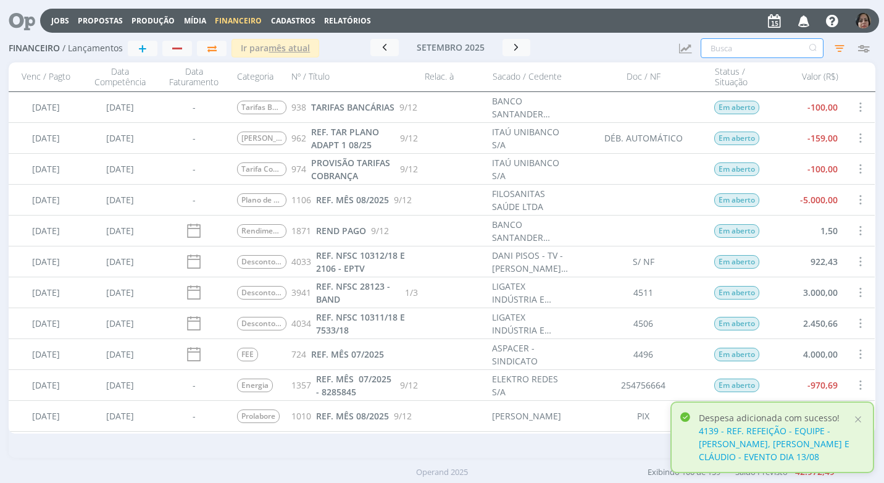
click at [735, 54] on input "text" at bounding box center [762, 48] width 123 height 20
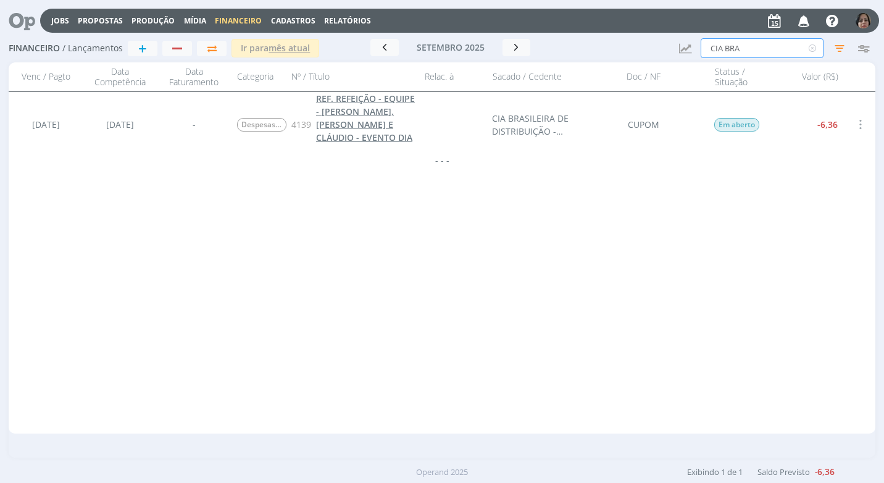
type input "CIA BRA"
click at [348, 122] on span "REF. REFEIÇÃO - EQUIPE - [PERSON_NAME], [PERSON_NAME] E CLÁUDIO - EVENTO DIA 13…" at bounding box center [365, 125] width 99 height 64
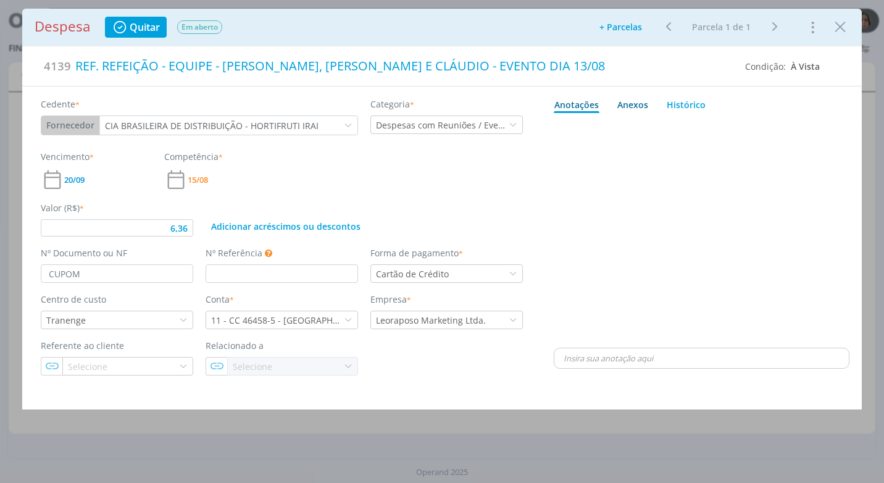
click at [631, 102] on div "Anexos 0" at bounding box center [632, 104] width 31 height 13
type input "6,36"
click at [738, 135] on span "procure em seu computador" at bounding box center [755, 138] width 106 height 11
click at [738, 127] on input "Arraste seus arquivos ou procure em seu computador" at bounding box center [702, 125] width 296 height 4
type input "C:\fakepath\CUPOM CIA BRASILEIRA DE DISTR. HORTI FRUTI - R$ 6,36 - [DATE] - CAR…"
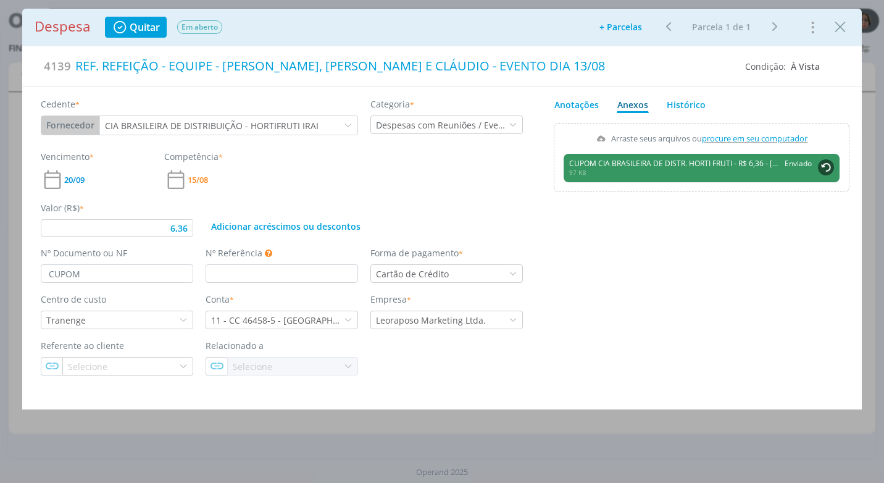
type input "6,36"
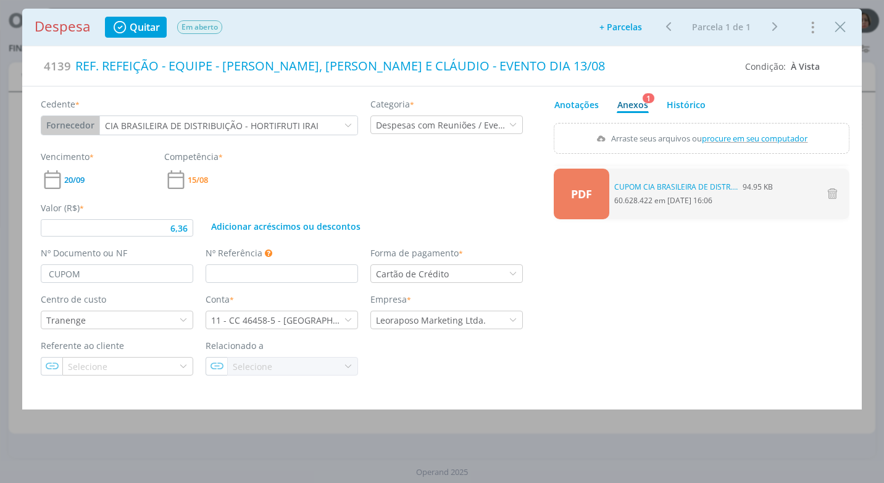
click at [701, 196] on span "CUPOM CIA BRASILEIRA DE DISTR. HORTI FRUTI - R$ 6,36 - [DATE] - CARTÃO ITAU.pdf…" at bounding box center [693, 193] width 159 height 25
click at [706, 183] on link "CUPOM CIA BRASILEIRA DE DISTR. HORTI FRUTI - R$ 6,36 - [DATE] - CARTÃO ITAU.pdf" at bounding box center [675, 186] width 123 height 11
click at [843, 30] on icon "Close" at bounding box center [840, 27] width 19 height 19
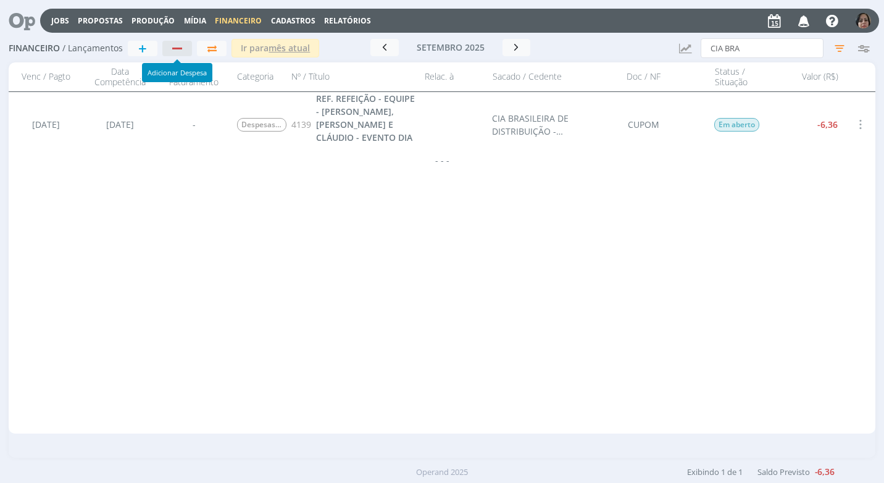
click at [173, 48] on div "button" at bounding box center [177, 49] width 10 height 2
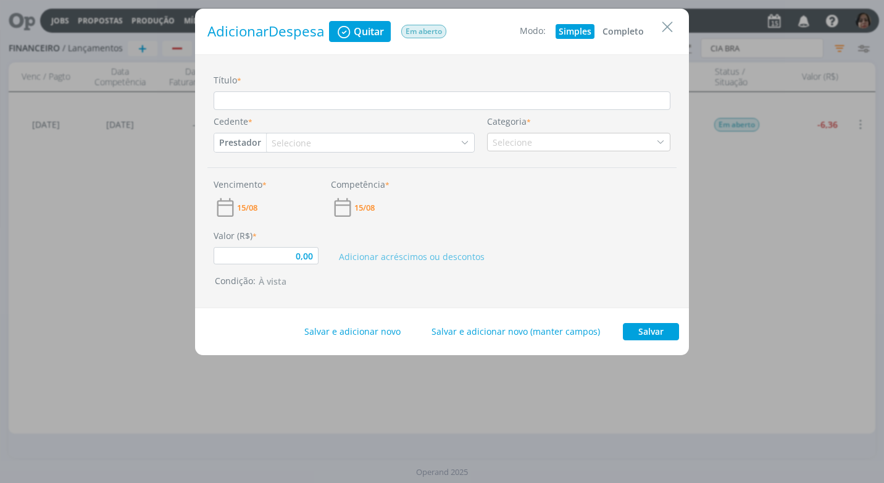
click at [617, 30] on button "Completo" at bounding box center [623, 31] width 48 height 15
type input "0,00"
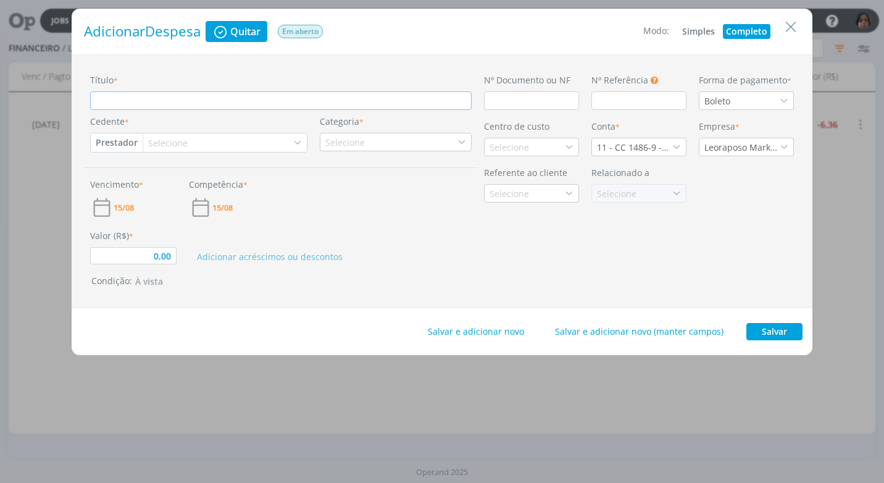
click at [135, 106] on input "Título *" at bounding box center [280, 100] width 381 height 19
paste input "REF. REFEIÇÃO - EQUIPE - [PERSON_NAME], [PERSON_NAME] E CLÁUDIO - EVENTO DIA 13…"
type input "REF. REFEIÇÃO - EQUIPE - [PERSON_NAME], [PERSON_NAME] E CLÁUDIO - EVENTO DIA 13…"
type input "0,00"
type input "REF. REFEIÇÃO - EQUIPE - [PERSON_NAME], [PERSON_NAME] E CLÁUDIO - EVENTO DIA 13…"
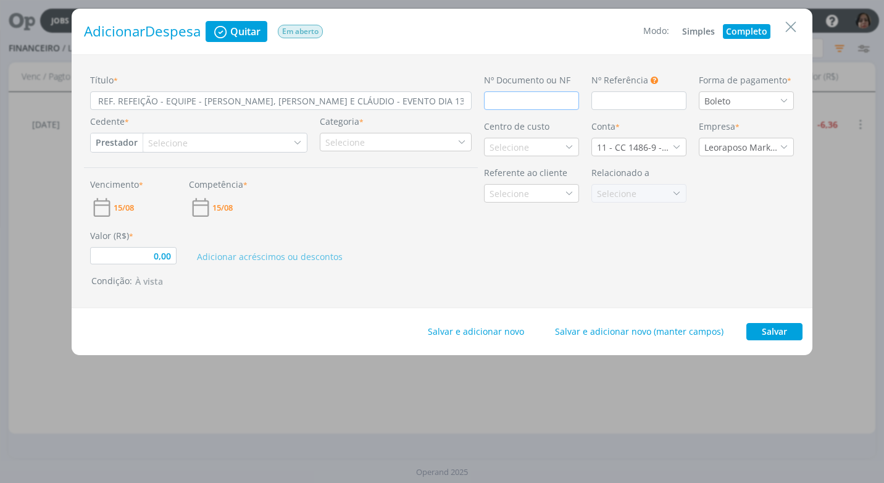
click at [491, 103] on input "dialog" at bounding box center [531, 100] width 95 height 19
type input "C"
type input "0,00"
type input "CU"
type input "0,00"
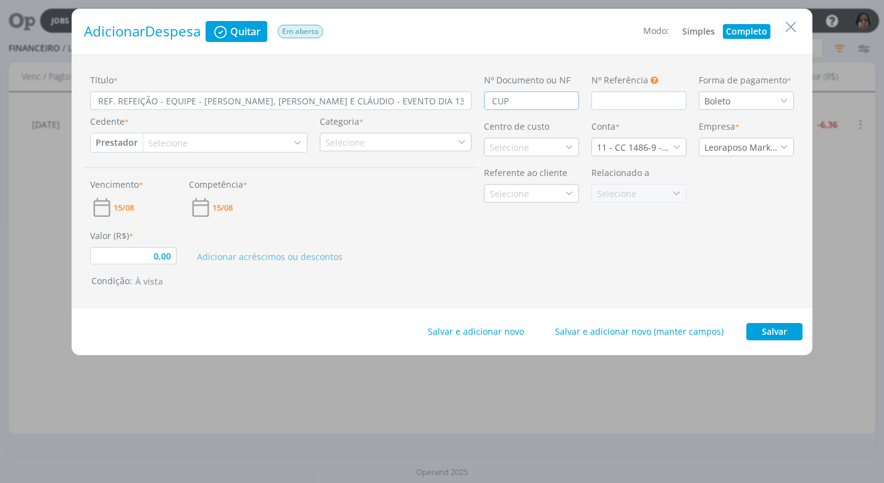
type input "CUPO"
type input "0,00"
type input "CUPOM"
type input "0,00"
type input "CUPOM"
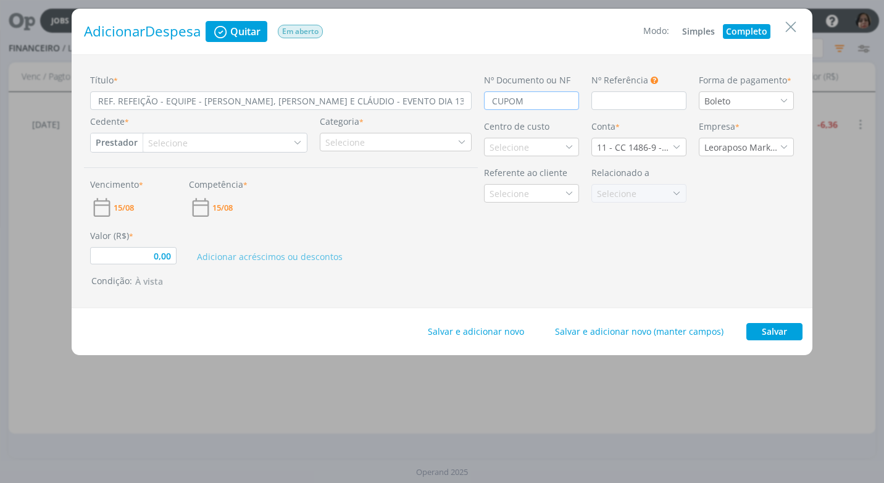
type input "0,00"
type input "CUPOM 26"
type input "0,00"
type input "CUPOM 266"
type input "0,00"
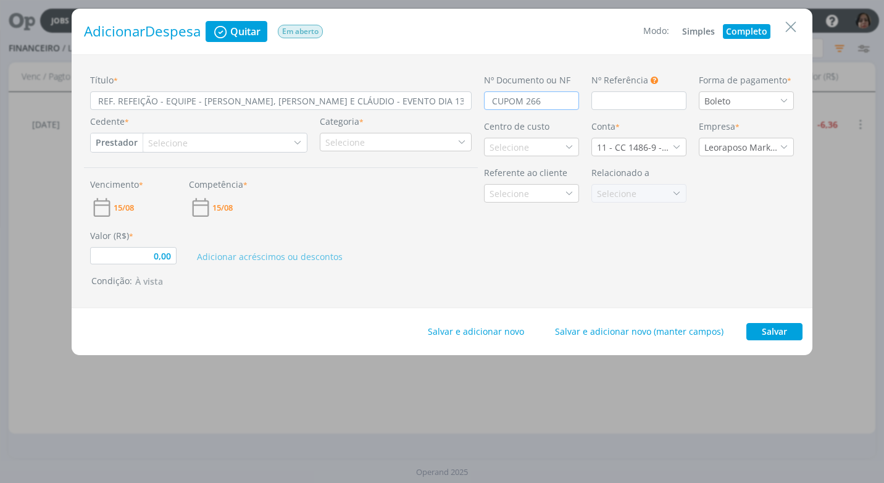
type input "CUPOM 2662"
type input "0,00"
type input "CUPOM 26623"
type input "0,00"
type input "CUPOM 266237"
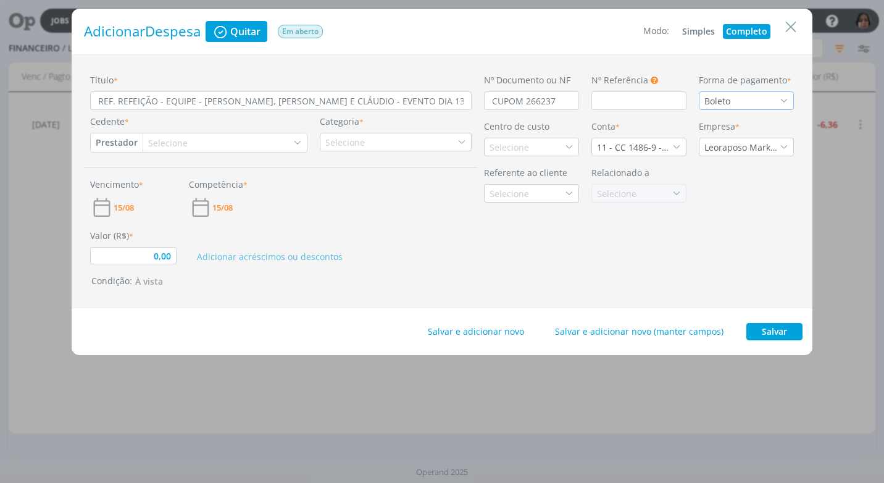
click at [779, 96] on div "Boleto" at bounding box center [746, 100] width 95 height 19
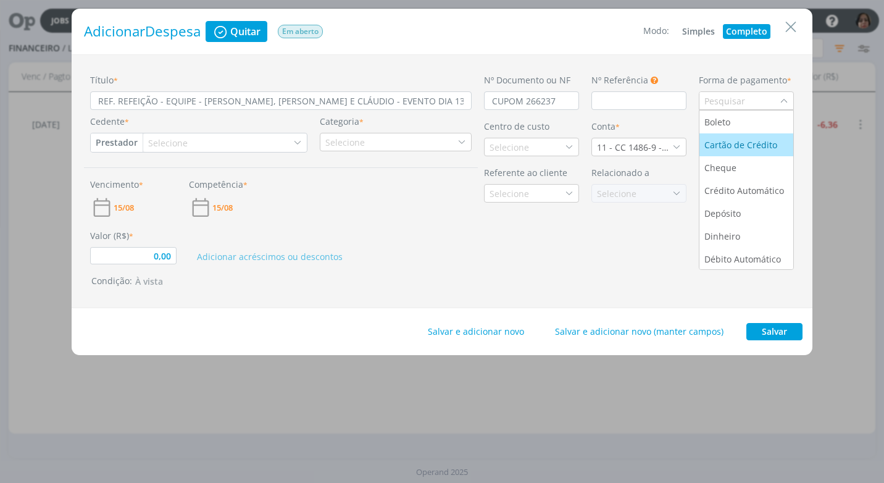
click at [756, 145] on div "Cartão de Crédito" at bounding box center [741, 144] width 75 height 13
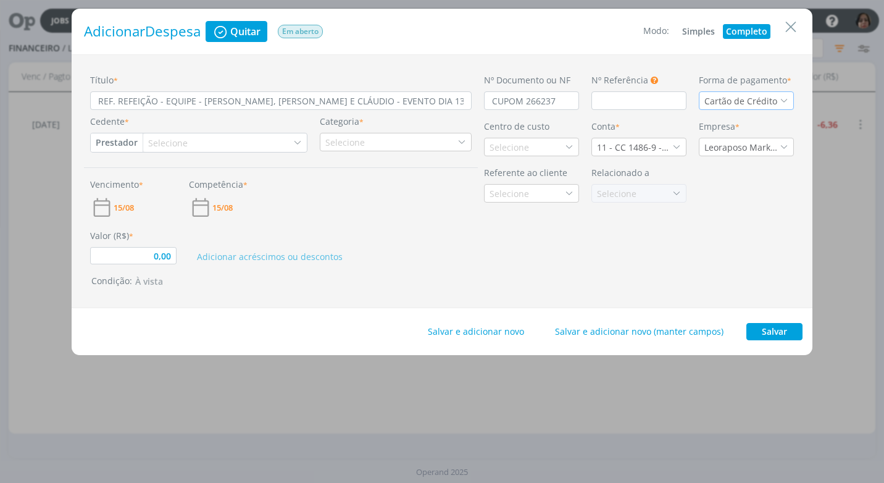
click at [123, 146] on button "Prestador" at bounding box center [117, 142] width 52 height 19
click at [151, 181] on link "Fornecedor" at bounding box center [140, 183] width 98 height 20
type input "0,00"
click at [175, 142] on div "Selecione" at bounding box center [175, 142] width 42 height 13
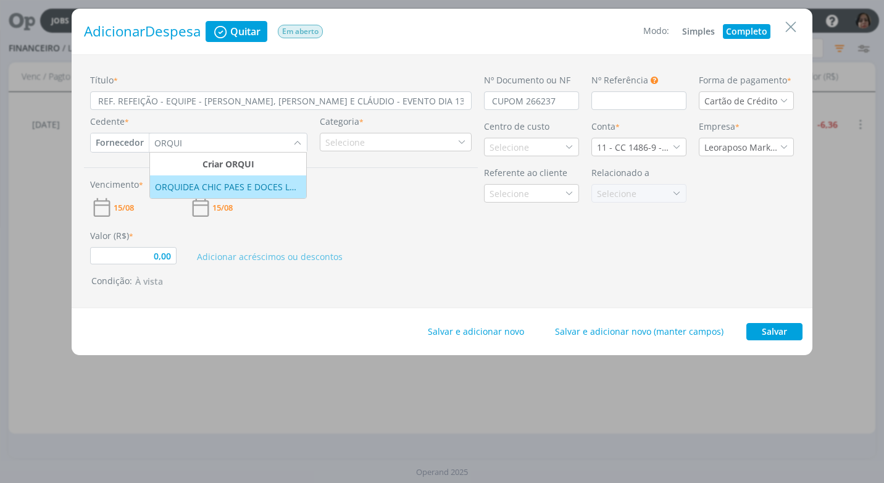
type input "ORQUI"
click at [187, 180] on div "ORQUIDEA CHIC PAES E DOCES LTDA" at bounding box center [228, 186] width 146 height 13
type input "0,00"
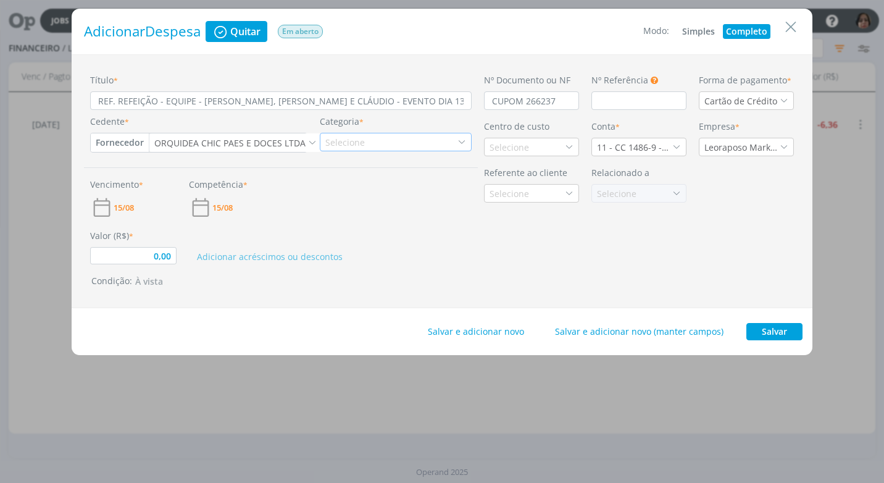
click at [357, 146] on div "Selecione" at bounding box center [346, 142] width 42 height 13
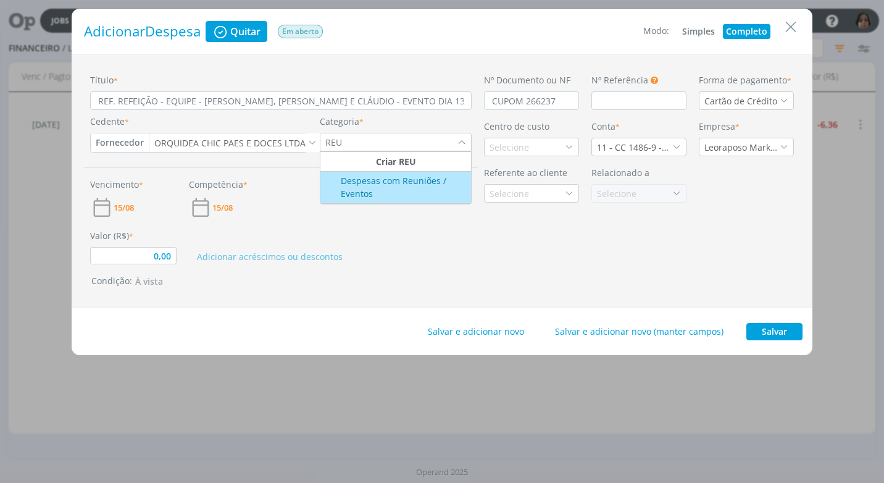
type input "REU"
click at [377, 192] on div "Despesas com Reuniões / Eventos" at bounding box center [396, 187] width 148 height 26
type input "0,00"
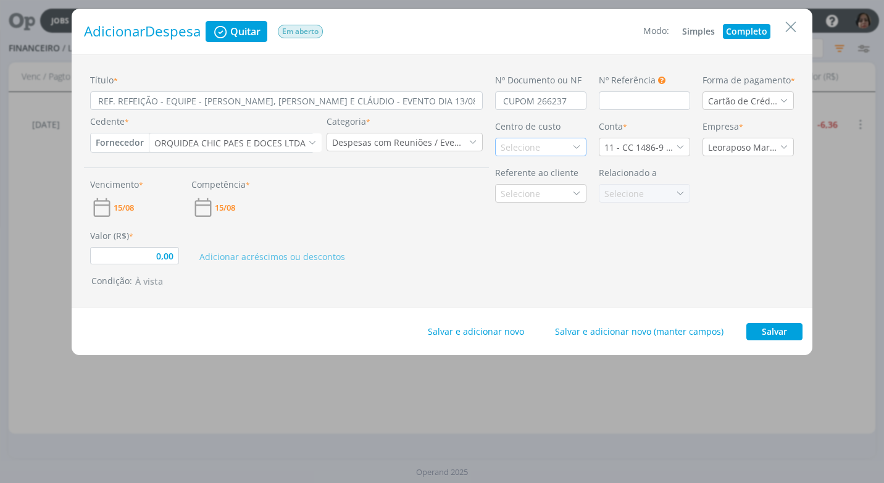
click at [517, 146] on div "Selecione" at bounding box center [522, 147] width 42 height 13
type input "TRAN"
click at [520, 191] on div "Tranenge" at bounding box center [522, 191] width 42 height 13
click at [679, 146] on icon "dialog" at bounding box center [680, 147] width 9 height 9
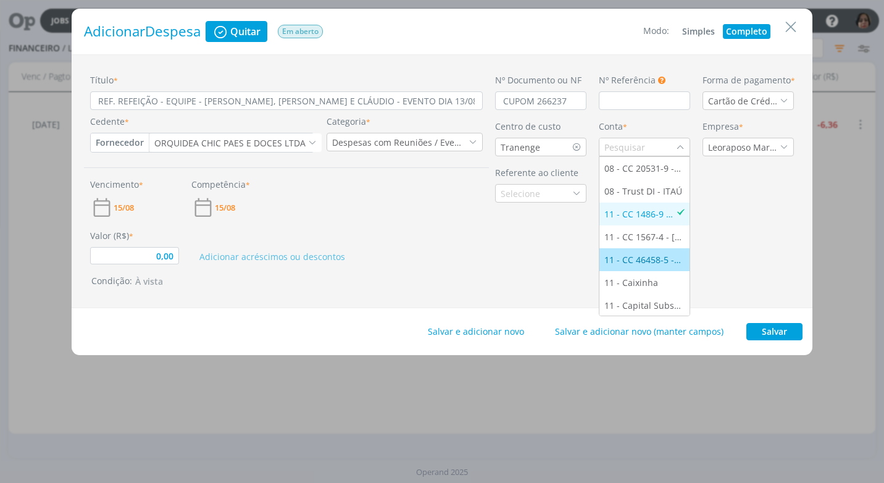
click at [651, 256] on div "11 - CC 46458-5 - [GEOGRAPHIC_DATA]" at bounding box center [644, 259] width 80 height 13
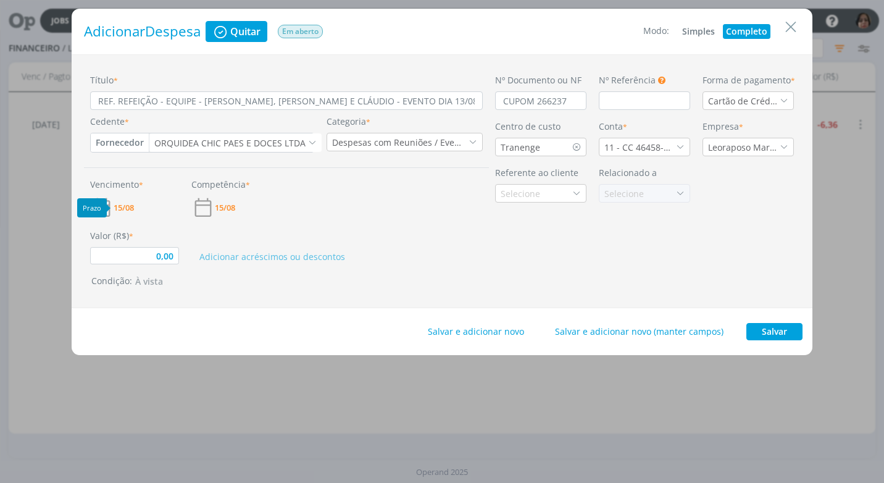
click at [125, 210] on span "15/08" at bounding box center [124, 208] width 20 height 8
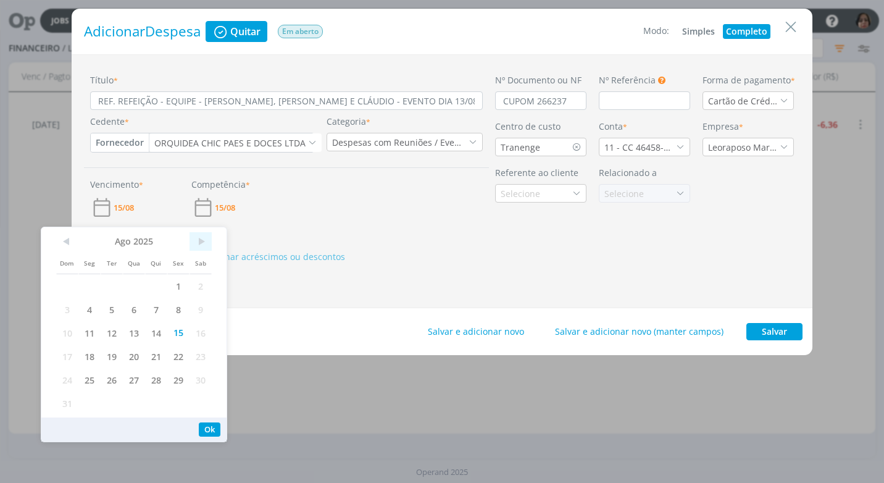
click at [204, 244] on span ">" at bounding box center [201, 241] width 22 height 19
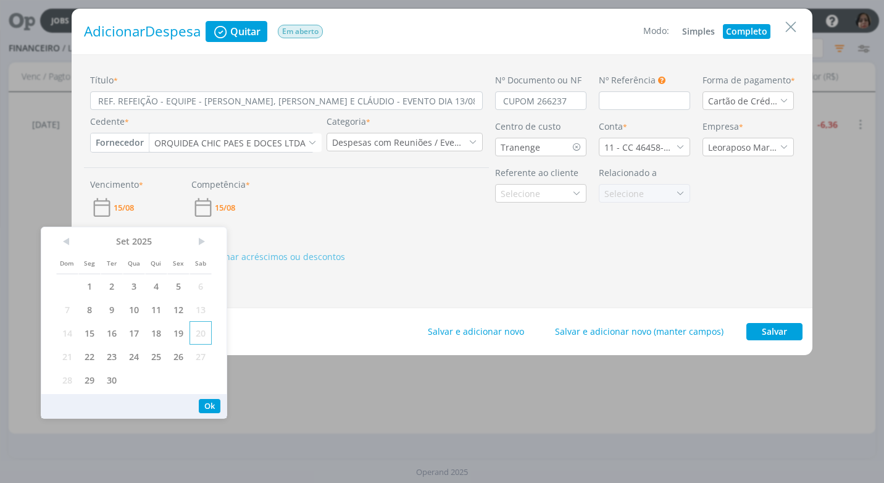
click at [199, 338] on span "20" at bounding box center [201, 332] width 22 height 23
click at [211, 409] on button "Ok" at bounding box center [210, 406] width 22 height 14
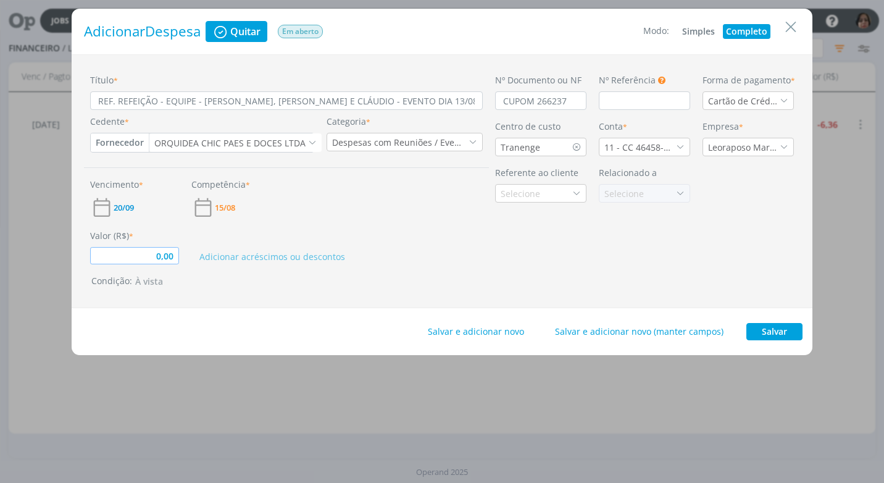
click at [173, 259] on input "0,00" at bounding box center [134, 255] width 89 height 17
click at [320, 259] on button "Adicionar acréscimos ou descontos" at bounding box center [272, 256] width 157 height 15
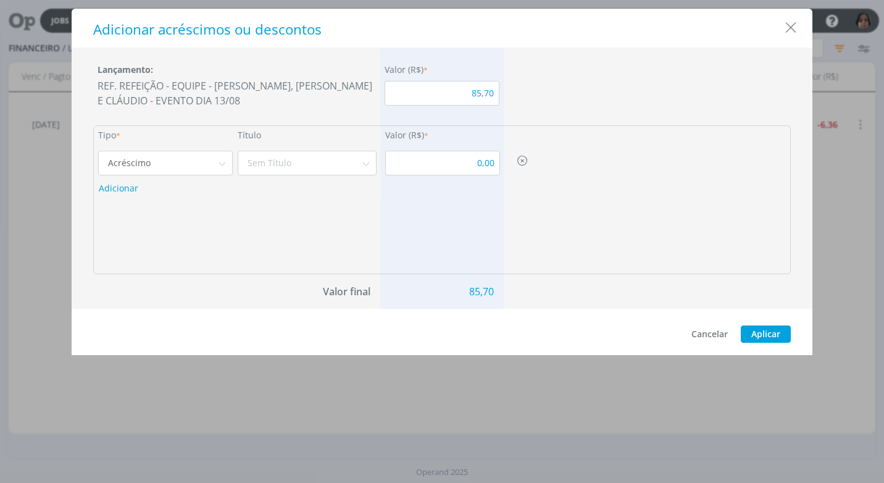
click at [802, 32] on h1 "Adicionar acréscimos ou descontos" at bounding box center [448, 30] width 710 height 17
click at [788, 20] on icon "Close" at bounding box center [790, 28] width 19 height 19
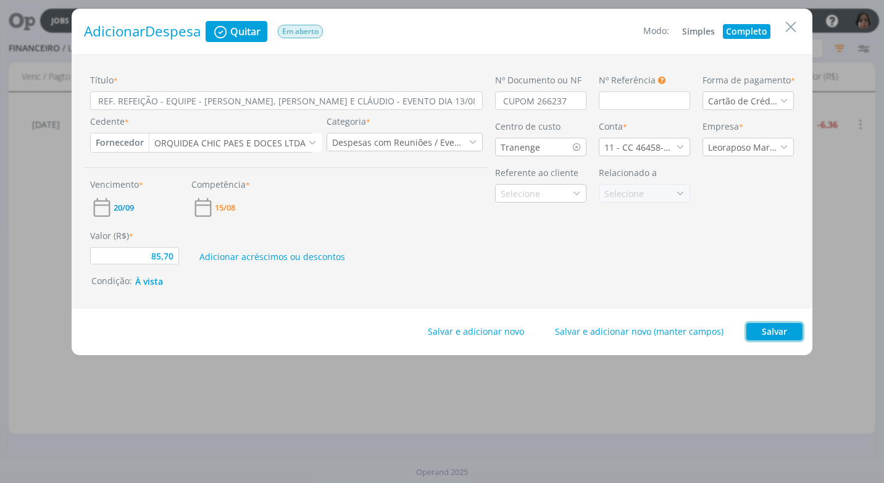
click at [775, 335] on button "Salvar" at bounding box center [774, 331] width 56 height 17
type input "85,70"
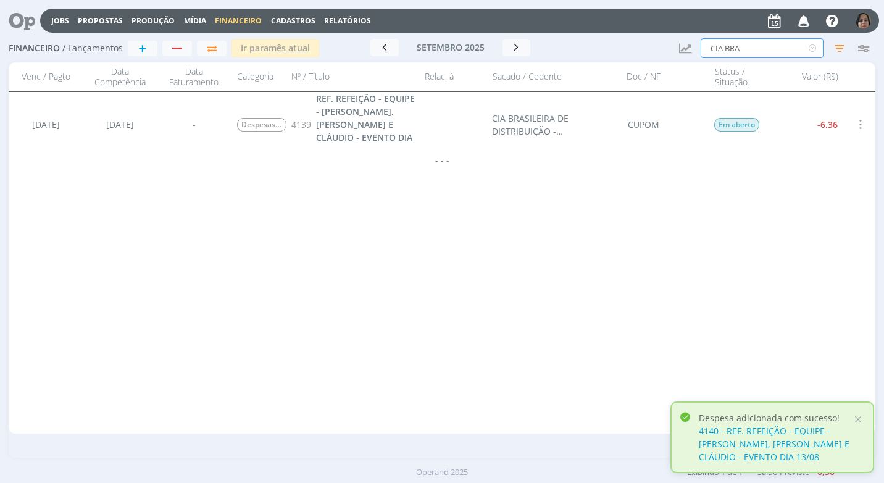
click at [751, 54] on input "CIA BRA" at bounding box center [762, 48] width 123 height 20
type input "C"
type input "ORQUI"
click at [368, 119] on span "REF. REFEIÇÃO - EQUIPE - [PERSON_NAME], [PERSON_NAME] E CLÁUDIO - EVENTO DIA 13…" at bounding box center [365, 125] width 99 height 64
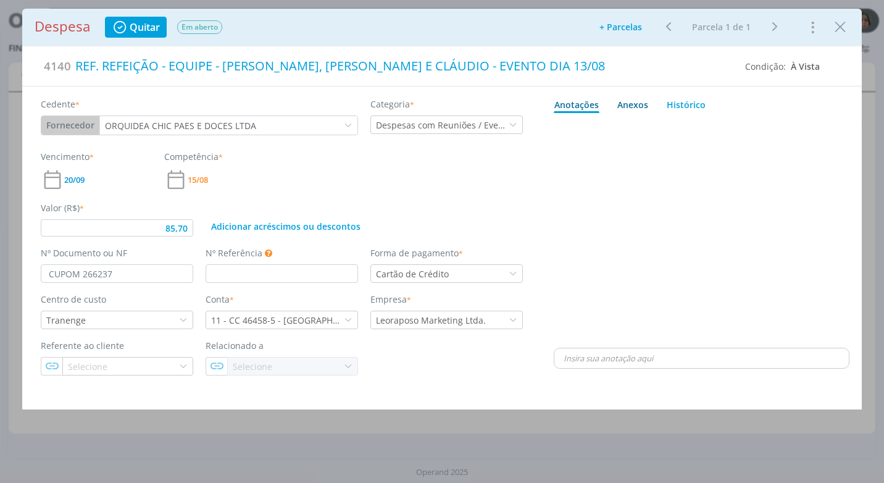
click at [630, 106] on div "Anexos 0" at bounding box center [632, 104] width 31 height 13
type input "85,70"
click at [741, 139] on span "procure em seu computador" at bounding box center [755, 138] width 106 height 11
click at [741, 127] on input "Arraste seus arquivos ou procure em seu computador" at bounding box center [702, 125] width 296 height 4
type input "C:\fakepath\CUPOM ORQUIDEA CHIC - R$ 85,70 - [DATE] - CARTÃO ITAU.pdf"
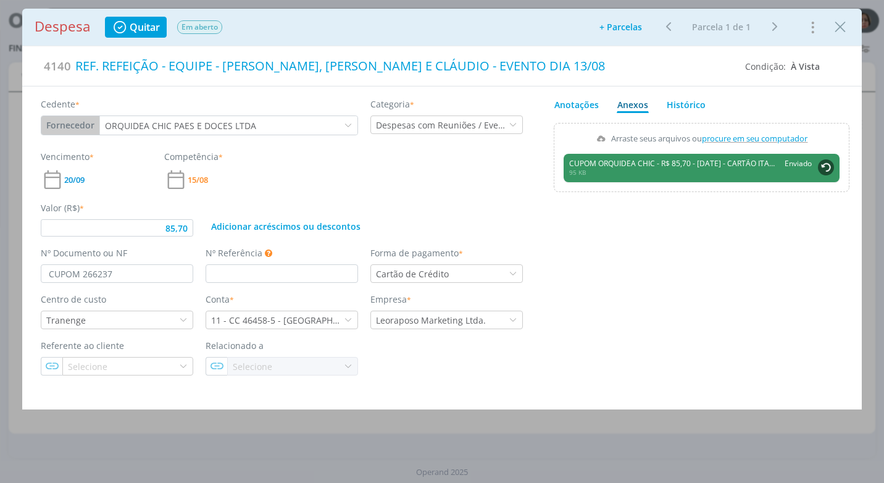
type input "85,70"
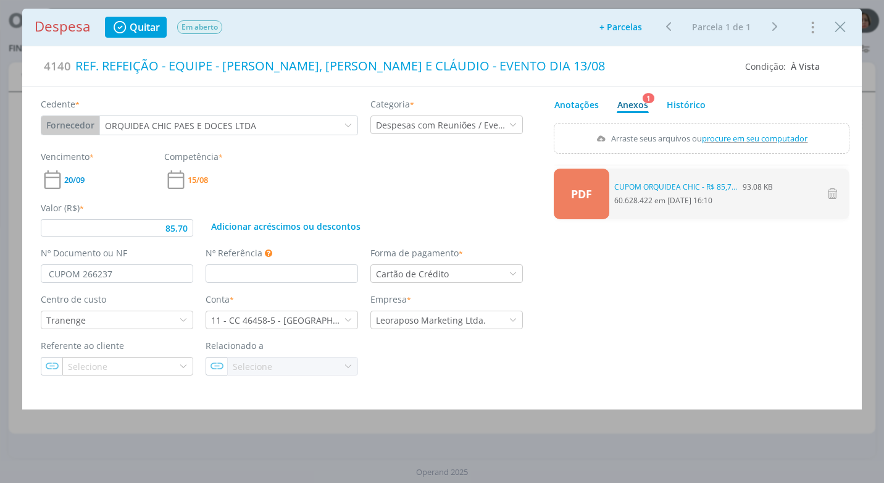
drag, startPoint x: 849, startPoint y: 23, endPoint x: 291, endPoint y: 84, distance: 560.7
click at [849, 23] on icon "Close" at bounding box center [840, 27] width 19 height 19
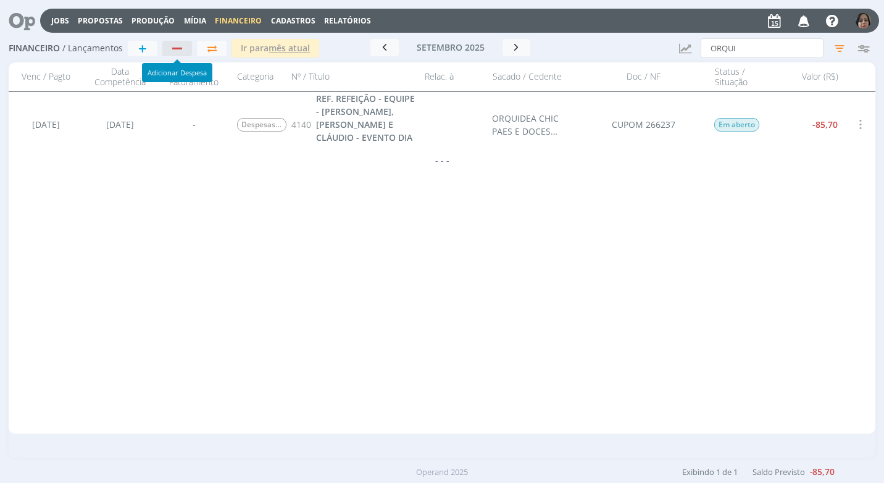
click at [179, 44] on div "button" at bounding box center [178, 48] width 16 height 8
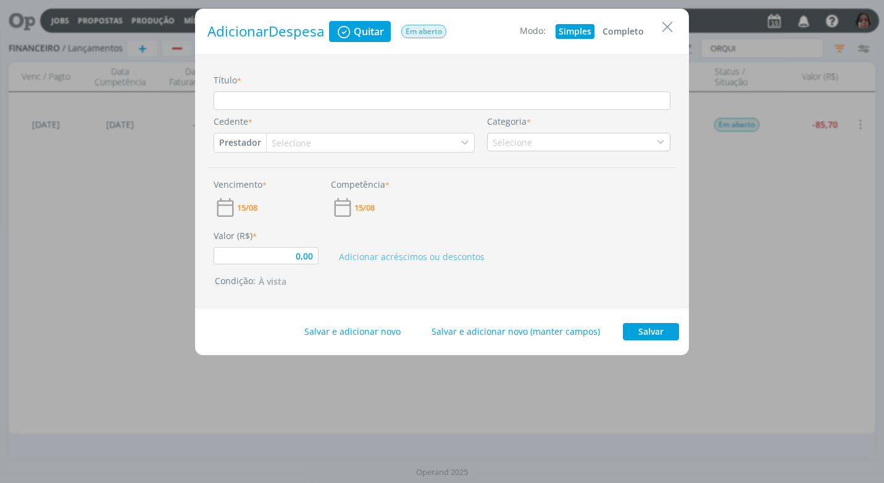
click at [627, 28] on button "Completo" at bounding box center [623, 31] width 48 height 15
type input "0,00"
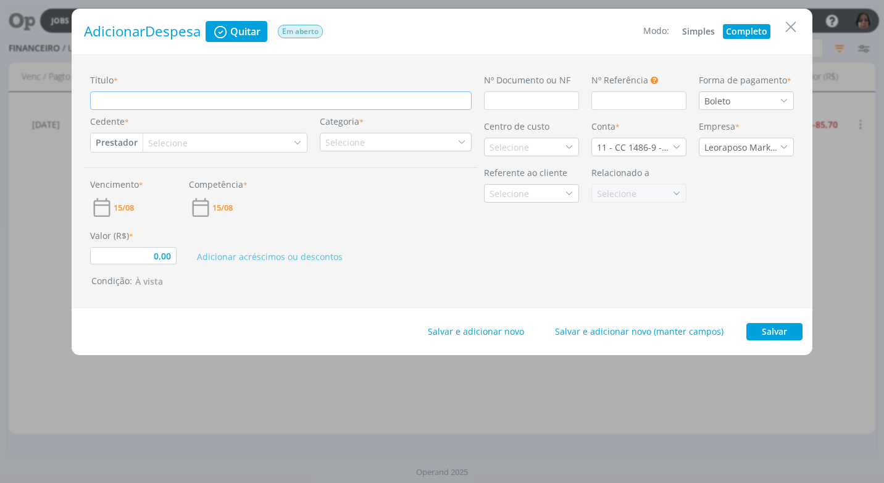
click at [109, 99] on input "Título *" at bounding box center [280, 100] width 381 height 19
paste input "REF. REFEIÇÃO - EQUIPE - [PERSON_NAME], [PERSON_NAME] E CLÁUDIO - EVENTO DIA 13…"
type input "REF. REFEIÇÃO - EQUIPE - [PERSON_NAME], [PERSON_NAME] E CLÁUDIO - EVENTO DIA 13…"
type input "0,00"
type input "REF. REFEIÇÃO - EQUIPE - [PERSON_NAME], [PERSON_NAME] E CLÁUDIO - EVENTO DIA 13…"
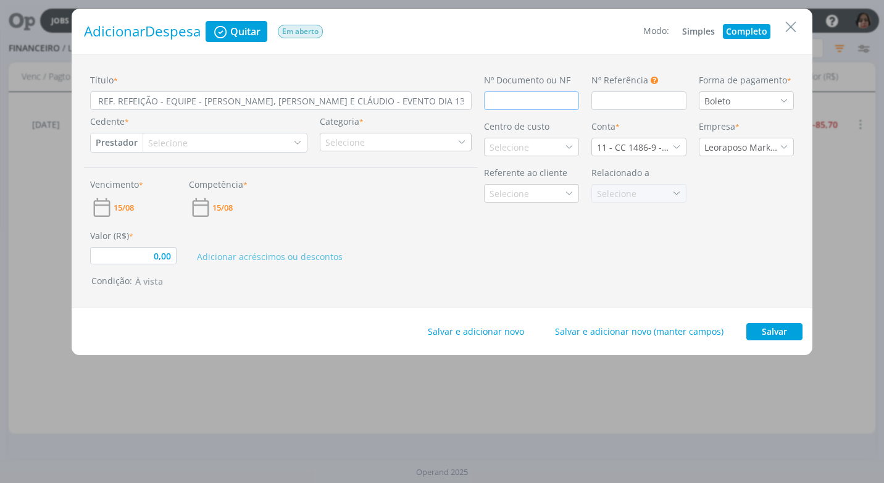
click at [487, 97] on input "dialog" at bounding box center [531, 100] width 95 height 19
type input "C"
type input "0,00"
type input "CU"
type input "0,00"
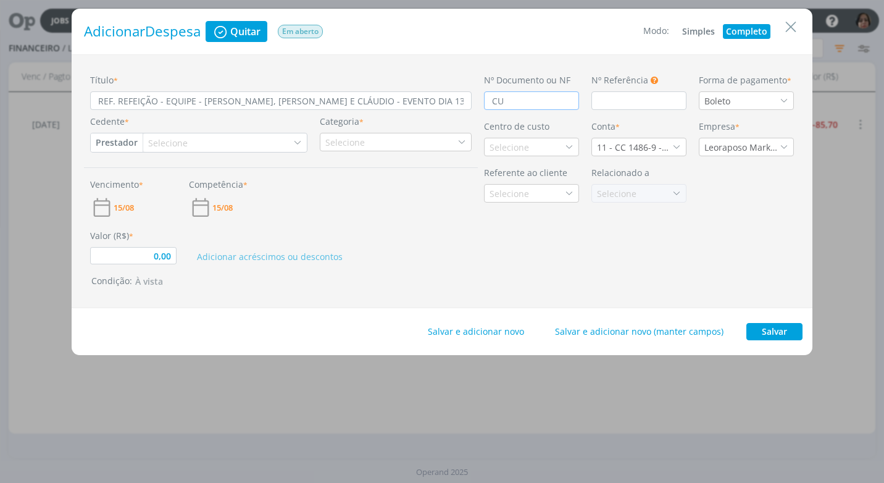
type input "CUP"
type input "0,00"
type input "CUPO"
type input "0,00"
type input "CUPOM"
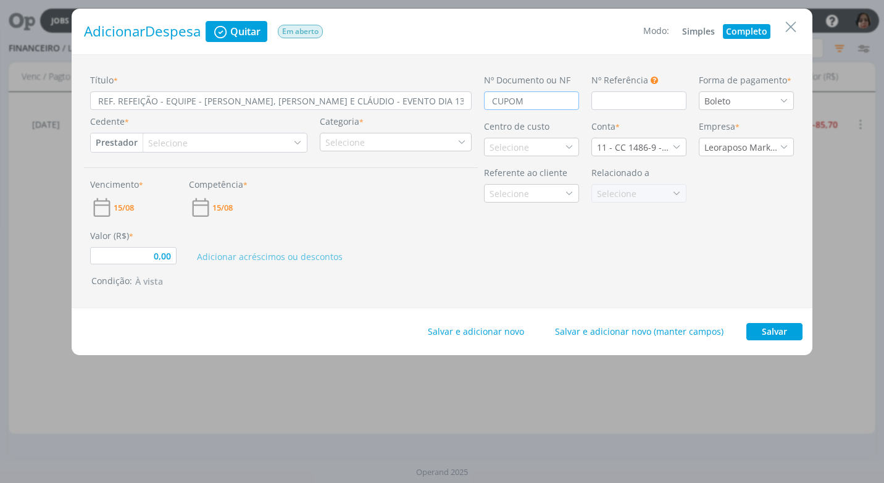
type input "0,00"
type input "CUPOM"
type input "0,00"
type input "CUPOM 26"
type input "0,00"
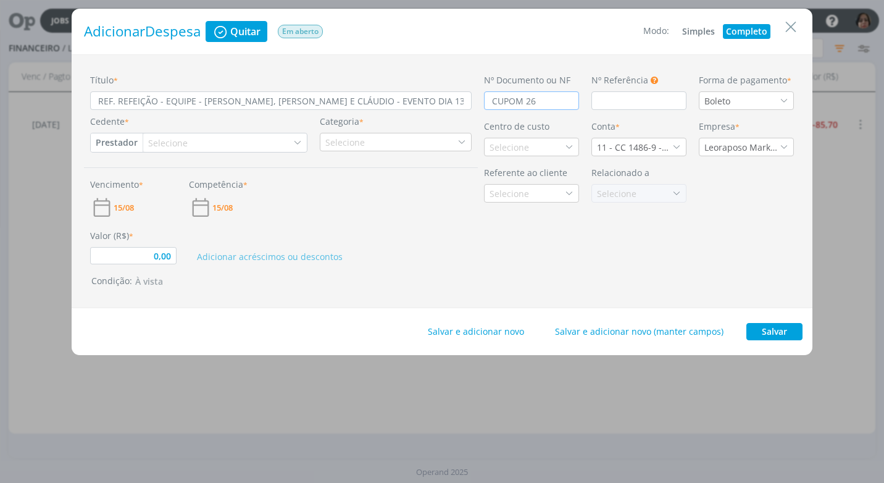
type input "CUPOM 266"
type input "0,00"
type input "CUPOM 2664"
type input "0,00"
type input "CUPOM 266480"
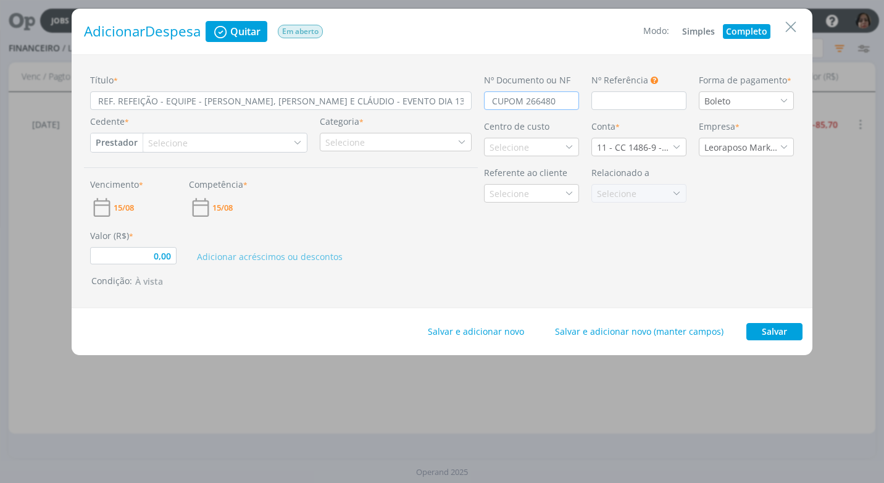
type input "0,00"
type input "CUPOM 266480"
click at [777, 98] on div "Boleto" at bounding box center [746, 100] width 95 height 19
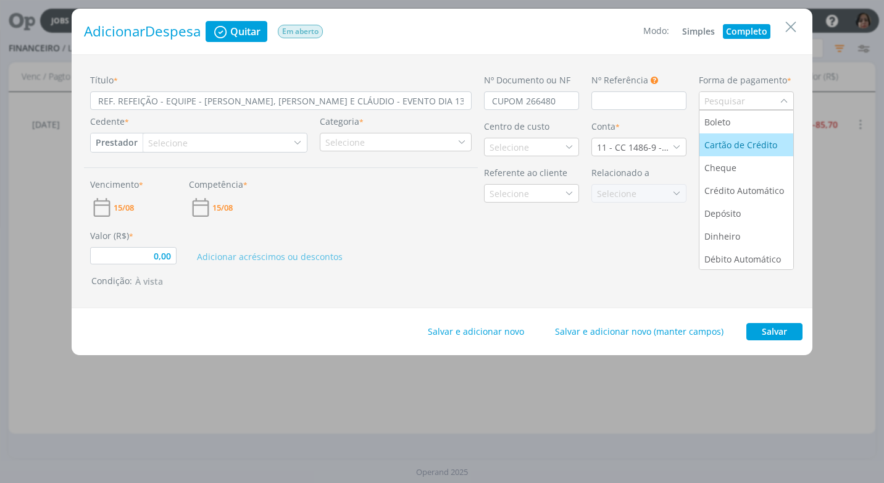
click at [756, 146] on div "Cartão de Crédito" at bounding box center [741, 144] width 75 height 13
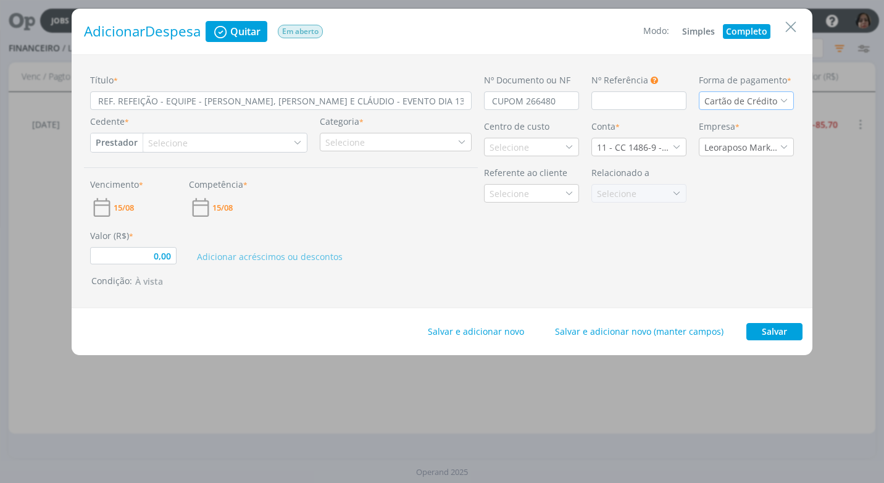
click at [130, 141] on button "Prestador" at bounding box center [117, 142] width 52 height 19
click at [143, 176] on link "Fornecedor" at bounding box center [140, 183] width 98 height 20
type input "0,00"
click at [182, 138] on div "Selecione" at bounding box center [175, 142] width 42 height 13
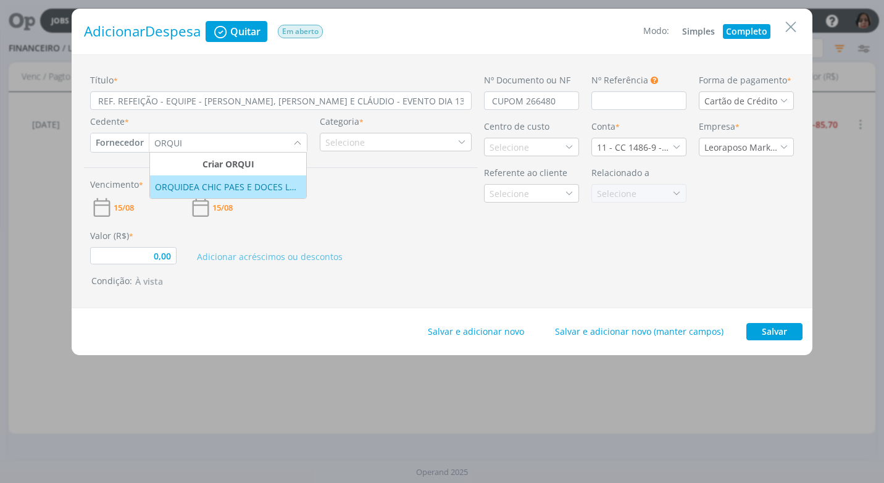
type input "ORQUI"
click at [209, 186] on div "ORQUIDEA CHIC PAES E DOCES LTDA" at bounding box center [228, 186] width 146 height 13
type input "0,00"
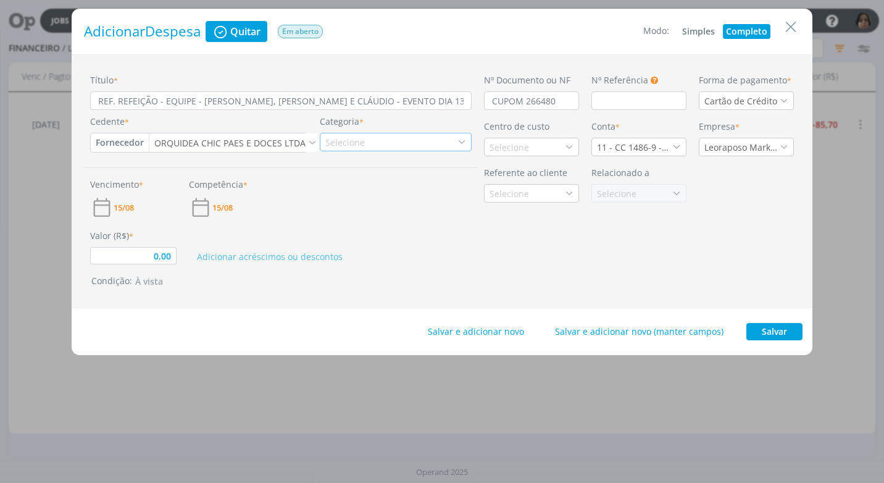
click at [369, 141] on div "Selecione" at bounding box center [396, 142] width 152 height 19
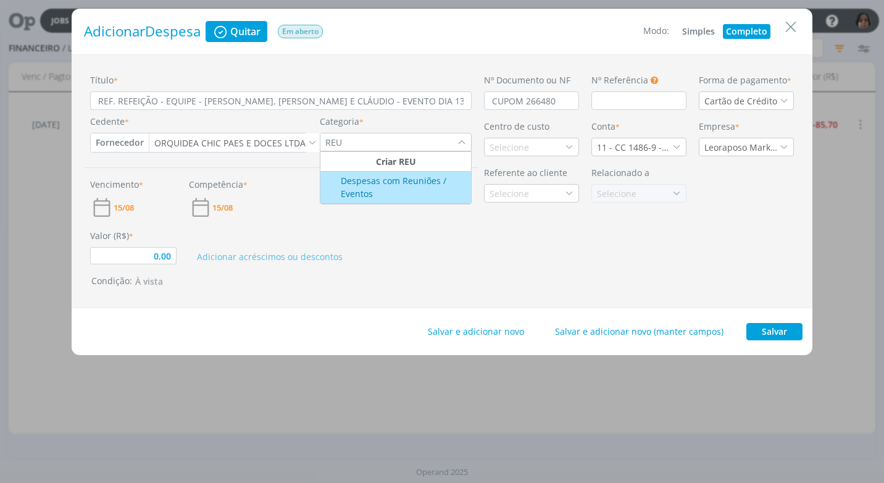
type input "REU"
click at [391, 186] on div "Despesas com Reuniões / Eventos" at bounding box center [396, 187] width 148 height 26
type input "0,00"
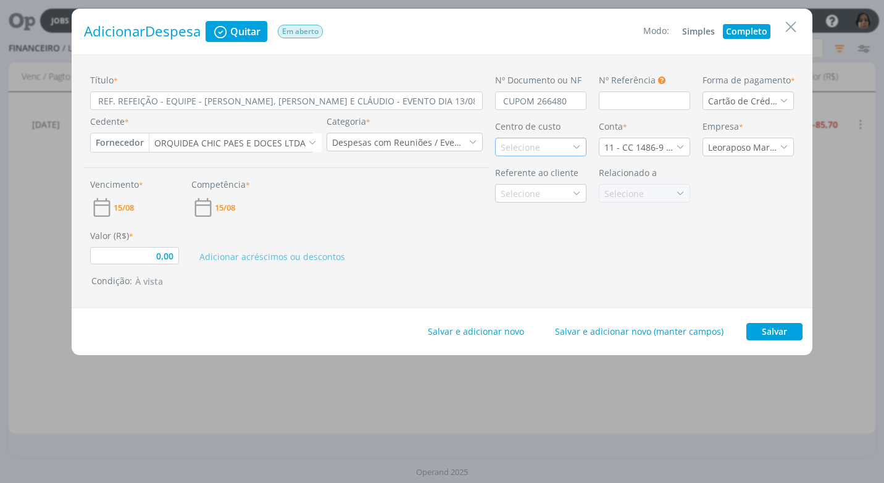
click at [520, 146] on div "Selecione" at bounding box center [522, 147] width 42 height 13
type input "TRANE"
click at [534, 185] on div "Tranenge" at bounding box center [522, 191] width 42 height 13
click at [679, 146] on icon "dialog" at bounding box center [680, 147] width 9 height 9
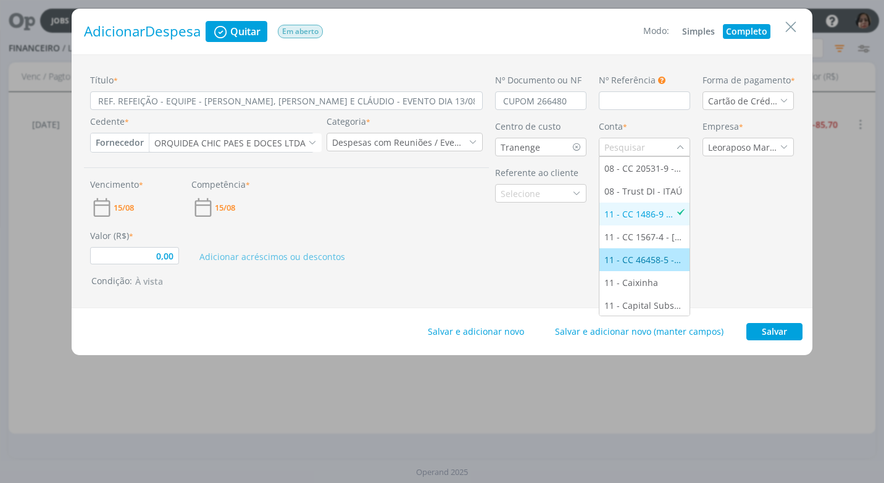
click at [657, 251] on li "11 - CC 46458-5 - [GEOGRAPHIC_DATA]" at bounding box center [644, 259] width 90 height 23
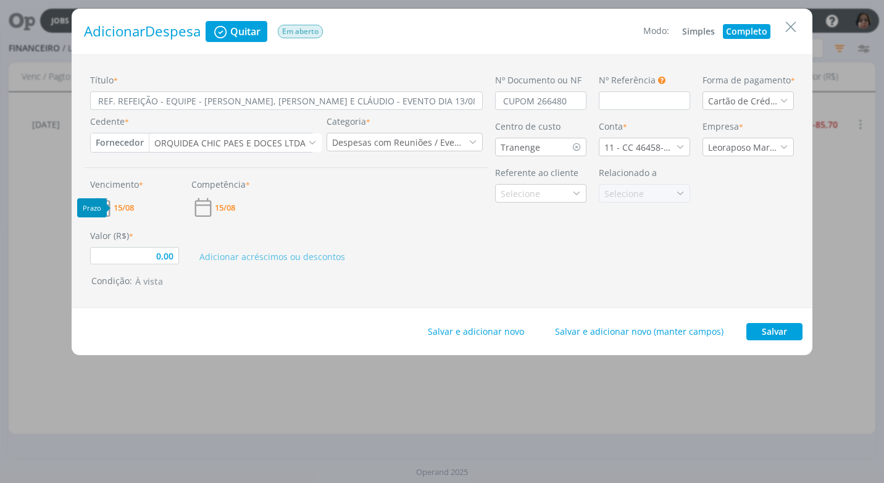
click at [130, 206] on span "15/08" at bounding box center [124, 208] width 20 height 8
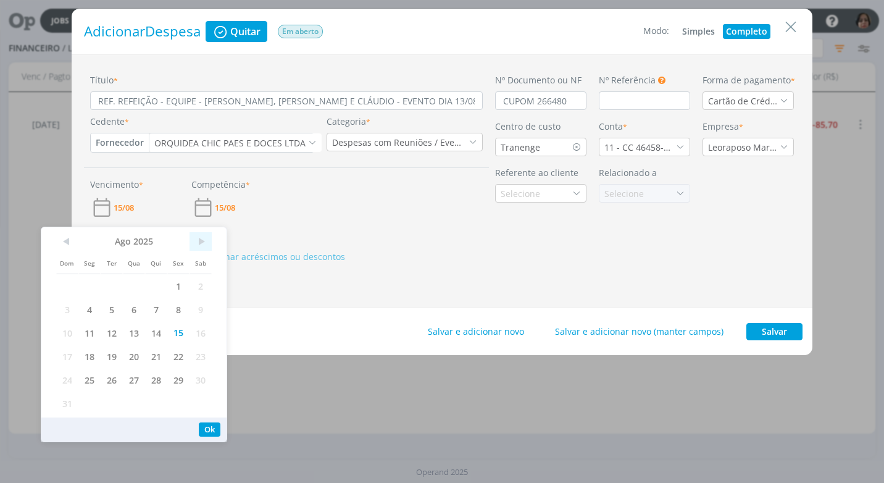
click at [200, 238] on span ">" at bounding box center [201, 241] width 22 height 19
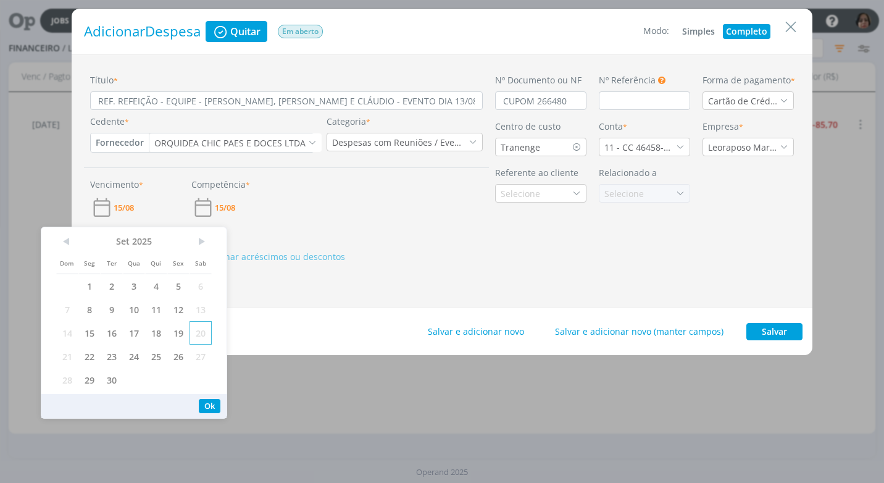
click at [193, 331] on span "20" at bounding box center [201, 332] width 22 height 23
click at [206, 406] on button "Ok" at bounding box center [210, 406] width 22 height 14
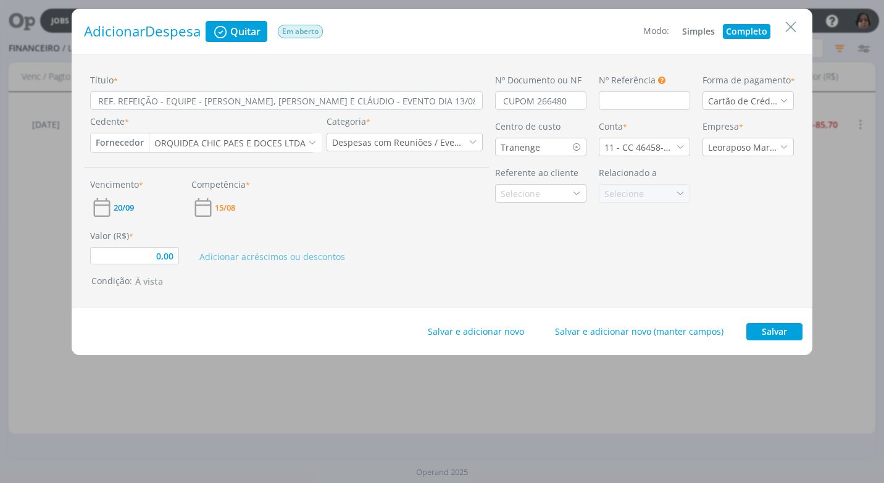
click at [178, 256] on div "Valor (R$) * 0,00" at bounding box center [134, 246] width 101 height 35
click at [174, 261] on input "0,00" at bounding box center [134, 255] width 89 height 17
click at [176, 256] on input "0,59" at bounding box center [134, 255] width 89 height 17
click at [309, 272] on div "Título * REF. REFEIÇÃO - EQUIPE - JANA, [PERSON_NAME] E CLÁUDIO - EVENTO DIA 13…" at bounding box center [286, 180] width 405 height 215
drag, startPoint x: 772, startPoint y: 333, endPoint x: 762, endPoint y: 317, distance: 19.2
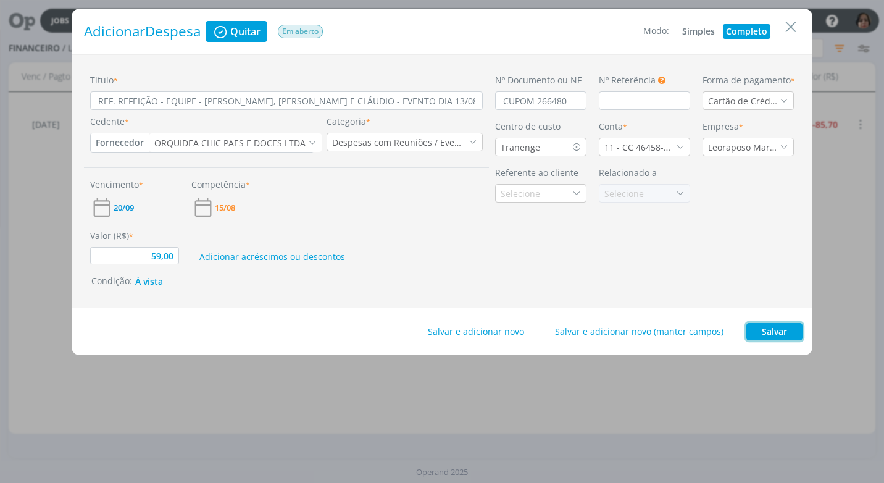
click at [772, 332] on button "Salvar" at bounding box center [774, 331] width 56 height 17
type input "59,00"
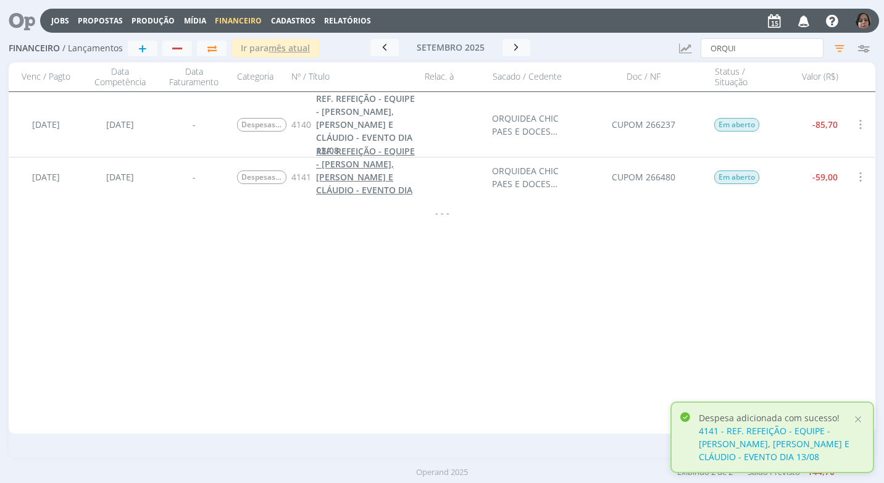
click at [340, 175] on span "REF. REFEIÇÃO - EQUIPE - [PERSON_NAME], [PERSON_NAME] E CLÁUDIO - EVENTO DIA 13…" at bounding box center [365, 177] width 99 height 64
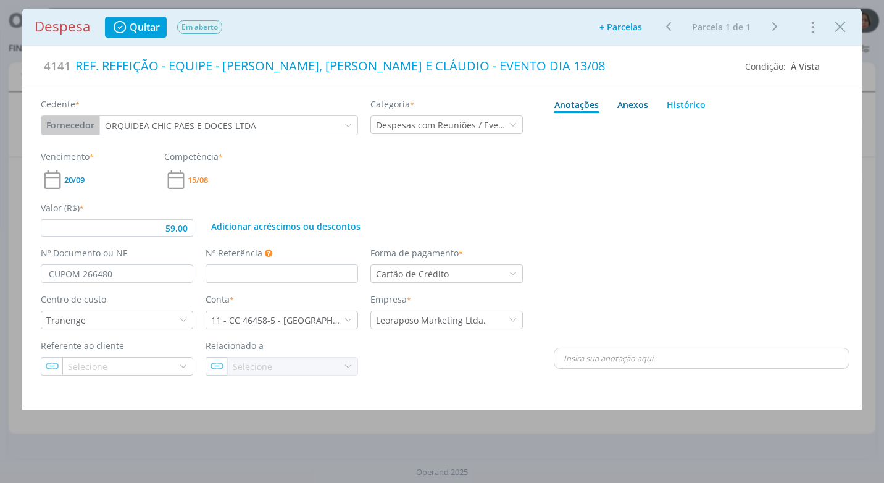
click at [641, 104] on div "Anexos 0" at bounding box center [632, 104] width 31 height 13
type input "59,00"
click at [728, 143] on span "procure em seu computador" at bounding box center [755, 138] width 106 height 11
click at [728, 127] on input "Arraste seus arquivos ou procure em seu computador" at bounding box center [702, 125] width 296 height 4
type input "C:\fakepath\CUPOM ORQUIDEA CHIC PAES E DOCES LTDA - R$ 59,00 - [DATE] - CARTÃO …"
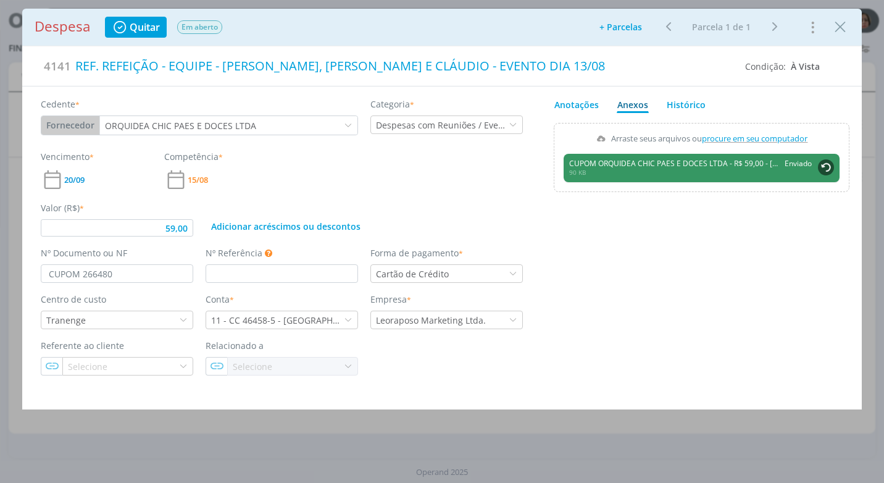
type input "59,00"
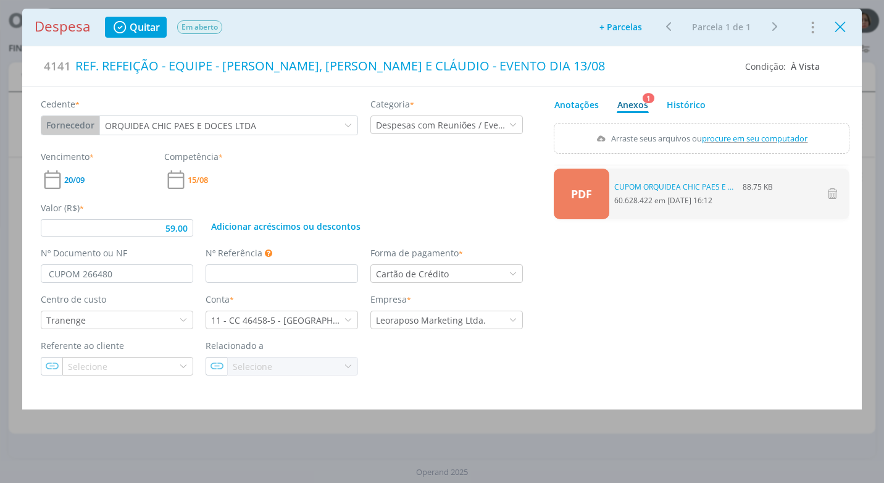
click at [840, 32] on icon "Close" at bounding box center [840, 27] width 19 height 19
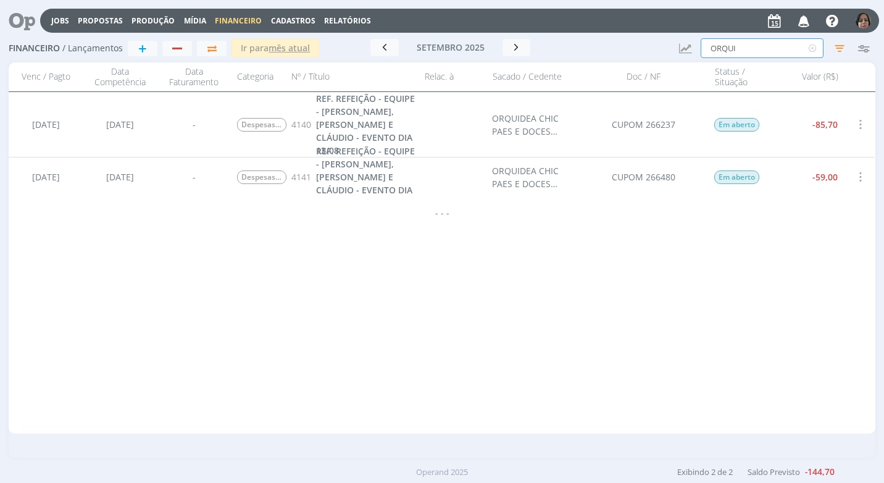
click at [745, 52] on input "ORQUI" at bounding box center [762, 48] width 123 height 20
type input "O"
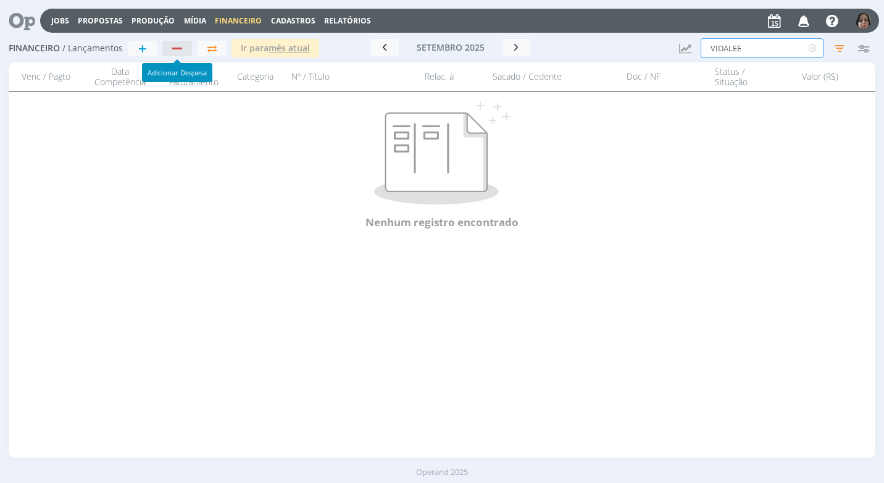
type input "VIDALEE"
click at [179, 48] on div "button" at bounding box center [177, 49] width 10 height 2
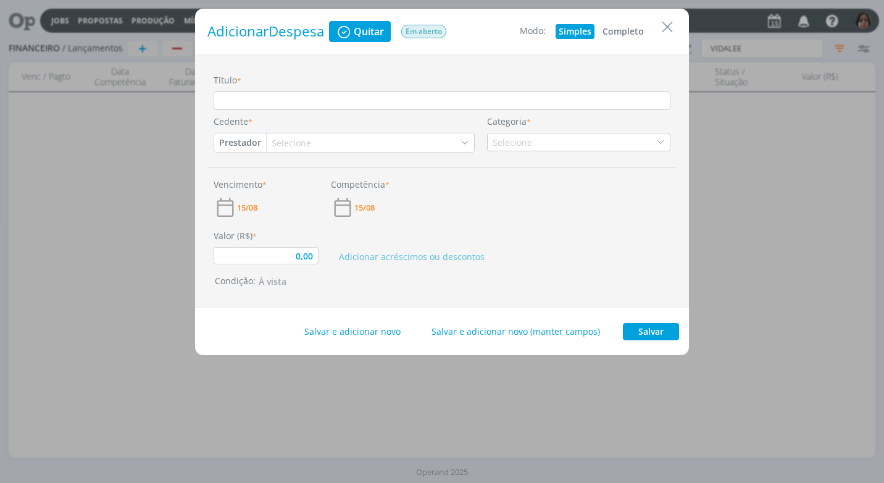
click at [609, 33] on button "Completo" at bounding box center [623, 31] width 48 height 15
type input "0,00"
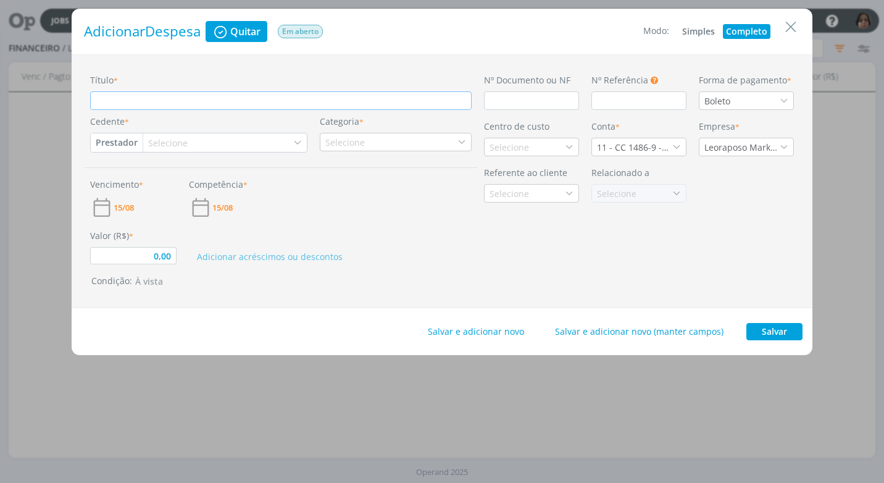
click at [145, 99] on input "Título *" at bounding box center [280, 100] width 381 height 19
paste input "REF. REFEIÇÃO - EQUIPE - [PERSON_NAME], [PERSON_NAME] E CLÁUDIO - EVENTO DIA 13…"
type input "REF. REFEIÇÃO - EQUIPE - [PERSON_NAME], [PERSON_NAME] E CLÁUDIO - EVENTO DIA 13…"
type input "0,00"
type input "REF. REFEIÇÃO - EQUIPE - [PERSON_NAME], [PERSON_NAME] E CLÁUDIO - EVENTO DIA 13…"
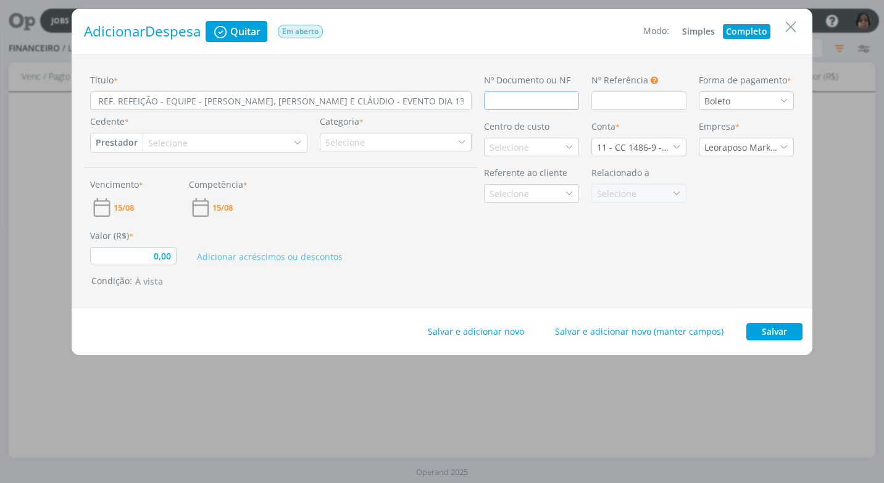
click at [490, 103] on input "dialog" at bounding box center [531, 100] width 95 height 19
type input "C"
type input "0,00"
type input "CU"
type input "0,00"
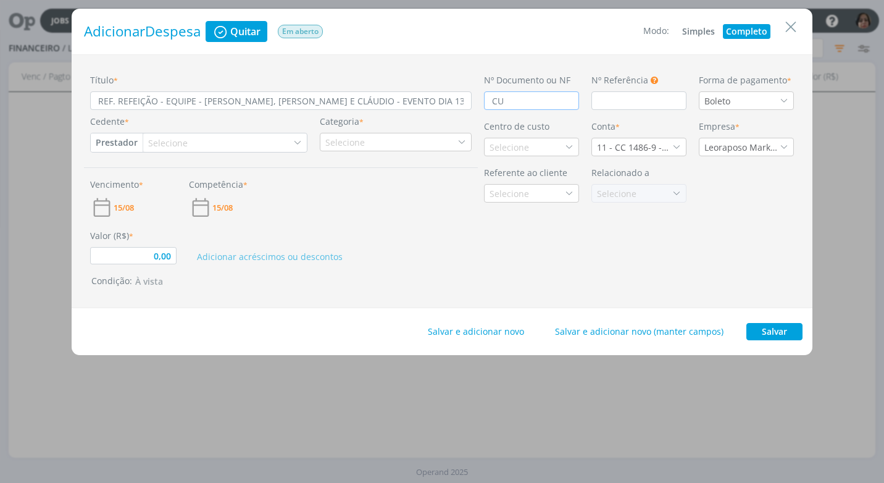
type input "CUP"
type input "0,00"
type input "CUPO"
type input "0,00"
type input "CUPOM"
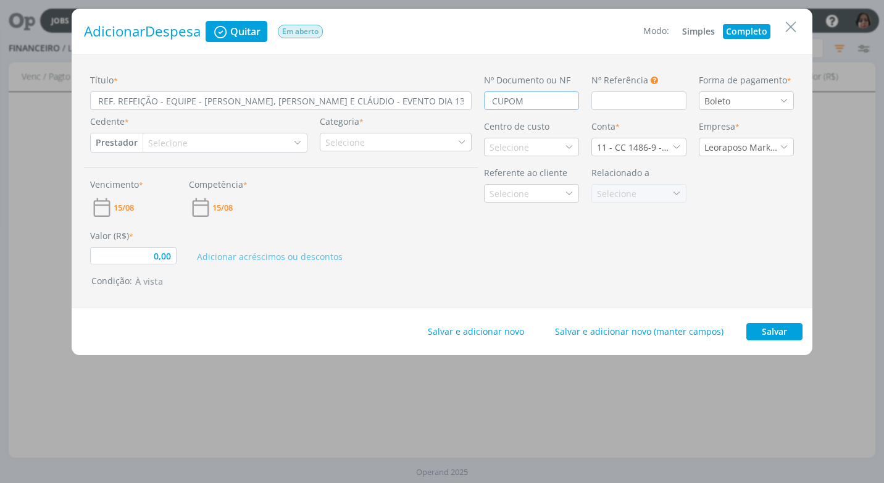
type input "0,00"
type input "C"
type input "0,00"
type input "C"
type input "0,00"
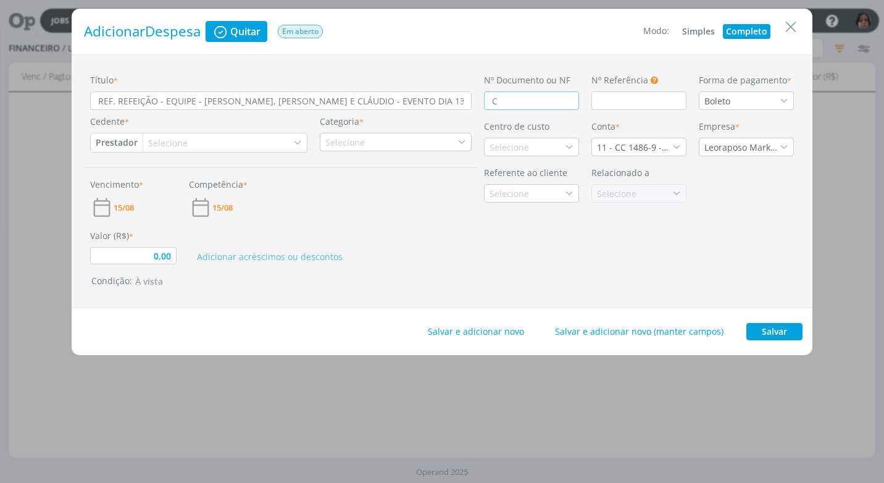
type input "CA"
type input "0,00"
type input "CAR"
type input "0,00"
type input "CART"
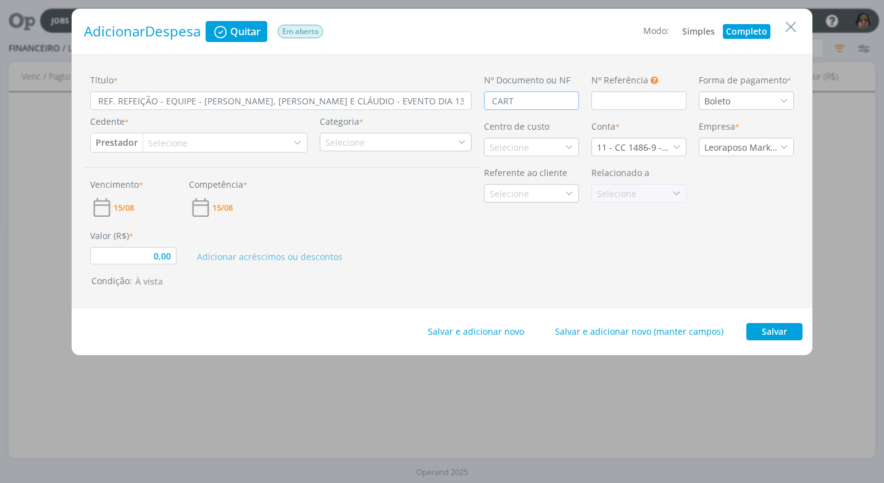
type input "0,00"
type input "CARTÃ"
type input "0,00"
type input "CARTÃO"
type input "0,00"
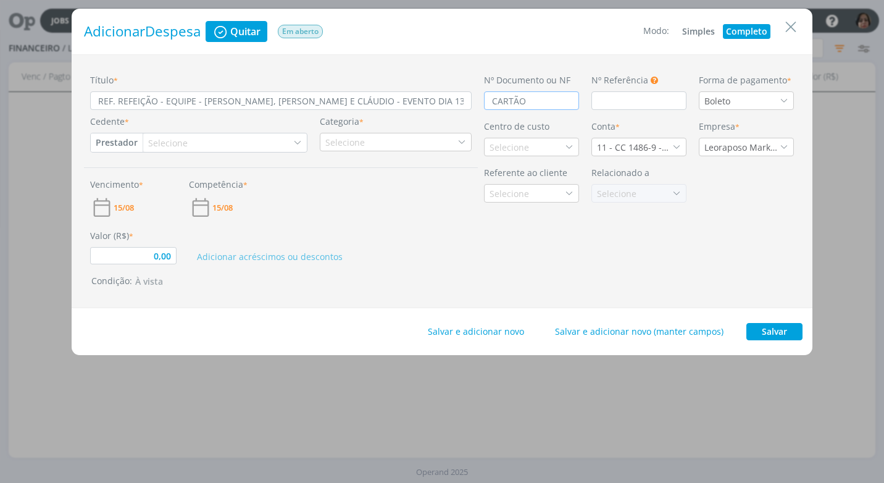
type input "CARTÃO D"
type input "0,00"
type input "CARTÃO DE"
type input "0,00"
type input "CARTÃO DE"
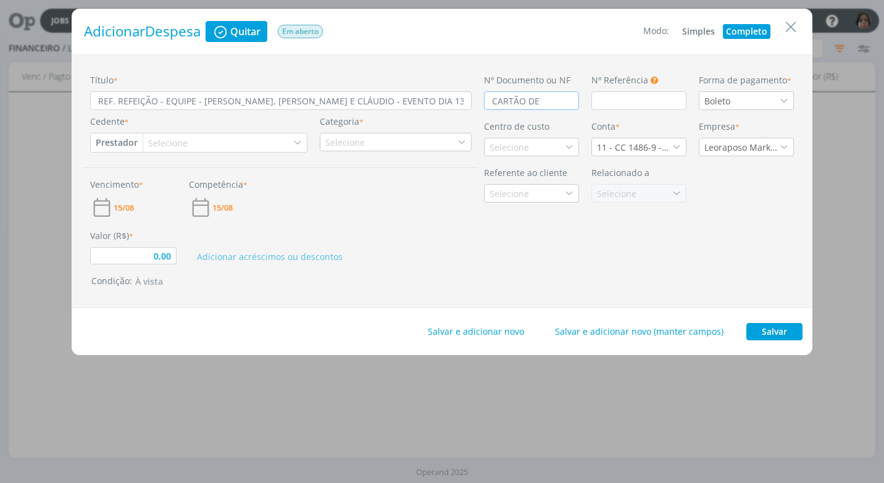
type input "0,00"
type input "CARTÃO DE C"
type input "0,00"
type input "CARTÃO DE CR"
type input "0,00"
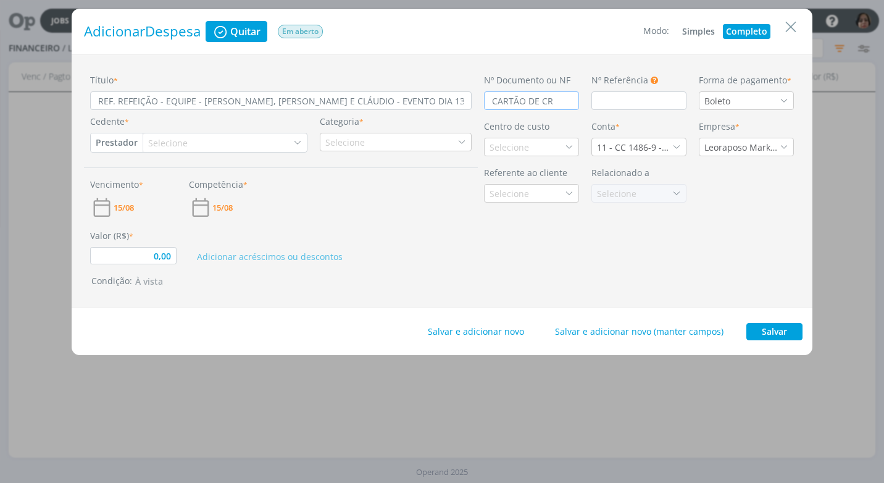
type input "CARTÃO DE CRÉ"
type input "0,00"
type input "CARTÃO DE CRÉDI"
type input "0,00"
type input "CARTÃO DE CRÉDIT"
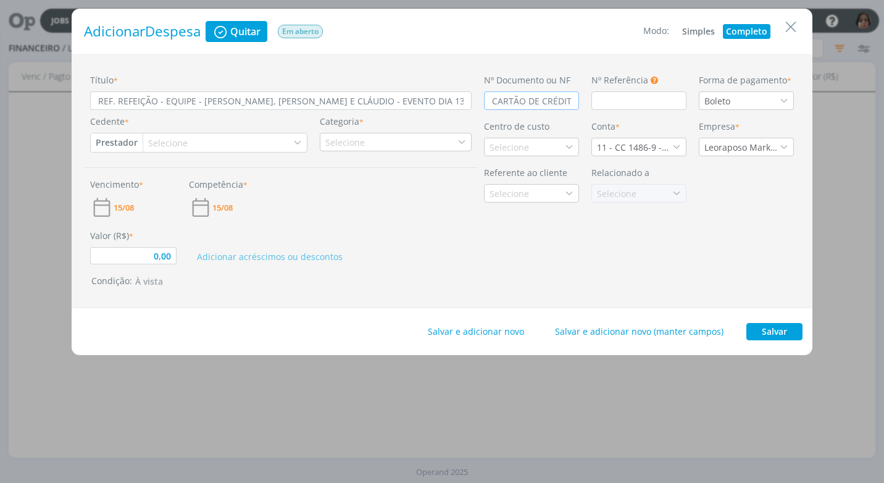
type input "0,00"
type input "CARTÃO DE CRÉDITO"
click at [788, 102] on div "Boleto" at bounding box center [746, 100] width 95 height 19
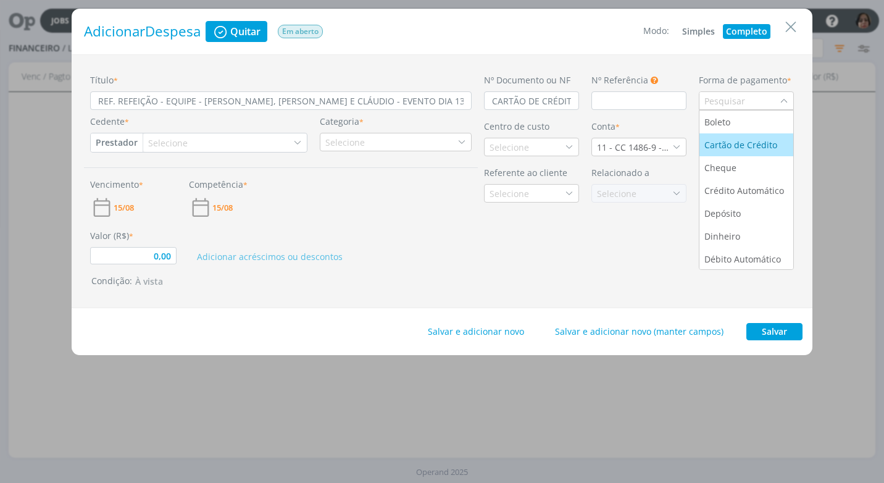
click at [769, 147] on div "Cartão de Crédito" at bounding box center [741, 144] width 75 height 13
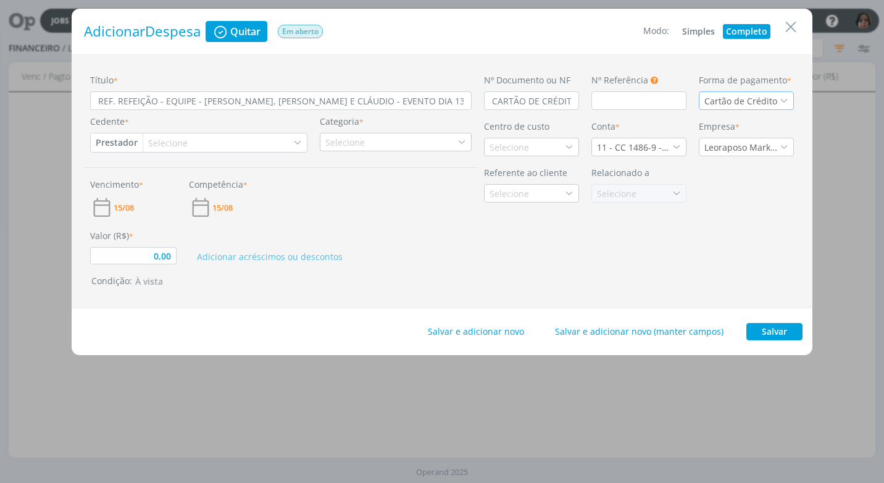
click at [133, 145] on button "Prestador" at bounding box center [117, 142] width 52 height 19
click at [156, 180] on link "Fornecedor" at bounding box center [140, 183] width 98 height 20
type input "0,00"
click at [173, 146] on div "Selecione" at bounding box center [175, 142] width 42 height 13
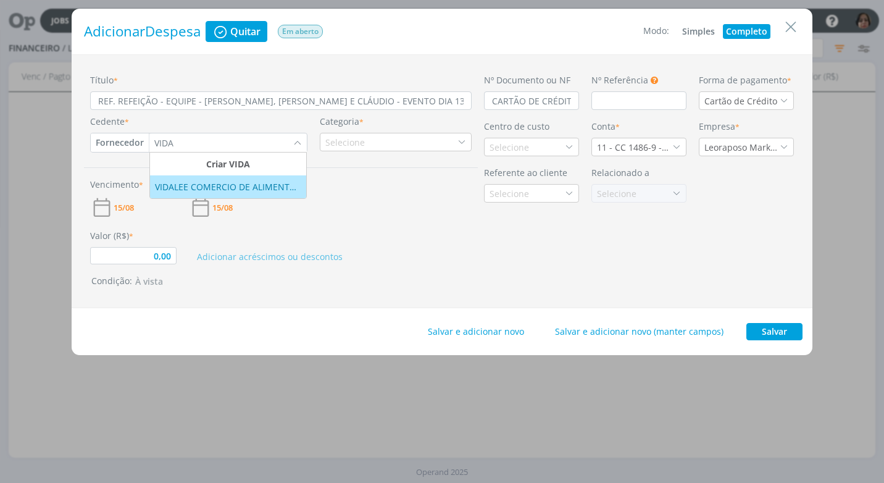
type input "VIDA"
click at [206, 186] on div "VIDALEE COMERCIO DE ALIMENTOS LTDA" at bounding box center [228, 186] width 146 height 13
type input "0,00"
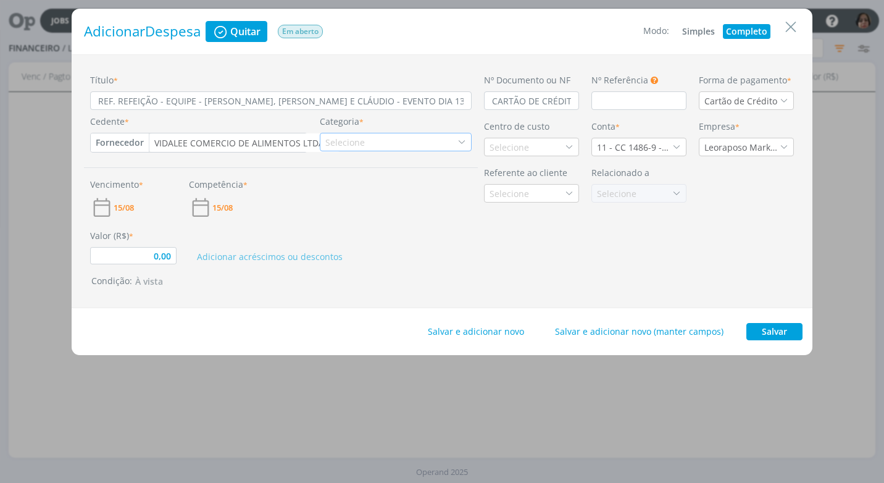
click at [335, 146] on div "Selecione" at bounding box center [346, 142] width 42 height 13
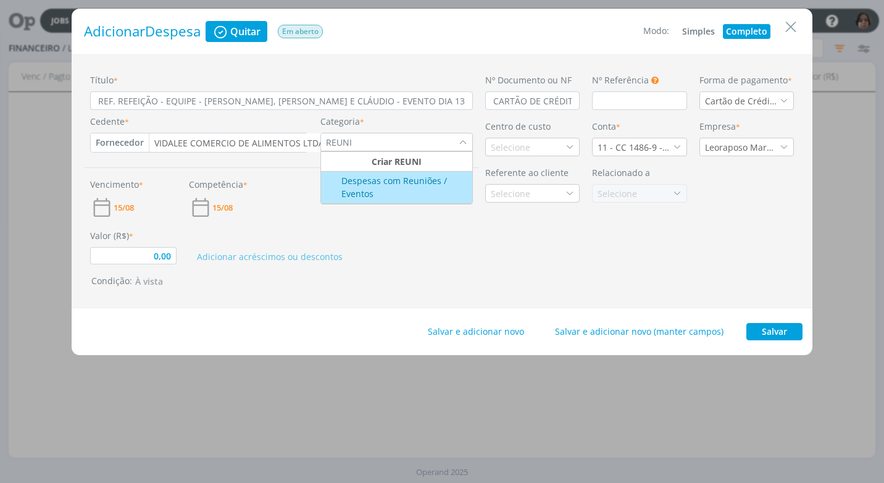
type input "REUNI"
click at [357, 188] on div "Despesas com Reuniões / Eventos" at bounding box center [397, 187] width 148 height 26
type input "0,00"
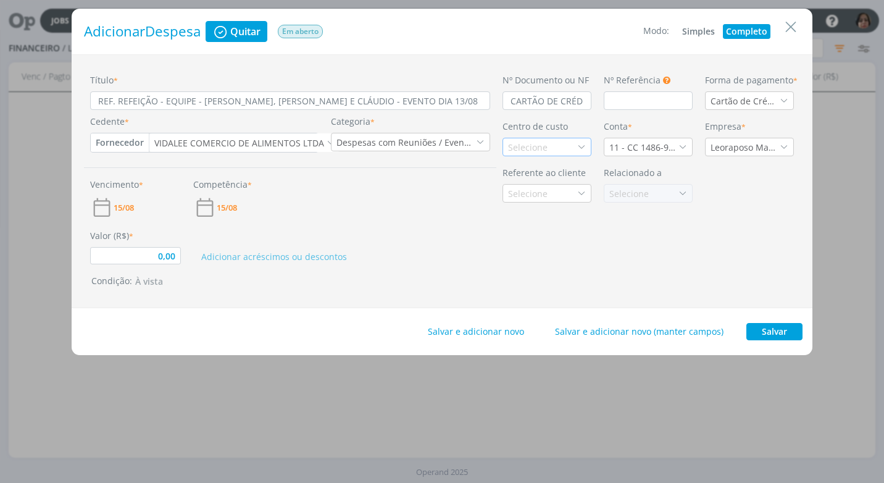
click at [520, 148] on div "Selecione" at bounding box center [529, 147] width 42 height 13
type input "TRA"
click at [555, 186] on div "Tranenge" at bounding box center [547, 191] width 78 height 13
click at [680, 148] on icon "dialog" at bounding box center [682, 147] width 9 height 9
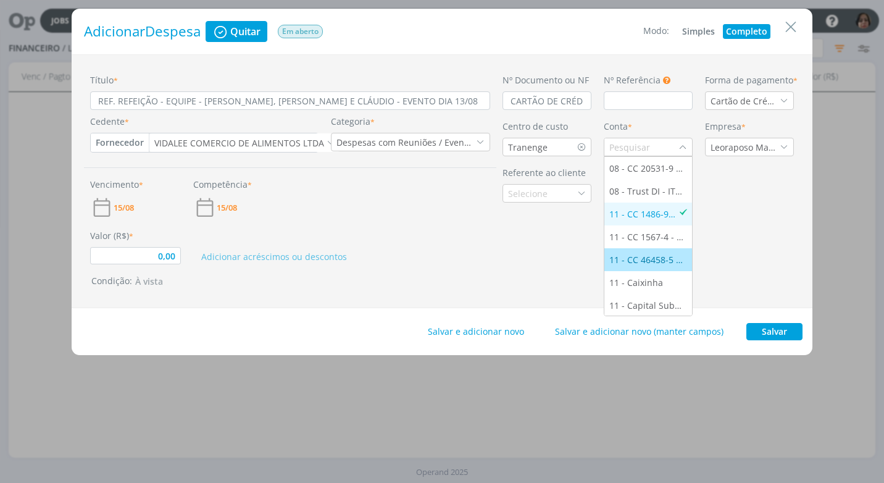
click at [656, 257] on div "11 - CC 46458-5 - [GEOGRAPHIC_DATA]" at bounding box center [648, 259] width 78 height 13
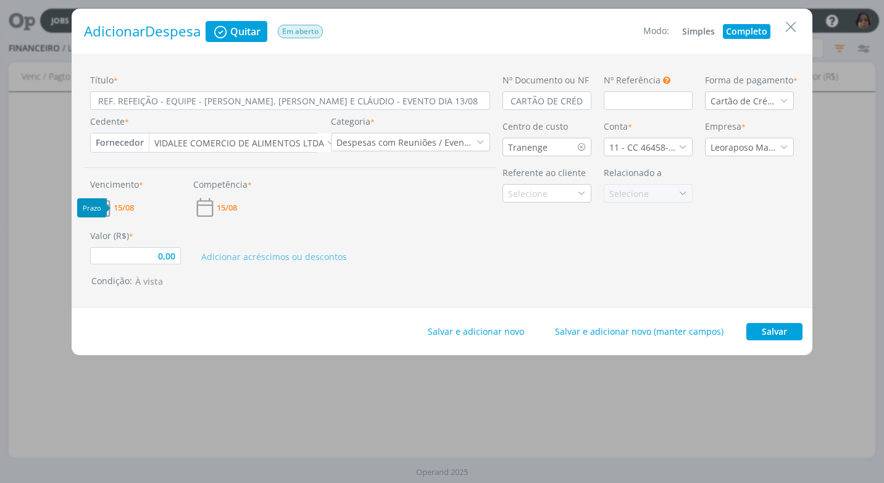
click at [130, 207] on span "15/08" at bounding box center [124, 208] width 20 height 8
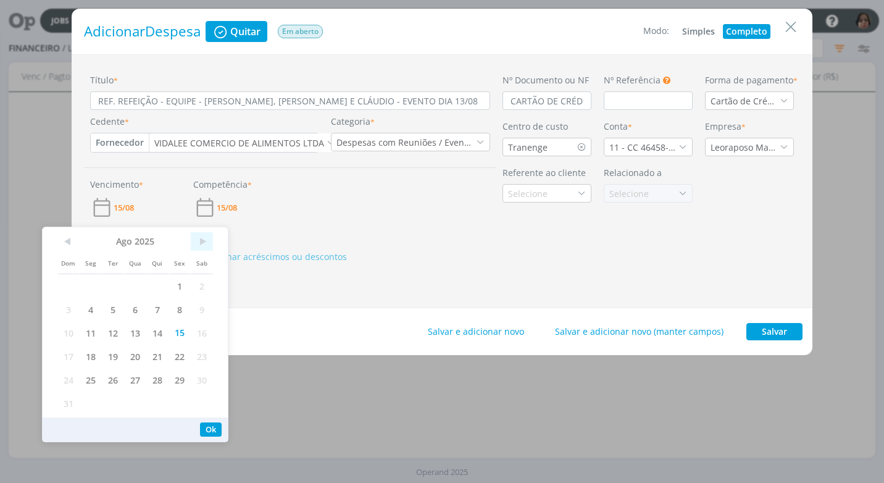
click at [201, 238] on span ">" at bounding box center [202, 241] width 22 height 19
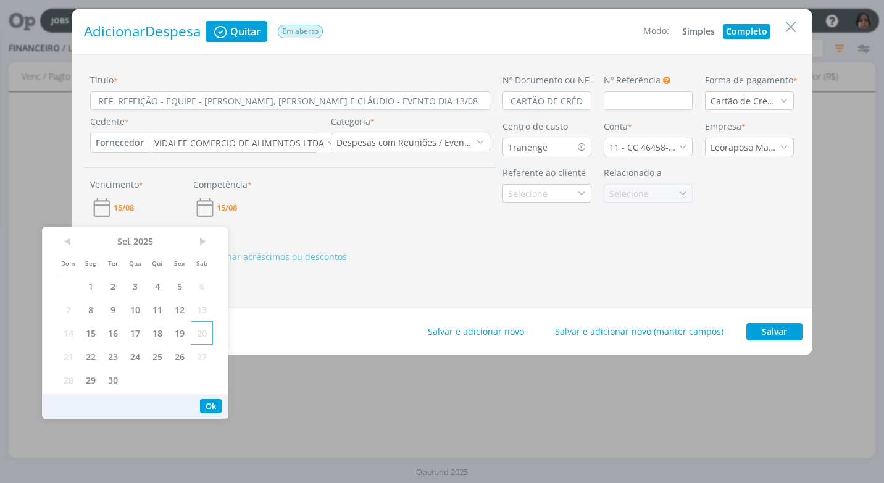
click at [196, 333] on span "20" at bounding box center [202, 332] width 22 height 23
click at [204, 406] on button "Ok" at bounding box center [211, 406] width 22 height 14
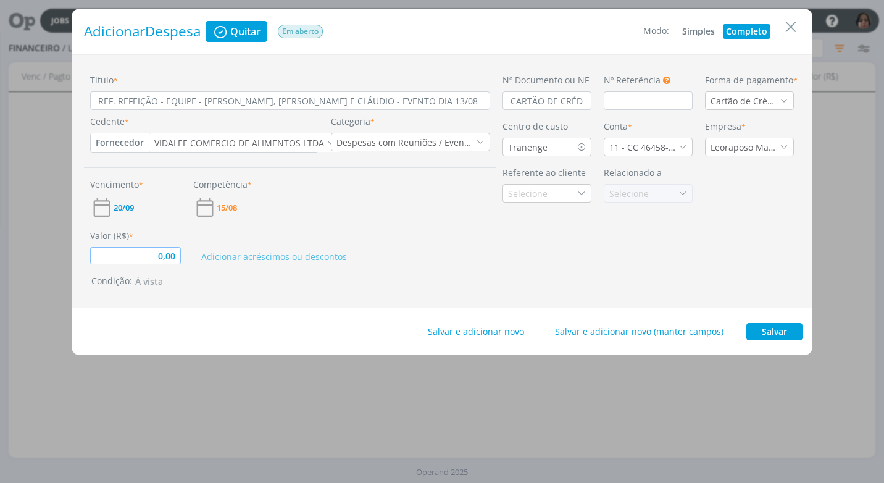
click at [137, 257] on input "0,00" at bounding box center [135, 255] width 91 height 17
click at [414, 306] on div "Título * REF. REFEIÇÃO - EQUIPE - JANA, [PERSON_NAME] E CLÁUDIO - EVENTO DIA 13…" at bounding box center [442, 181] width 741 height 254
click at [788, 335] on button "Salvar" at bounding box center [774, 331] width 56 height 17
type input "112,00"
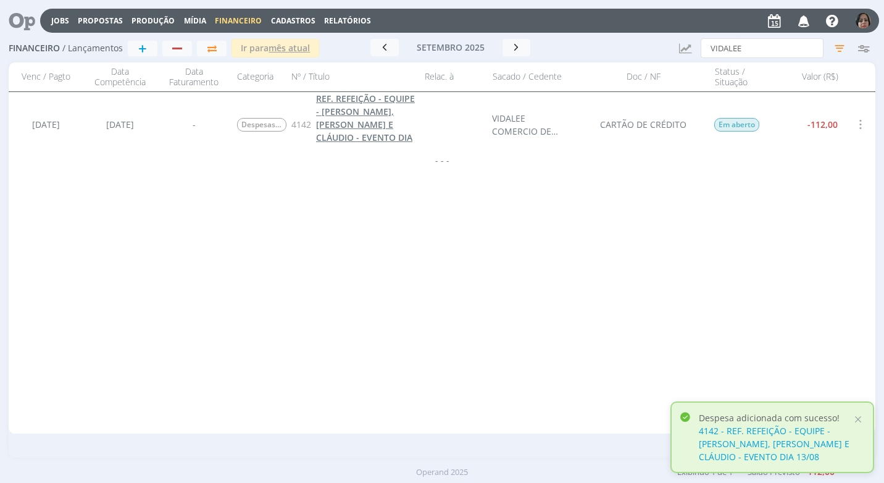
click at [373, 119] on span "REF. REFEIÇÃO - EQUIPE - [PERSON_NAME], [PERSON_NAME] E CLÁUDIO - EVENTO DIA 13…" at bounding box center [365, 125] width 99 height 64
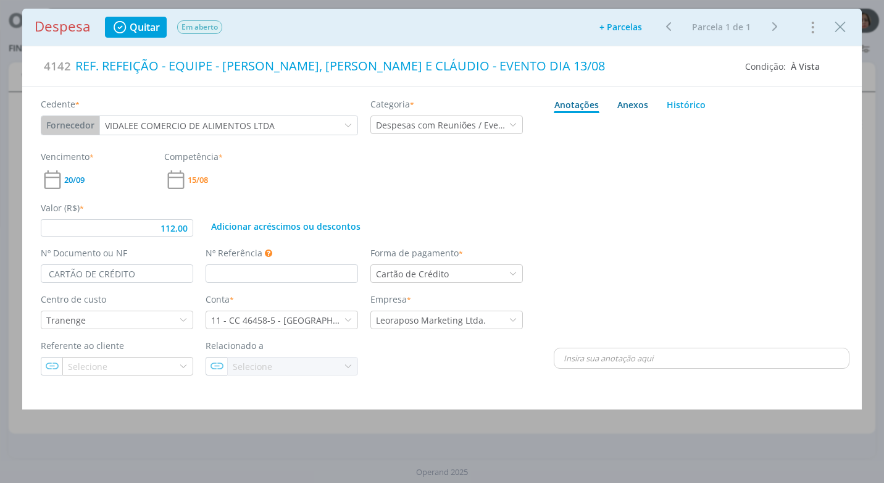
click at [627, 106] on div "Anexos 0" at bounding box center [632, 104] width 31 height 13
type input "112,00"
click at [727, 136] on span "procure em seu computador" at bounding box center [755, 138] width 106 height 11
click at [727, 127] on input "Arraste seus arquivos ou procure em seu computador" at bounding box center [702, 125] width 296 height 4
type input "C:\fakepath\CUPOM [PERSON_NAME] - R$ 112,00 - [DATE] - CARTÃO ITAU.pdf"
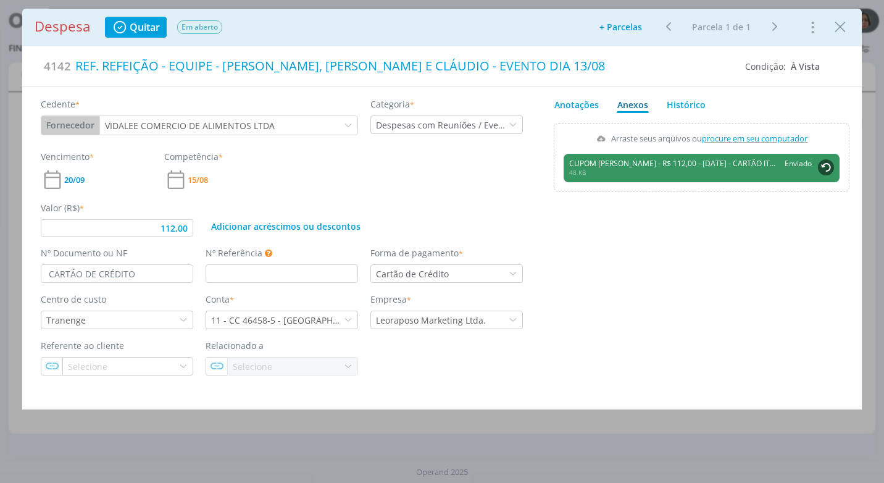
type input "112,00"
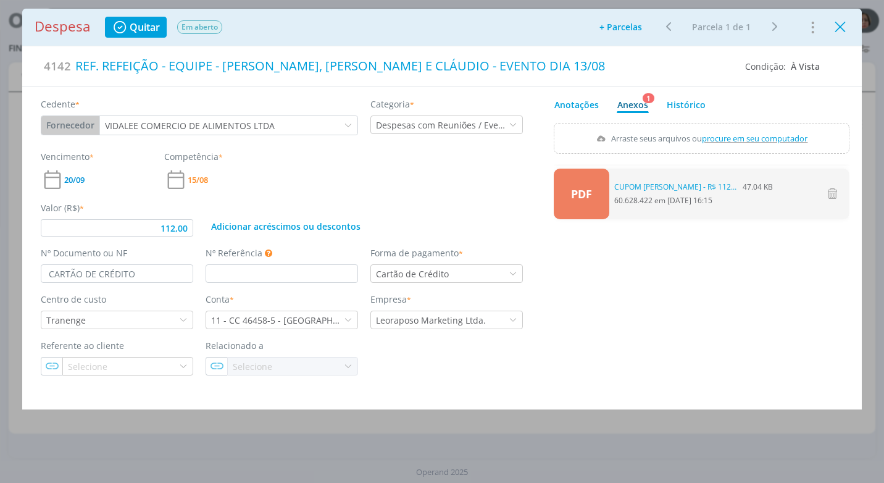
click at [841, 28] on icon "Close" at bounding box center [840, 27] width 19 height 19
